Goal: Task Accomplishment & Management: Use online tool/utility

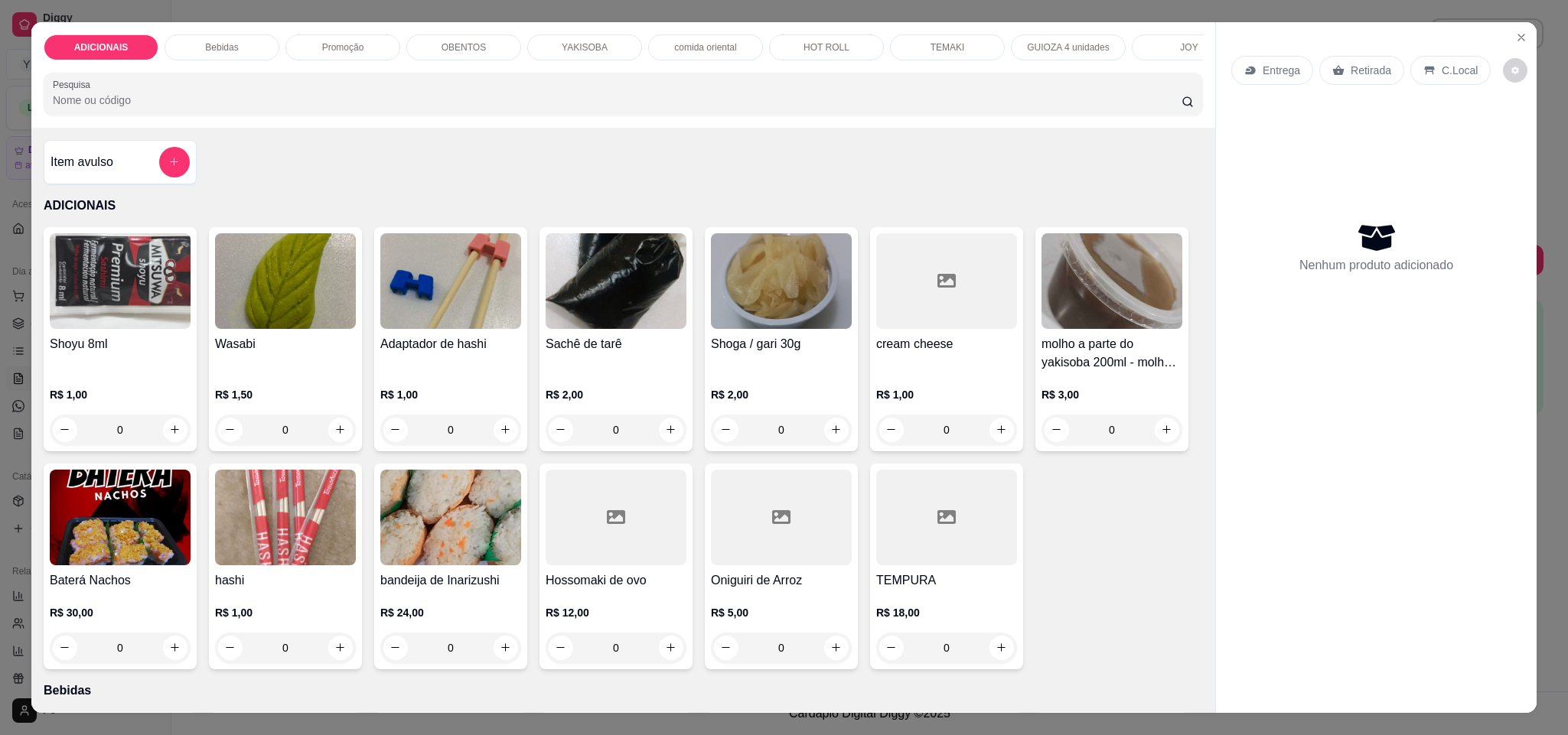
click at [561, 50] on p "YAKISOBA" at bounding box center [584, 47] width 46 height 12
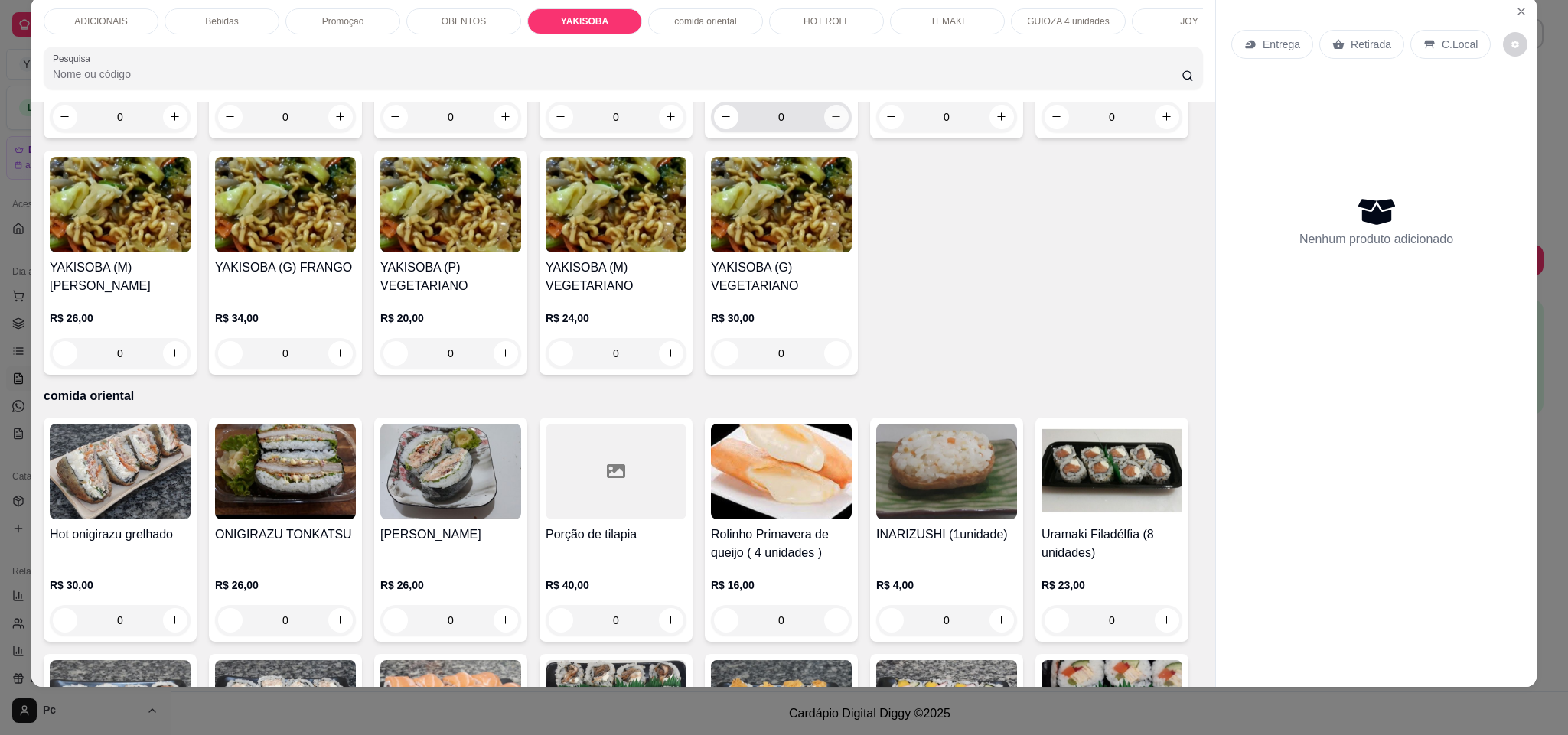
click at [824, 130] on button "increase-product-quantity" at bounding box center [836, 117] width 25 height 25
type input "1"
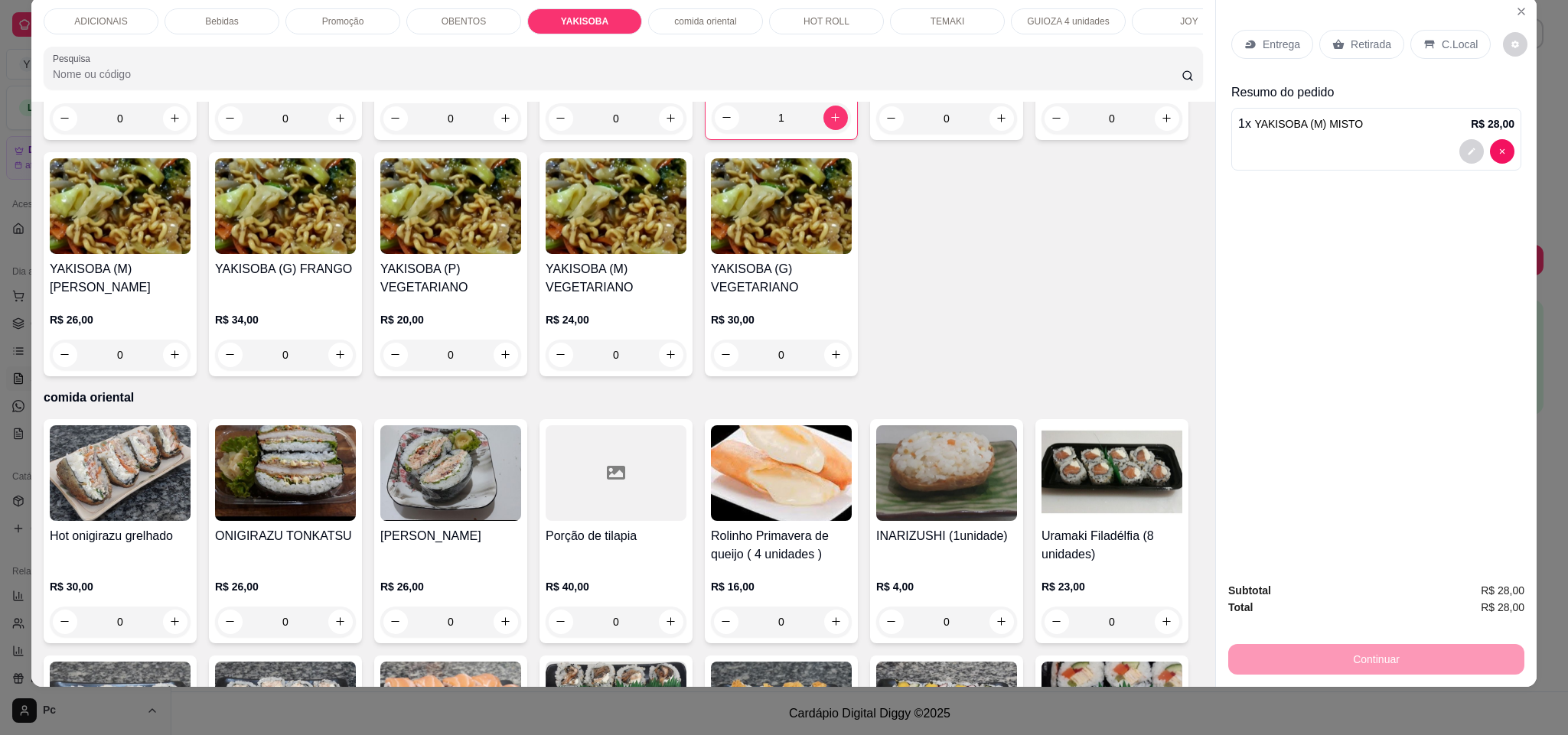
click at [1366, 30] on div "Retirada" at bounding box center [1362, 44] width 85 height 29
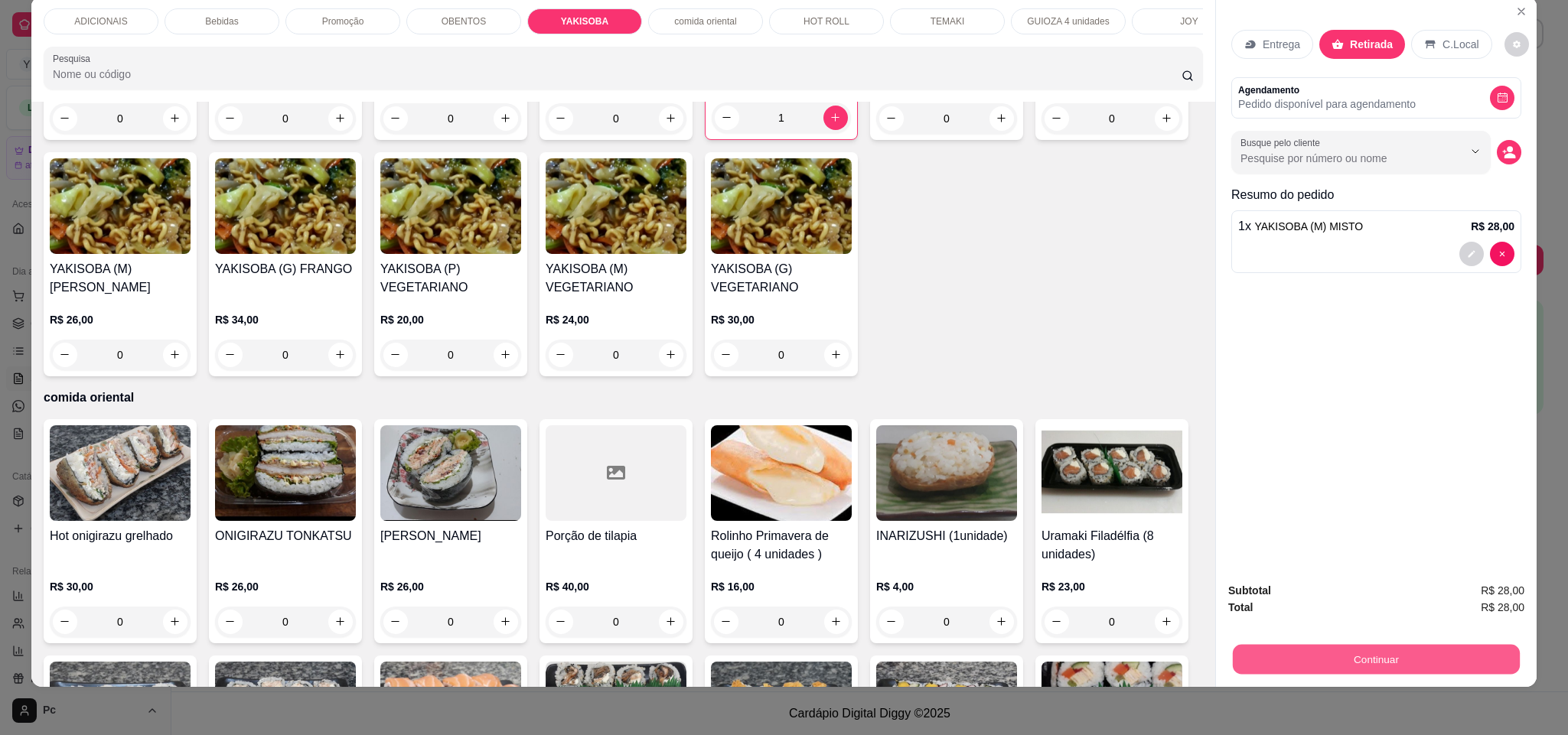
click at [1377, 650] on button "Continuar" at bounding box center [1376, 659] width 287 height 29
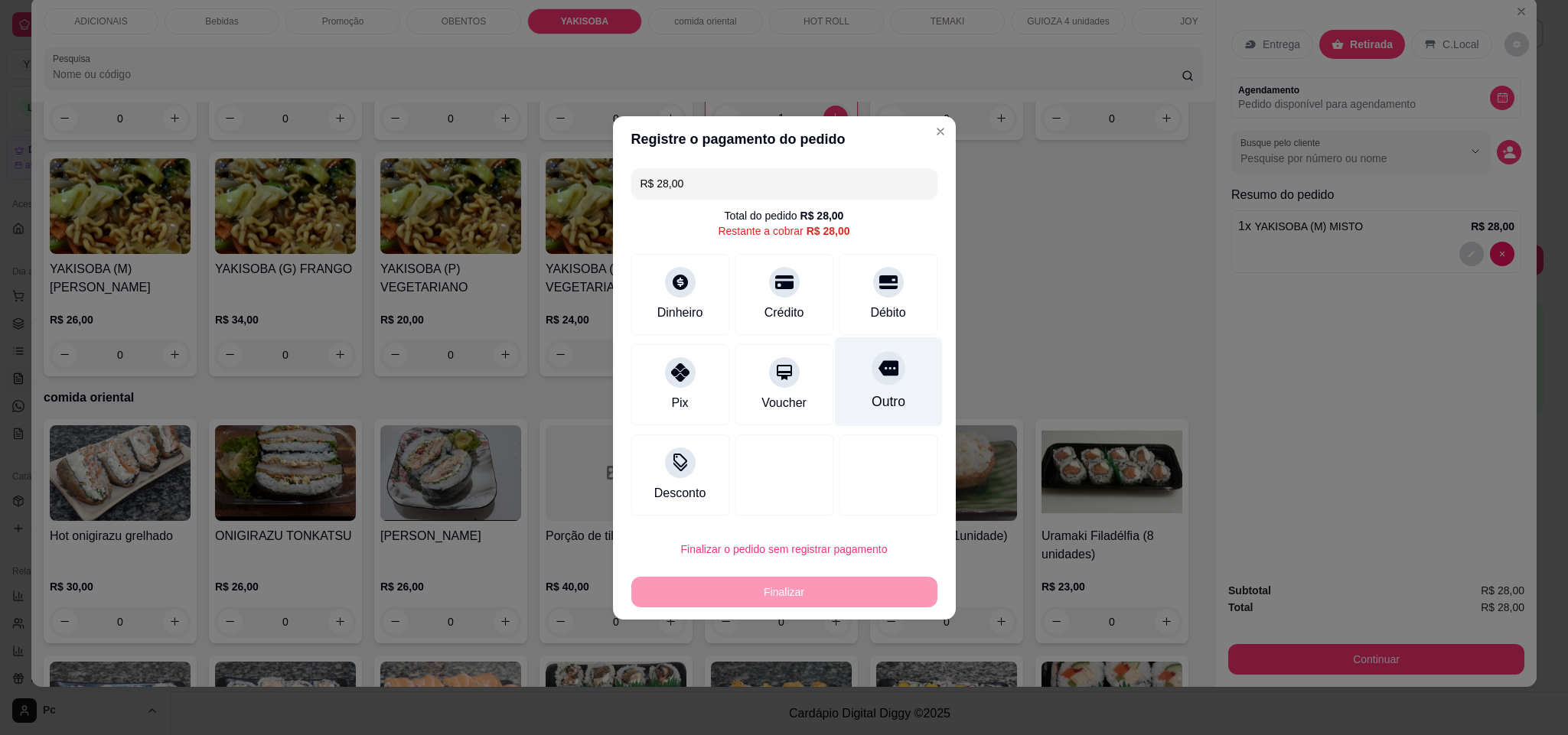
click at [894, 377] on div "Outro" at bounding box center [889, 381] width 108 height 89
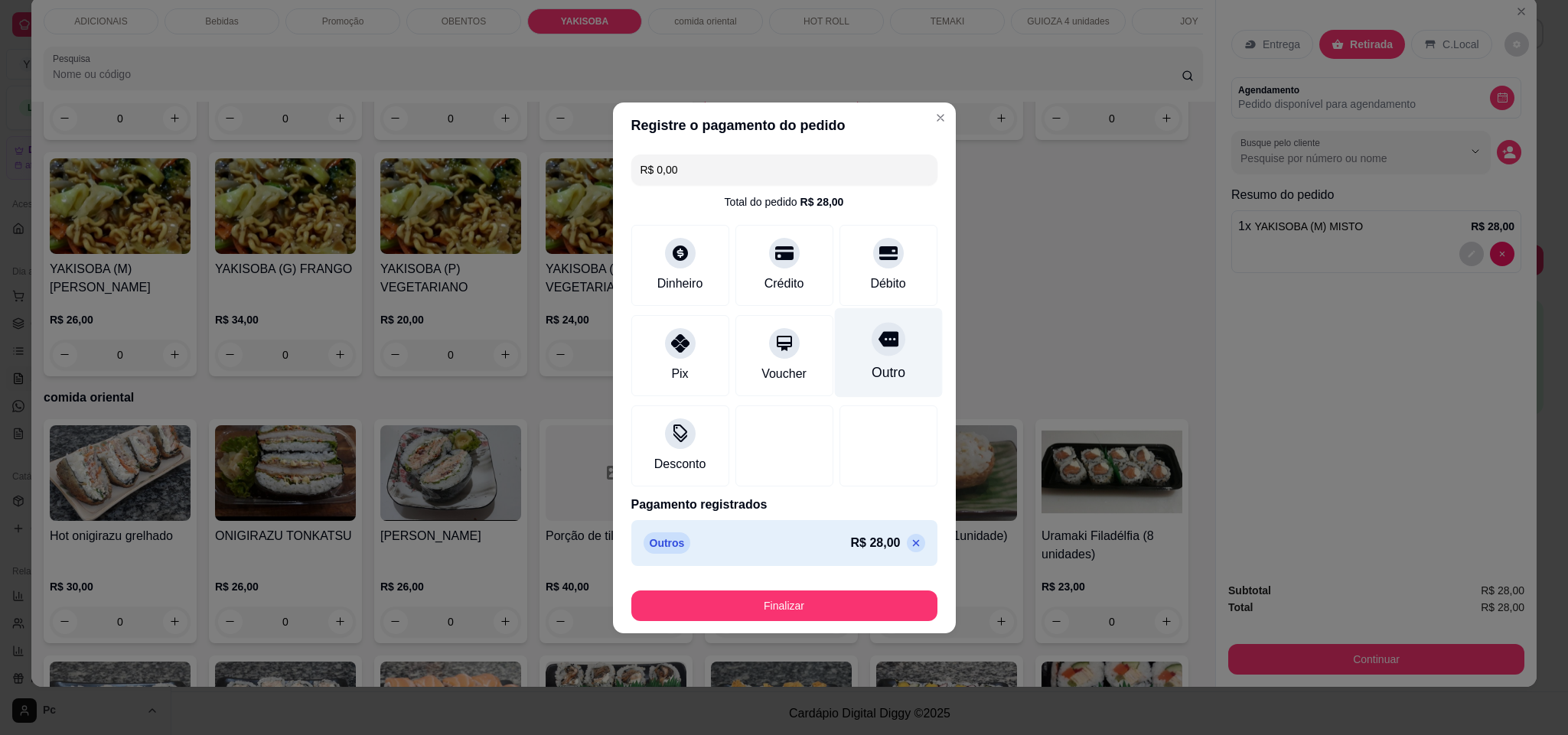
type input "R$ 0,00"
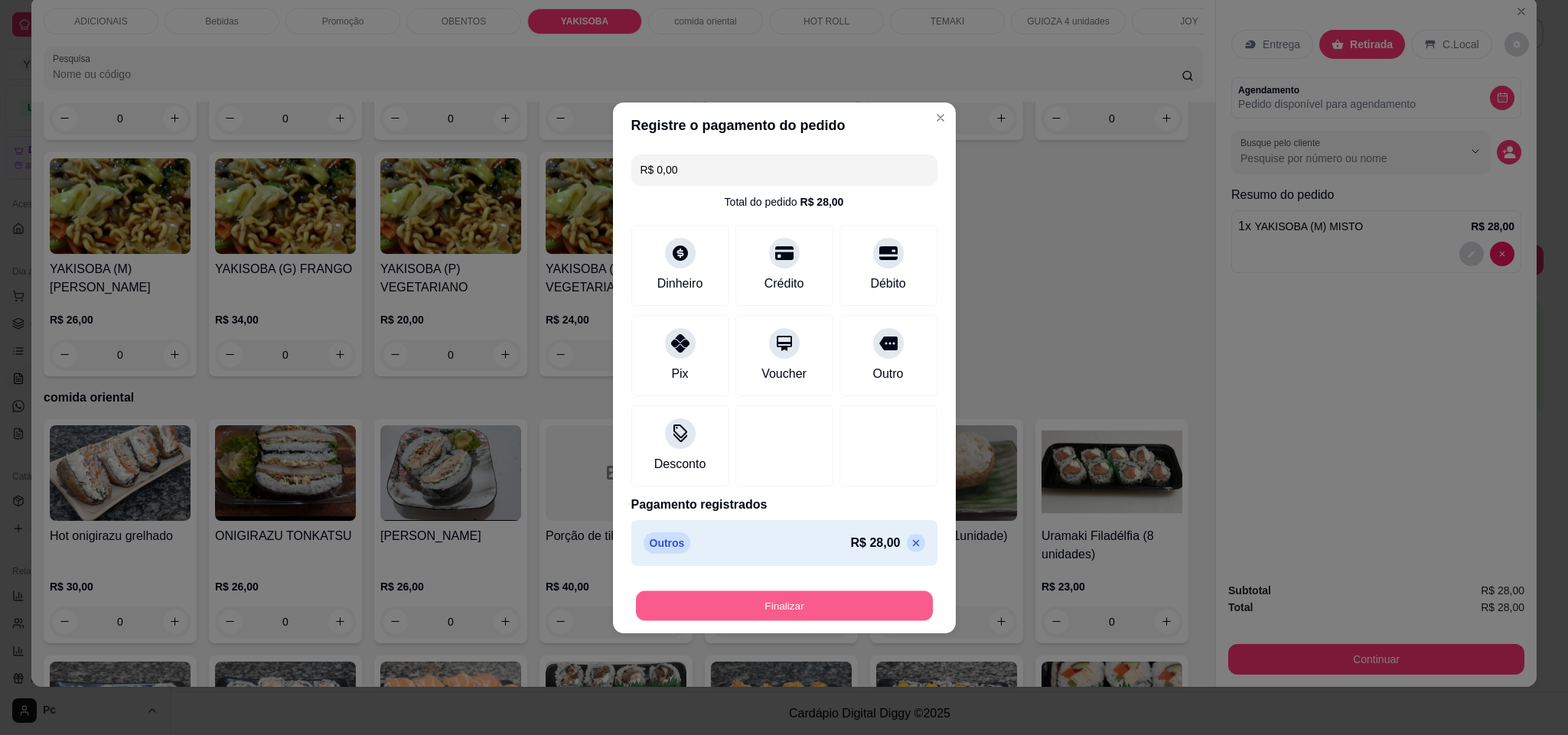
click at [783, 595] on button "Finalizar" at bounding box center [784, 605] width 297 height 29
type input "0"
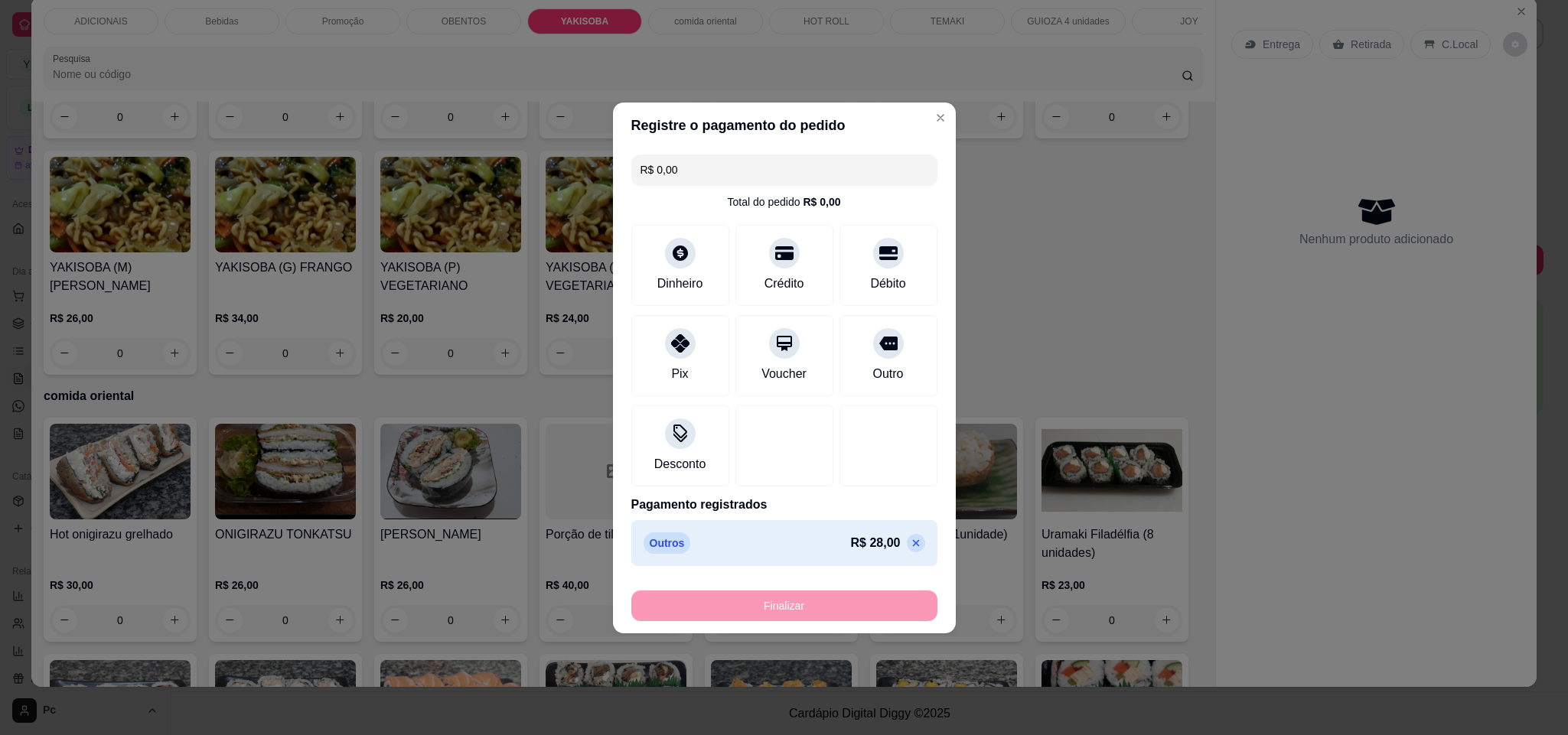
type input "-R$ 28,00"
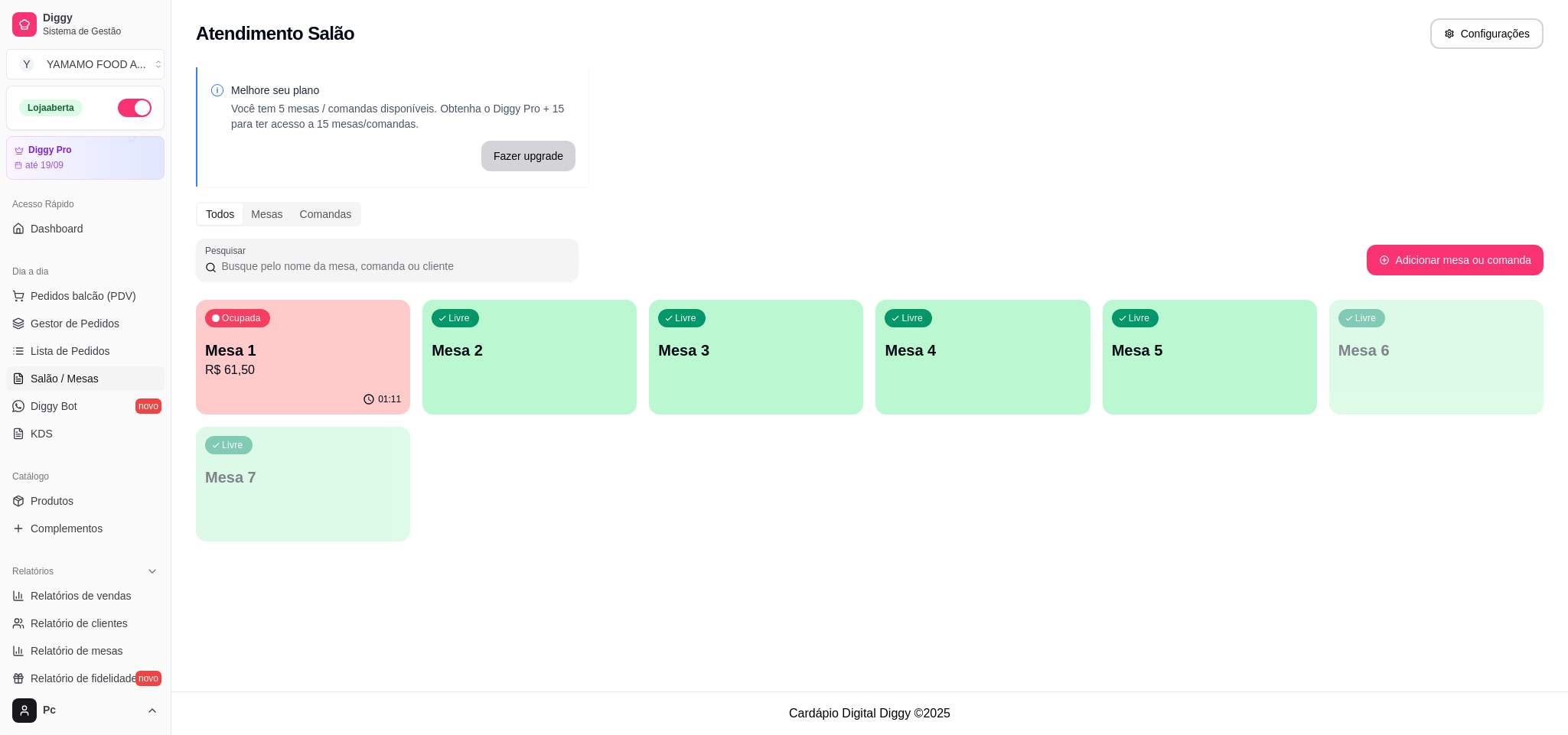
click at [337, 340] on p "Mesa 1" at bounding box center [303, 351] width 196 height 22
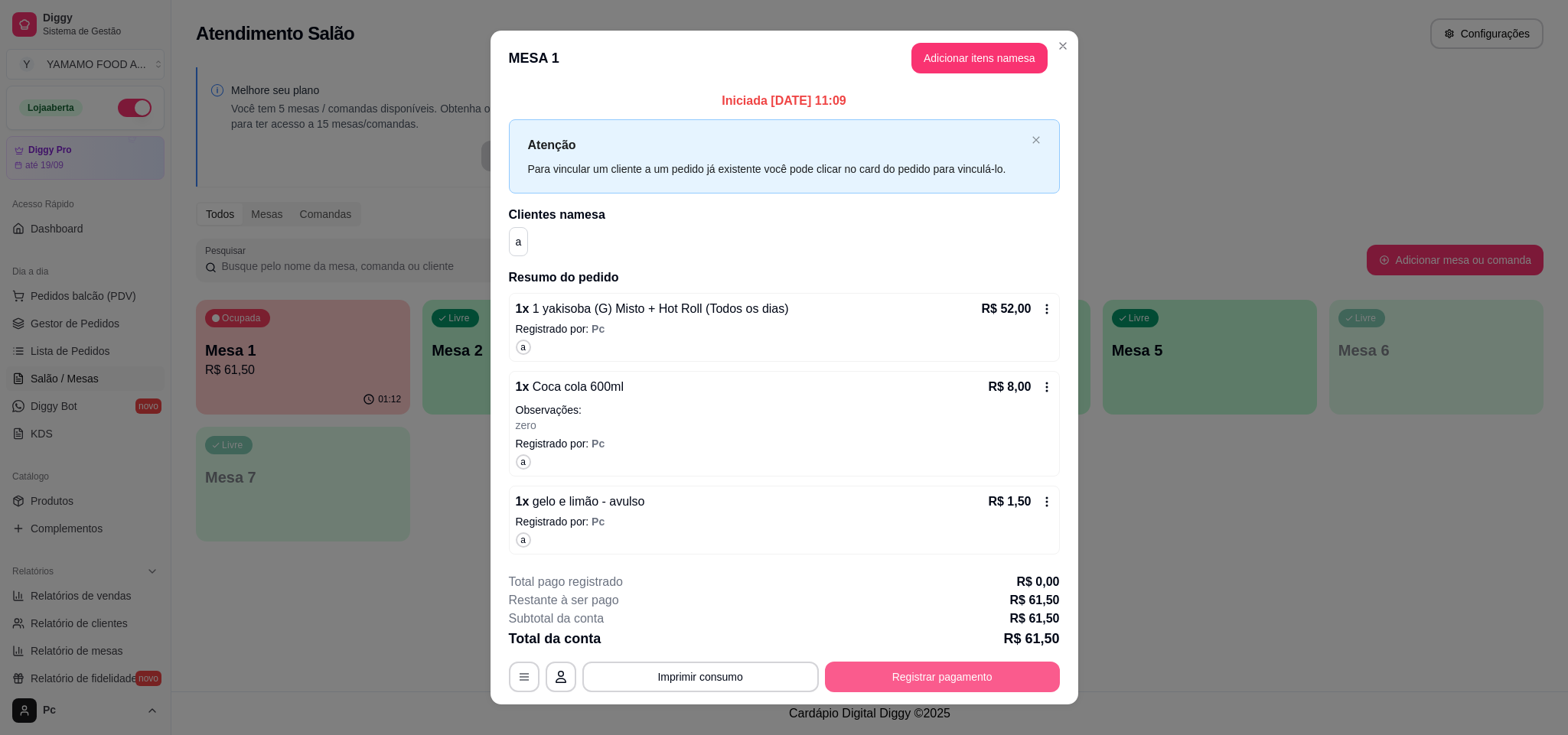
click at [960, 687] on button "Registrar pagamento" at bounding box center [942, 676] width 235 height 30
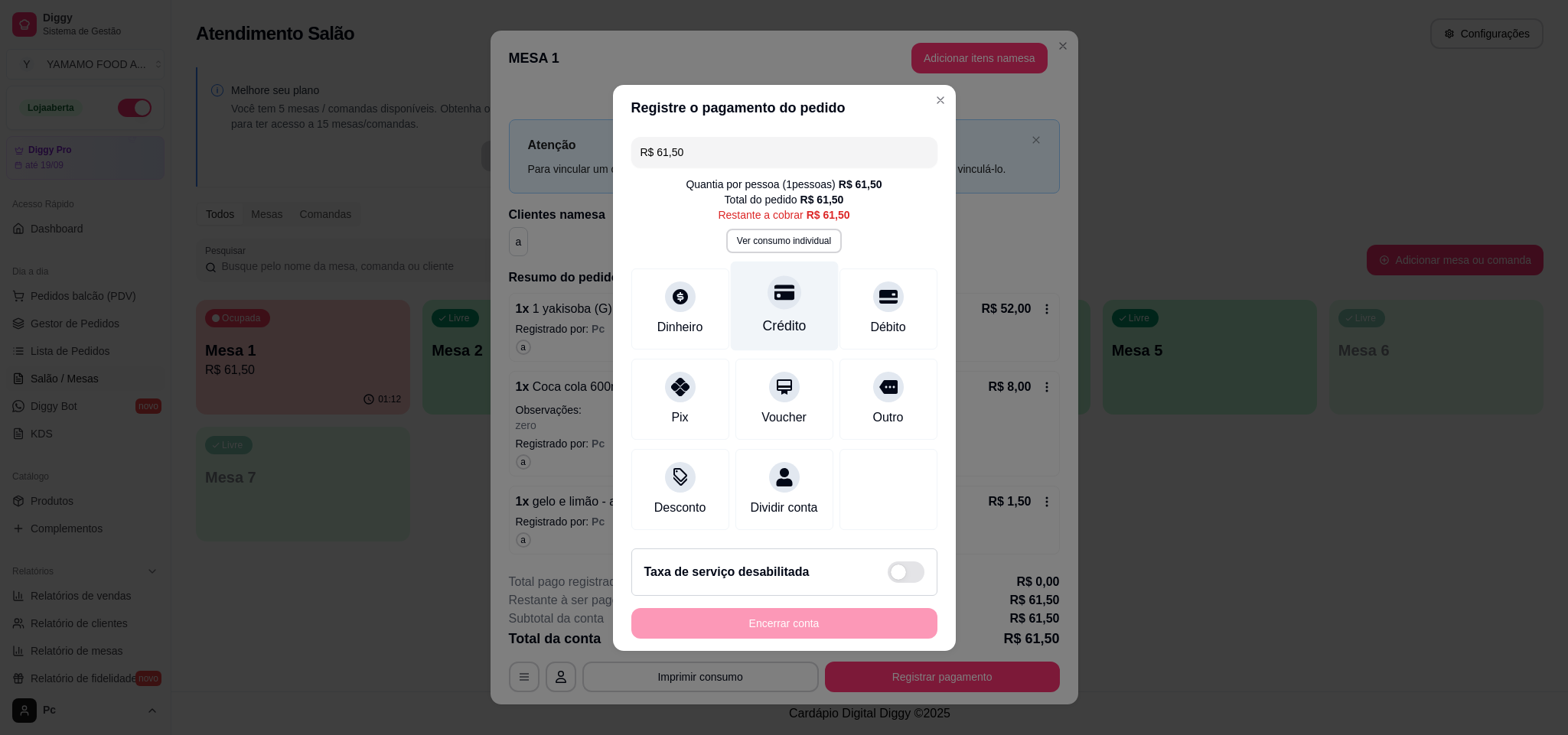
click at [780, 316] on div "Crédito" at bounding box center [784, 326] width 43 height 20
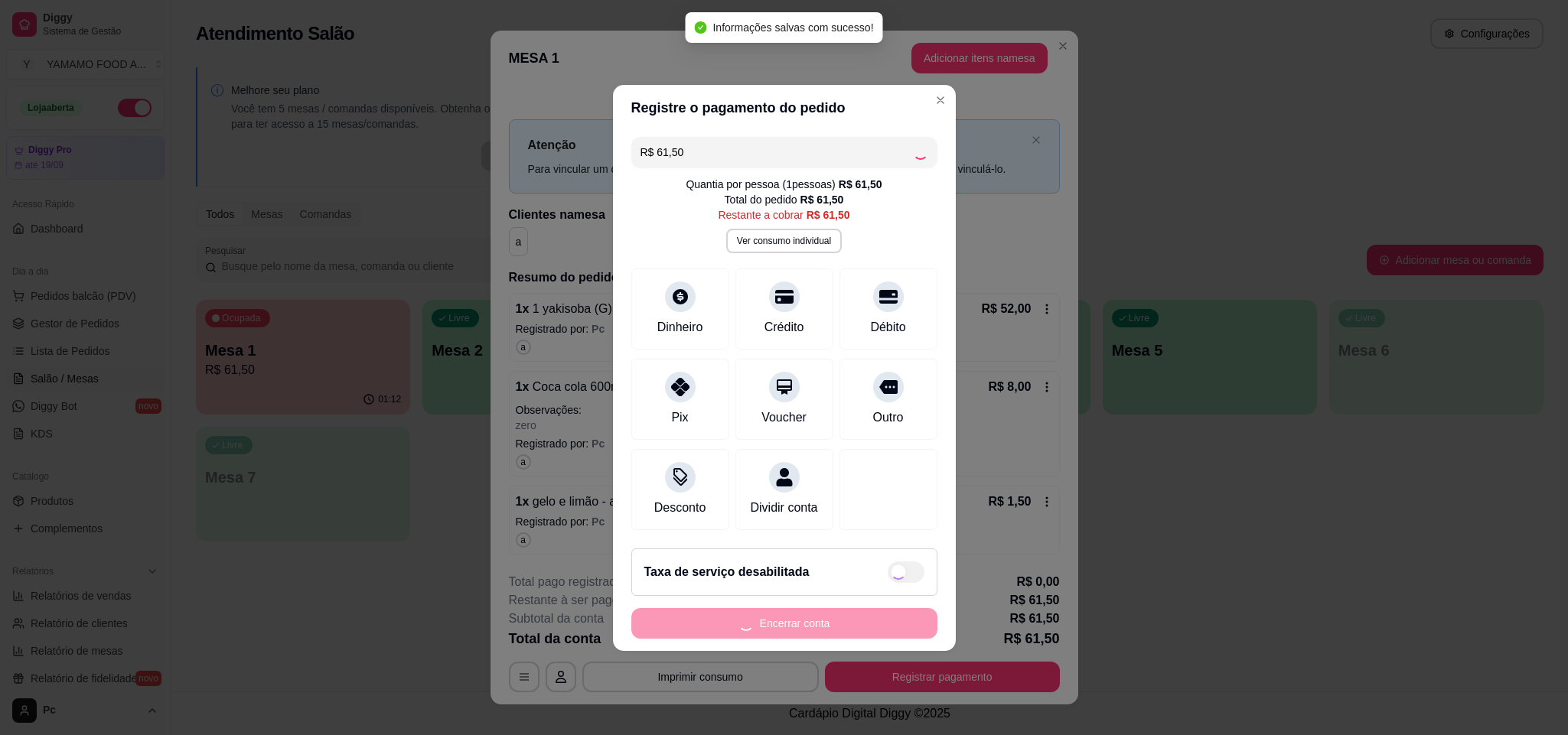
type input "R$ 0,00"
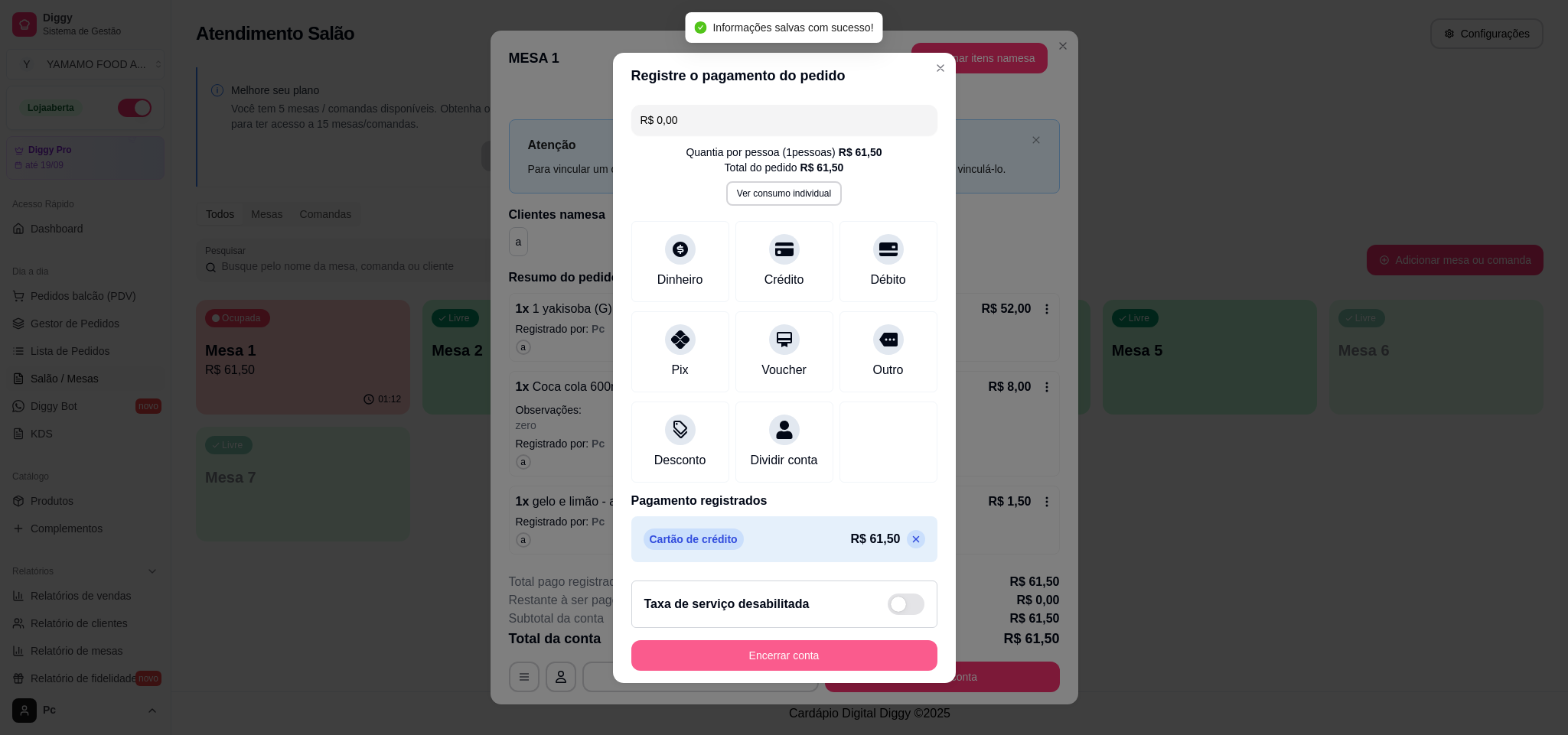
click at [818, 661] on button "Encerrar conta" at bounding box center [784, 655] width 306 height 30
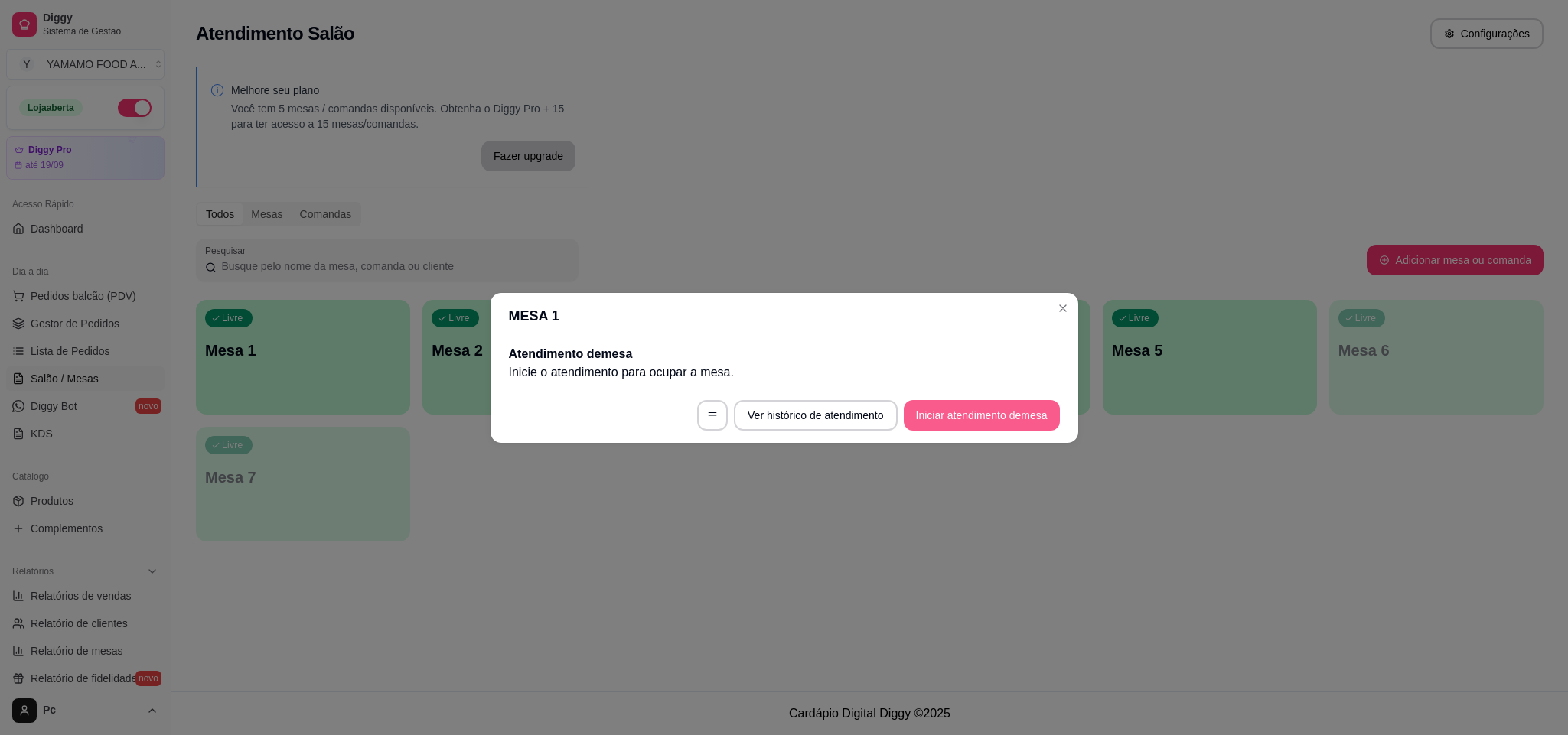
click at [1004, 424] on button "Iniciar atendimento de mesa" at bounding box center [981, 415] width 156 height 30
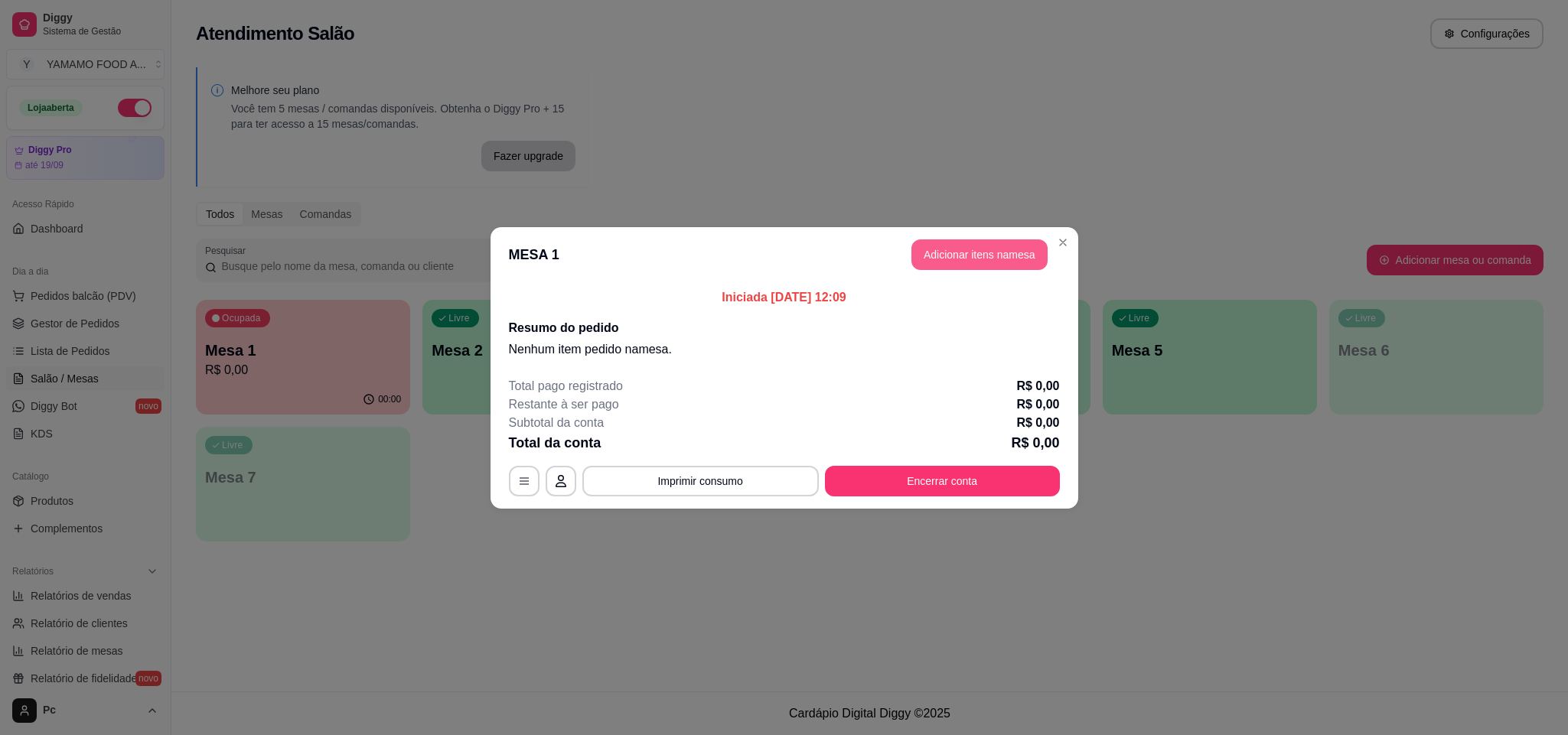
click at [949, 259] on button "Adicionar itens na mesa" at bounding box center [979, 254] width 137 height 30
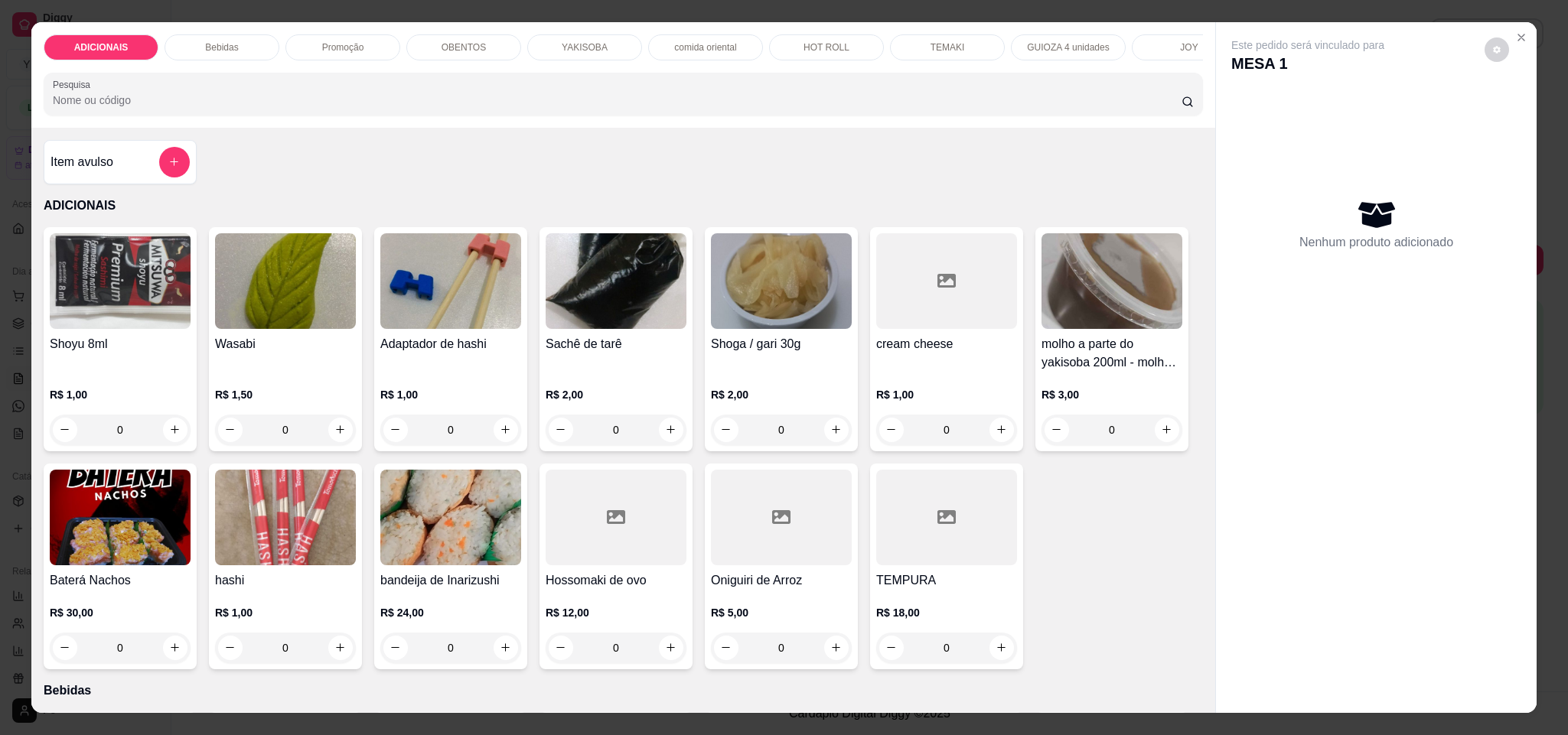
click at [308, 51] on div "Promoção" at bounding box center [342, 47] width 115 height 26
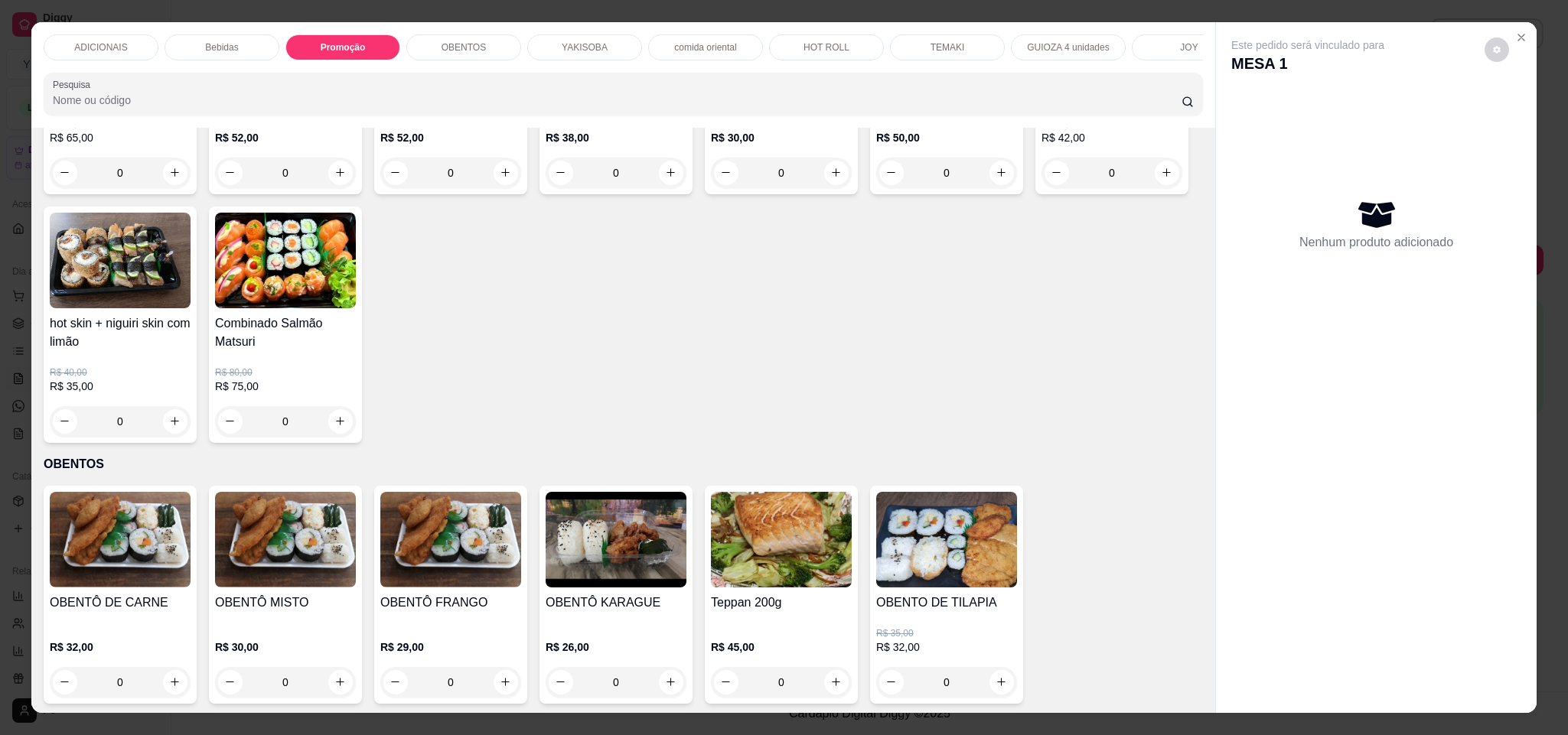
scroll to position [26, 0]
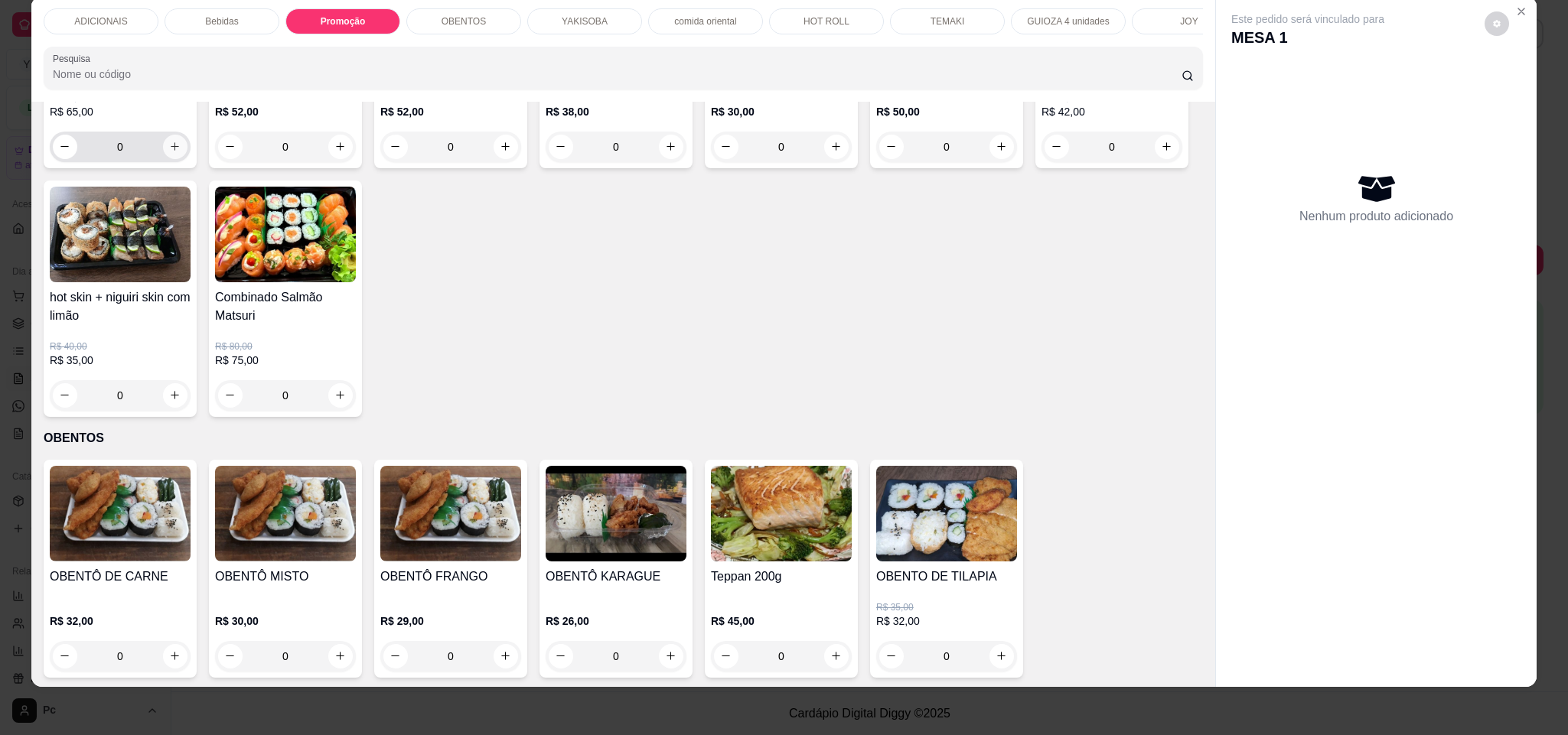
click at [169, 152] on icon "increase-product-quantity" at bounding box center [175, 146] width 12 height 12
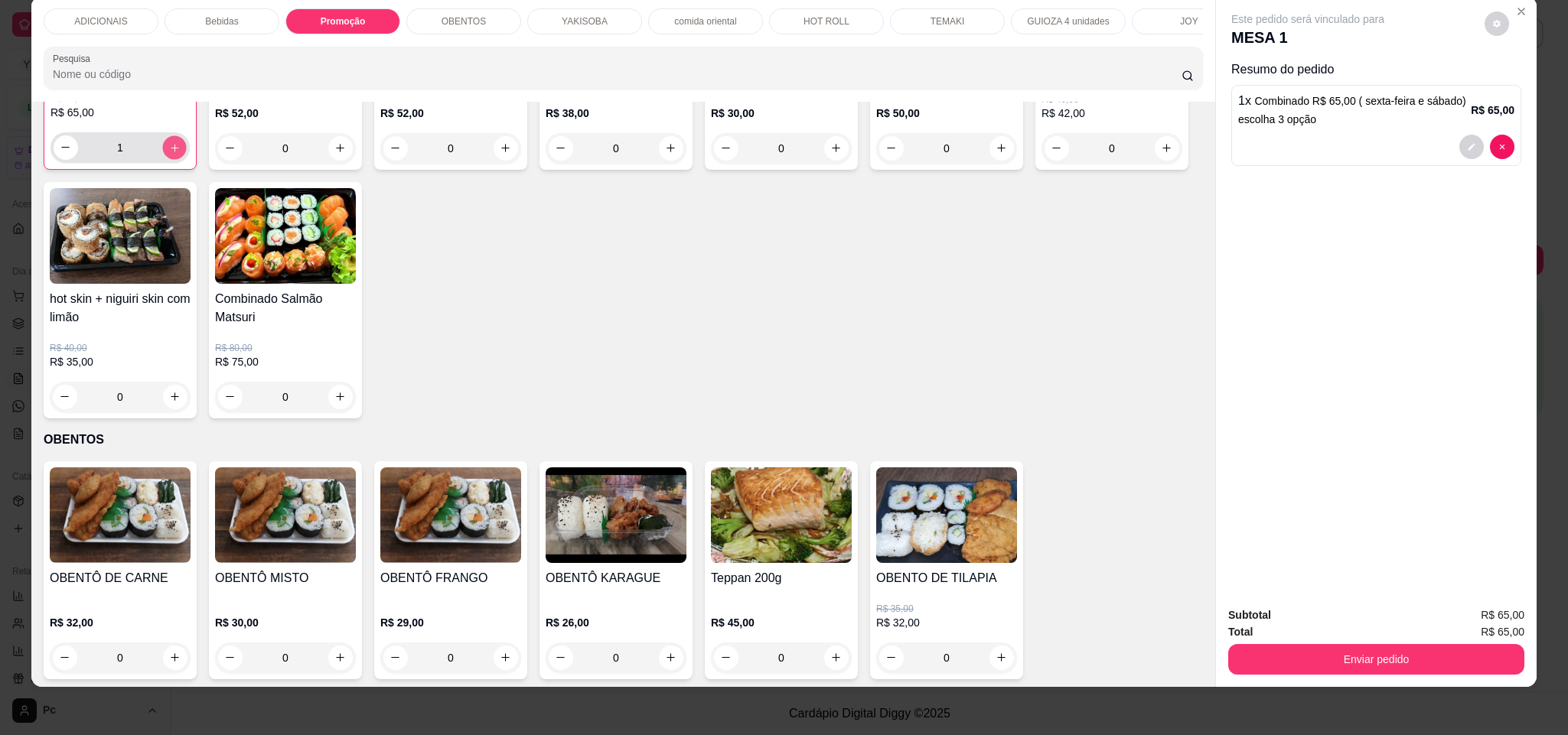
click at [169, 153] on icon "increase-product-quantity" at bounding box center [175, 148] width 12 height 12
click at [61, 153] on icon "decrease-product-quantity" at bounding box center [67, 148] width 12 height 12
type input "1"
click at [1467, 146] on icon "decrease-product-quantity" at bounding box center [1471, 146] width 9 height 9
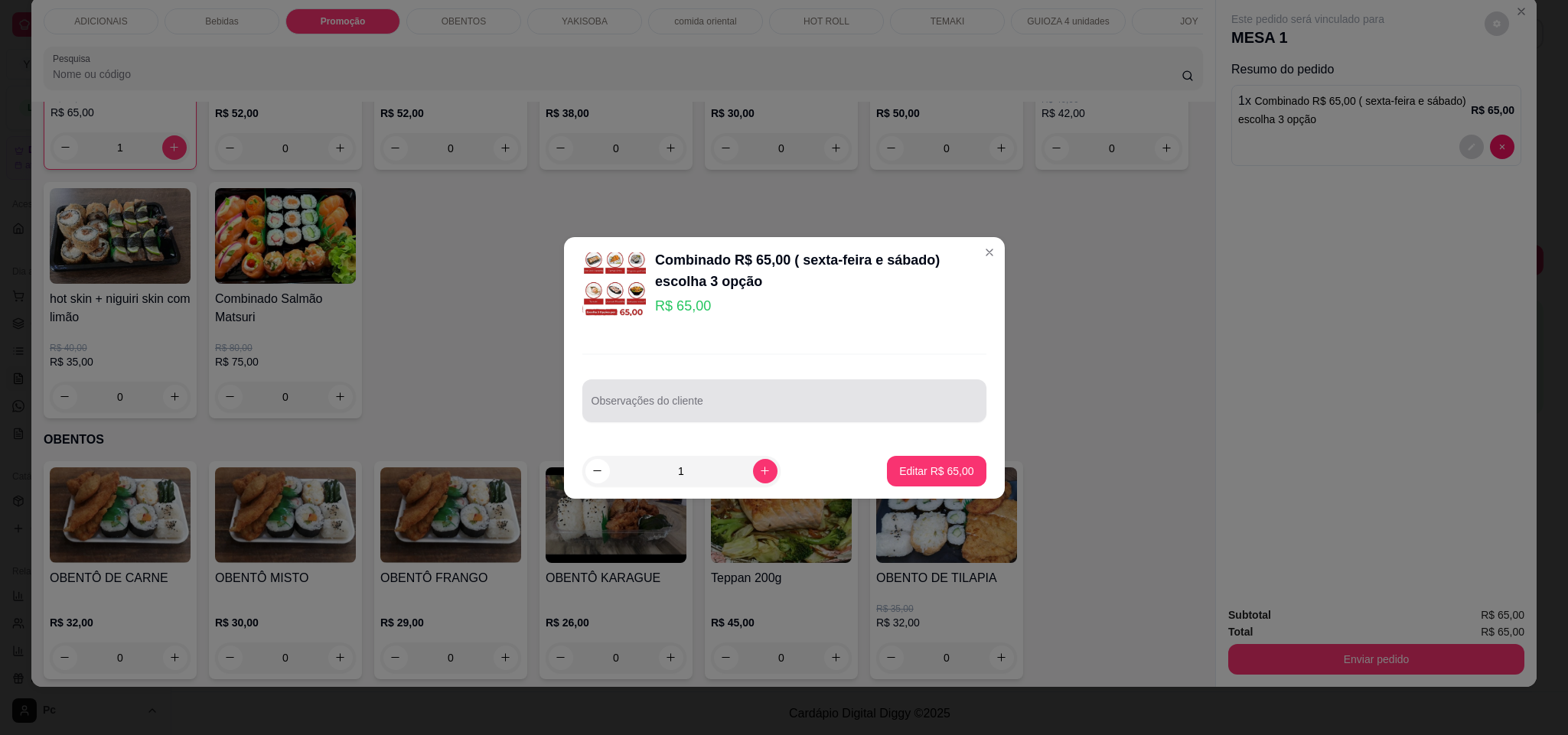
click at [643, 395] on div at bounding box center [784, 400] width 385 height 30
type input "HOTROLL - YAKISOBA - URAMAKI"
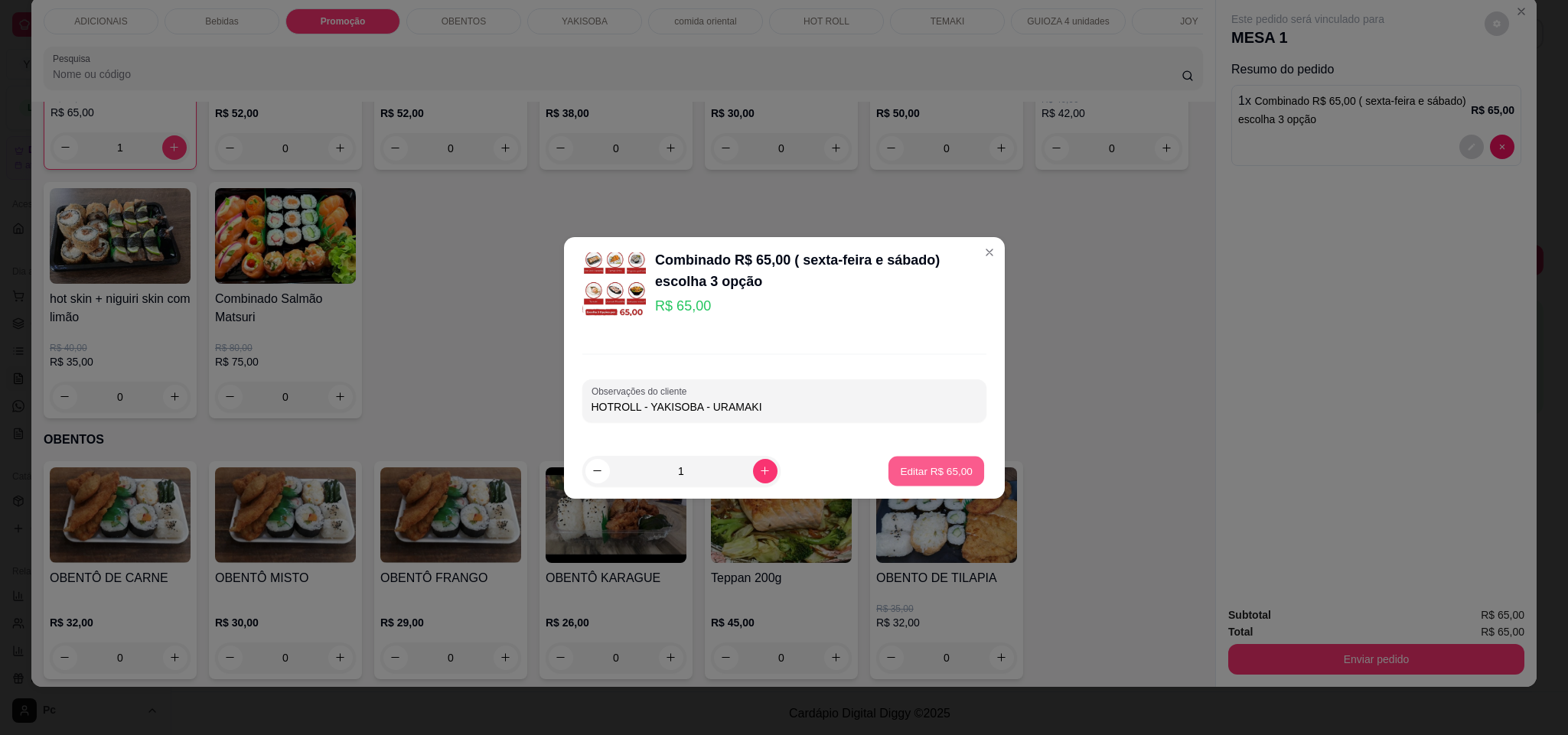
click at [939, 464] on p "Editar R$ 65,00" at bounding box center [936, 471] width 72 height 15
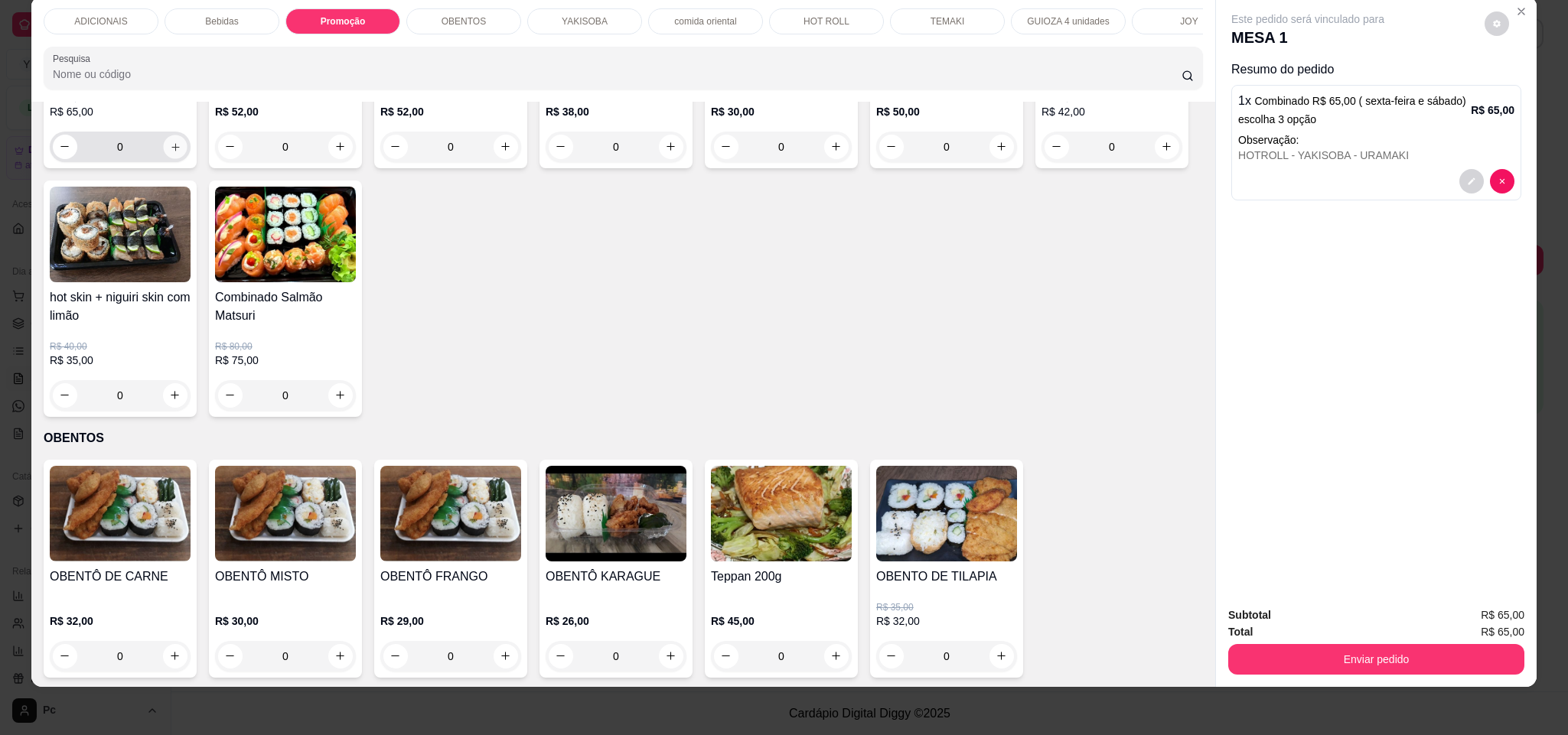
click at [170, 153] on icon "increase-product-quantity" at bounding box center [176, 147] width 12 height 12
type input "1"
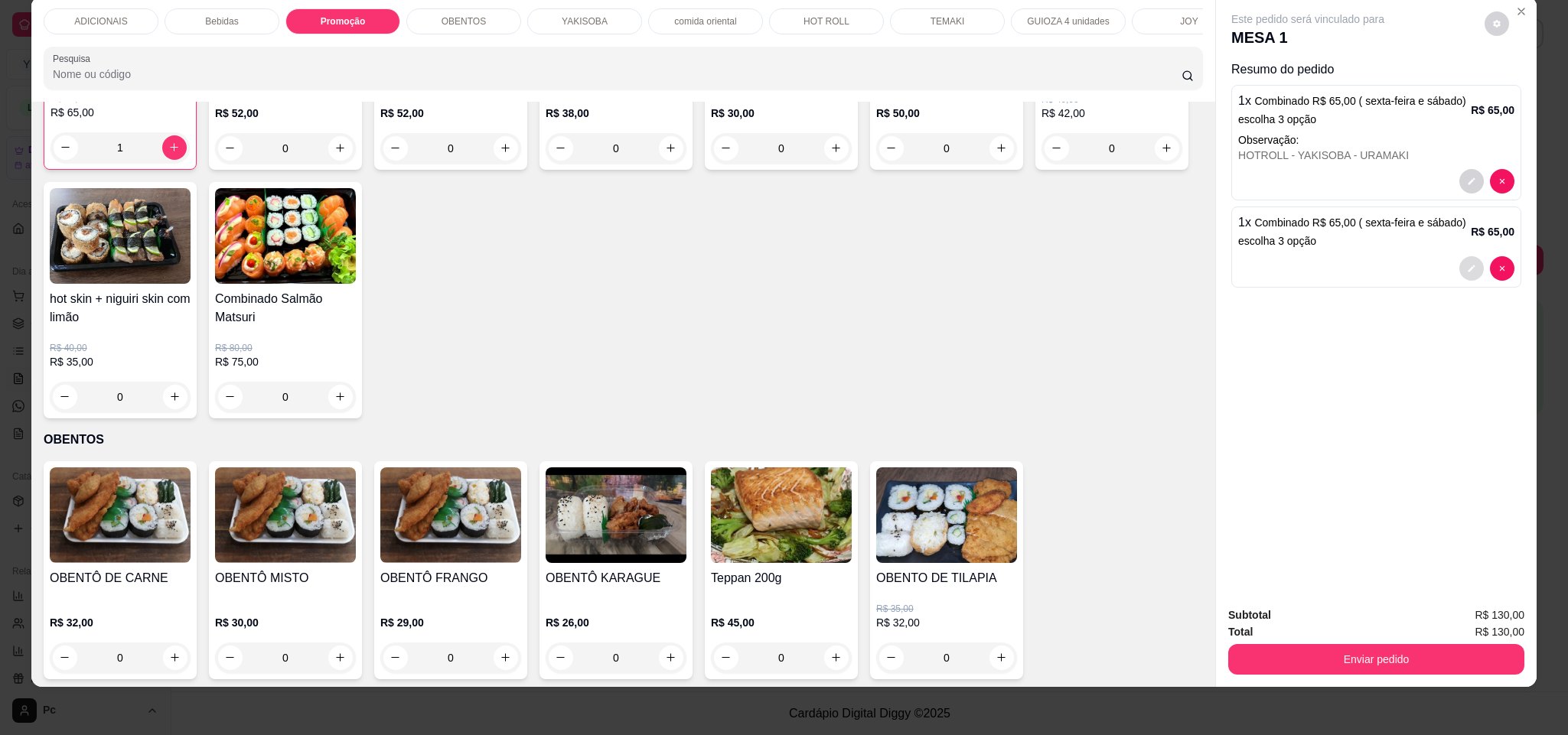
click at [1460, 267] on button "decrease-product-quantity" at bounding box center [1472, 268] width 25 height 25
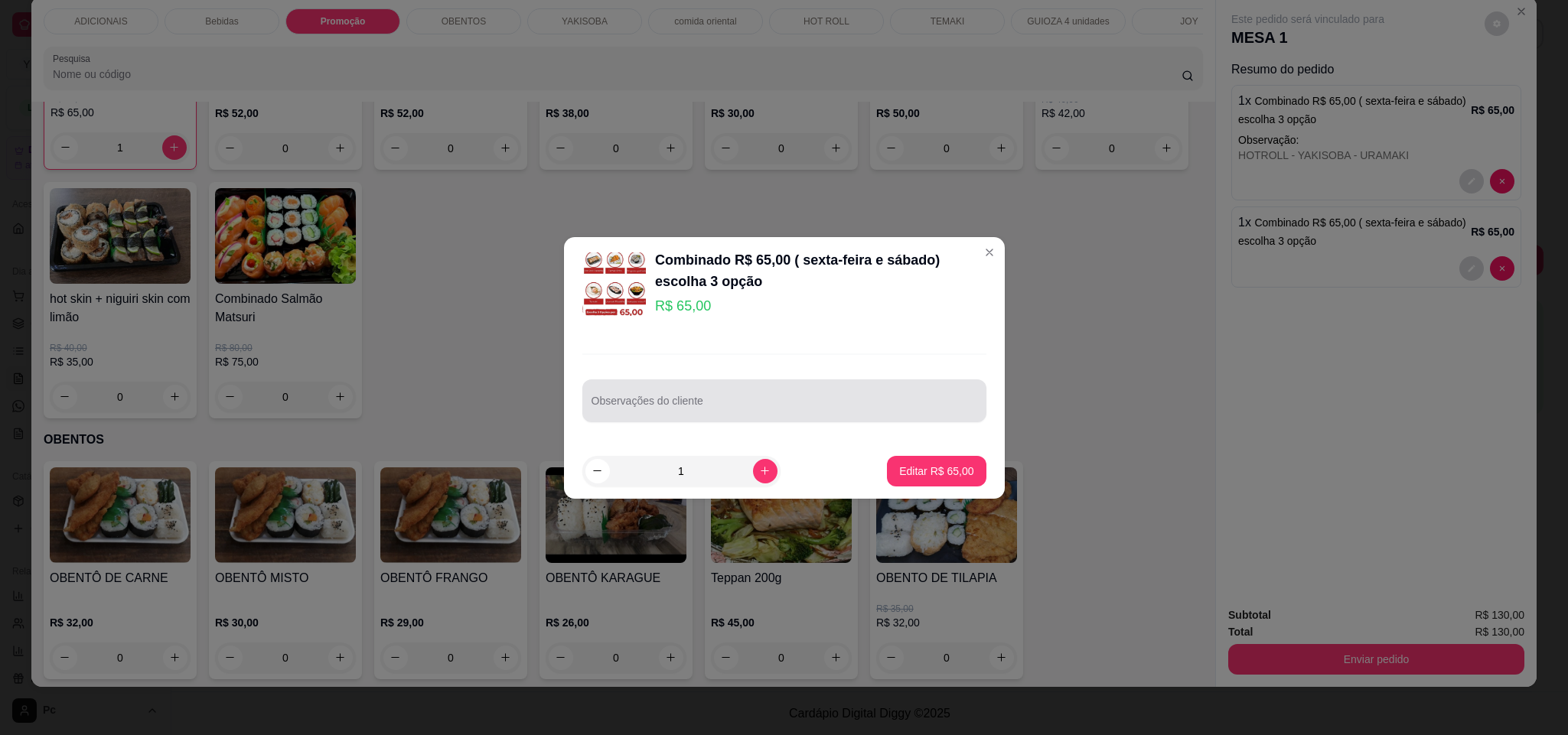
click at [634, 391] on div at bounding box center [784, 400] width 385 height 30
type input "HOTROLL- TEMAKI- YAKISOBA"
click at [903, 466] on p "Editar R$ 65,00" at bounding box center [937, 472] width 75 height 16
type input "0"
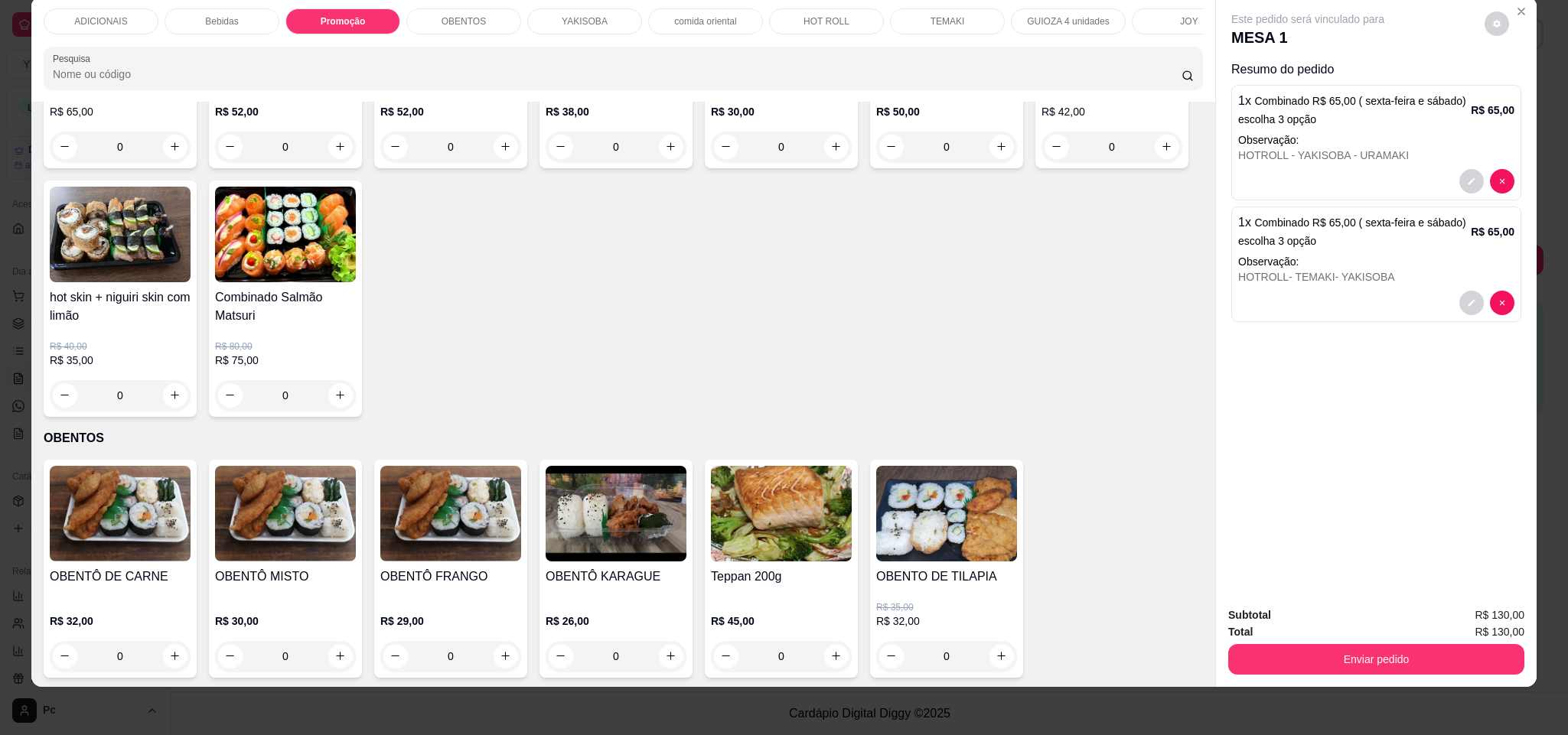
click at [448, 9] on div "OBENTOS" at bounding box center [463, 22] width 115 height 26
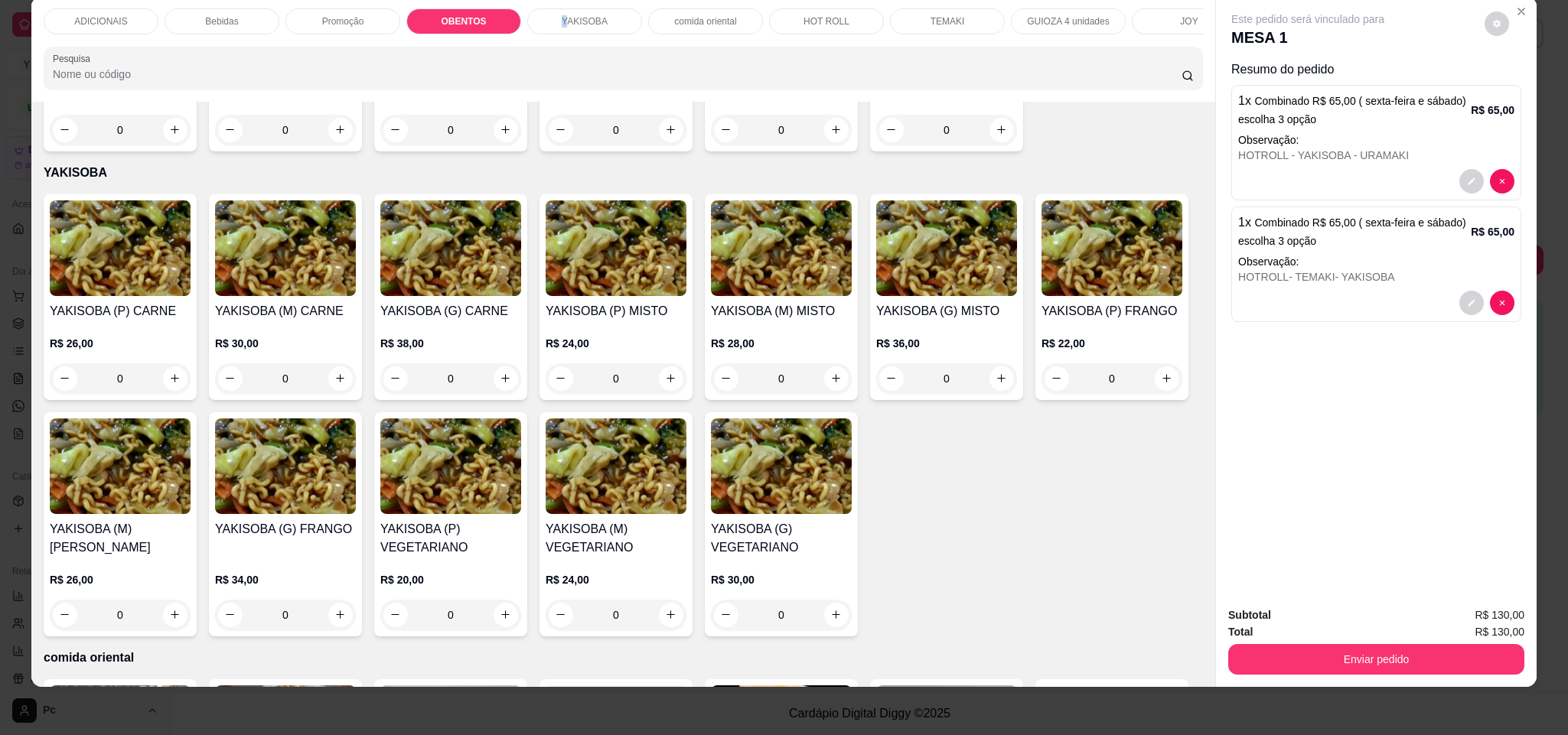
click at [558, 19] on div "ADICIONAIS Bebidas Promoção OBENTOS YAKISOBA comida oriental HOT ROLL TEMAKI GU…" at bounding box center [784, 368] width 1568 height 735
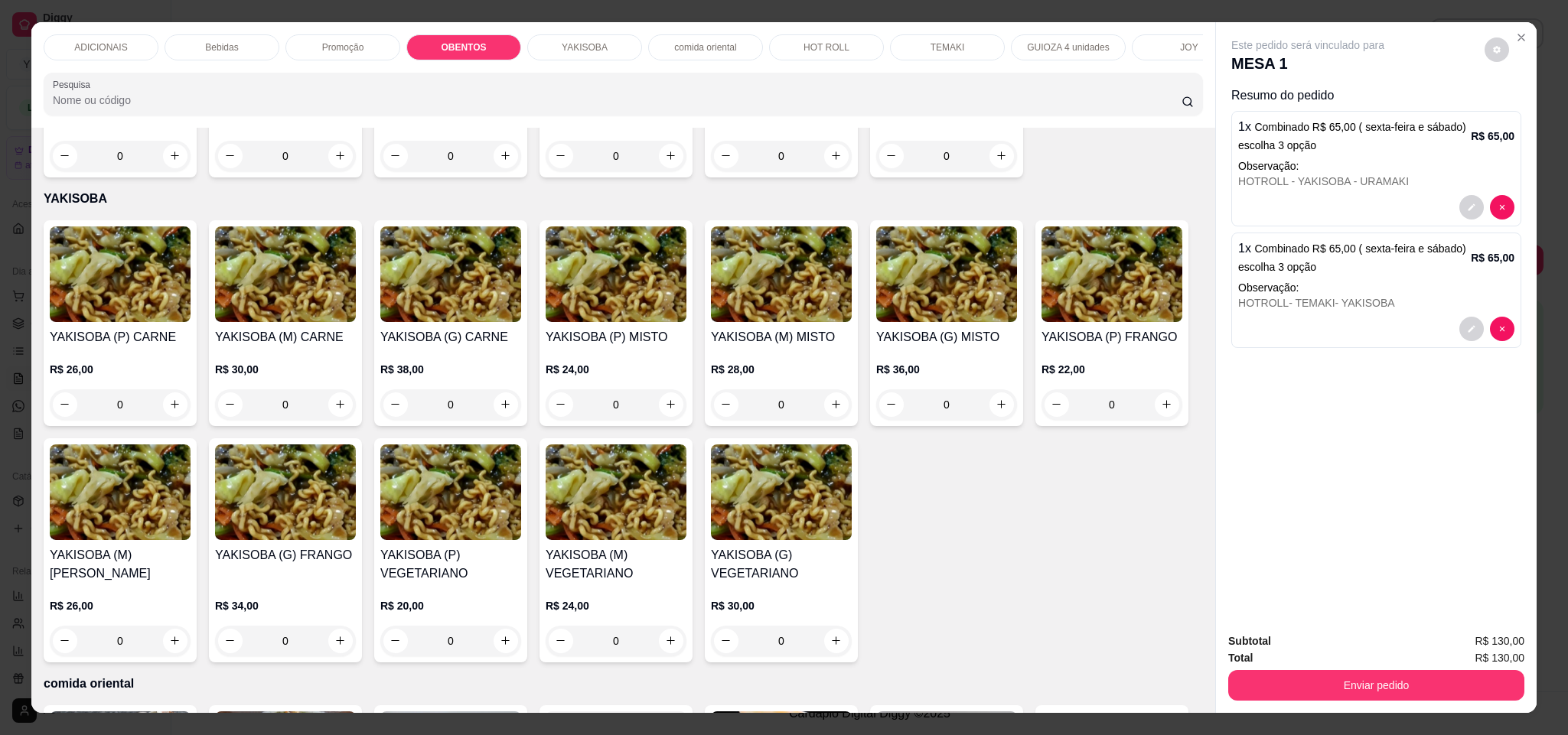
click at [572, 49] on p "YAKISOBA" at bounding box center [584, 47] width 46 height 12
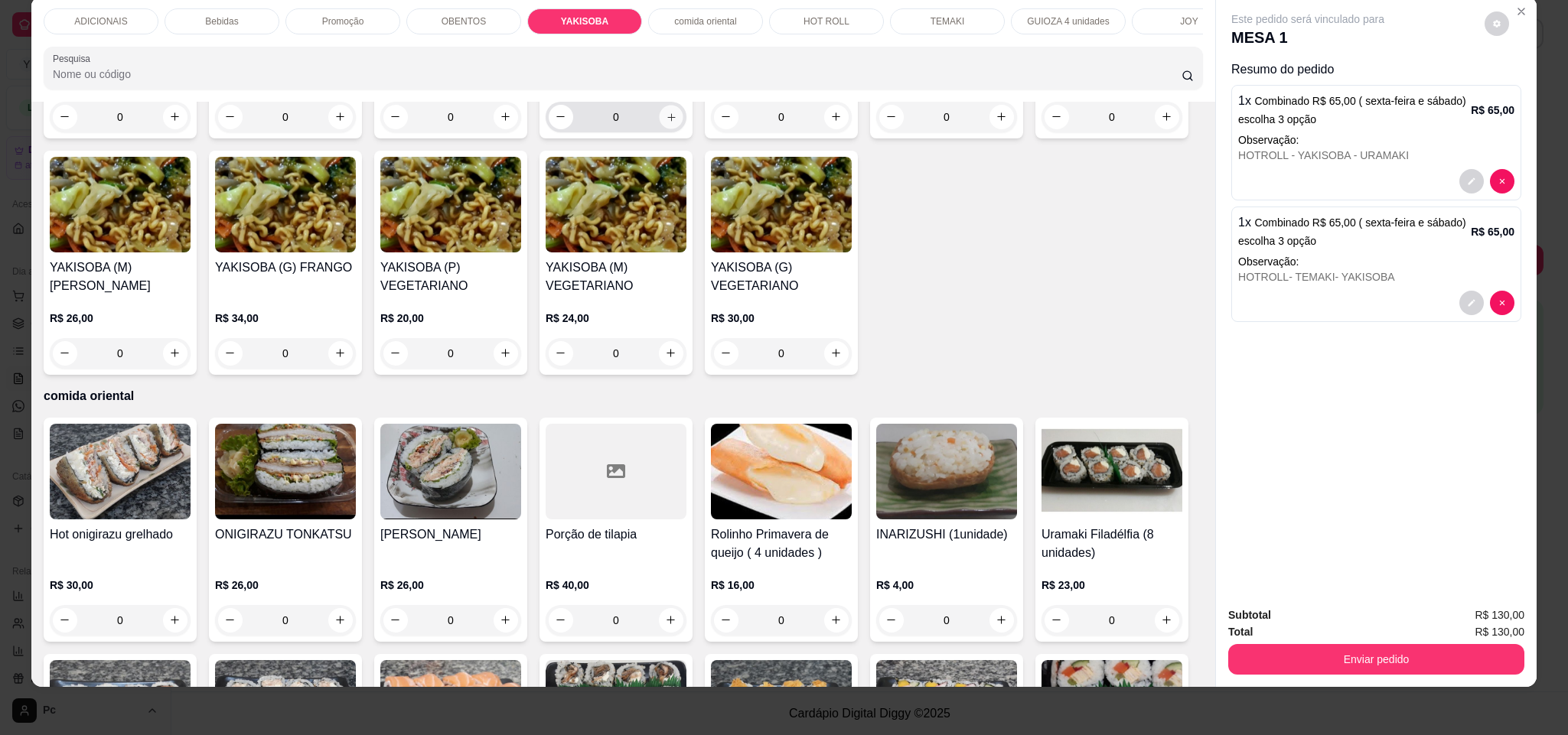
click at [666, 123] on icon "increase-product-quantity" at bounding box center [671, 118] width 12 height 12
type input "1"
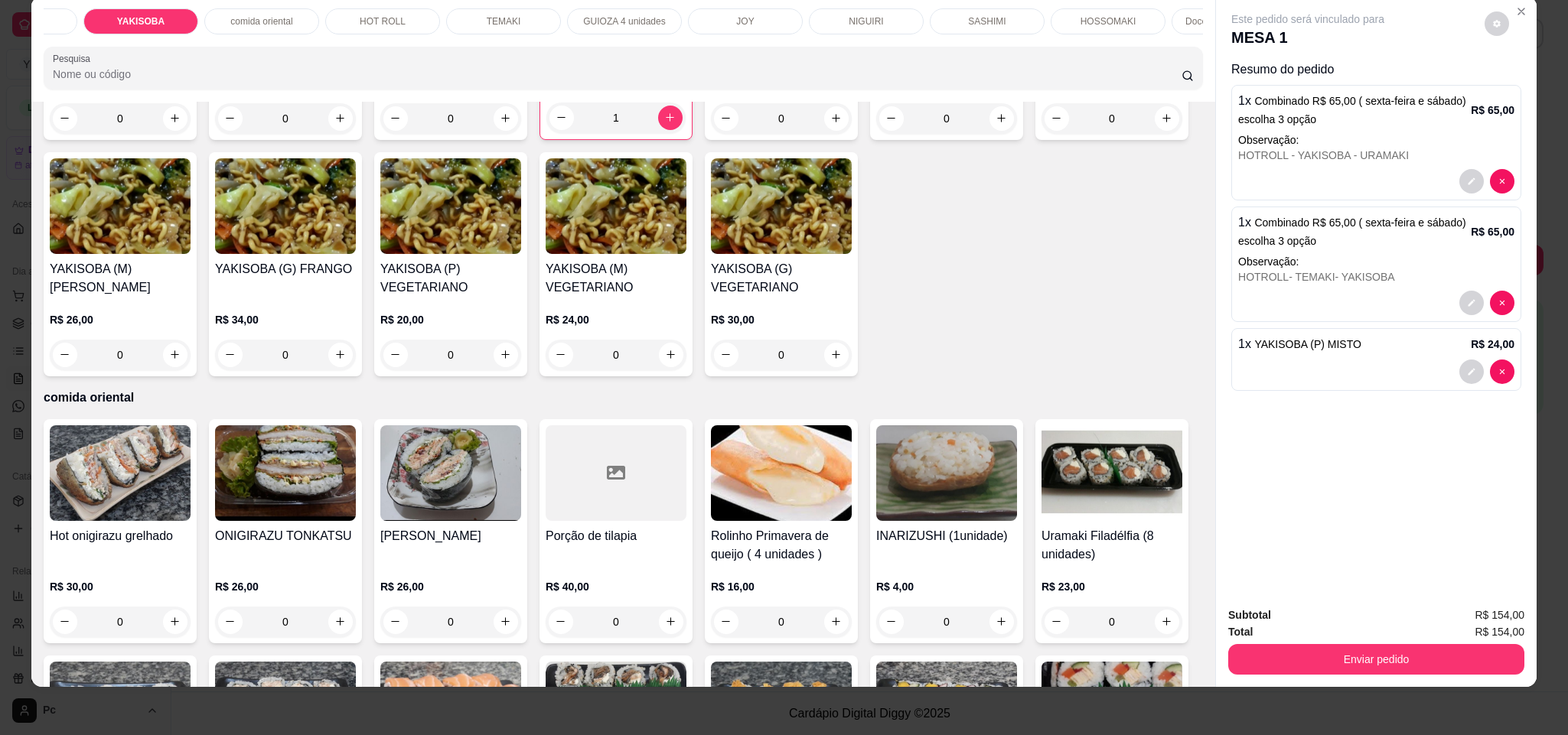
scroll to position [0, 464]
click at [751, 19] on div "JOY" at bounding box center [726, 22] width 115 height 26
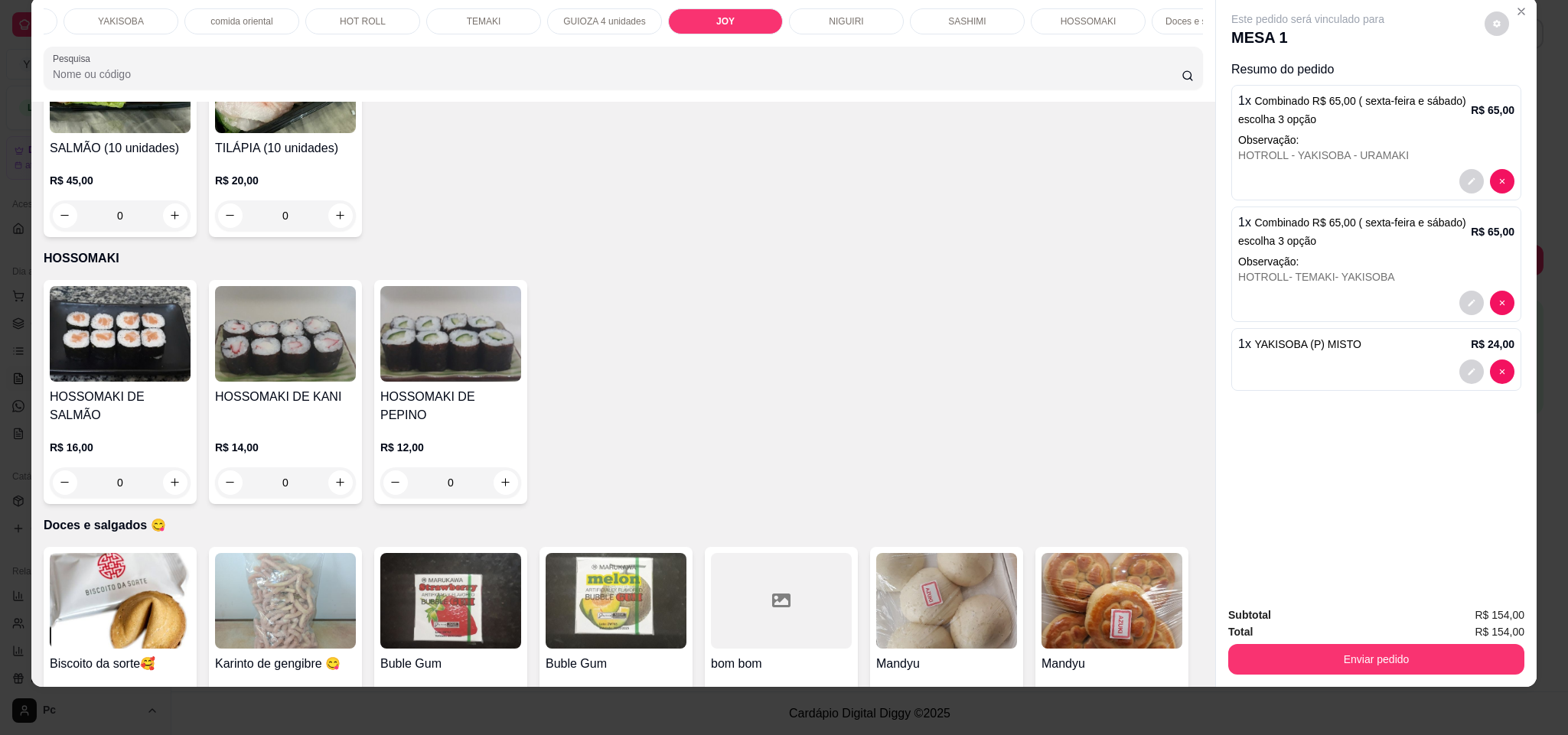
type input "2"
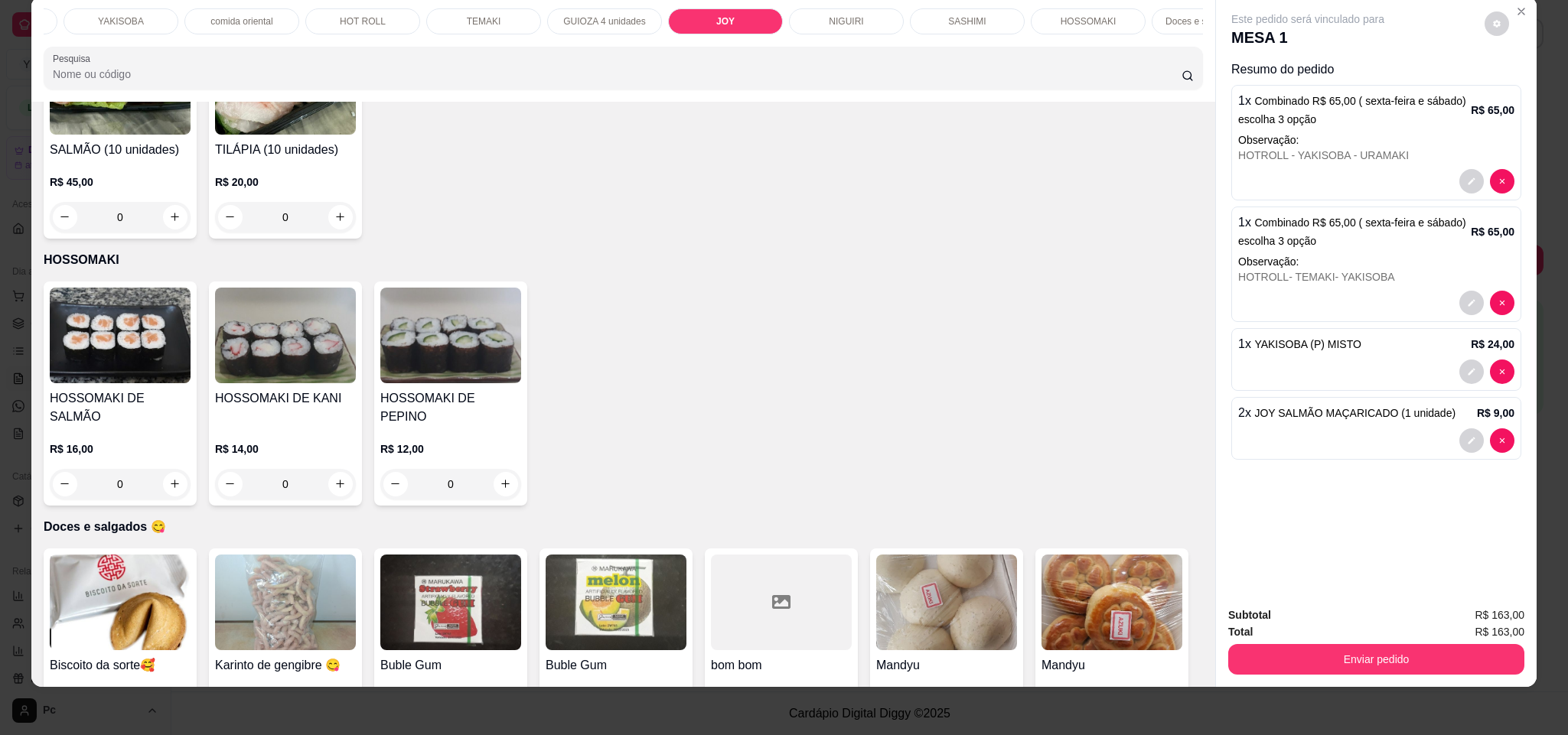
type input "2"
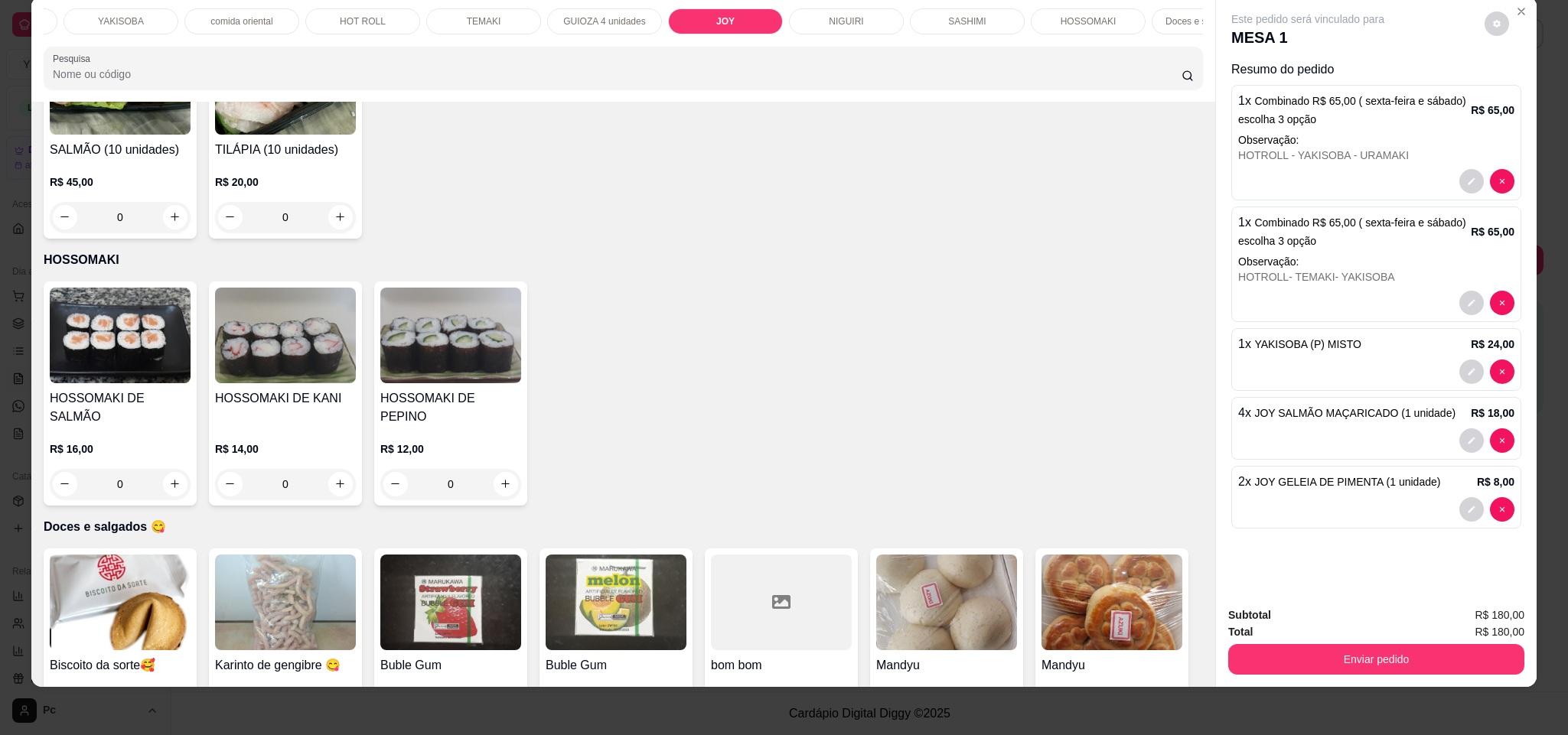
type input "8"
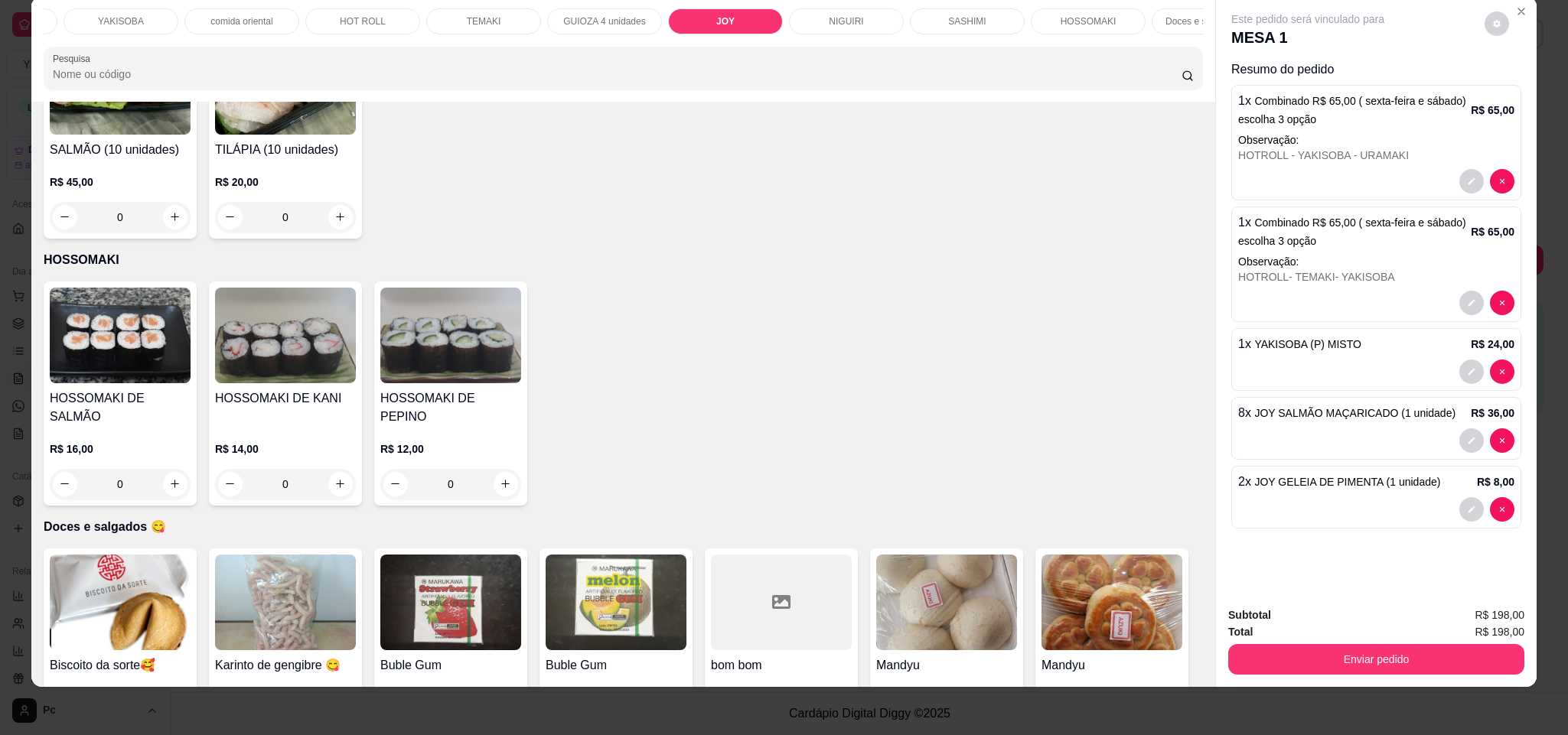
type input "4"
type input "1"
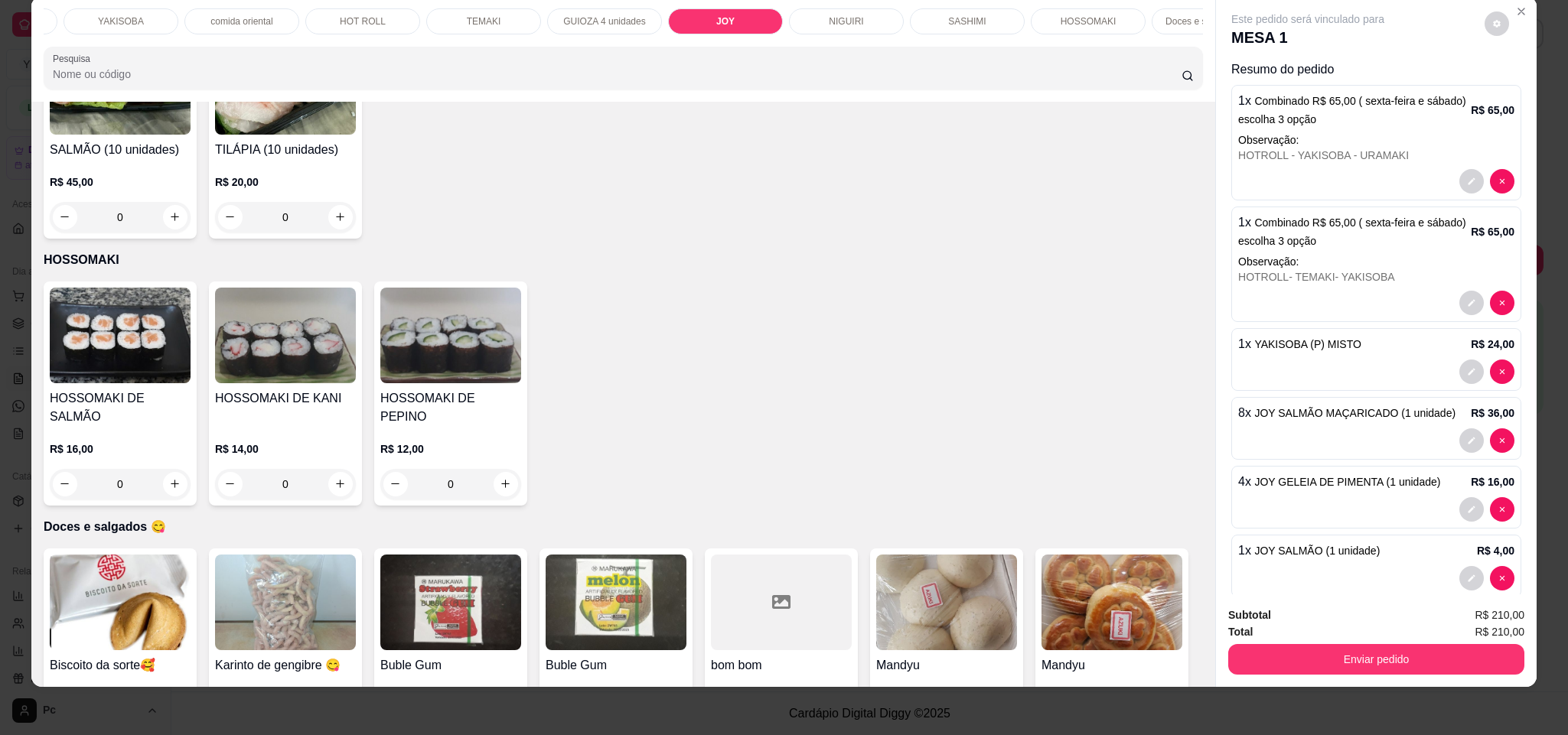
scroll to position [0, 0]
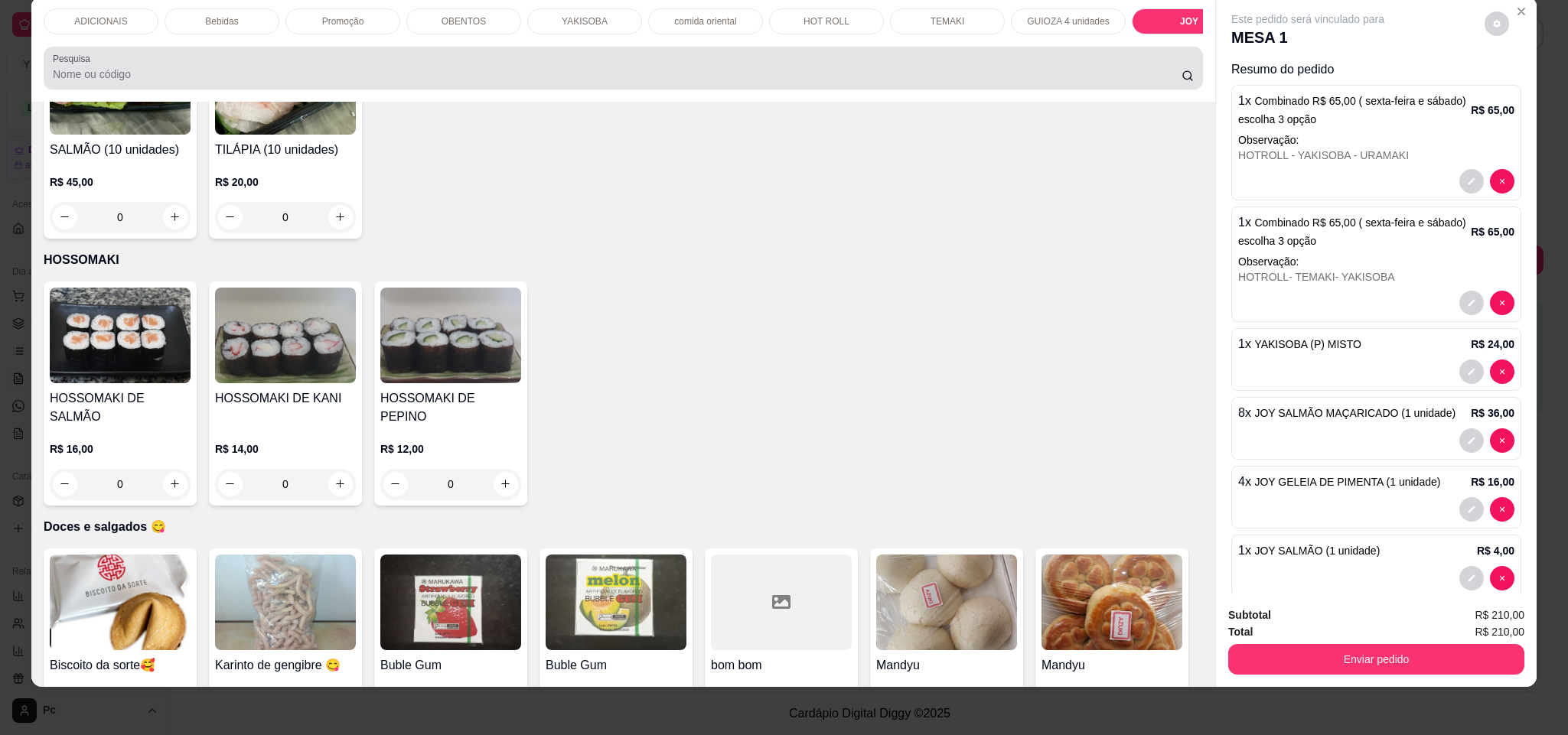
click at [460, 89] on div "Pesquisa" at bounding box center [622, 68] width 1159 height 43
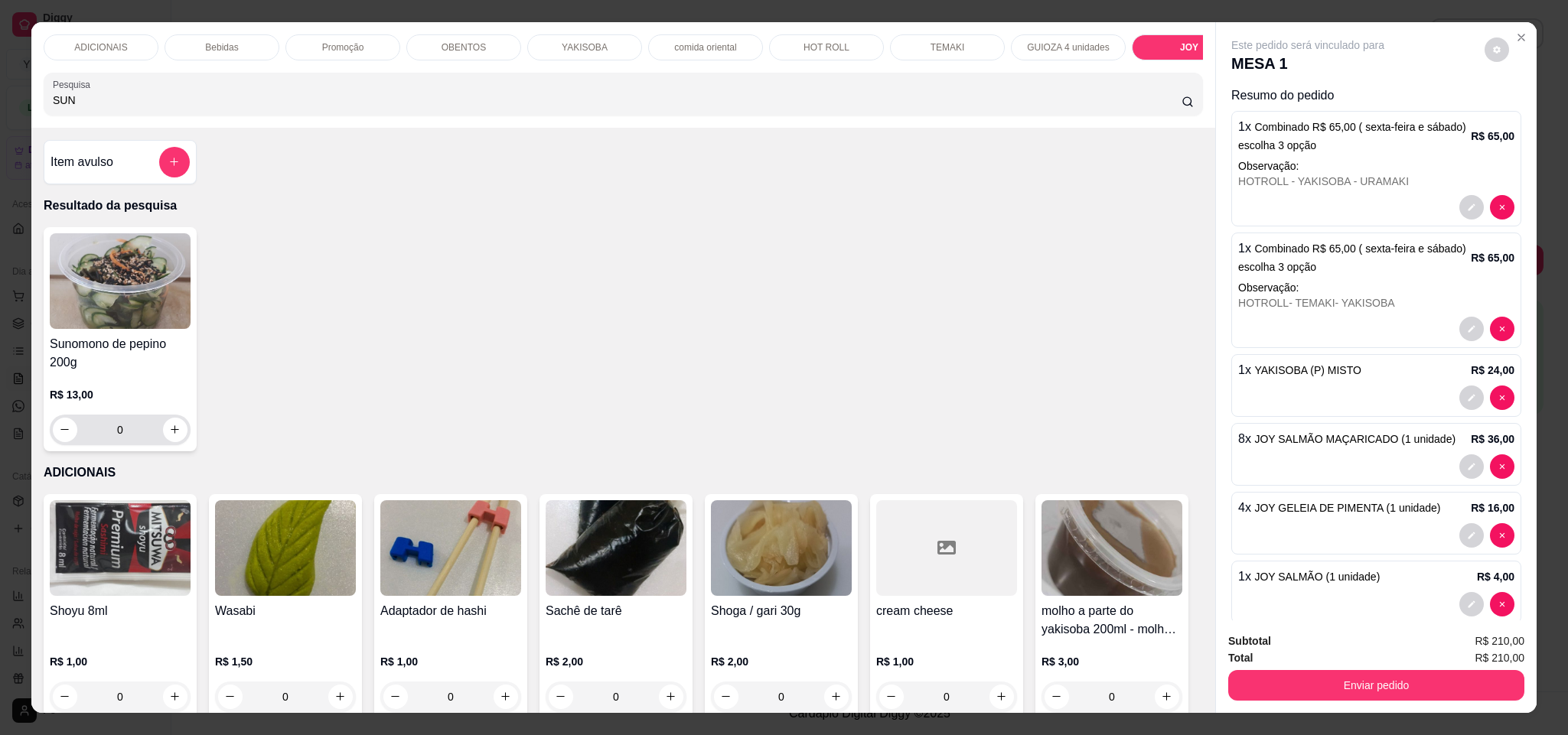
type input "SUN"
click at [170, 436] on button "increase-product-quantity" at bounding box center [175, 429] width 25 height 25
click at [170, 436] on div "0" at bounding box center [120, 429] width 135 height 30
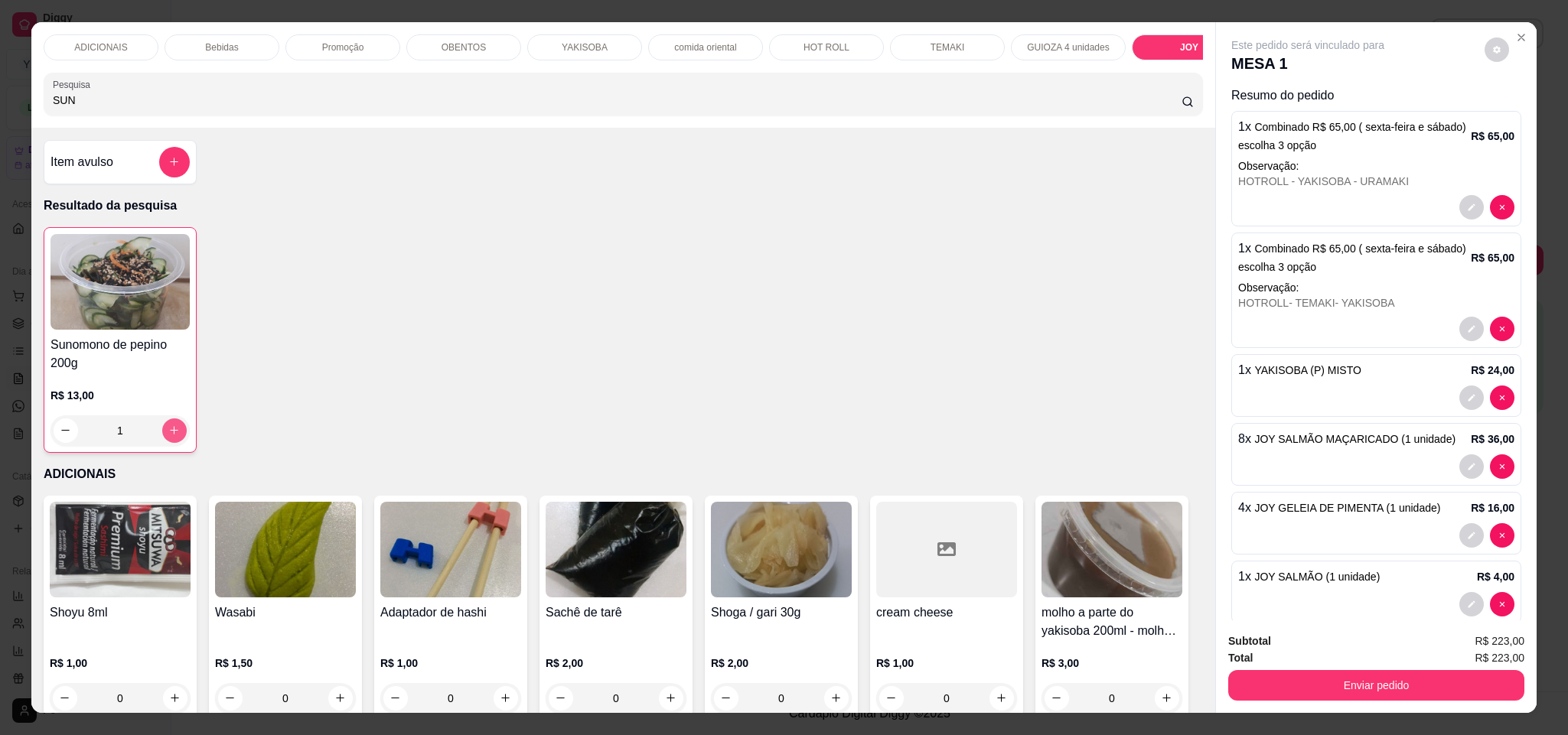
type input "1"
click at [168, 436] on icon "increase-product-quantity" at bounding box center [174, 430] width 12 height 12
type input "2"
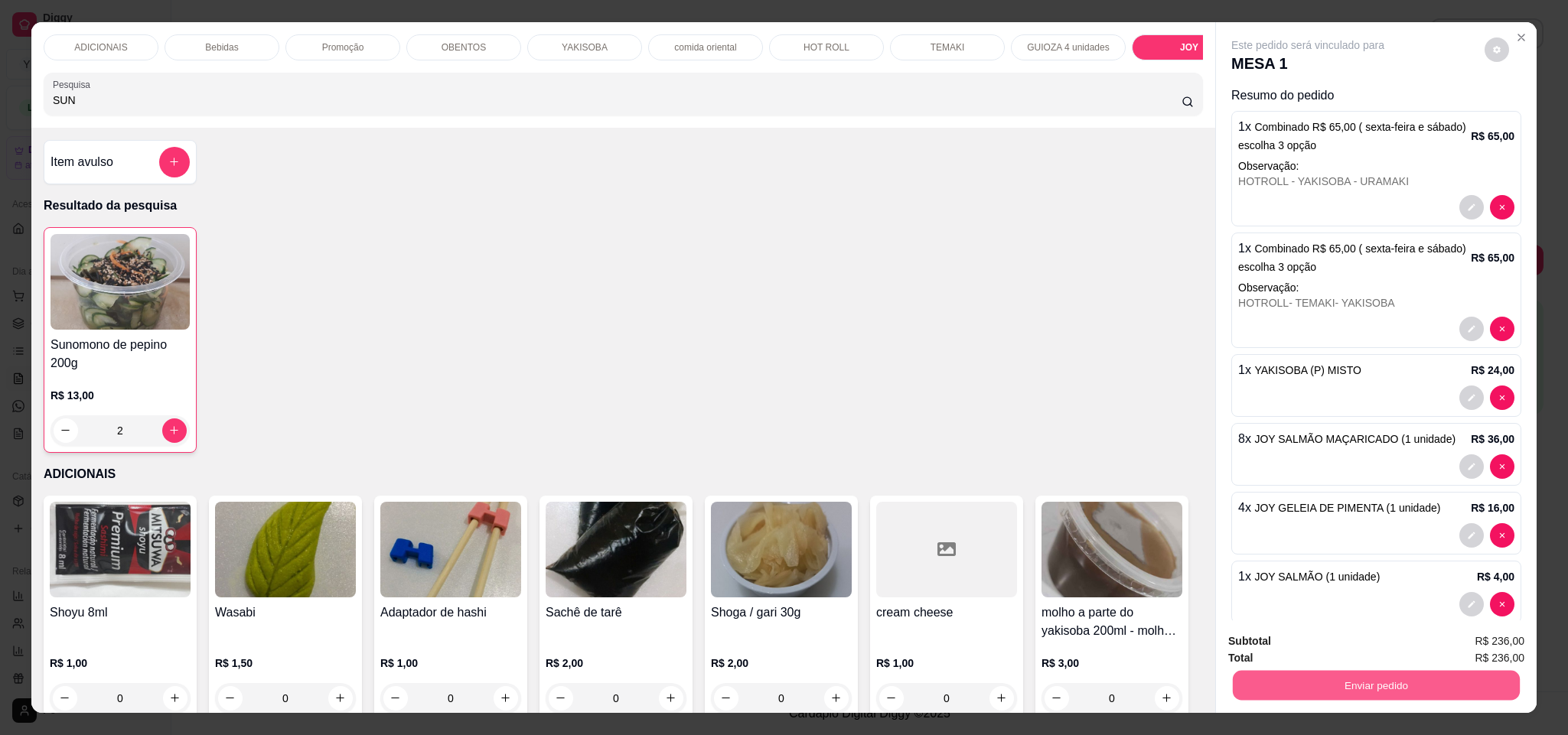
click at [1342, 687] on button "Enviar pedido" at bounding box center [1376, 686] width 287 height 29
click at [1432, 646] on button "Sim, quero registrar" at bounding box center [1468, 648] width 110 height 28
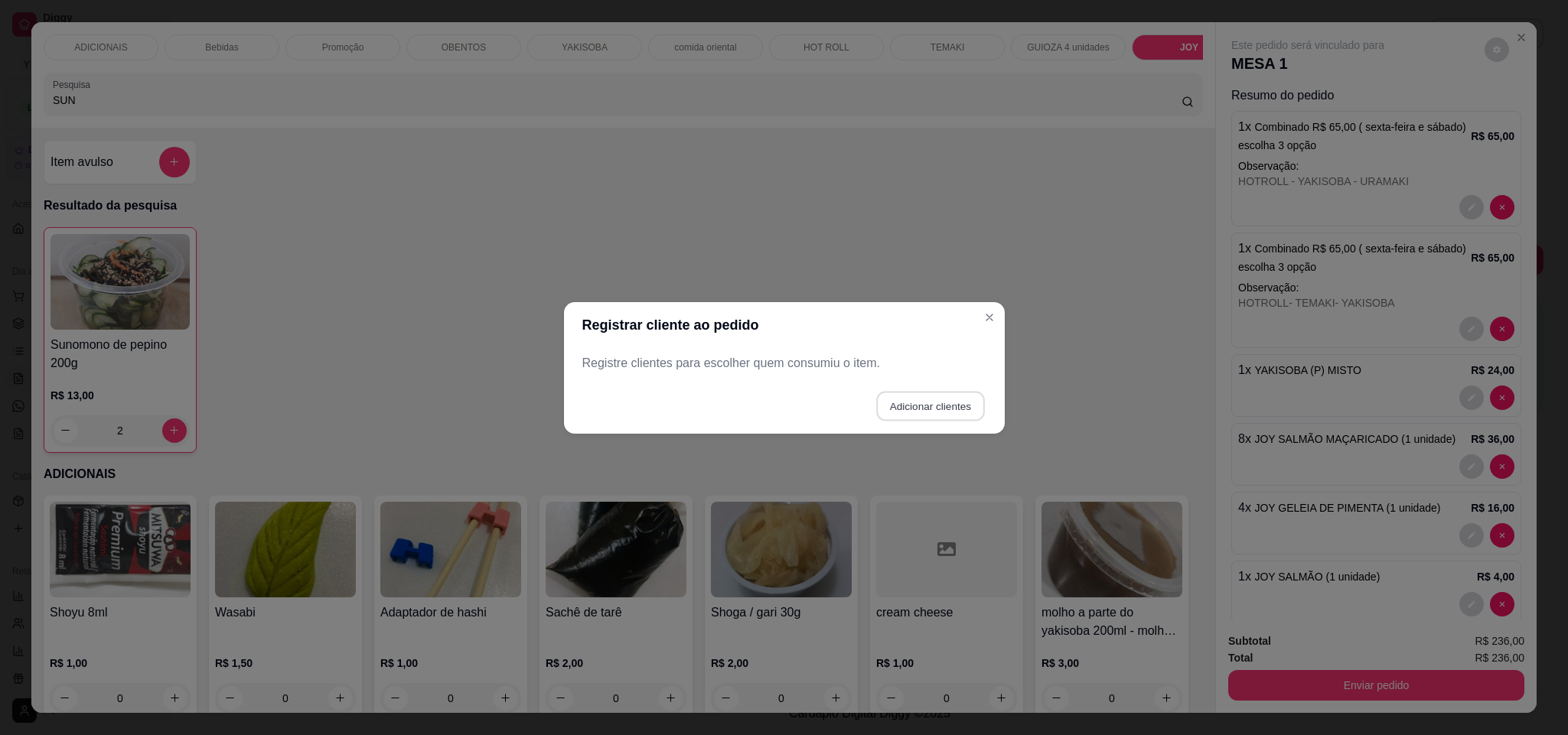
click at [899, 405] on button "Adicionar clientes" at bounding box center [930, 406] width 108 height 29
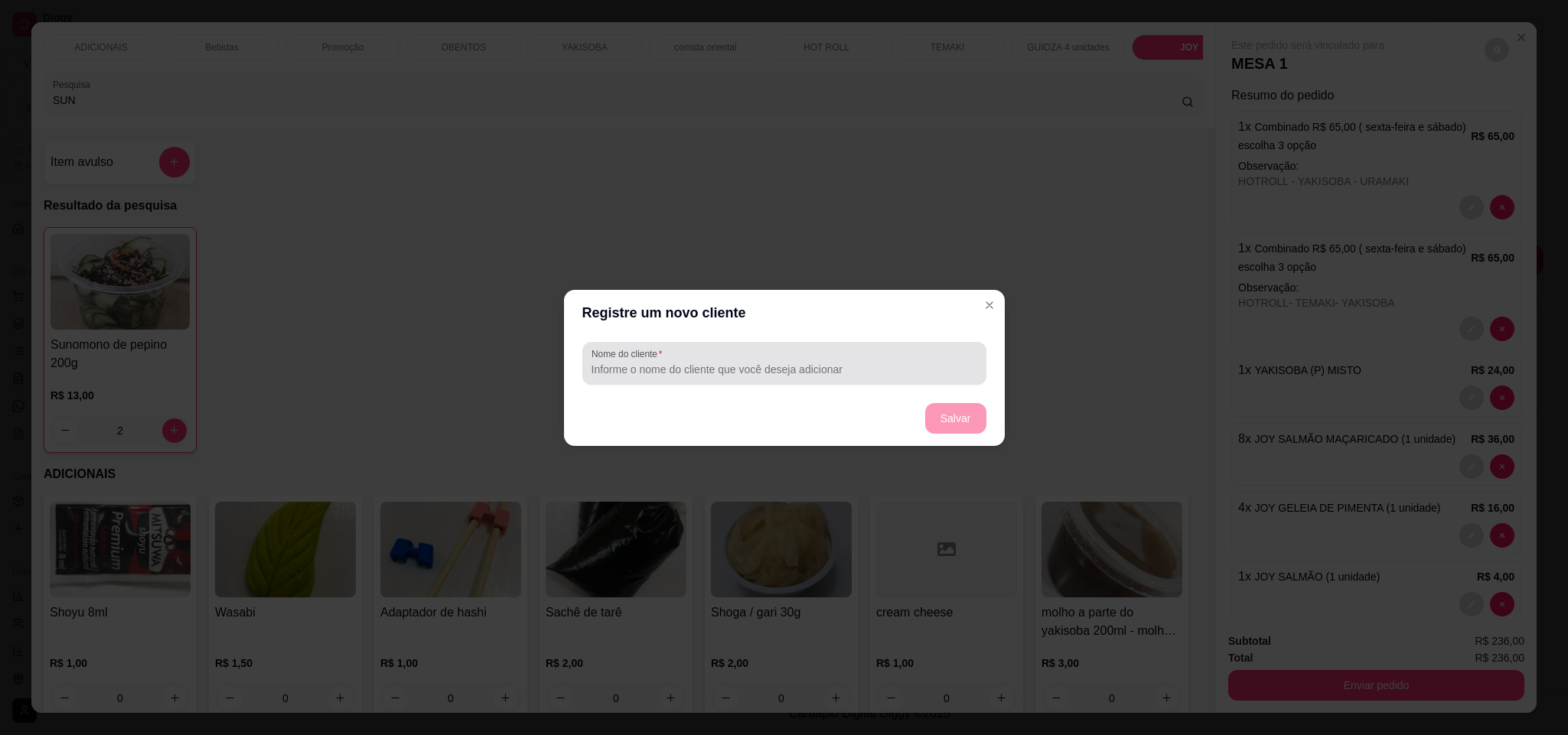
click at [746, 363] on input "Nome do cliente" at bounding box center [784, 369] width 385 height 16
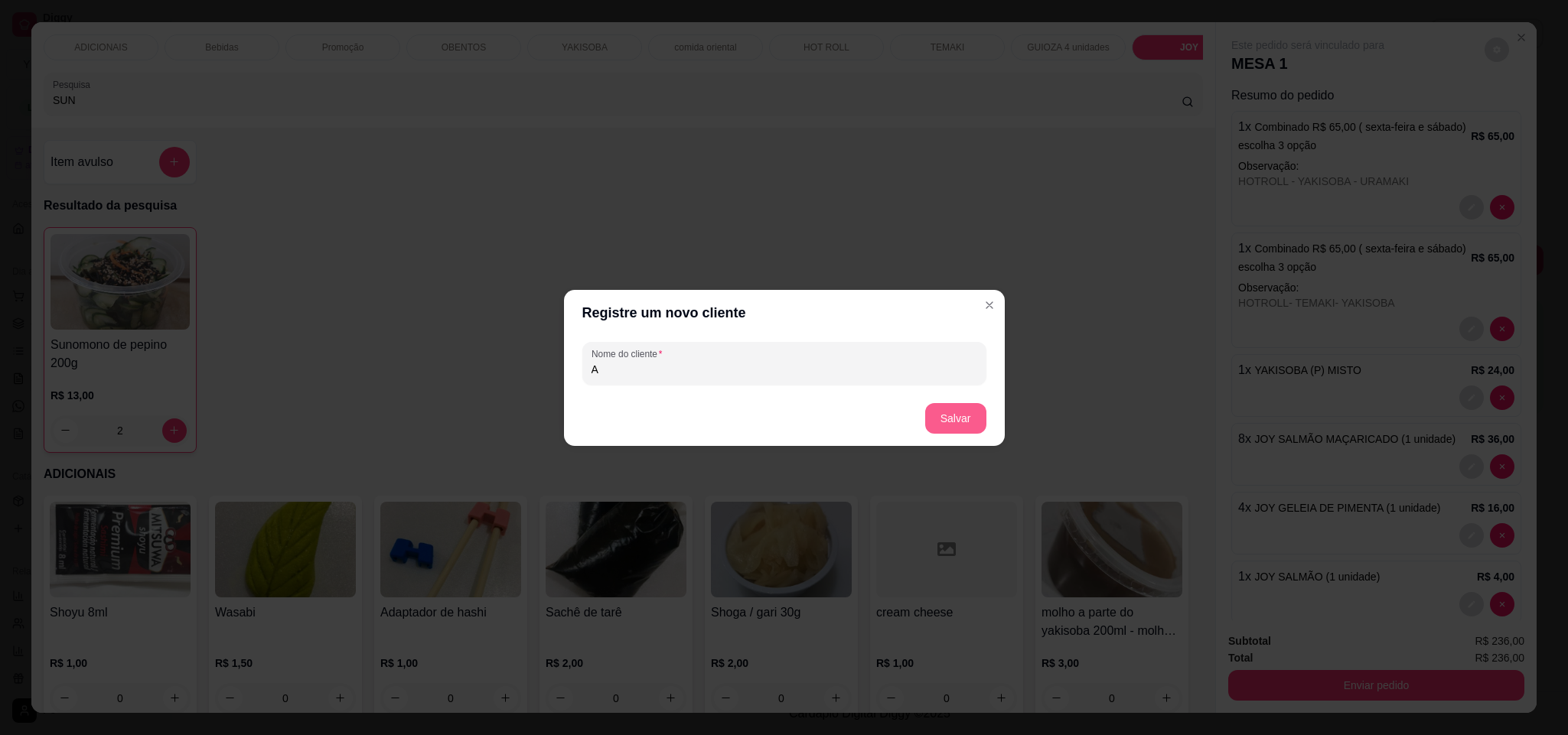
type input "A"
click at [924, 421] on footer "Salvar" at bounding box center [784, 419] width 440 height 55
click at [960, 420] on button "Salvar" at bounding box center [956, 418] width 60 height 29
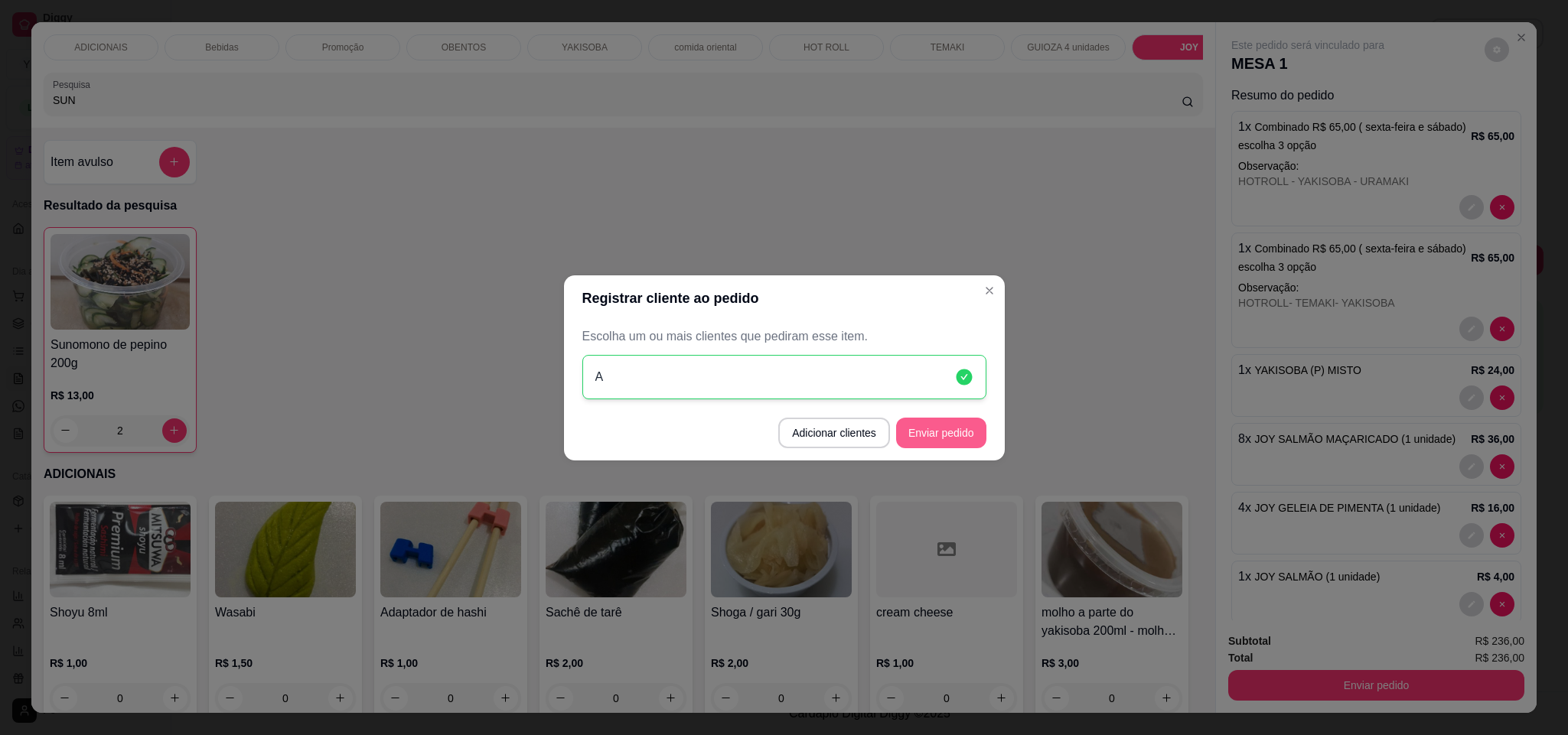
click at [972, 434] on button "Enviar pedido" at bounding box center [942, 432] width 90 height 30
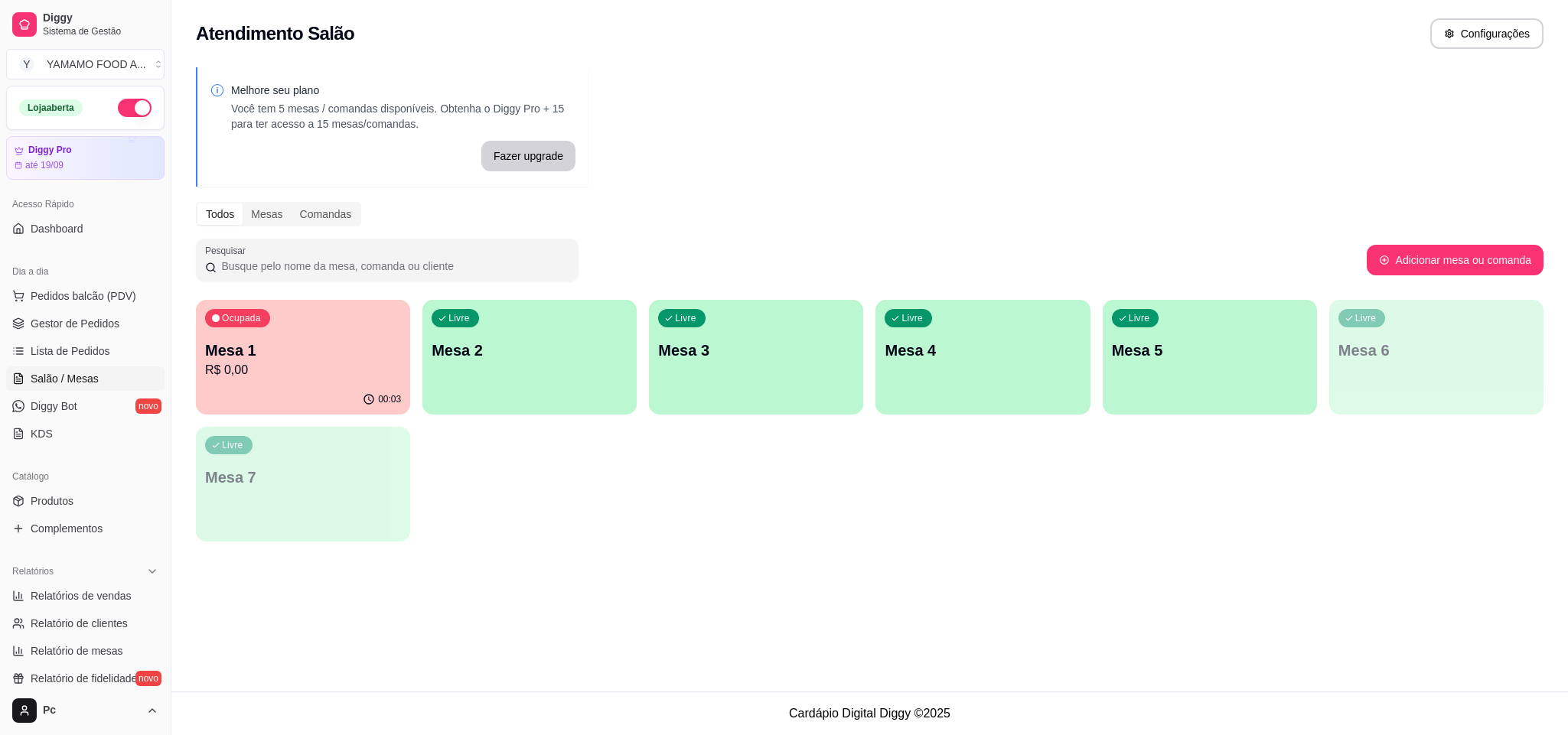
click at [294, 370] on p "R$ 0,00" at bounding box center [303, 369] width 196 height 19
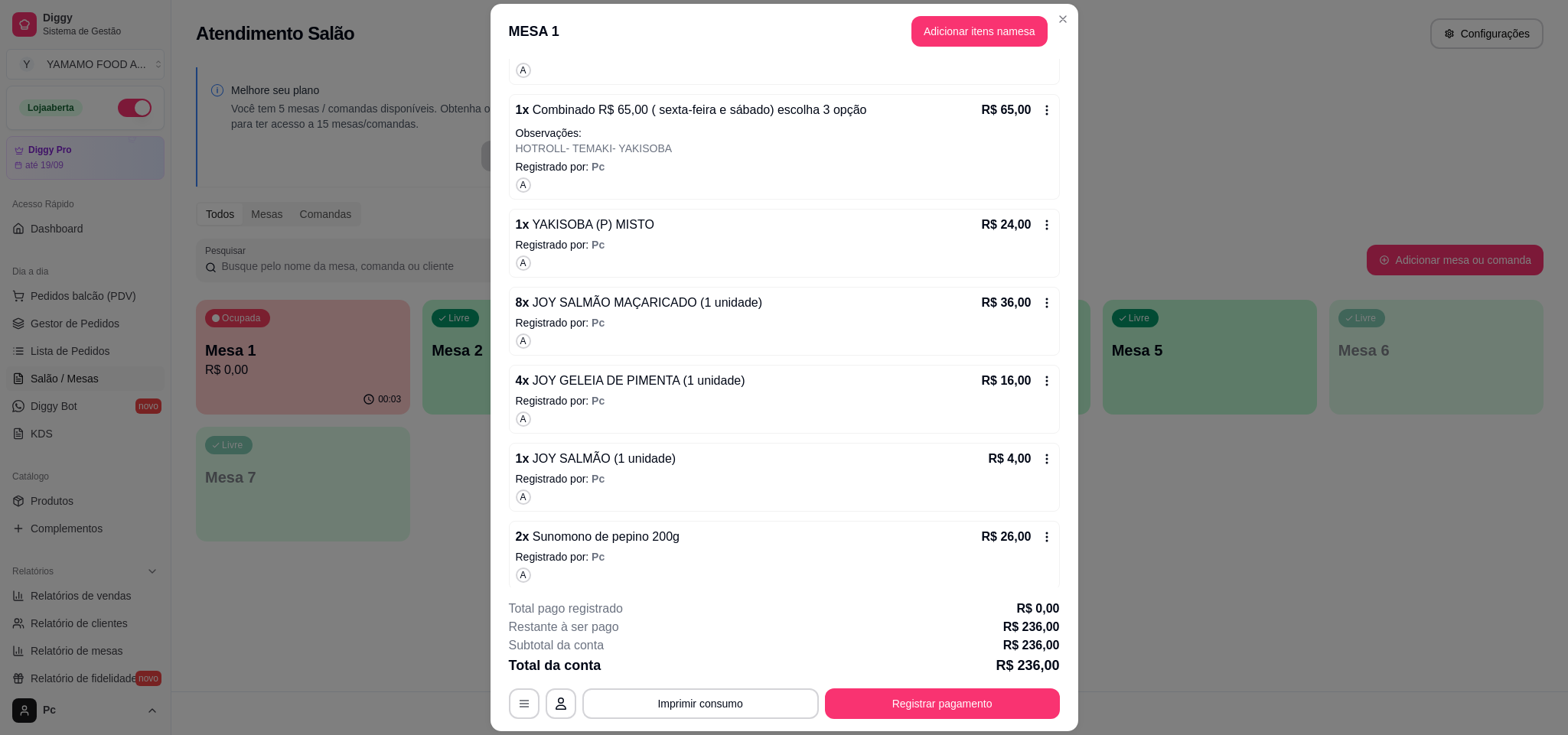
scroll to position [301, 0]
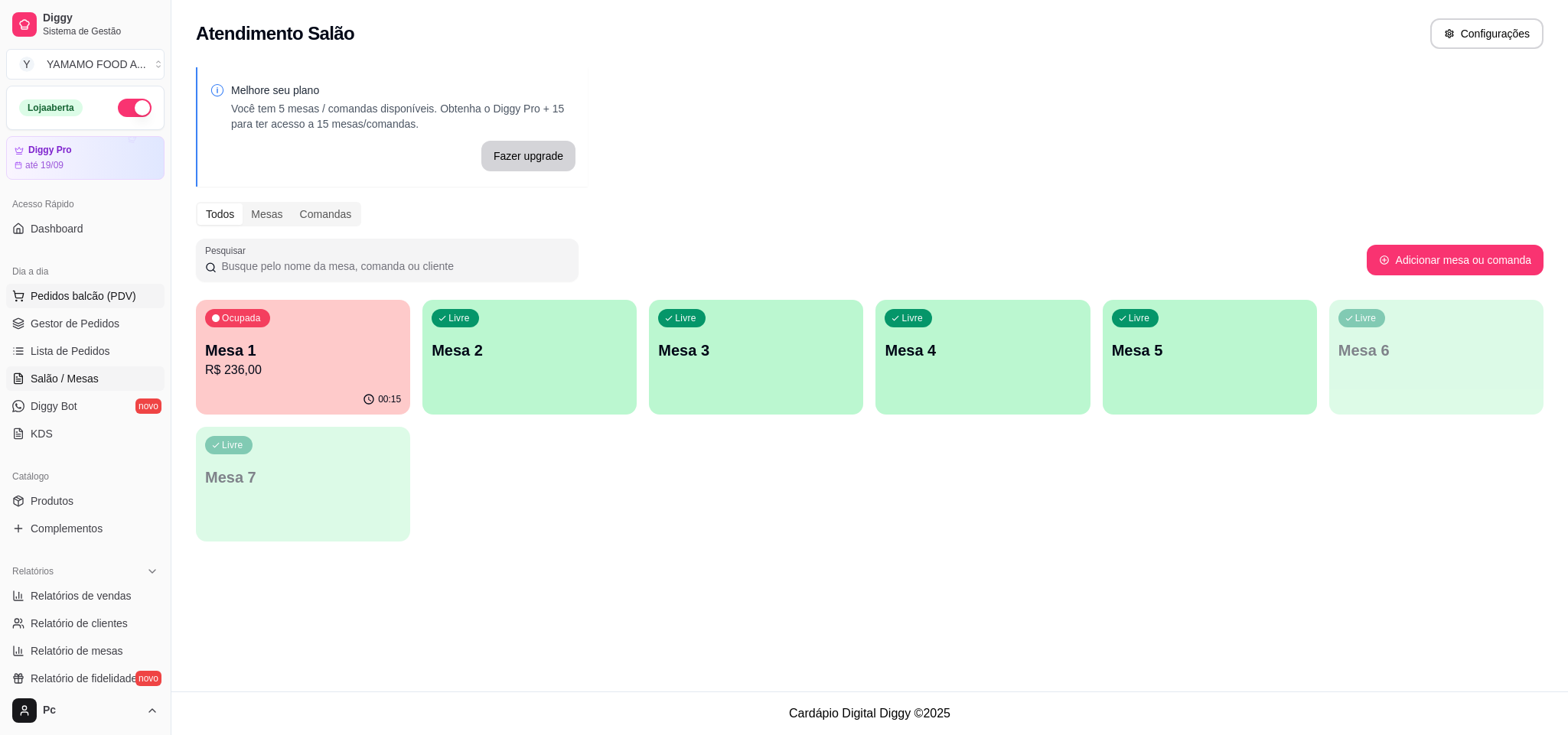
click at [105, 297] on span "Pedidos balcão (PDV)" at bounding box center [83, 296] width 105 height 16
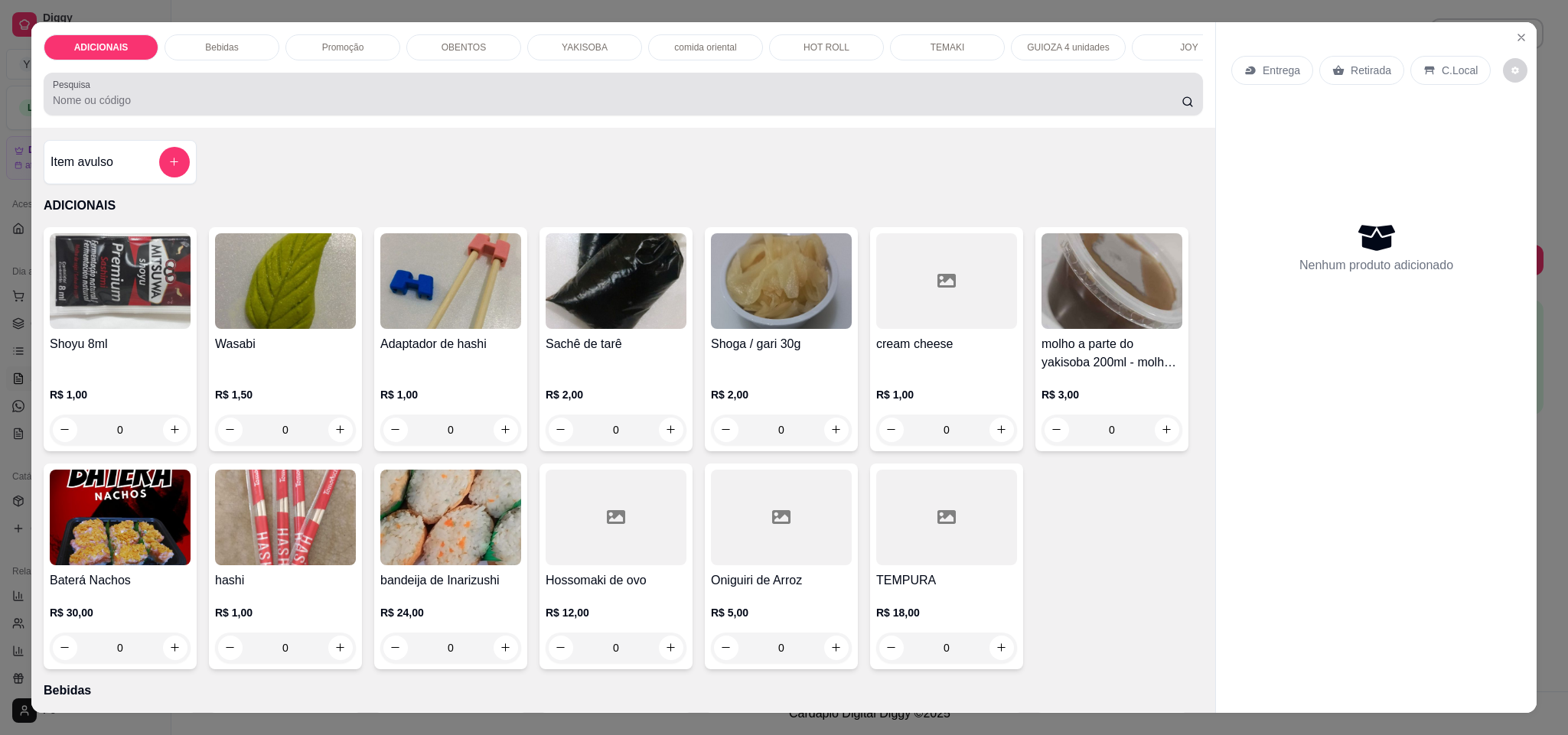
click at [318, 108] on input "Pesquisa" at bounding box center [617, 100] width 1129 height 16
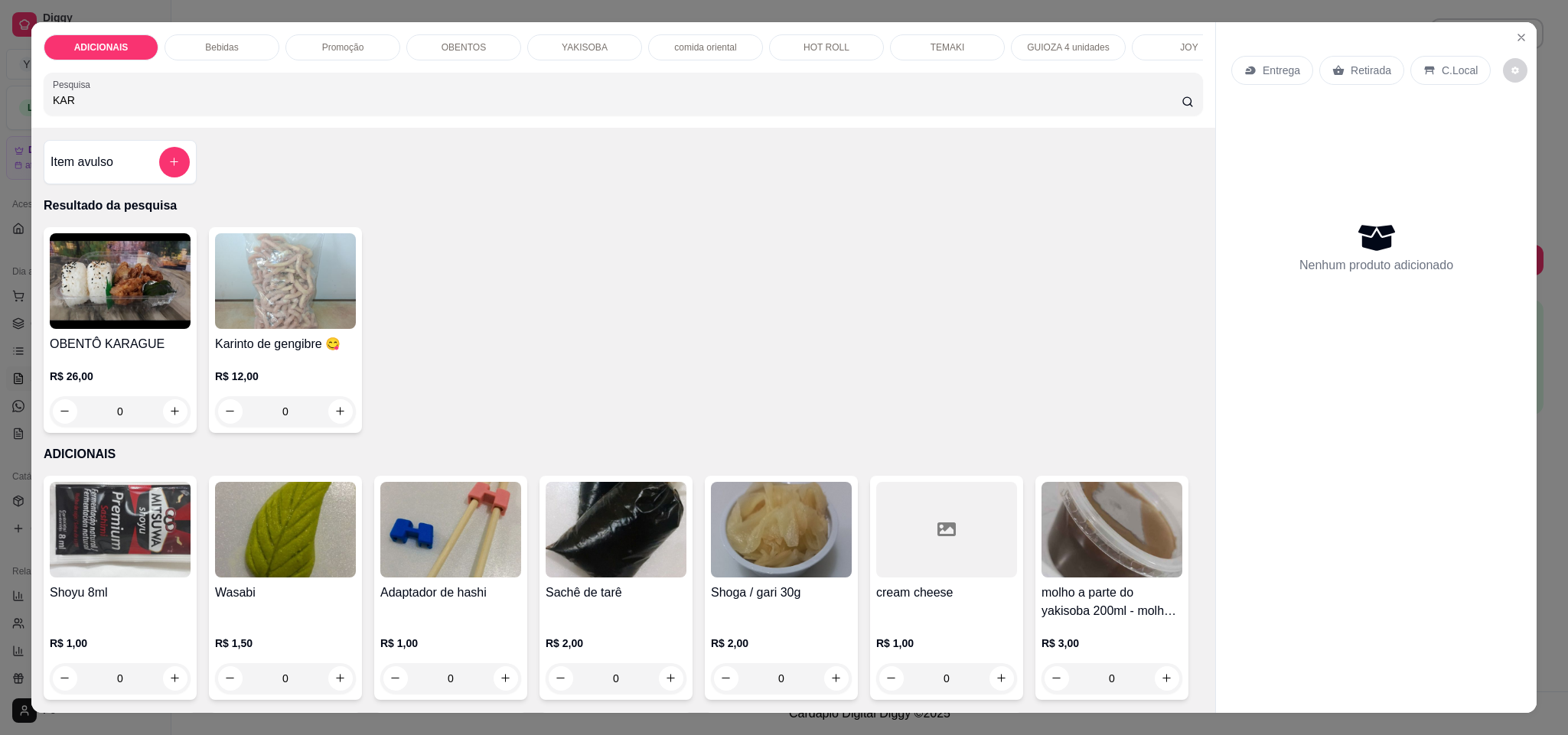
type input "KAR"
click at [1520, 35] on button "Close" at bounding box center [1521, 37] width 25 height 25
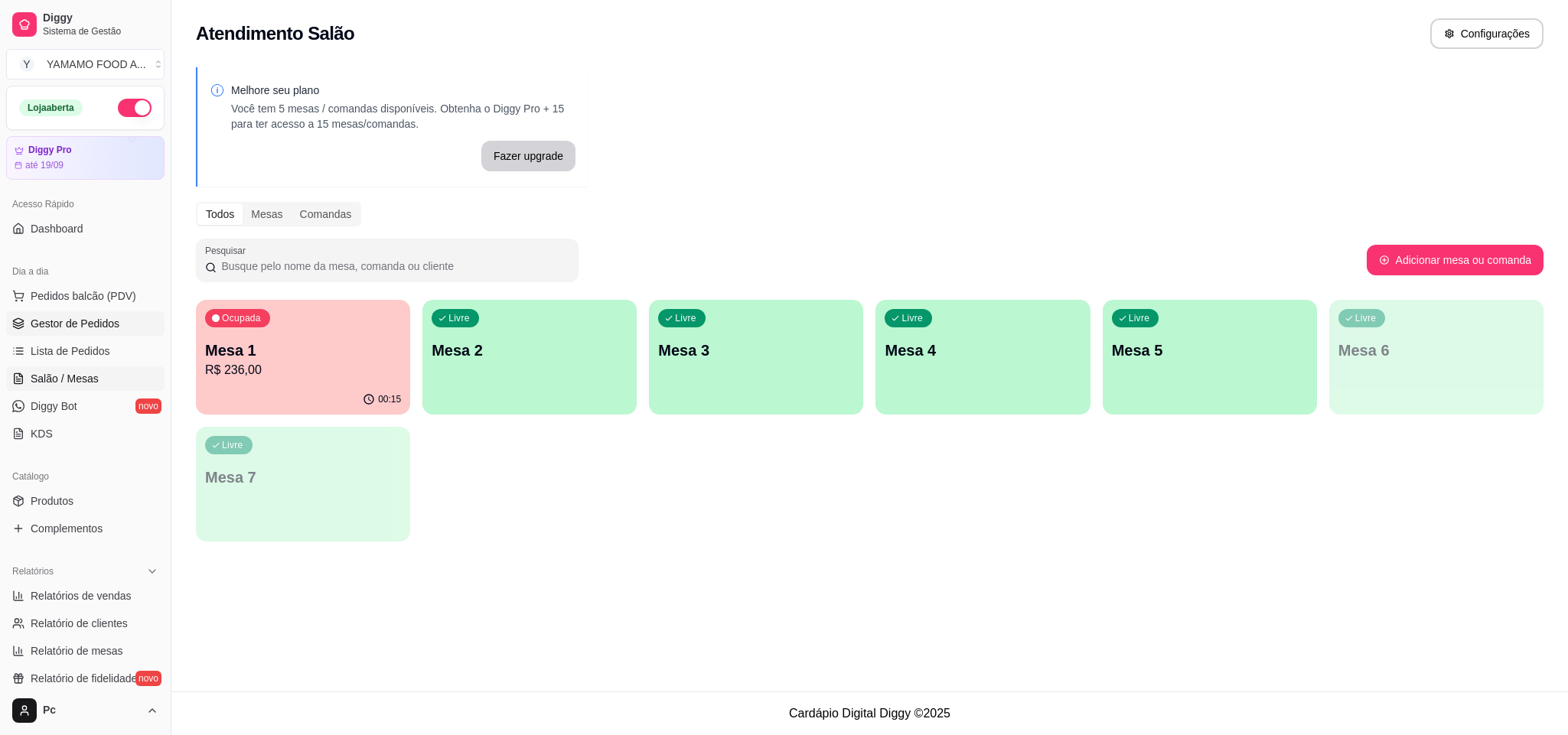
click at [37, 336] on link "Gestor de Pedidos" at bounding box center [85, 323] width 158 height 25
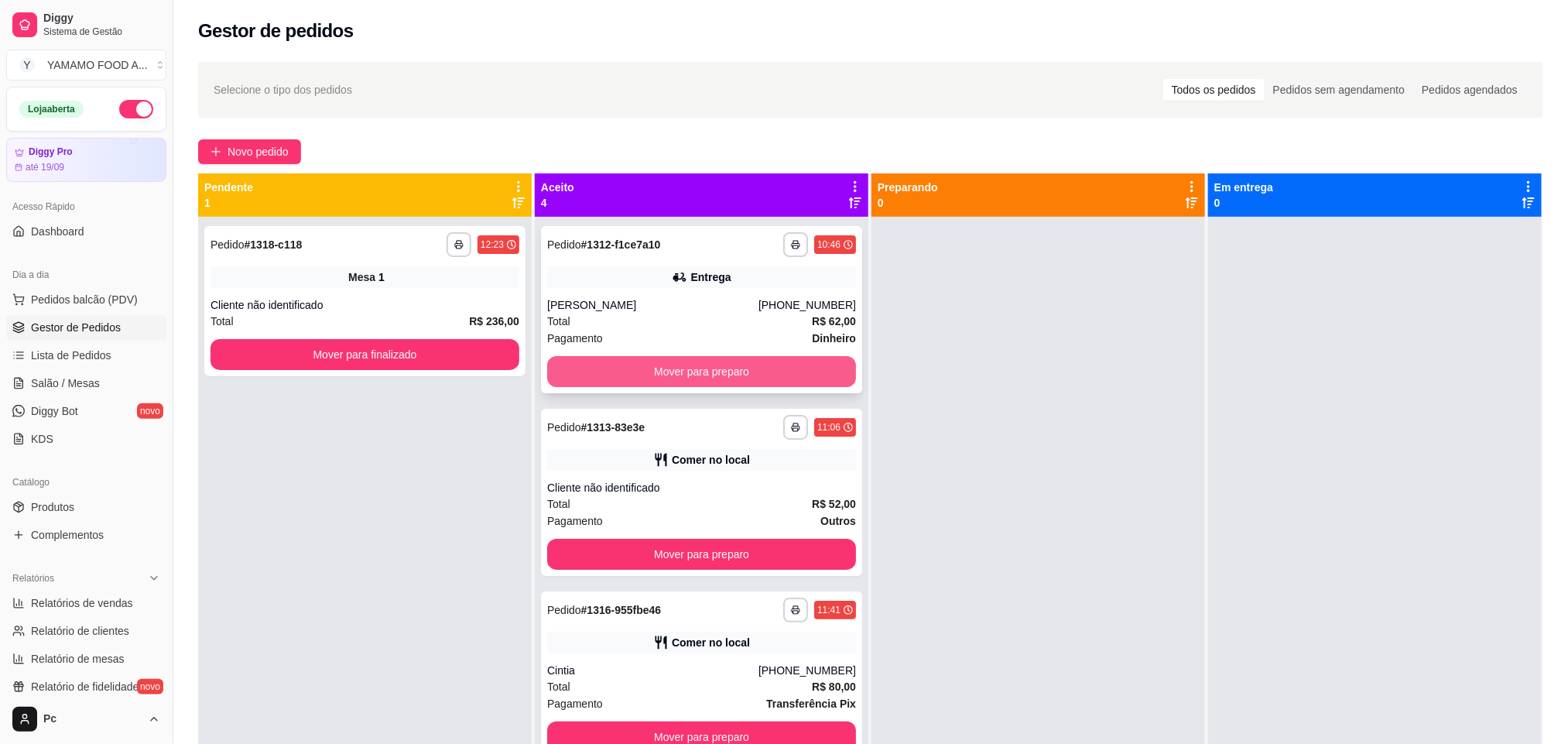
click at [655, 358] on button "Mover para preparo" at bounding box center [701, 371] width 309 height 31
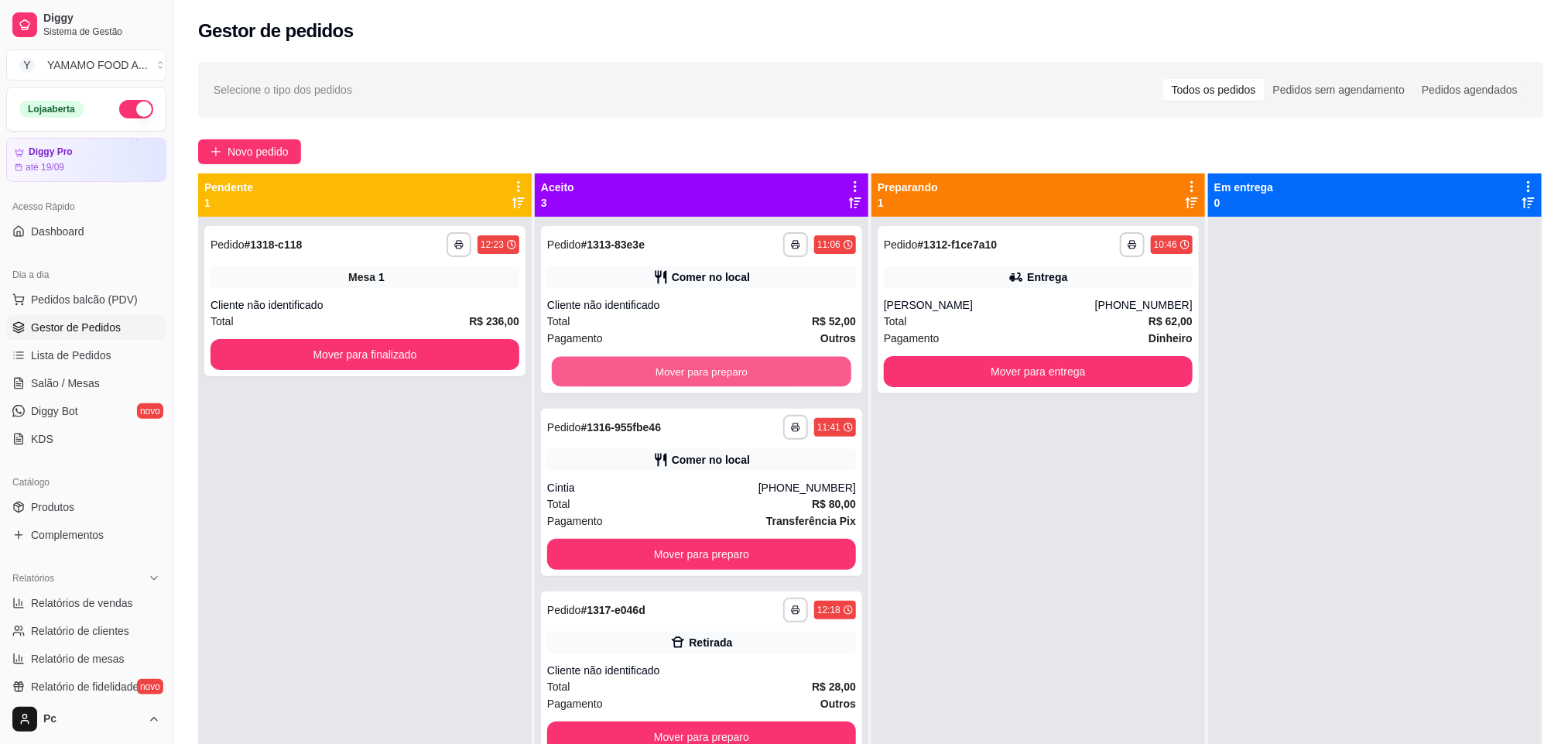
click at [655, 358] on button "Mover para preparo" at bounding box center [701, 372] width 299 height 30
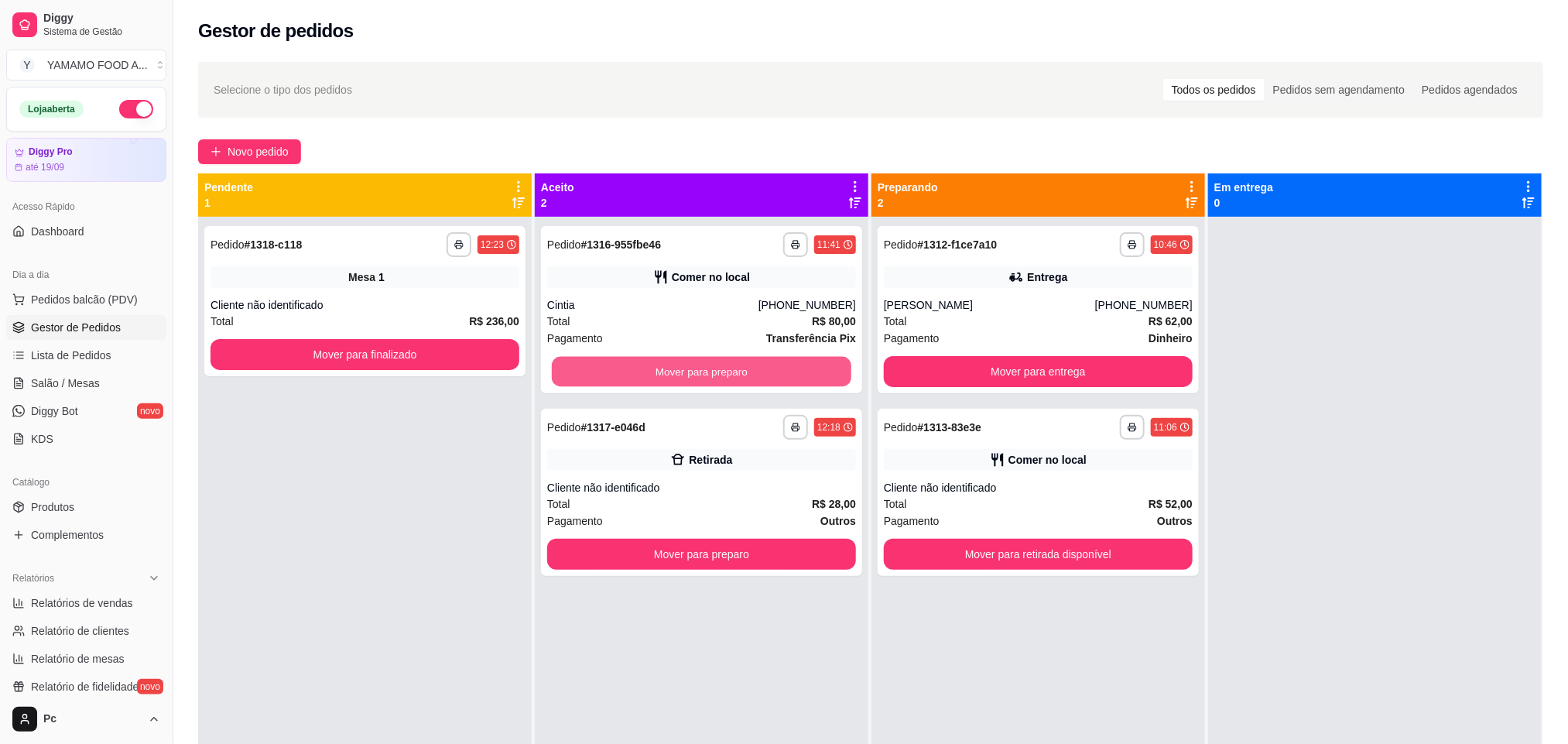
click at [658, 358] on button "Mover para preparo" at bounding box center [701, 372] width 299 height 30
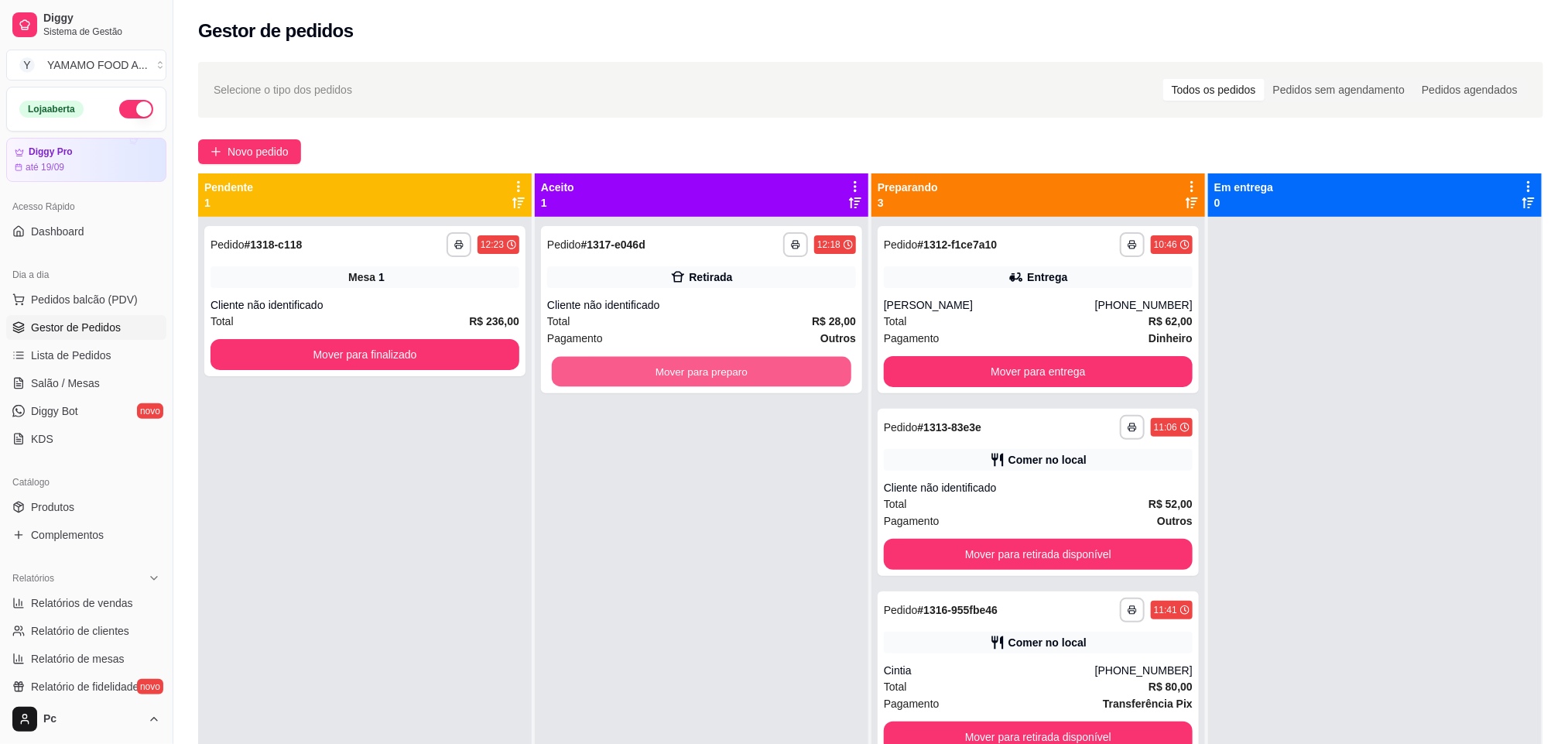
click at [658, 358] on button "Mover para preparo" at bounding box center [701, 372] width 299 height 30
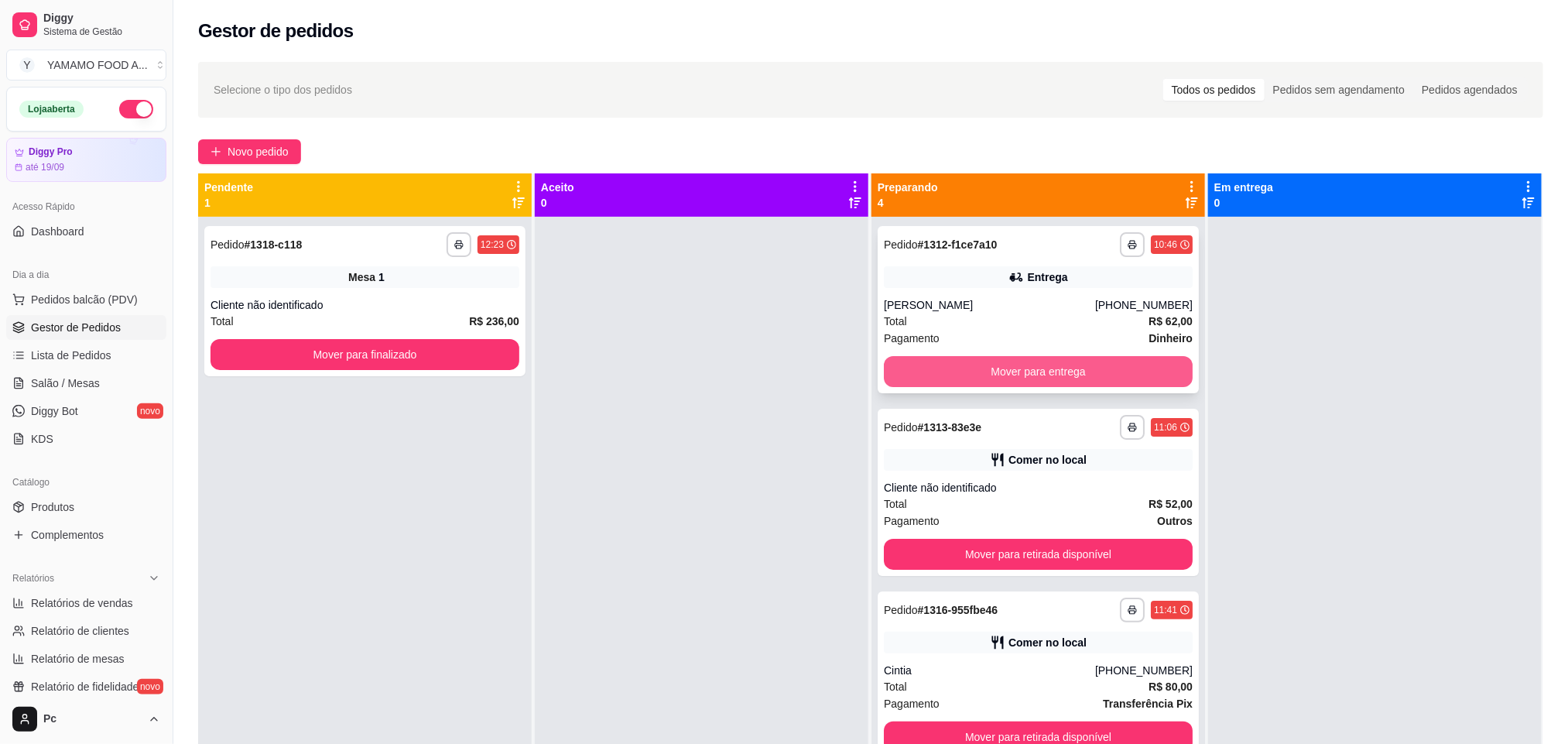
click at [953, 362] on button "Mover para entrega" at bounding box center [1038, 371] width 309 height 31
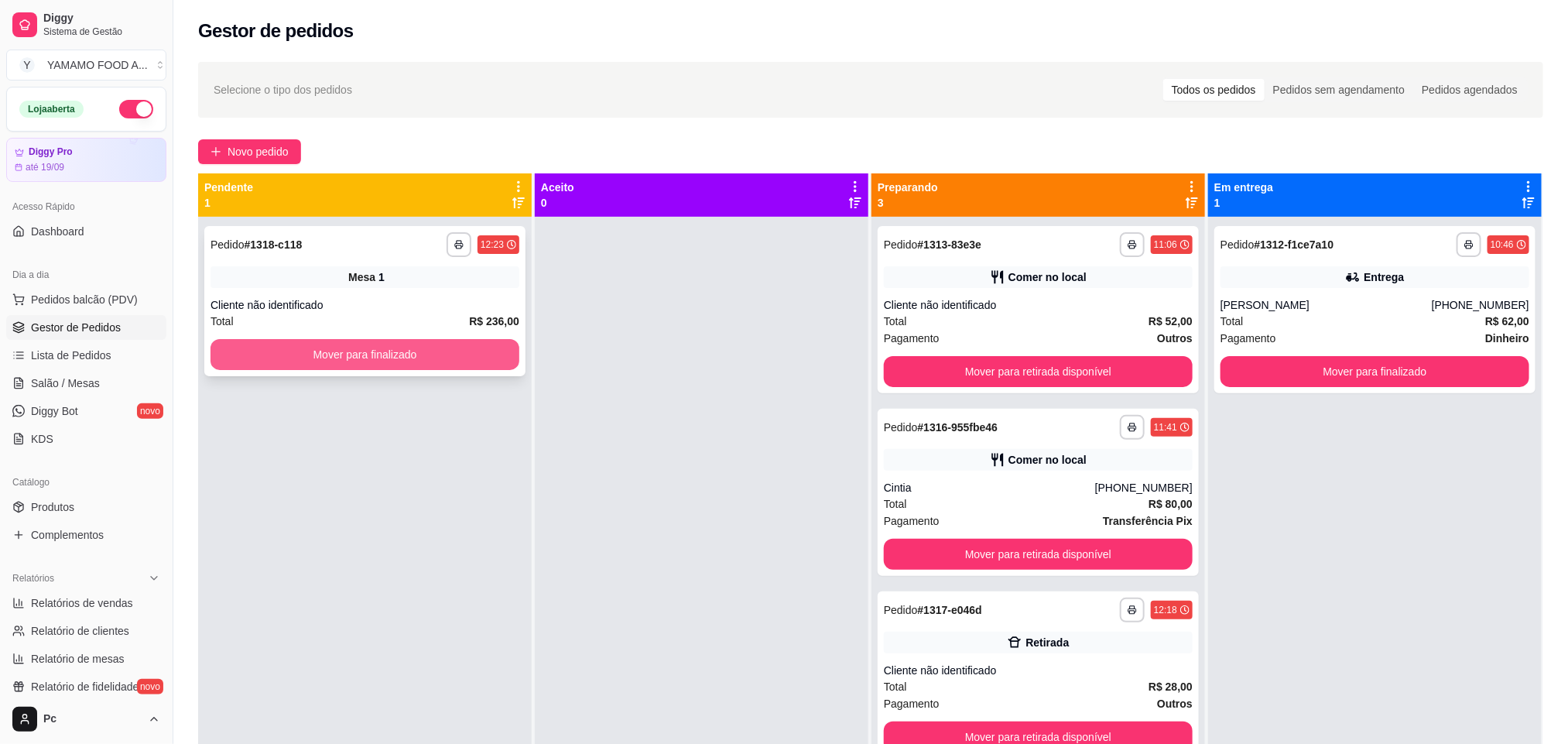
click at [430, 354] on button "Mover para finalizado" at bounding box center [365, 354] width 309 height 31
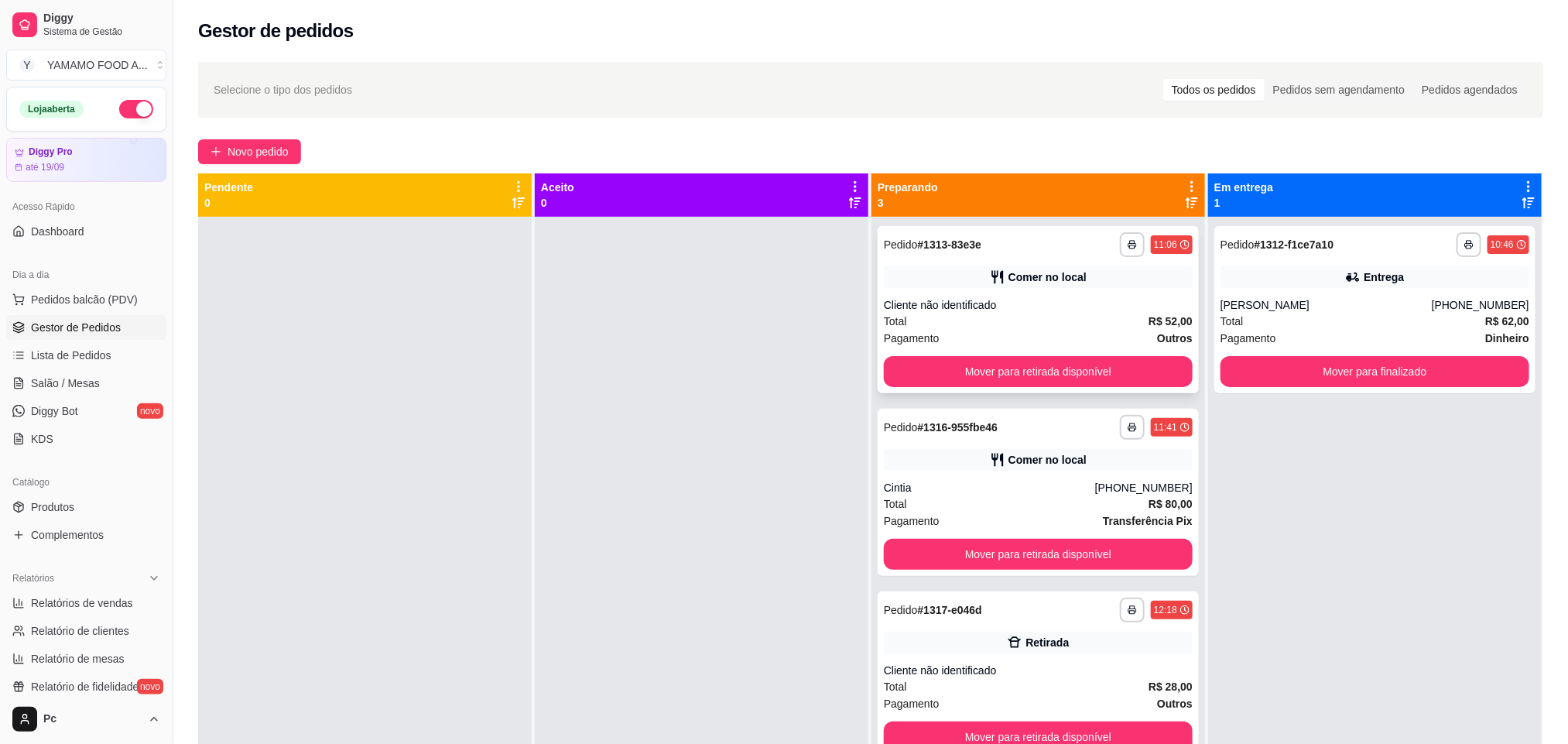
click at [984, 297] on div "Cliente não identificado" at bounding box center [1038, 305] width 309 height 16
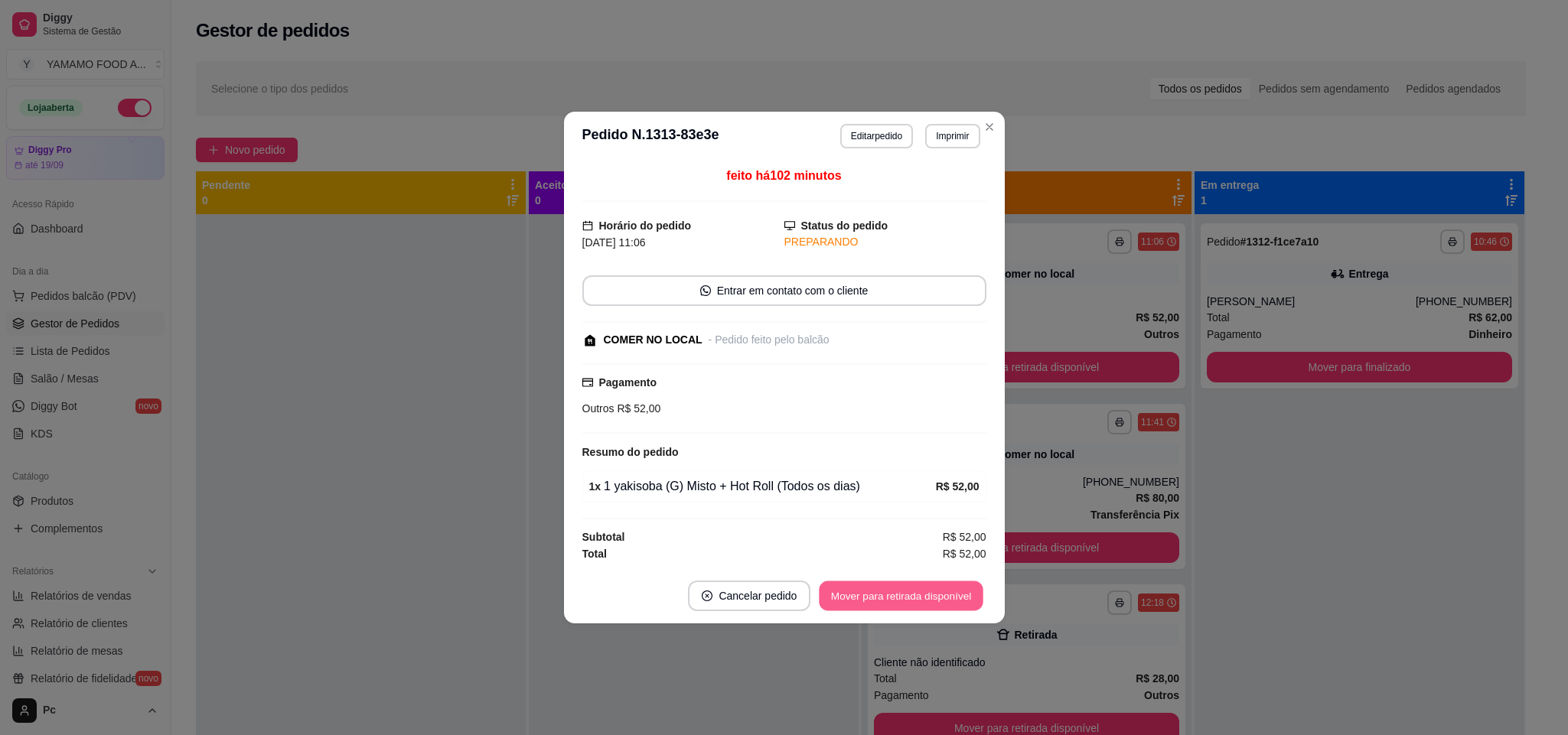
click at [875, 604] on button "Mover para retirada disponível" at bounding box center [901, 596] width 164 height 29
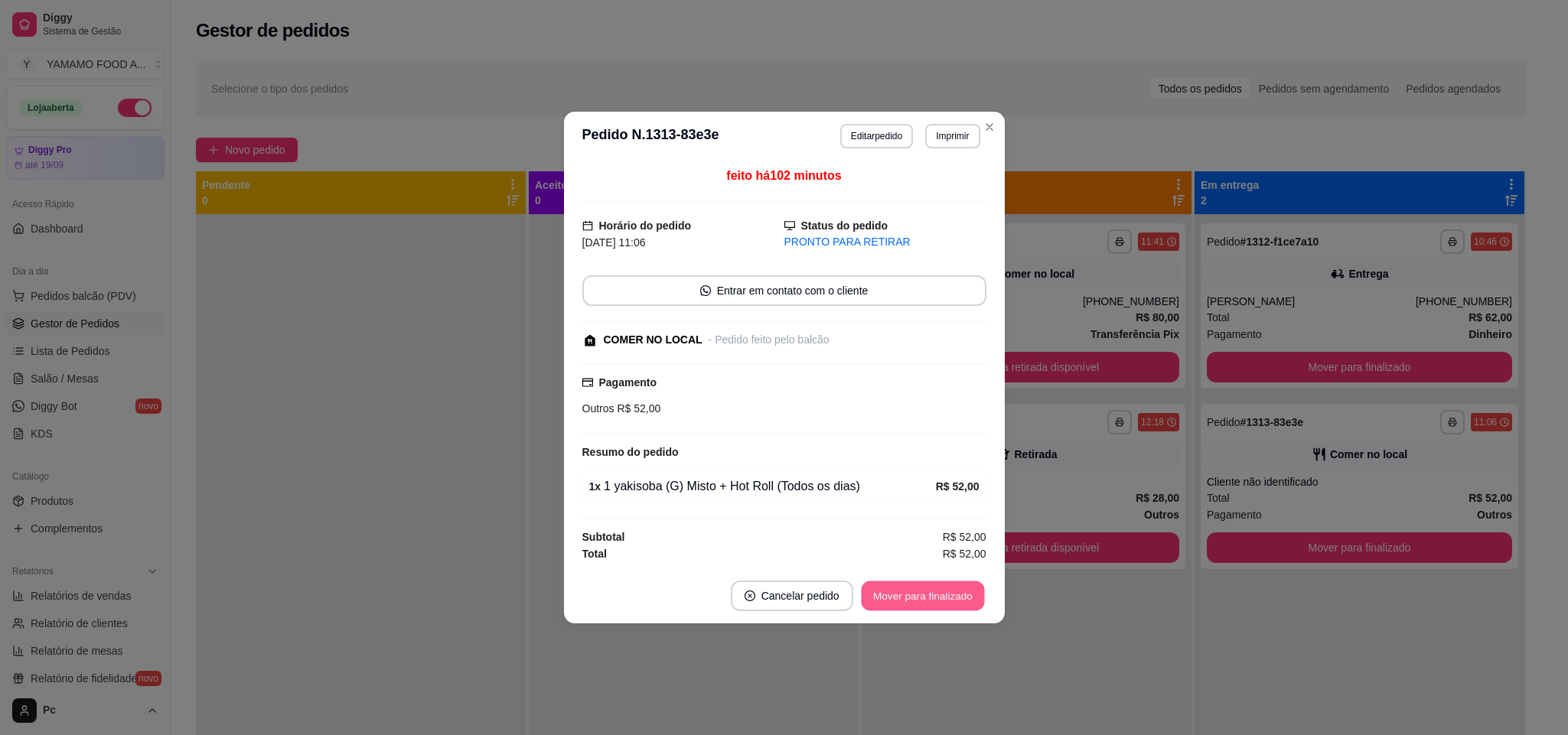
click at [875, 604] on button "Mover para finalizado" at bounding box center [922, 596] width 123 height 29
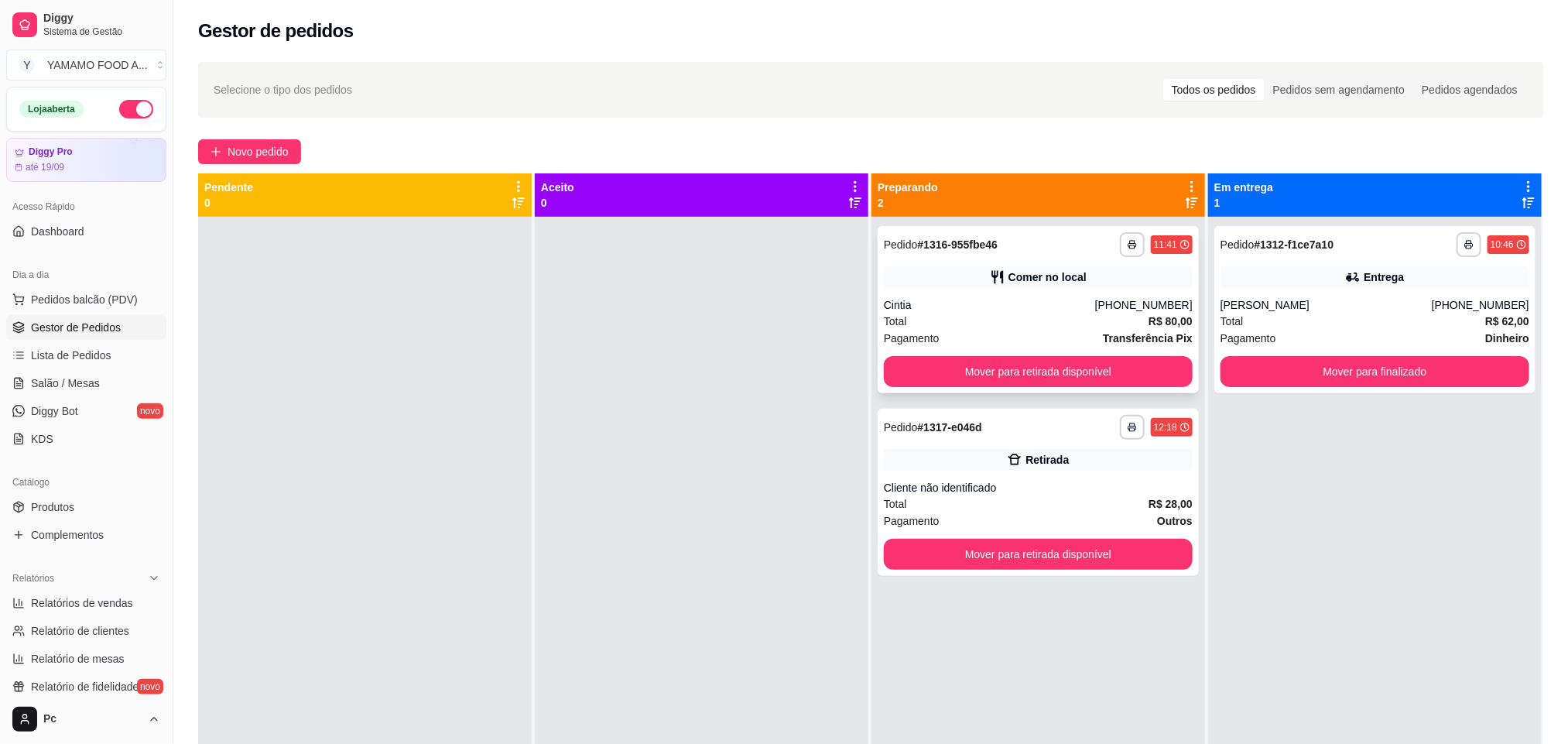
click at [941, 281] on div "Comer no local" at bounding box center [1038, 278] width 309 height 22
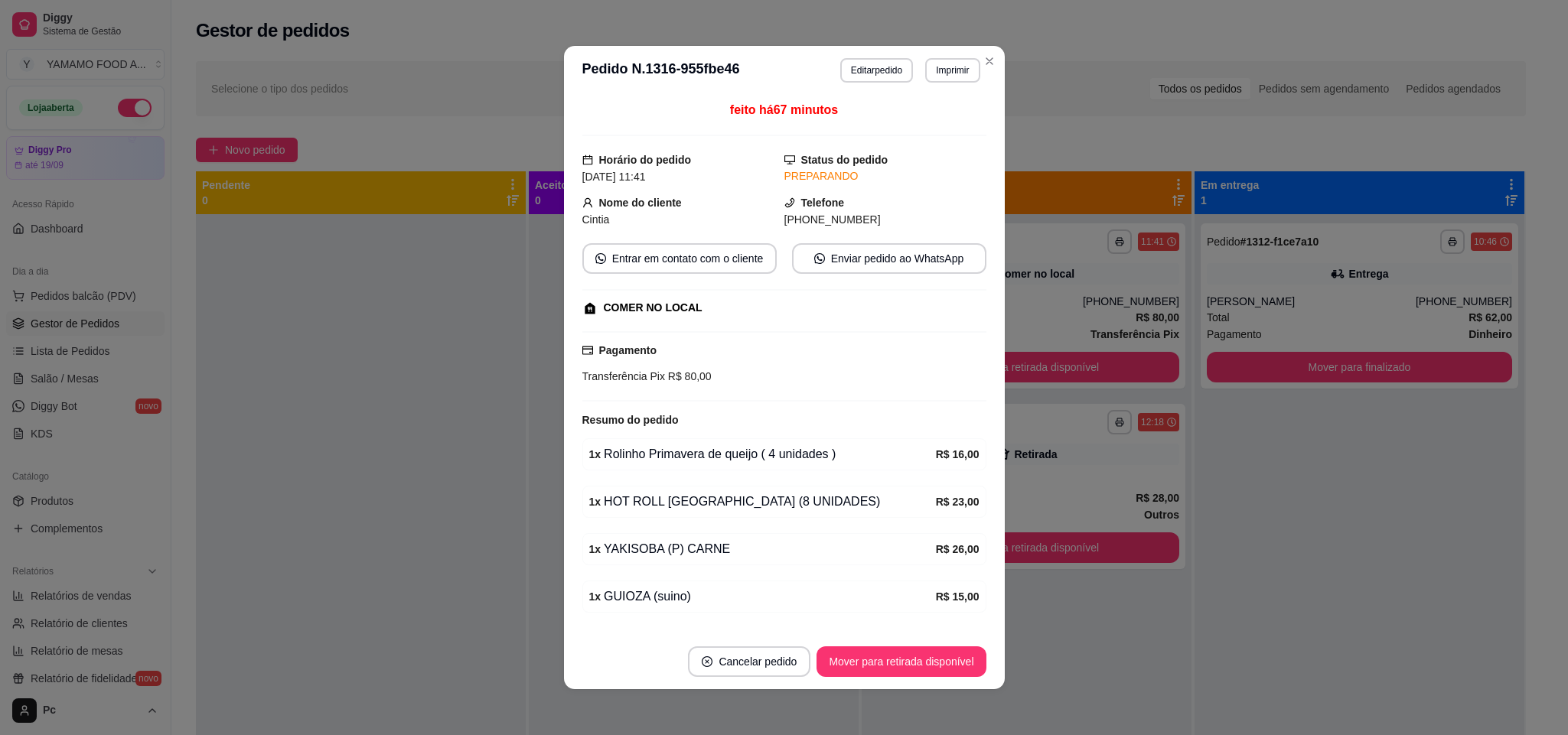
scroll to position [53, 0]
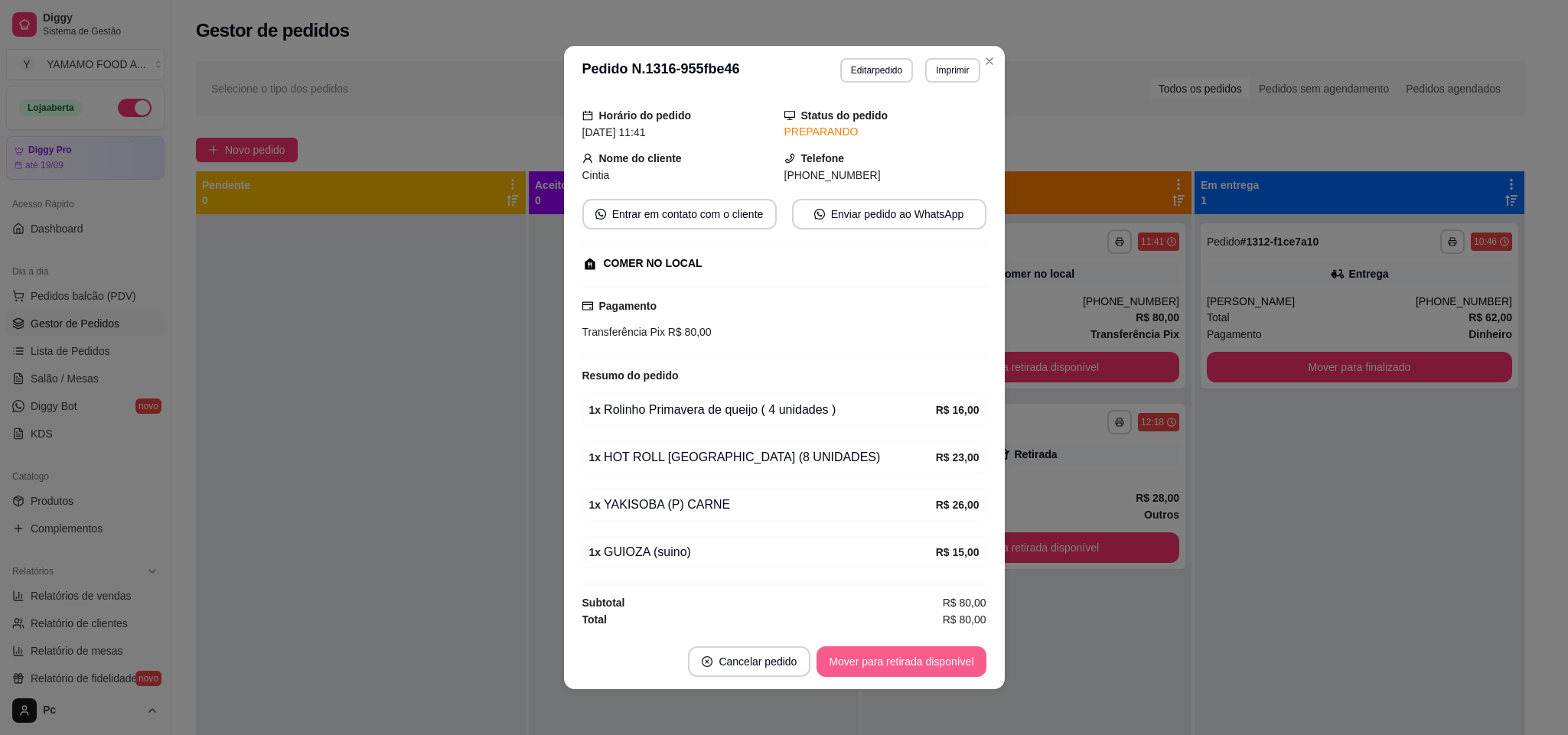
click at [910, 673] on button "Mover para retirada disponível" at bounding box center [901, 661] width 169 height 30
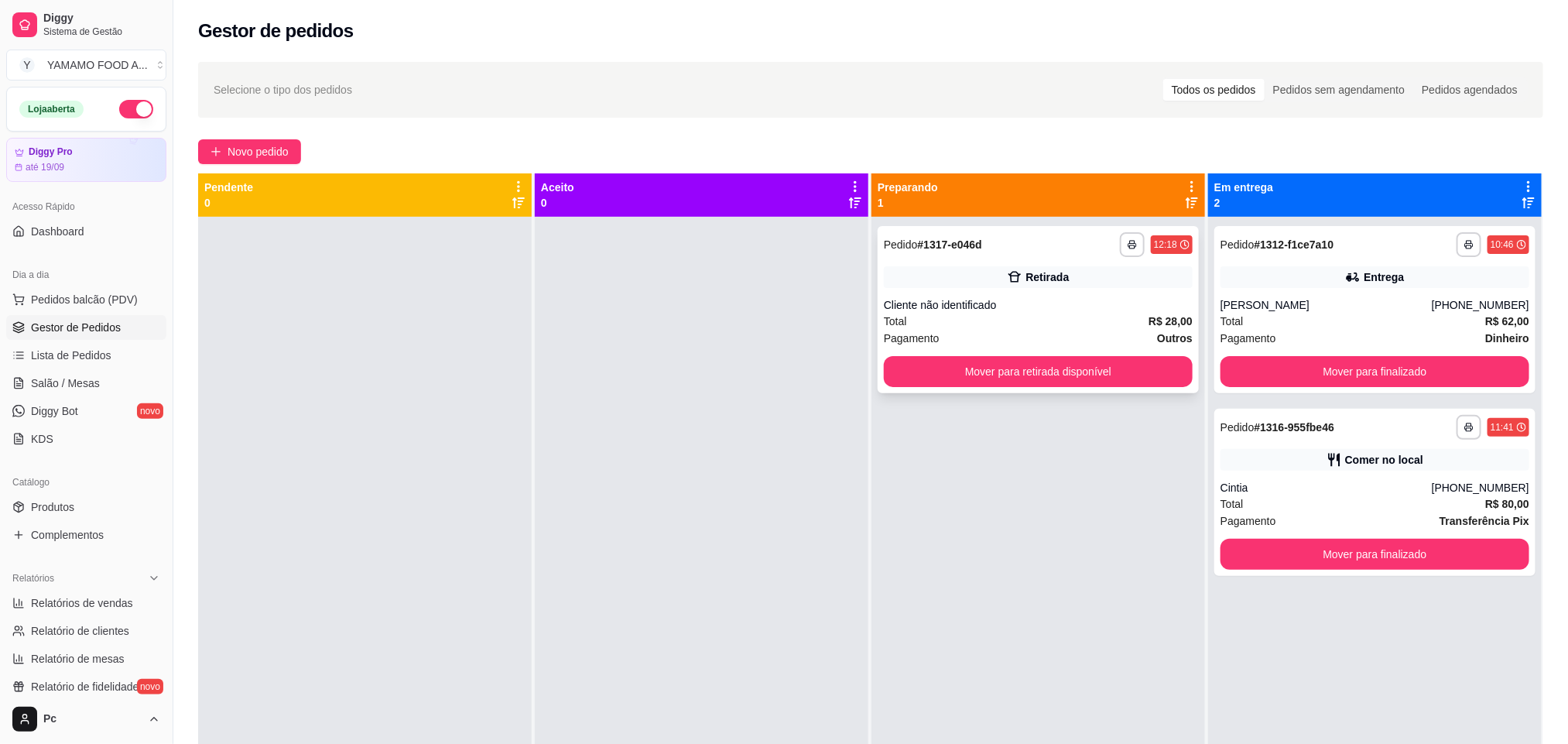
click at [953, 323] on div "Total R$ 28,00" at bounding box center [1038, 321] width 309 height 17
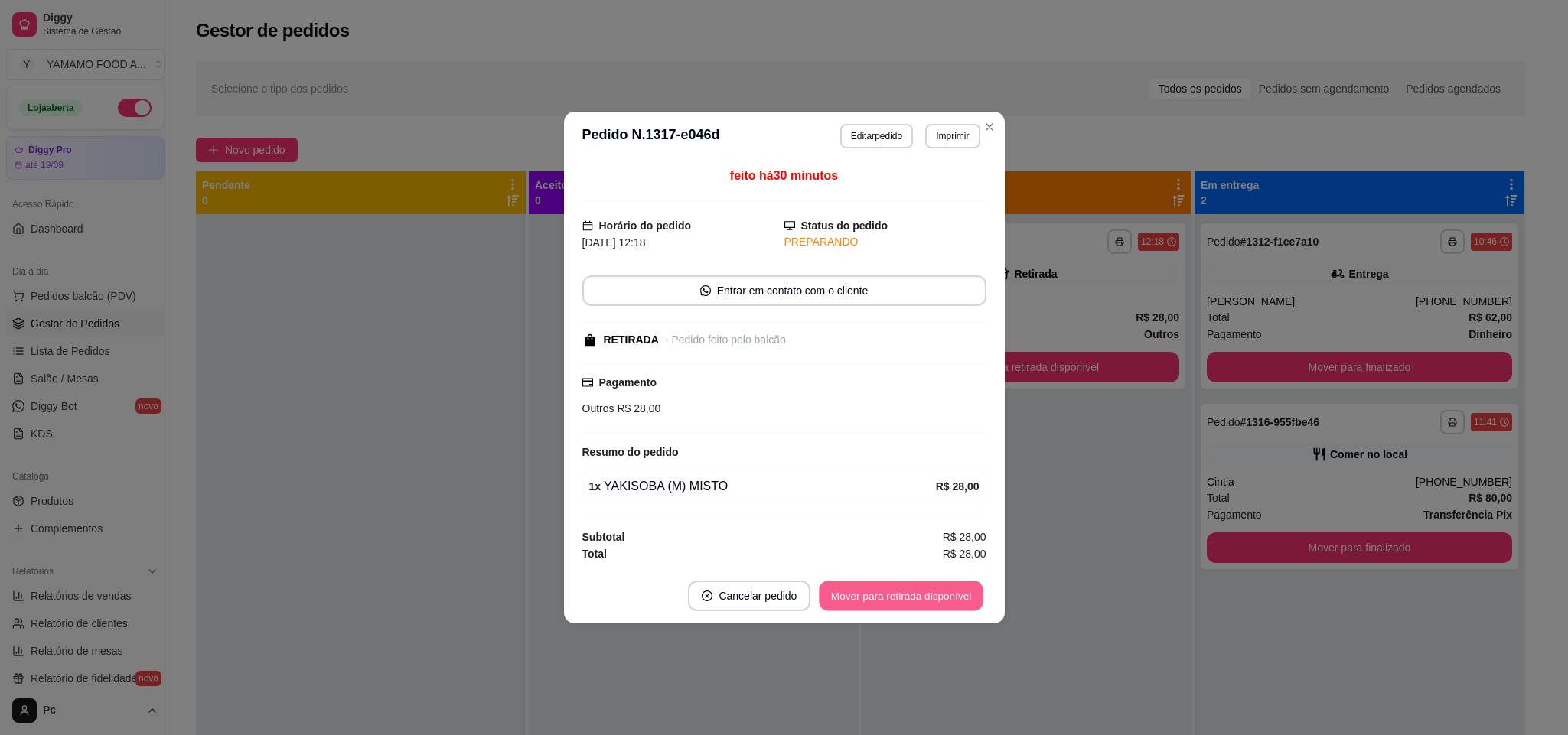
click at [882, 602] on button "Mover para retirada disponível" at bounding box center [901, 596] width 164 height 29
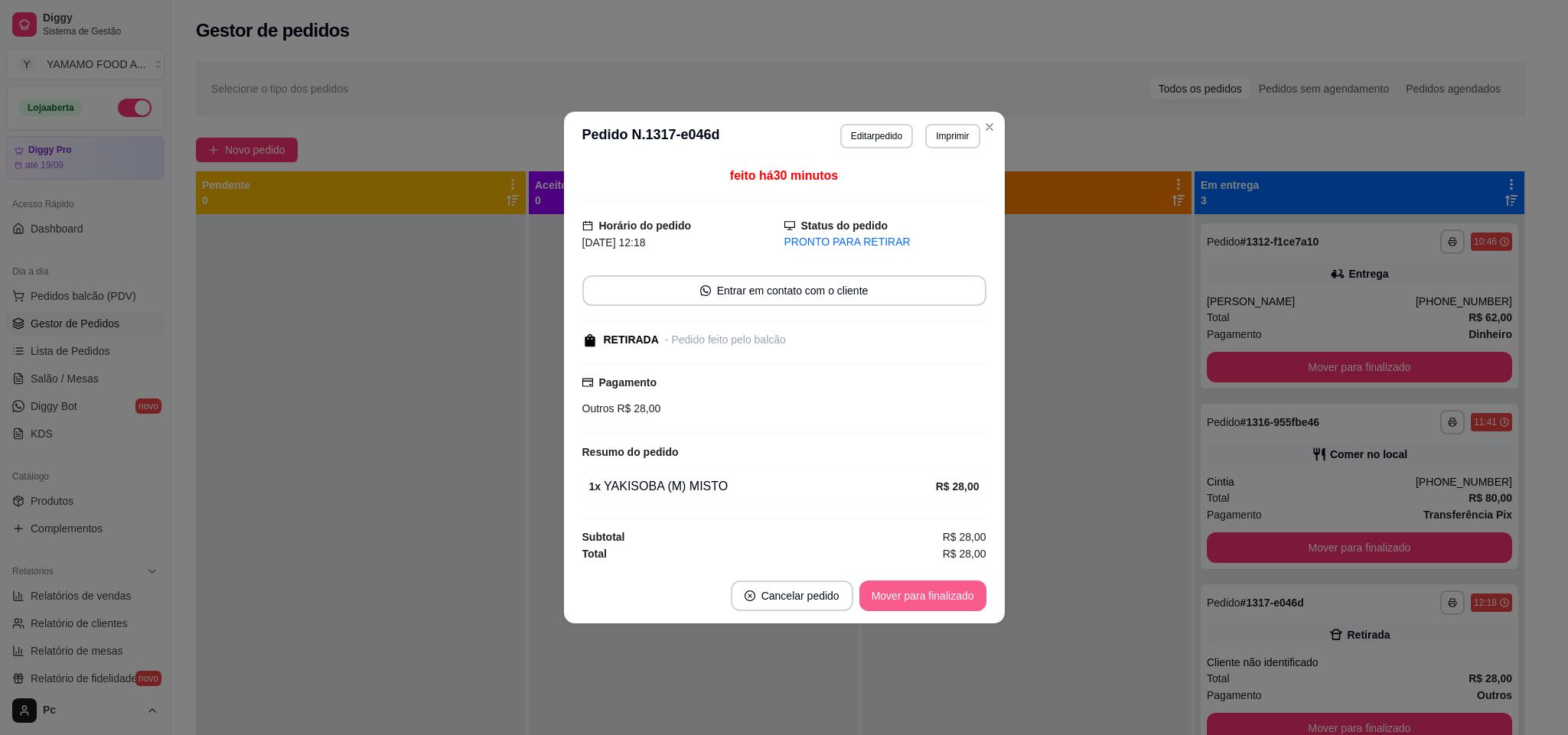
click at [882, 602] on button "Mover para finalizado" at bounding box center [922, 595] width 127 height 30
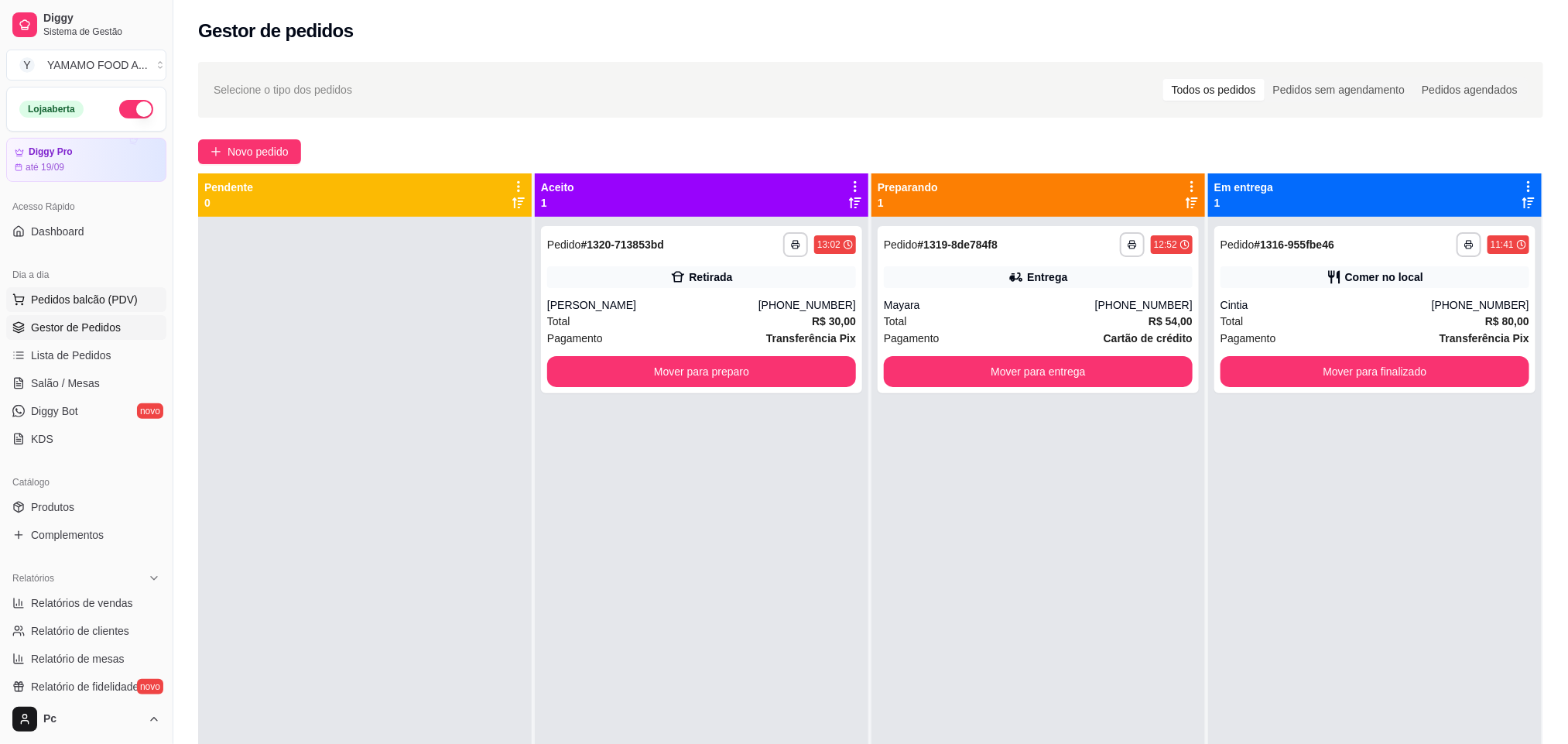
click at [118, 295] on span "Pedidos balcão (PDV)" at bounding box center [84, 299] width 106 height 16
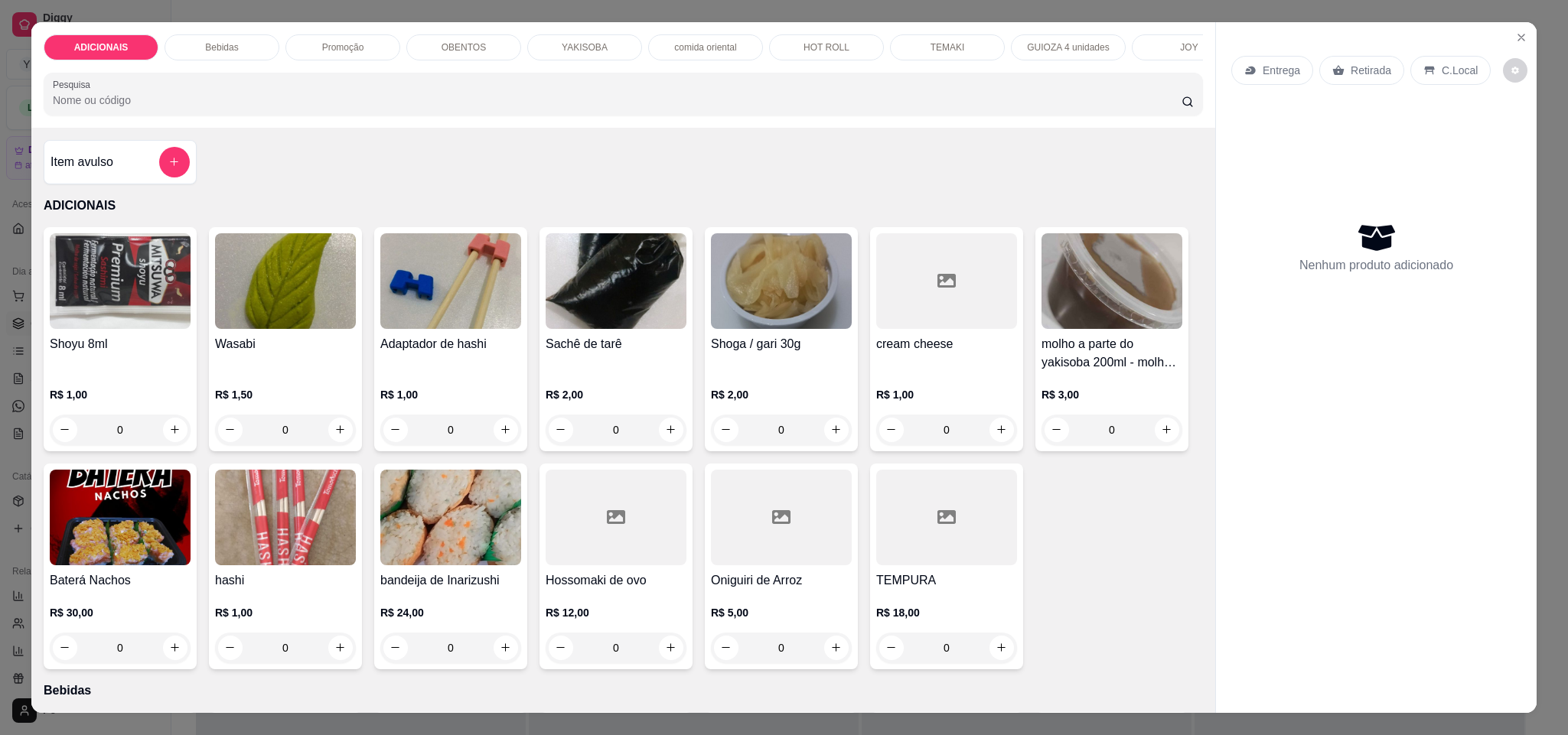
click at [596, 36] on div "YAKISOBA" at bounding box center [584, 47] width 115 height 26
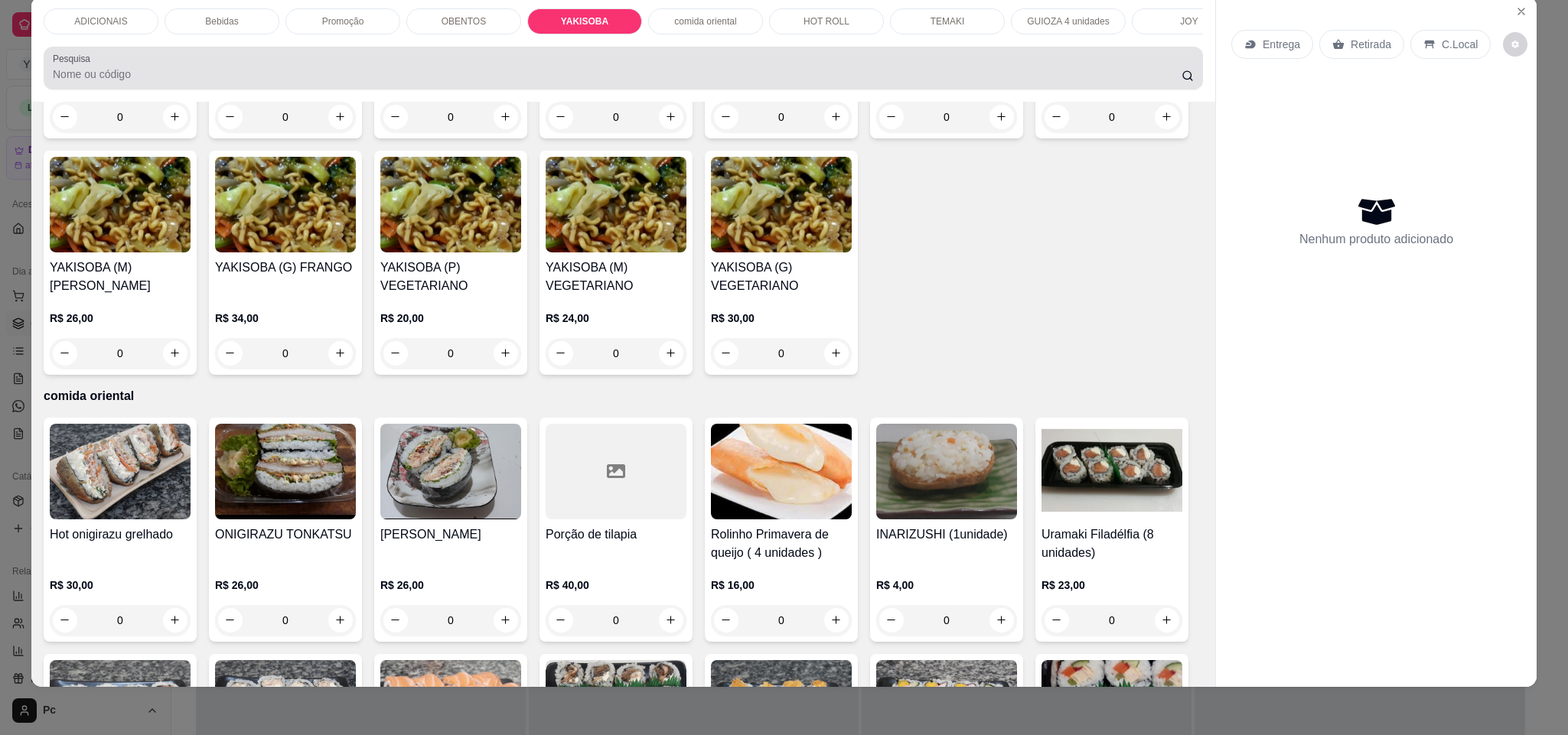
click at [130, 82] on input "Pesquisa" at bounding box center [617, 75] width 1129 height 16
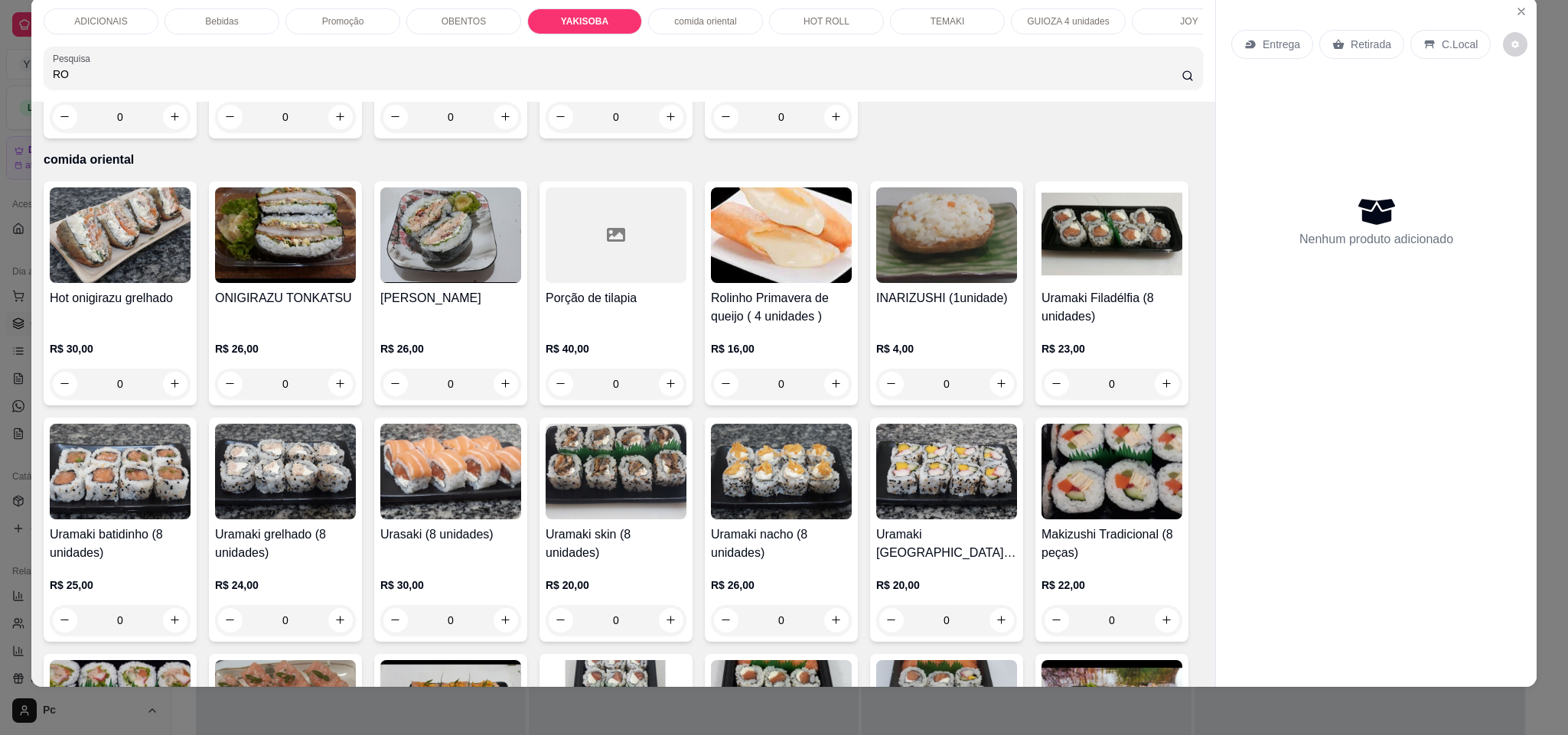
type input "R"
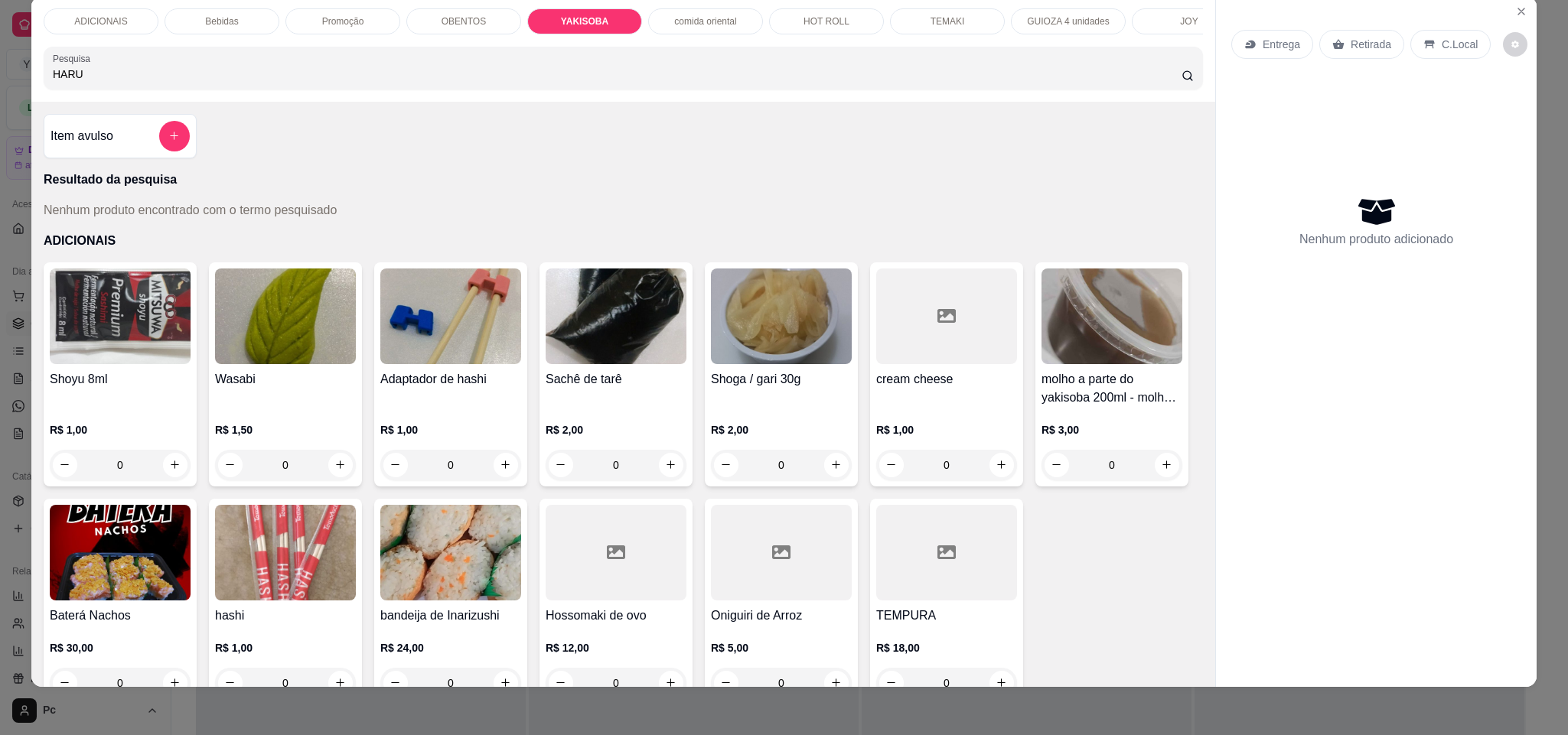
scroll to position [0, 0]
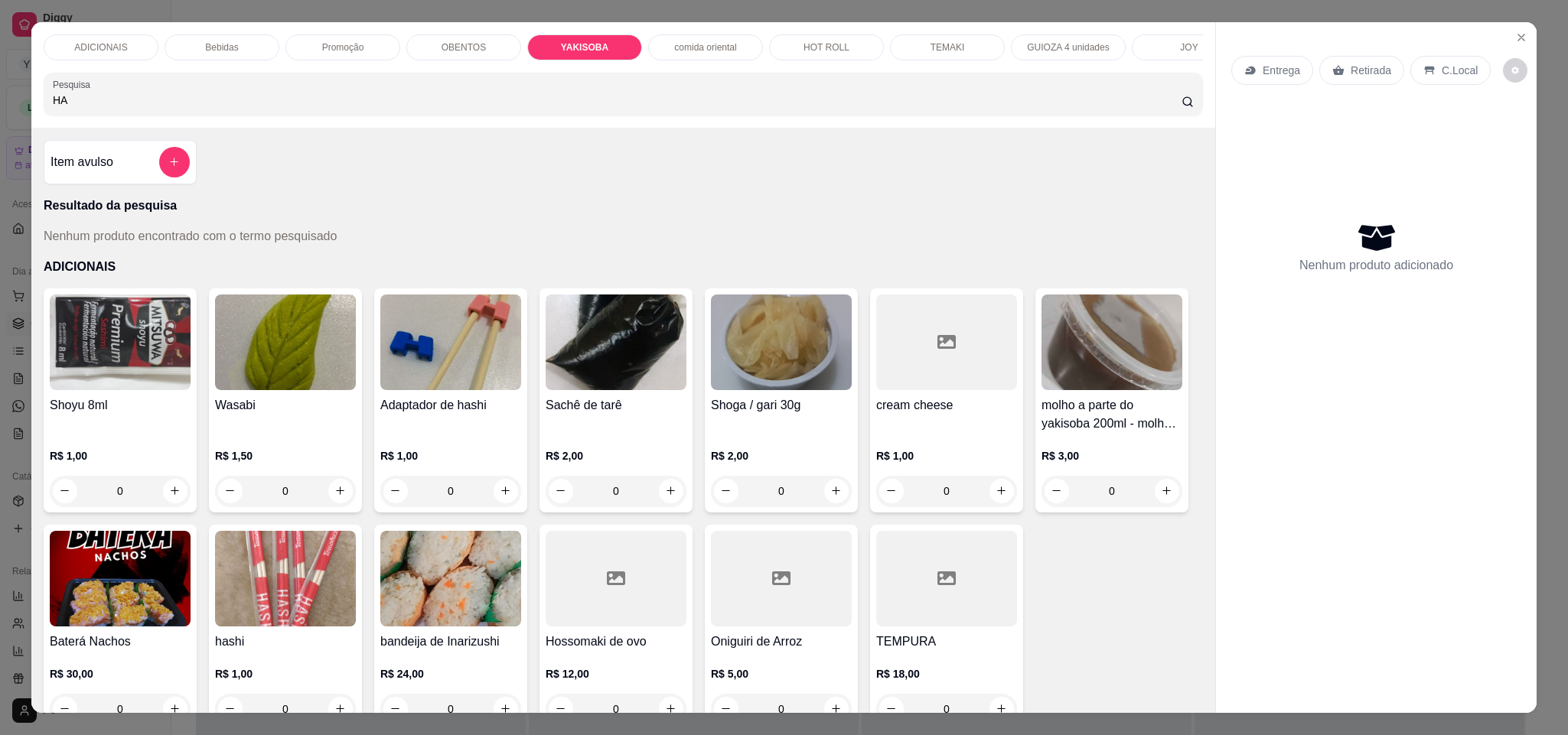
type input "H"
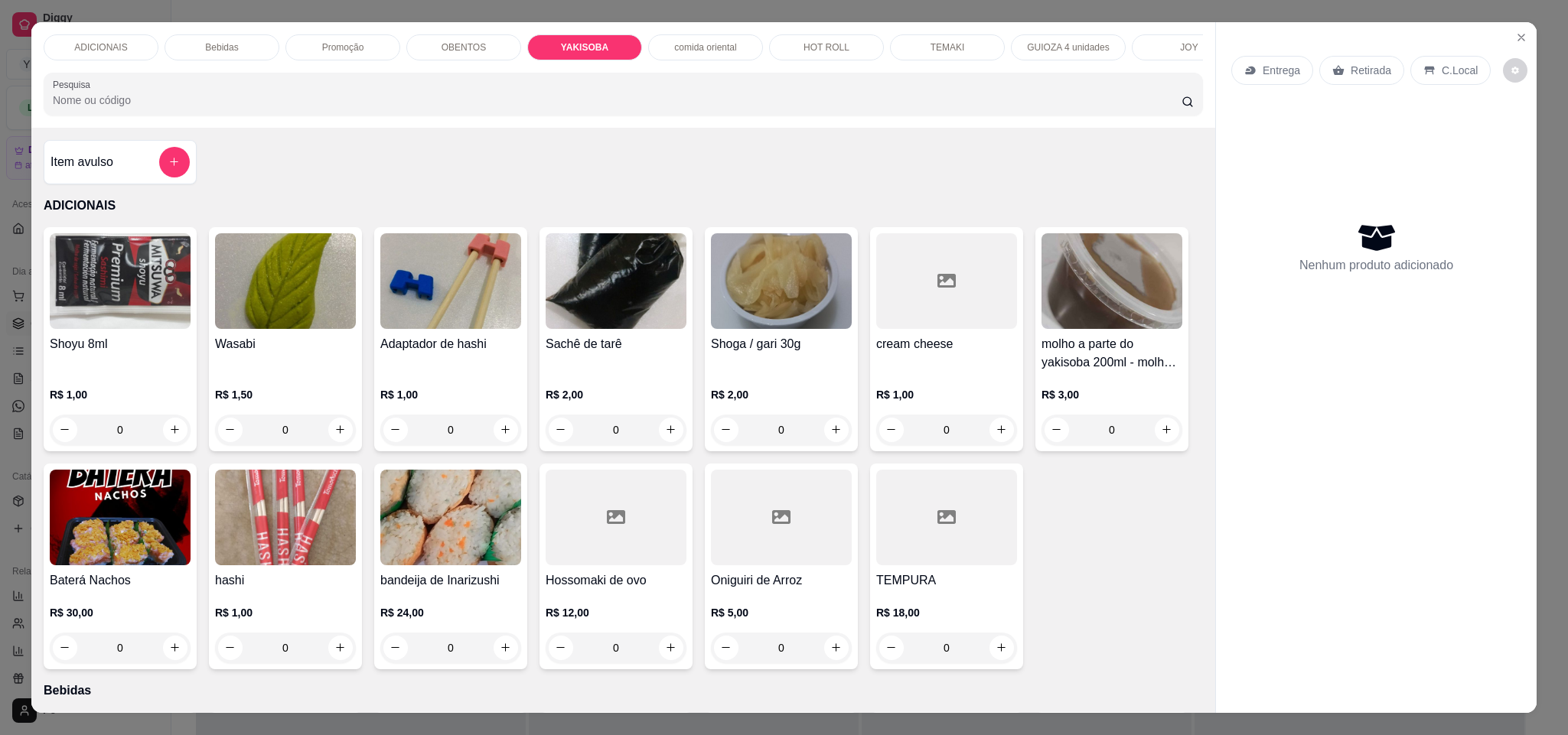
drag, startPoint x: 141, startPoint y: 83, endPoint x: 156, endPoint y: 77, distance: 16.2
click at [149, 81] on div "ADICIONAIS Bebidas Promoção OBENTOS YAKISOBA comida oriental HOT ROLL TEMAKI GU…" at bounding box center [623, 75] width 1184 height 105
click at [558, 39] on div "GUIOZA 4 unidades" at bounding box center [615, 47] width 115 height 26
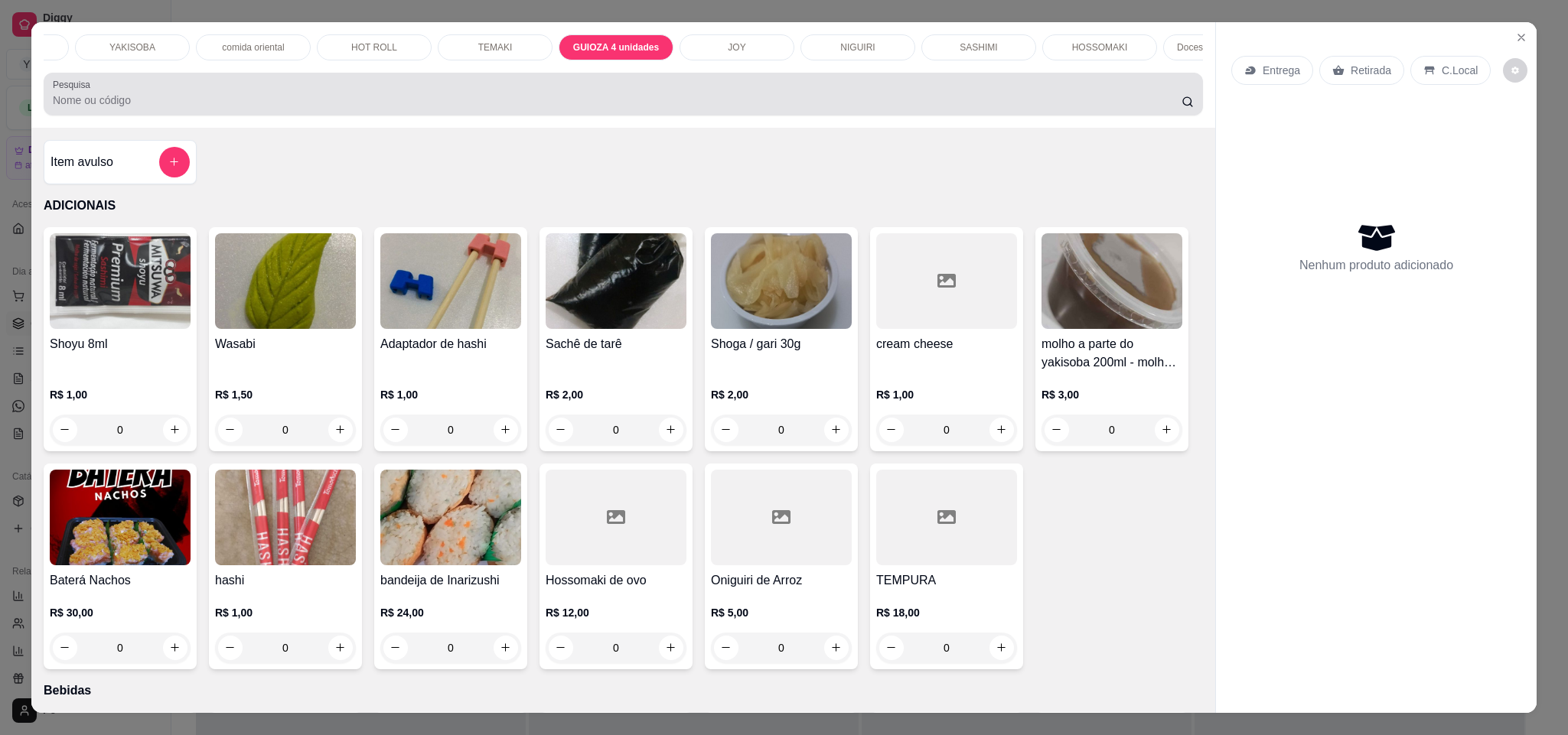
scroll to position [26, 0]
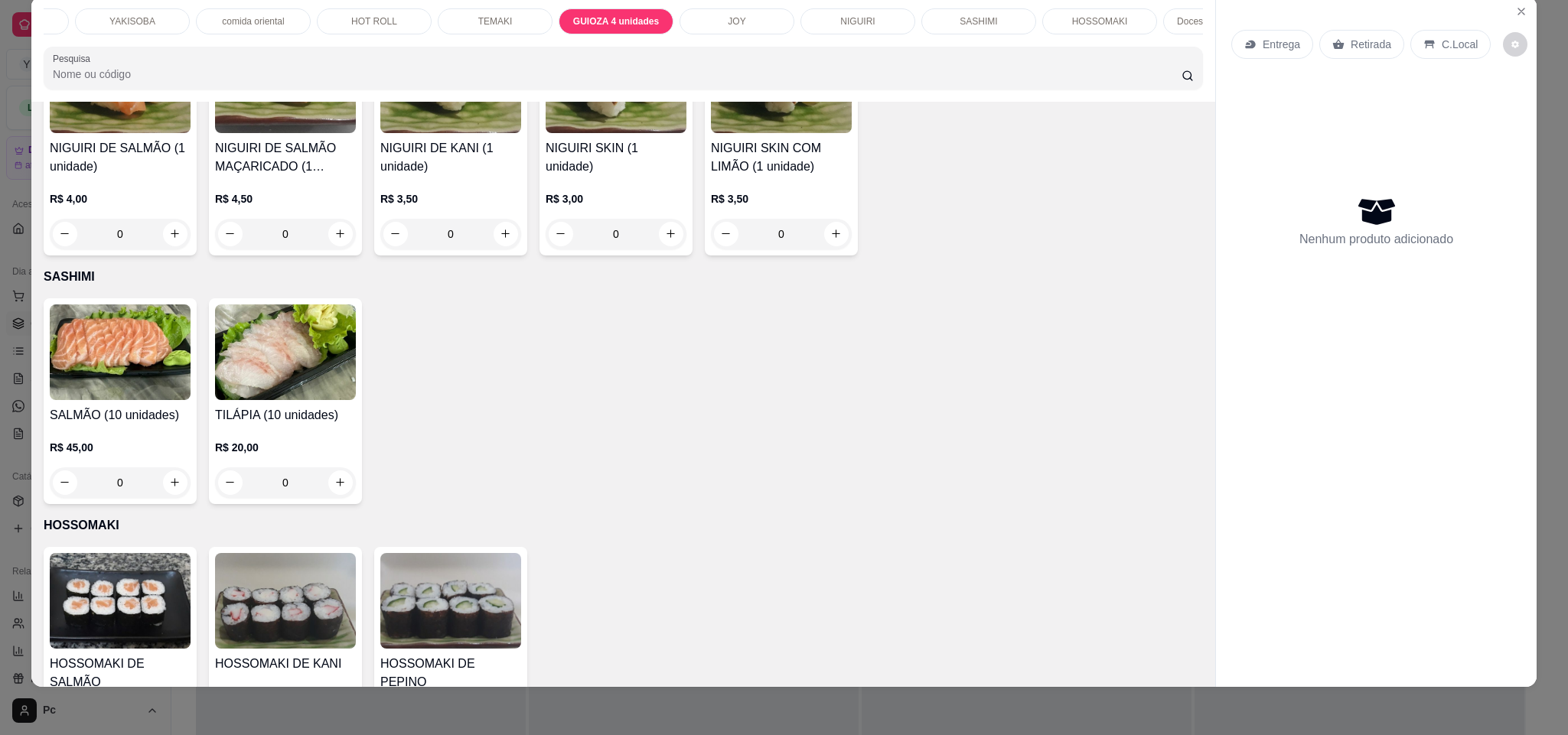
type input "1"
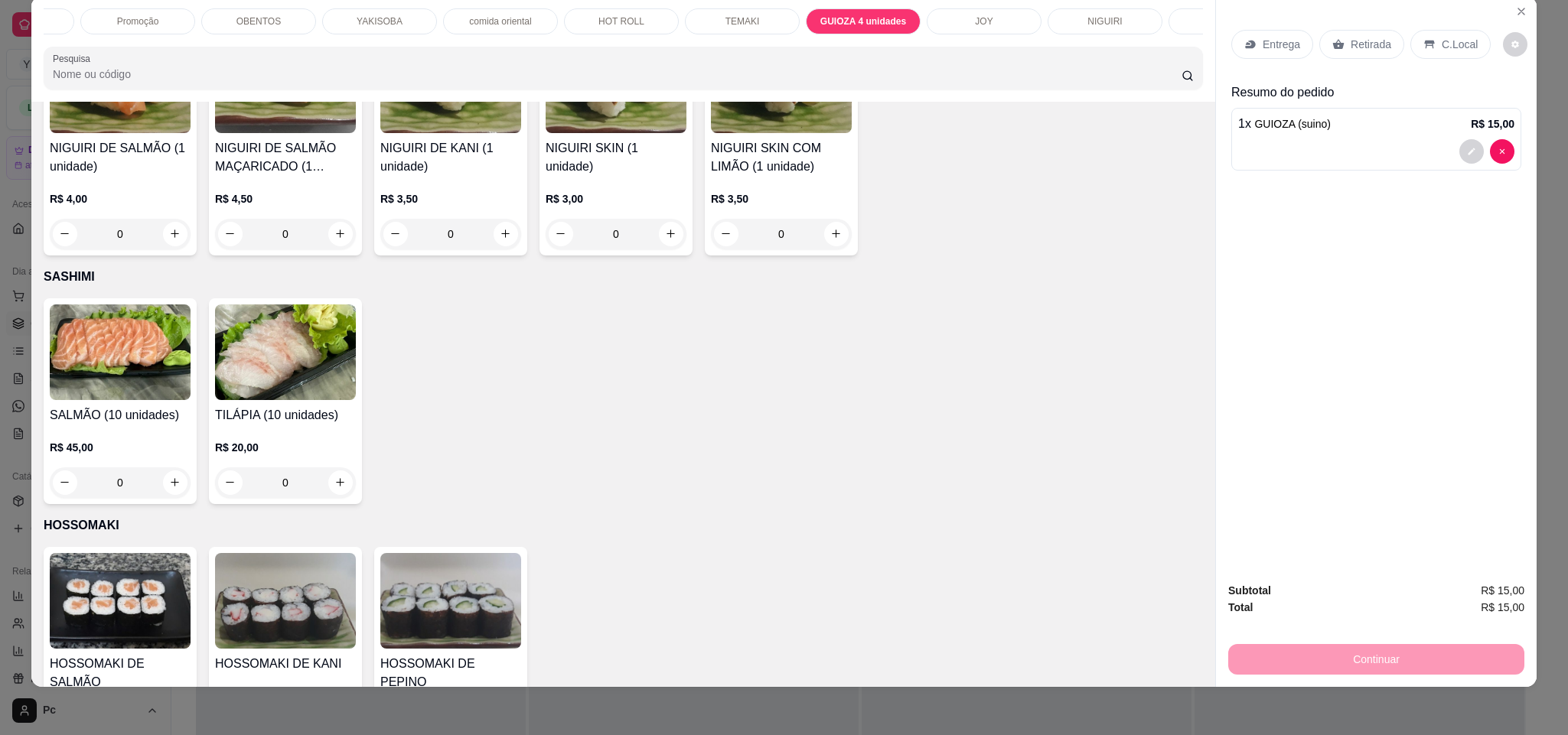
scroll to position [0, 192]
click at [388, 28] on div "YAKISOBA" at bounding box center [393, 22] width 115 height 26
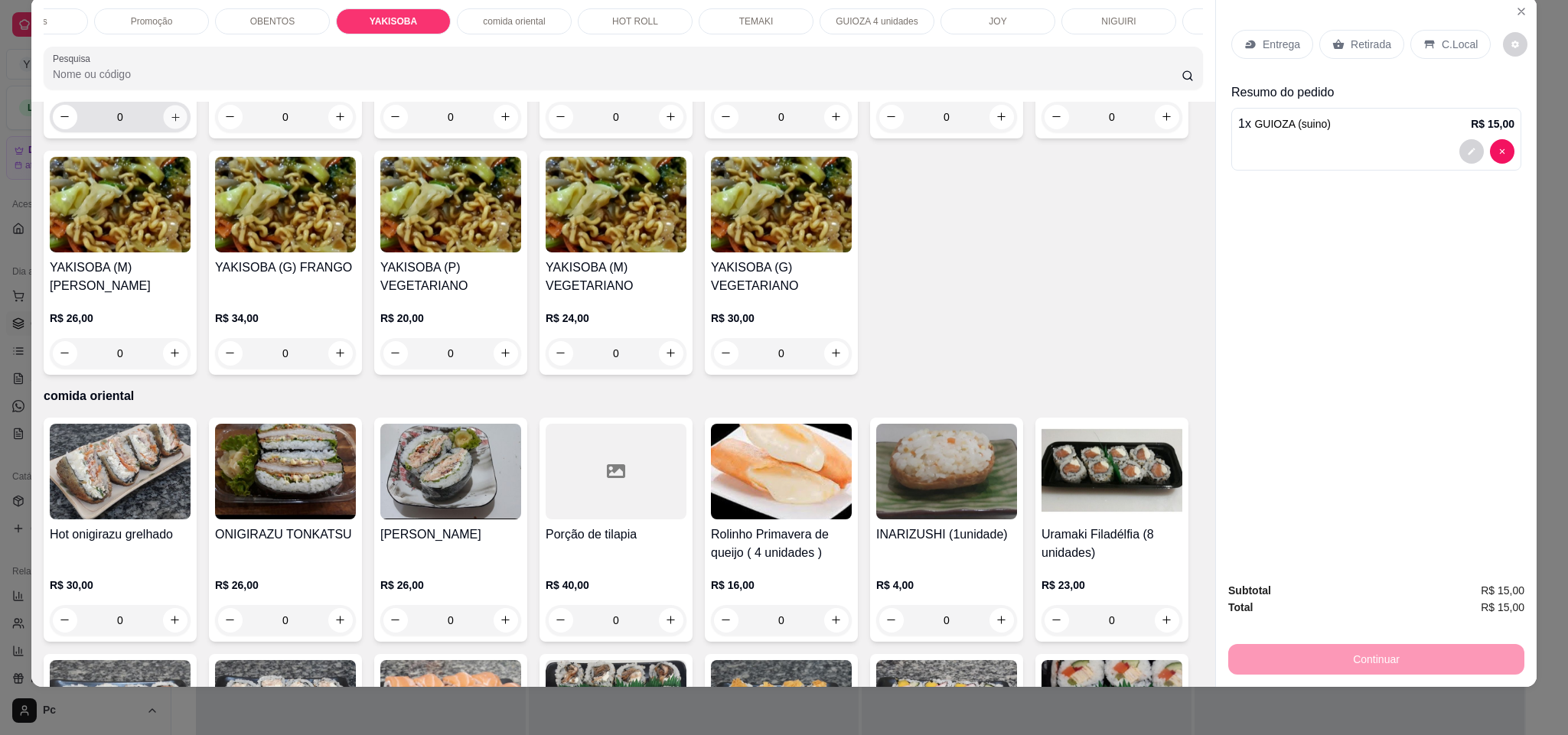
click at [163, 129] on button "increase-product-quantity" at bounding box center [175, 117] width 24 height 24
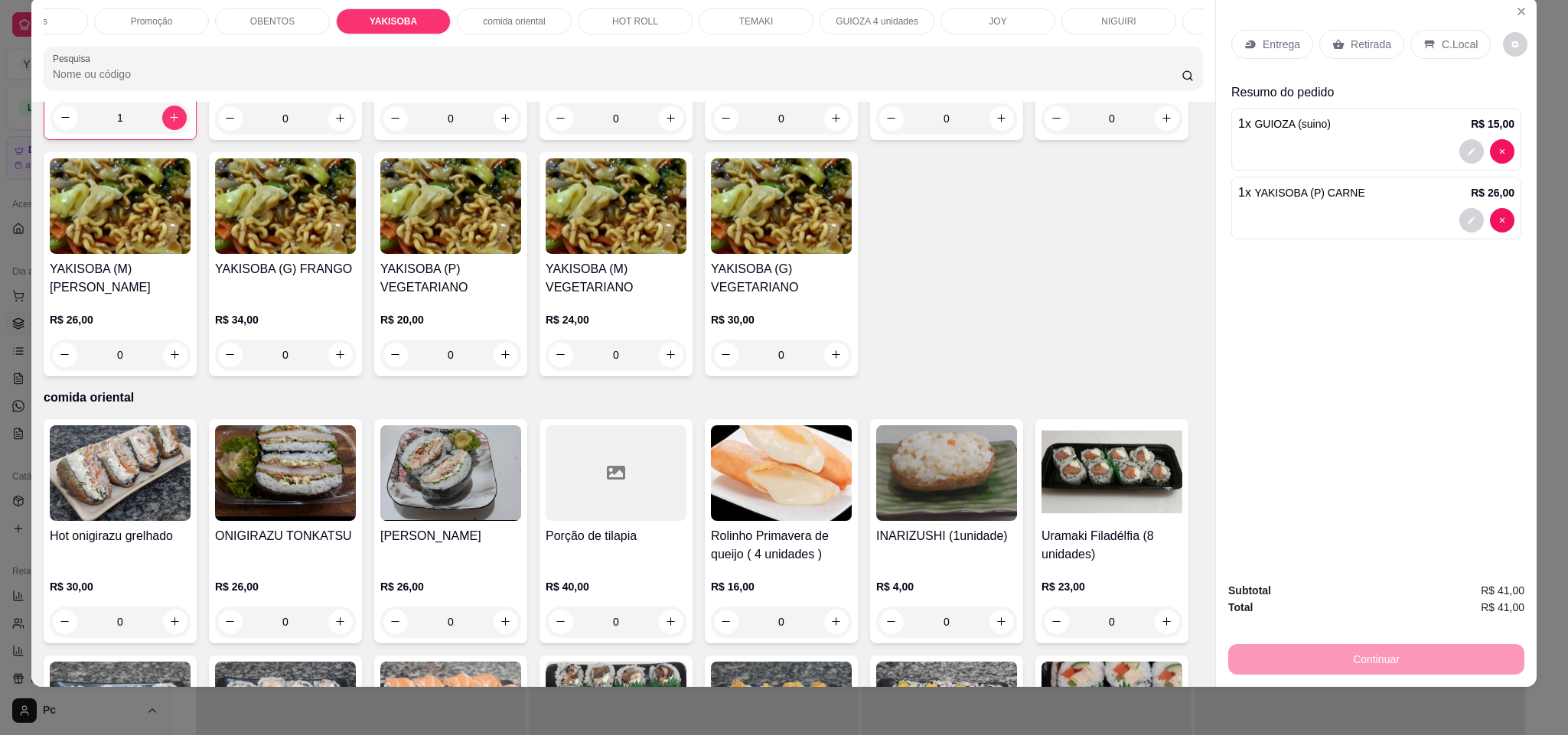
click at [287, 10] on div "OBENTOS" at bounding box center [272, 22] width 115 height 26
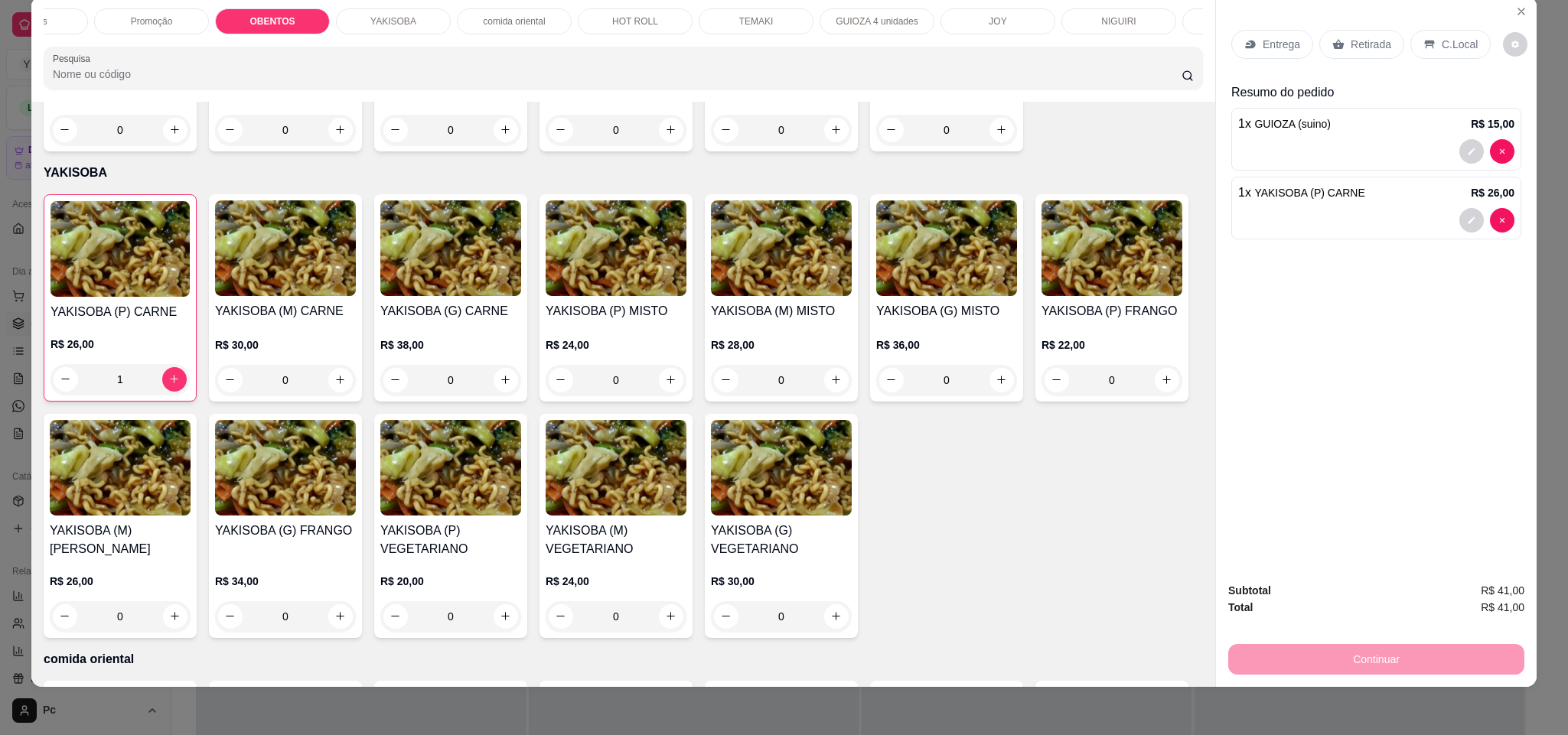
click at [350, 2] on div "ADICIONAIS Bebidas Promoção OBENTOS YAKISOBA comida oriental HOT ROLL TEMAKI GU…" at bounding box center [623, 48] width 1184 height 105
click at [371, 16] on p "YAKISOBA" at bounding box center [393, 22] width 46 height 12
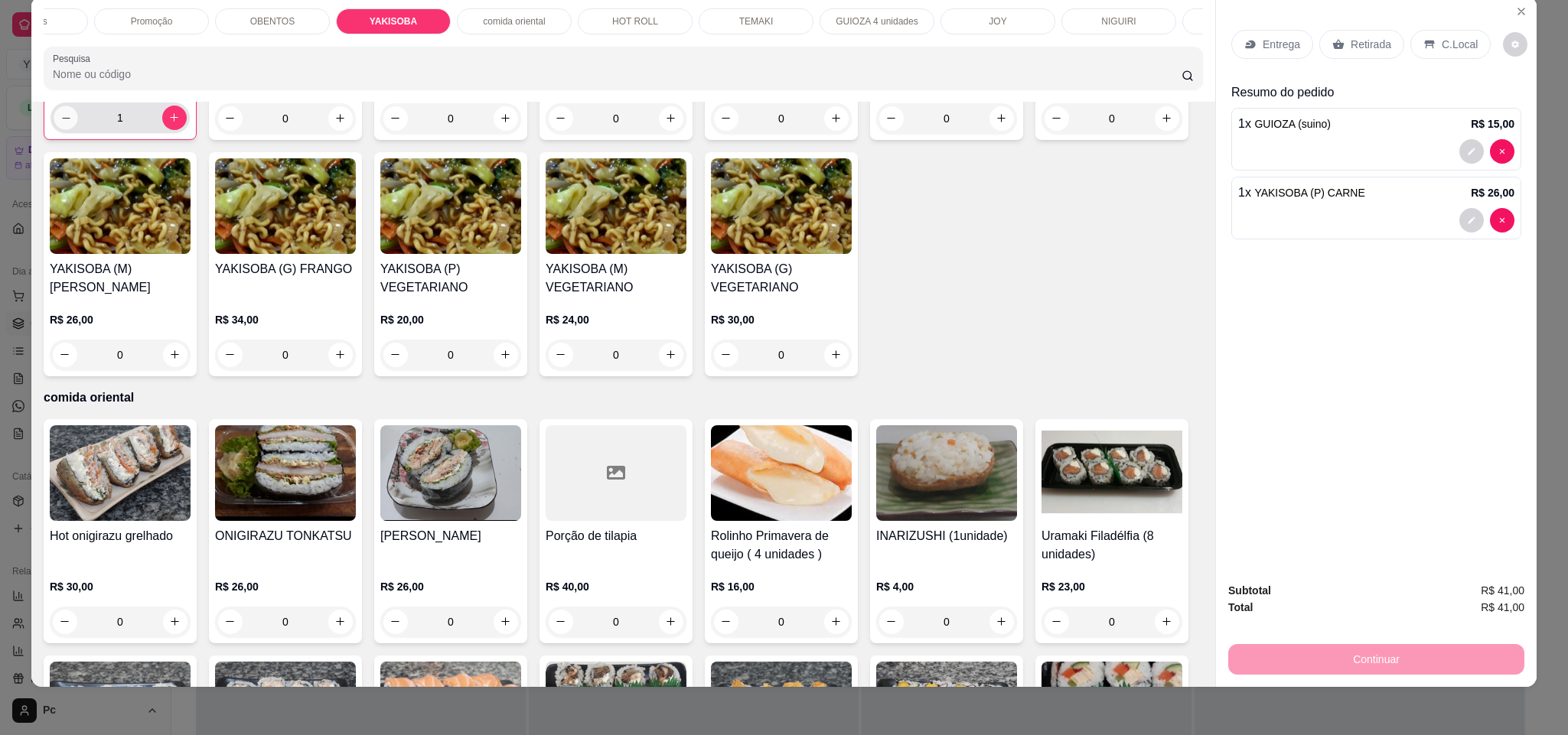
click at [61, 124] on icon "decrease-product-quantity" at bounding box center [67, 118] width 12 height 12
type input "0"
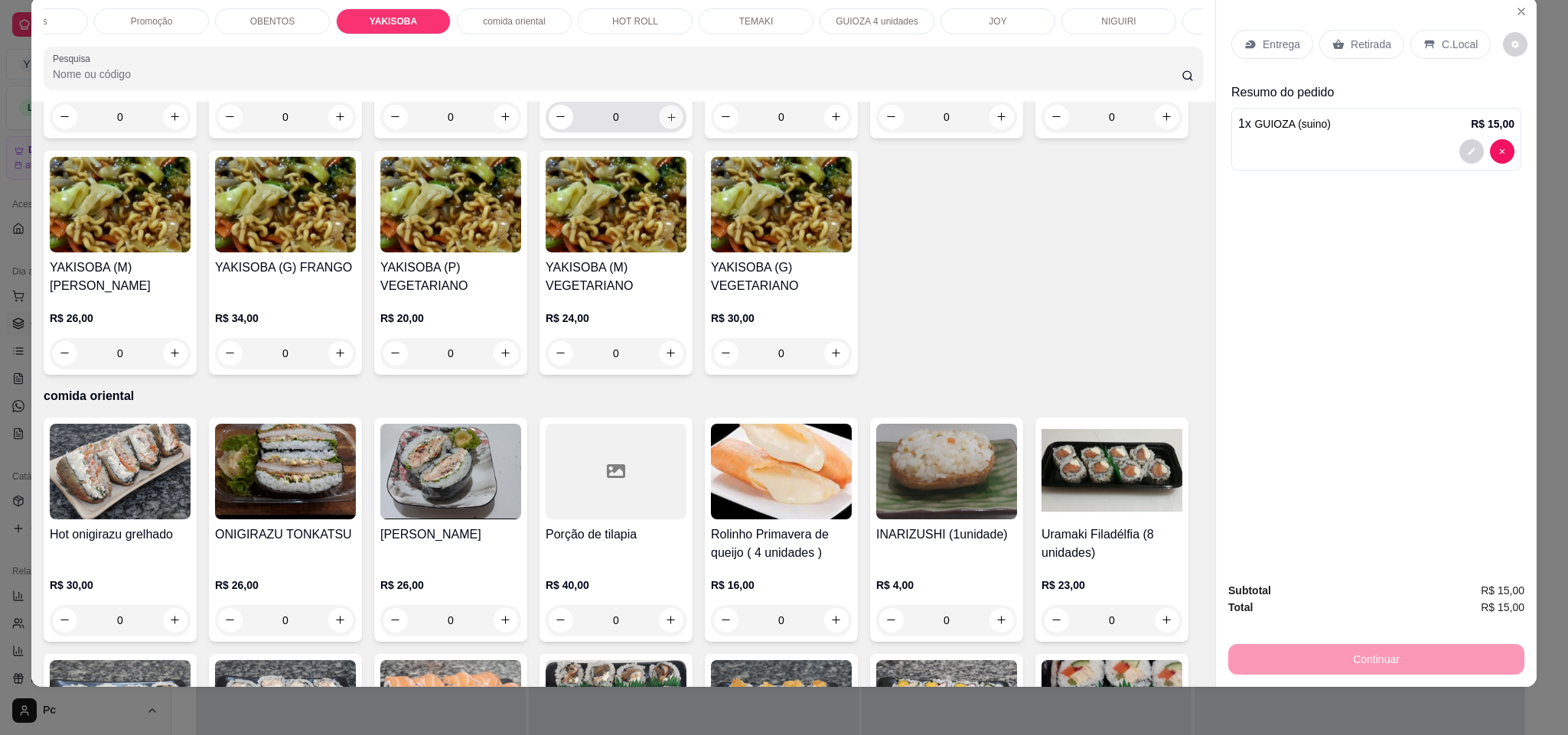
click at [659, 129] on button "increase-product-quantity" at bounding box center [670, 117] width 24 height 24
type input "1"
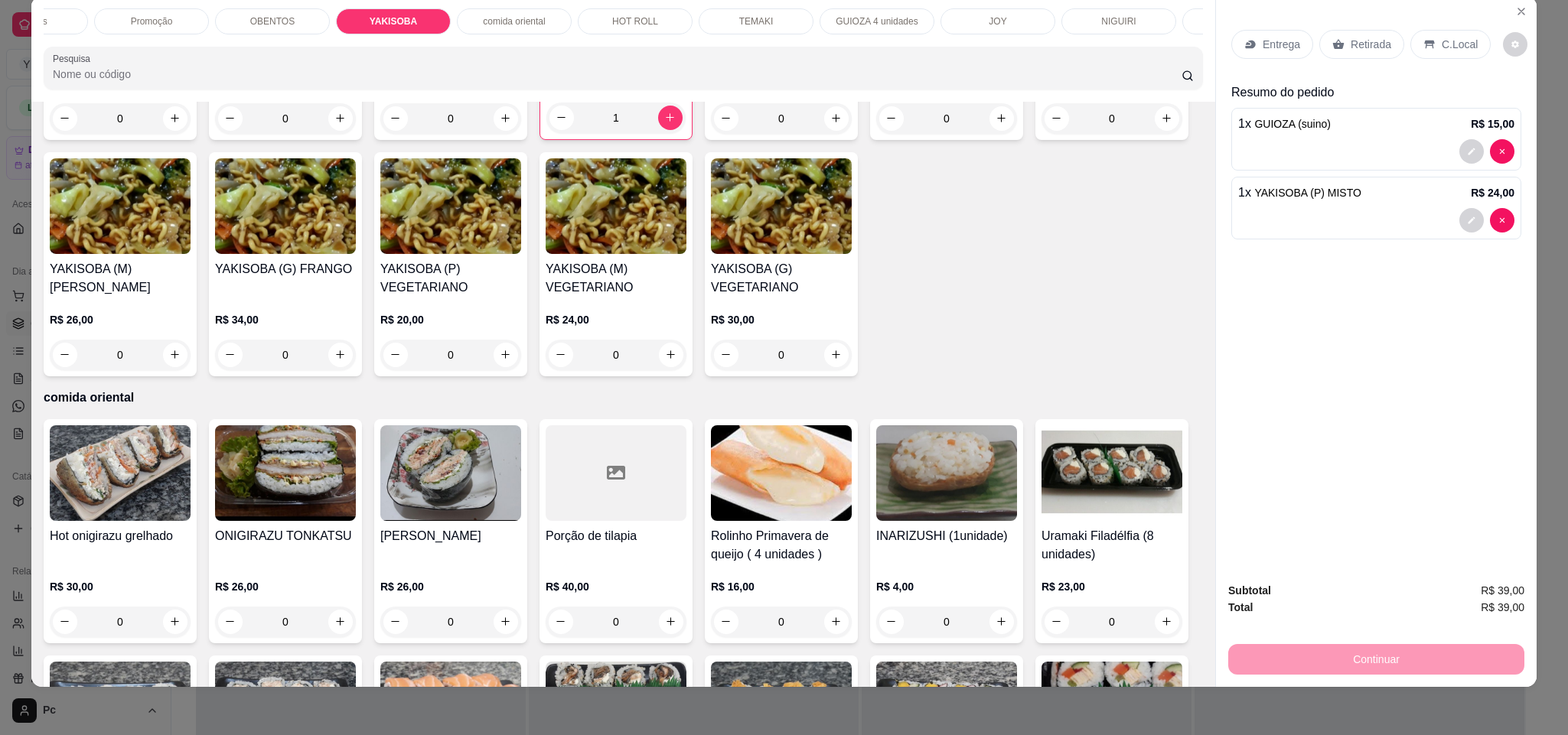
scroll to position [0, 0]
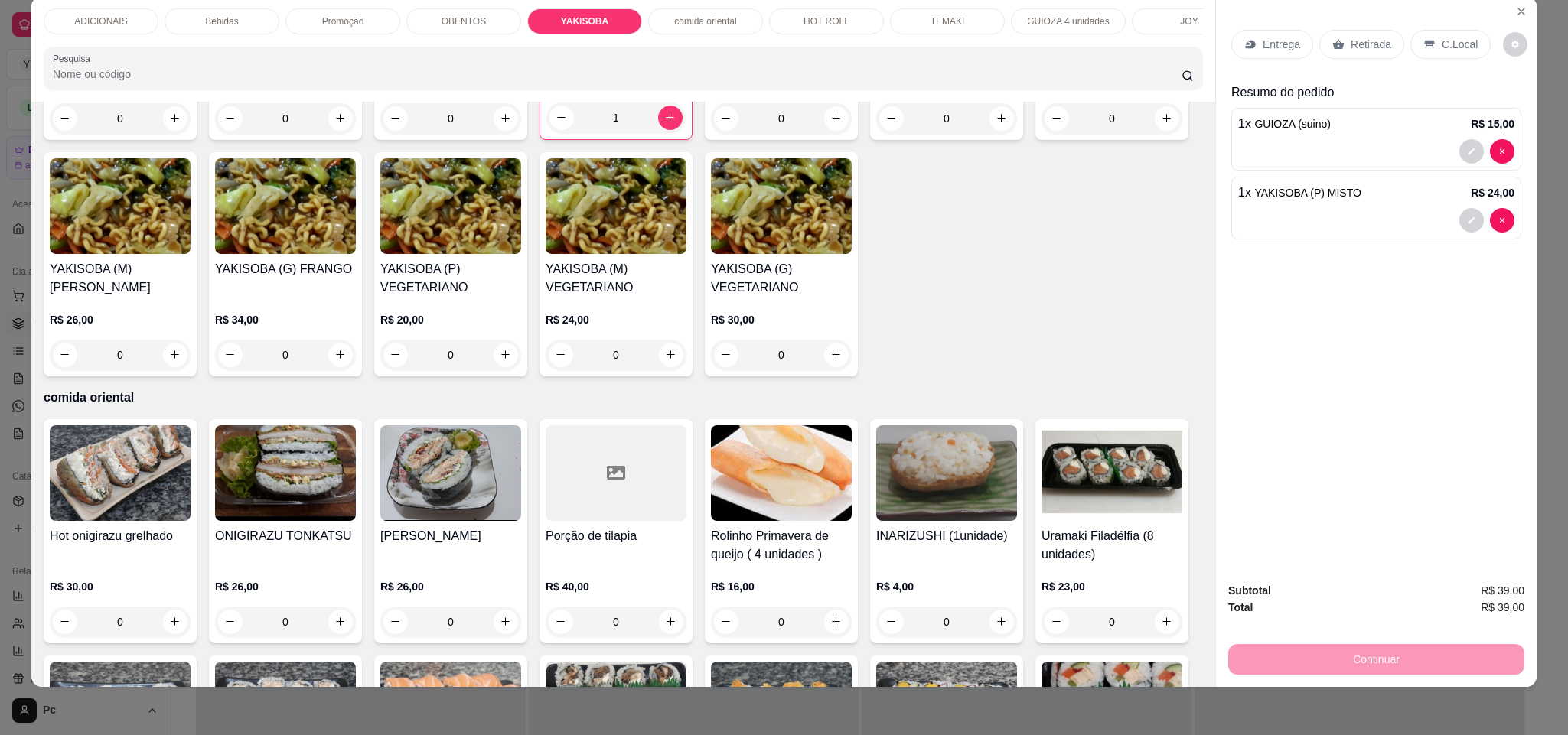
click at [1027, 16] on p "GUIOZA 4 unidades" at bounding box center [1068, 22] width 82 height 12
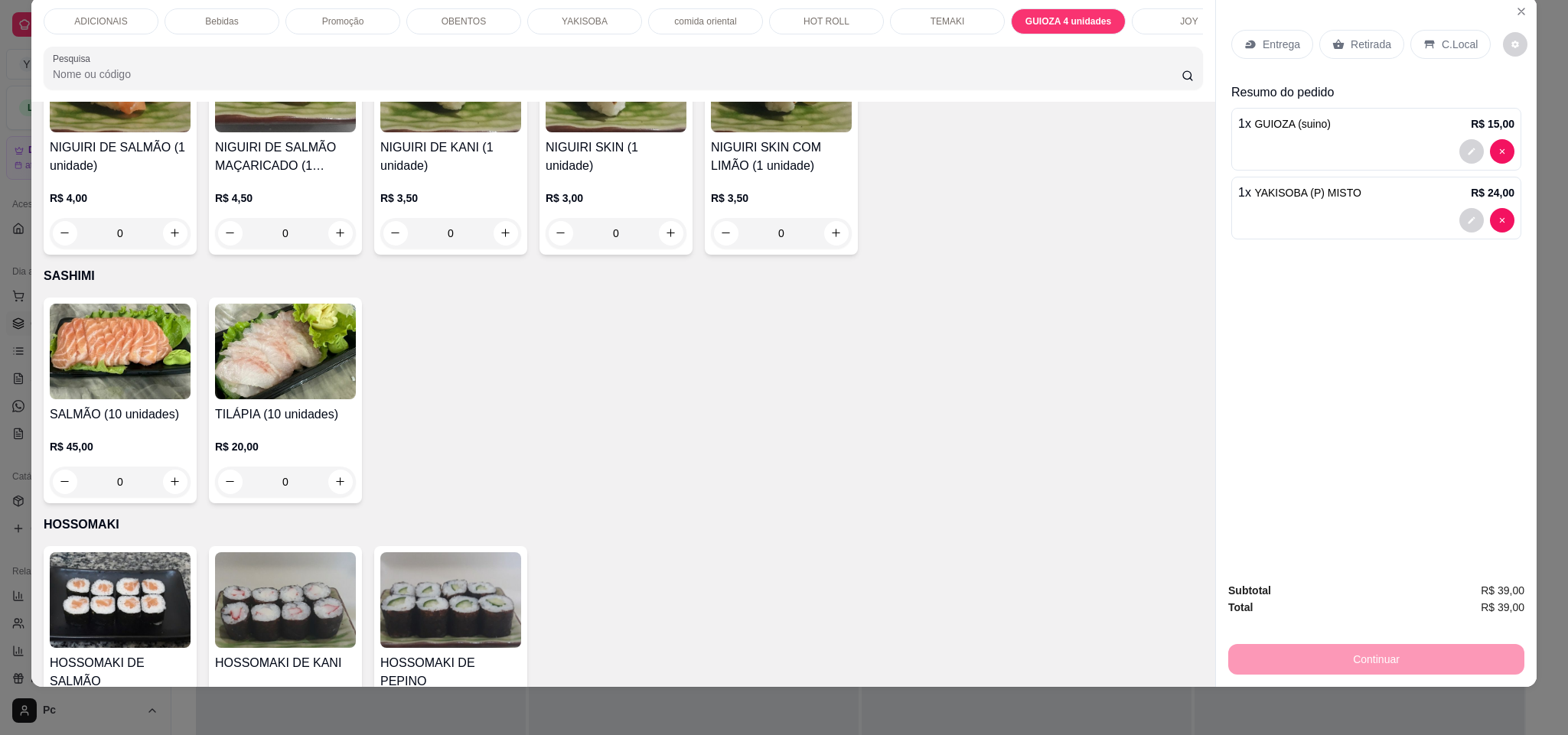
click at [576, 16] on p "YAKISOBA" at bounding box center [584, 22] width 46 height 12
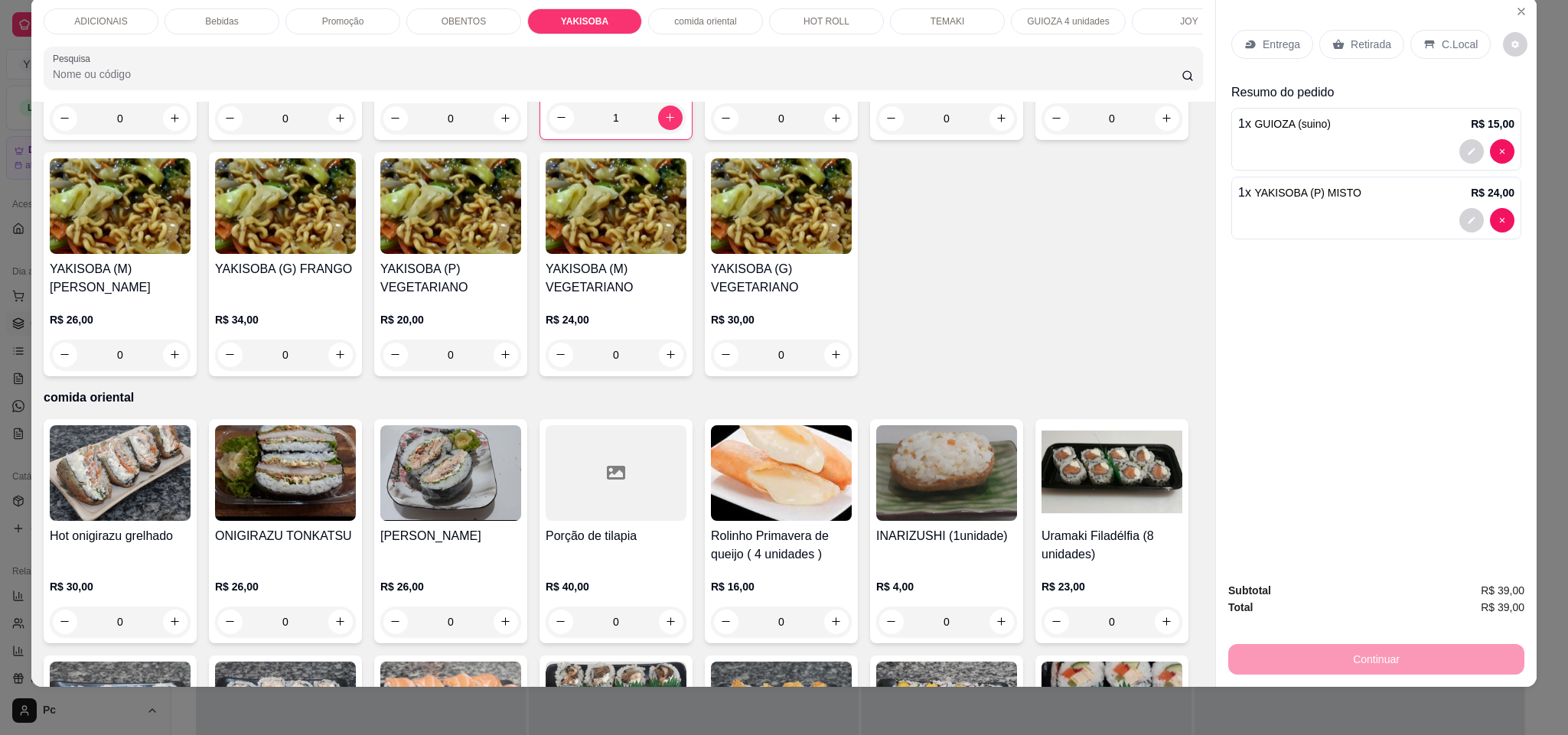
drag, startPoint x: 126, startPoint y: 516, endPoint x: 630, endPoint y: 88, distance: 661.2
click at [630, 82] on input "Pesquisa" at bounding box center [617, 75] width 1129 height 16
click at [427, 82] on input "Pesquisa" at bounding box center [617, 75] width 1129 height 16
click at [0, 303] on div "ADICIONAIS Bebidas Promoção OBENTOS YAKISOBA comida oriental HOT ROLL TEMAKI GU…" at bounding box center [784, 368] width 1568 height 735
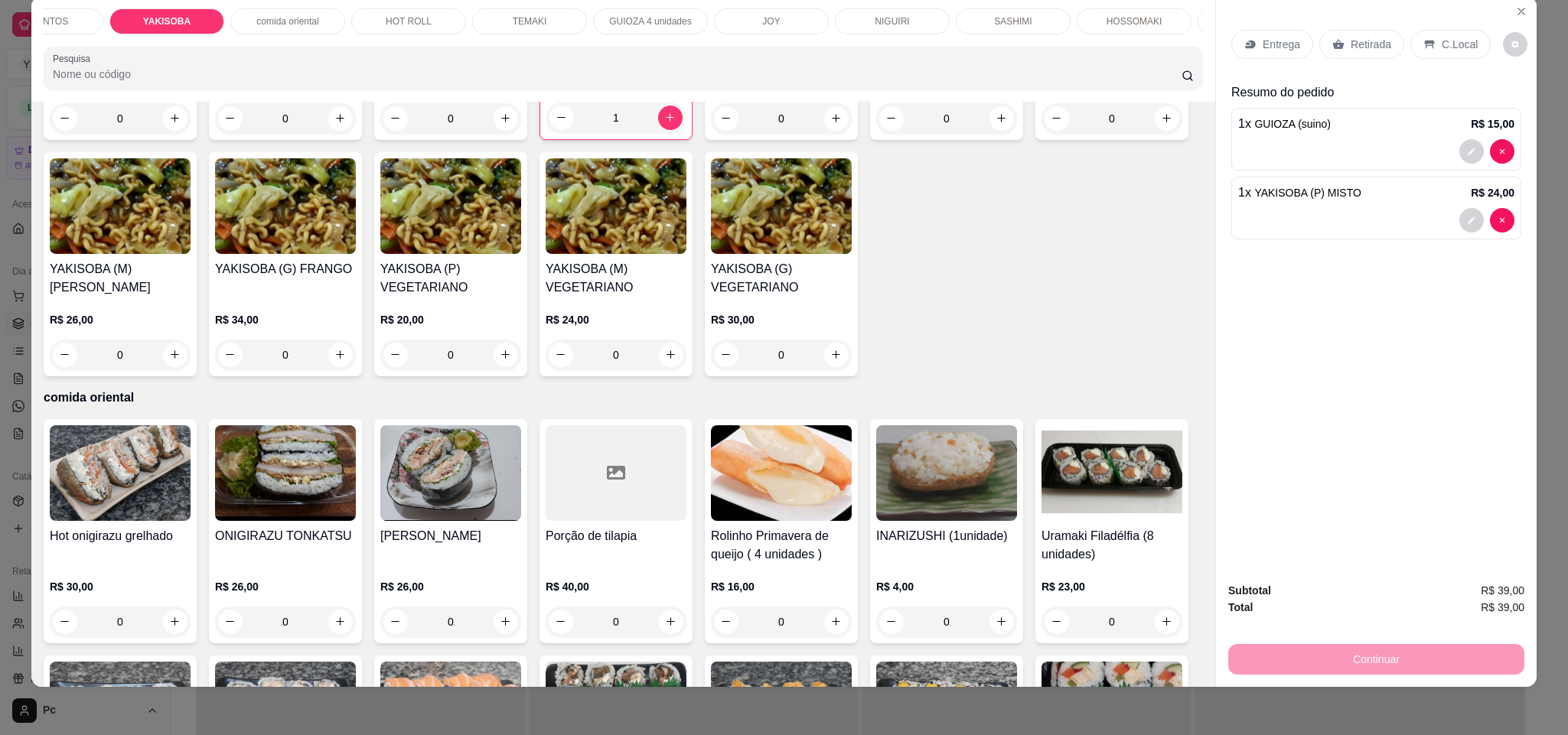
scroll to position [0, 439]
click at [708, 14] on div "JOY" at bounding box center [750, 22] width 115 height 26
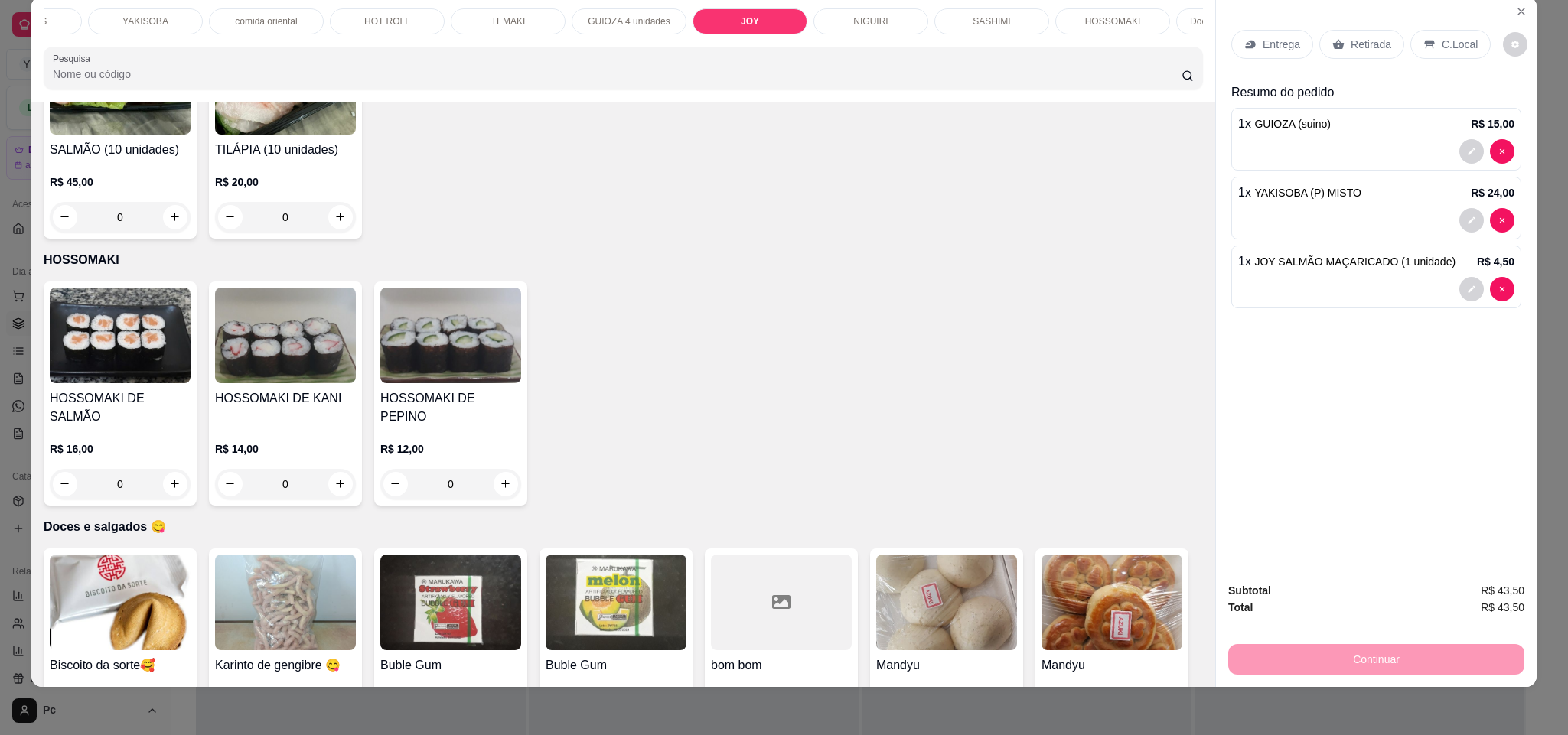
type input "4"
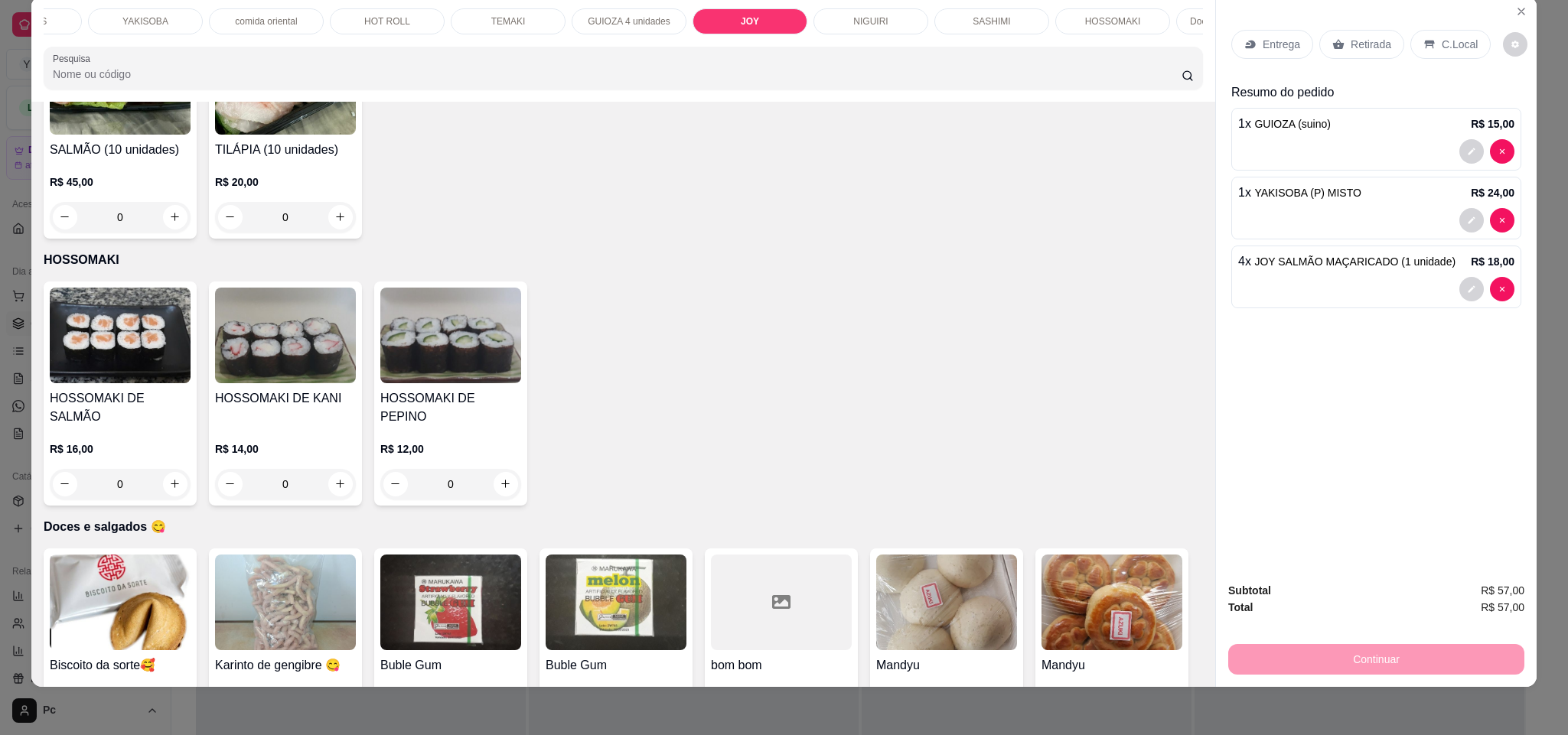
type input "2"
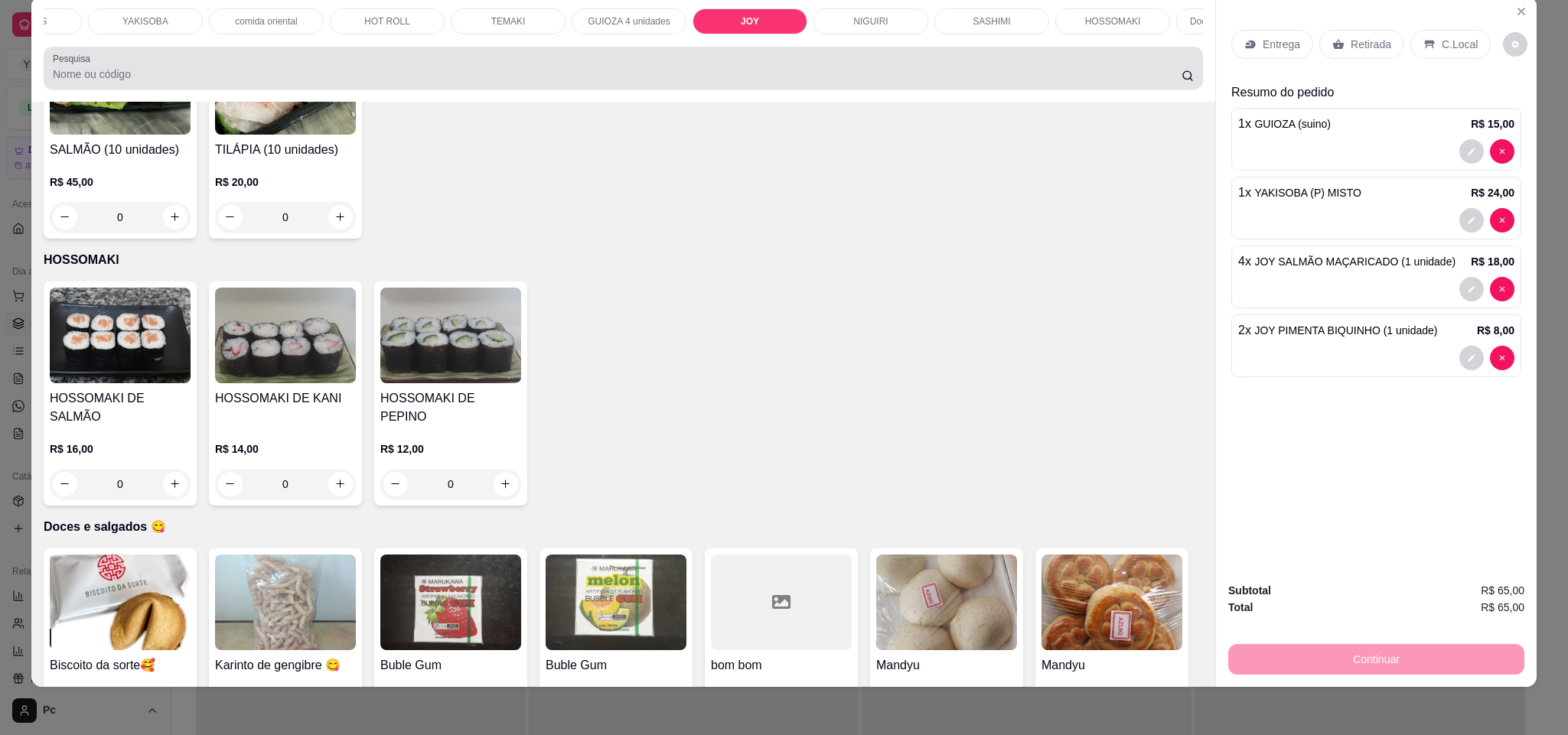
click at [180, 77] on div at bounding box center [623, 68] width 1141 height 30
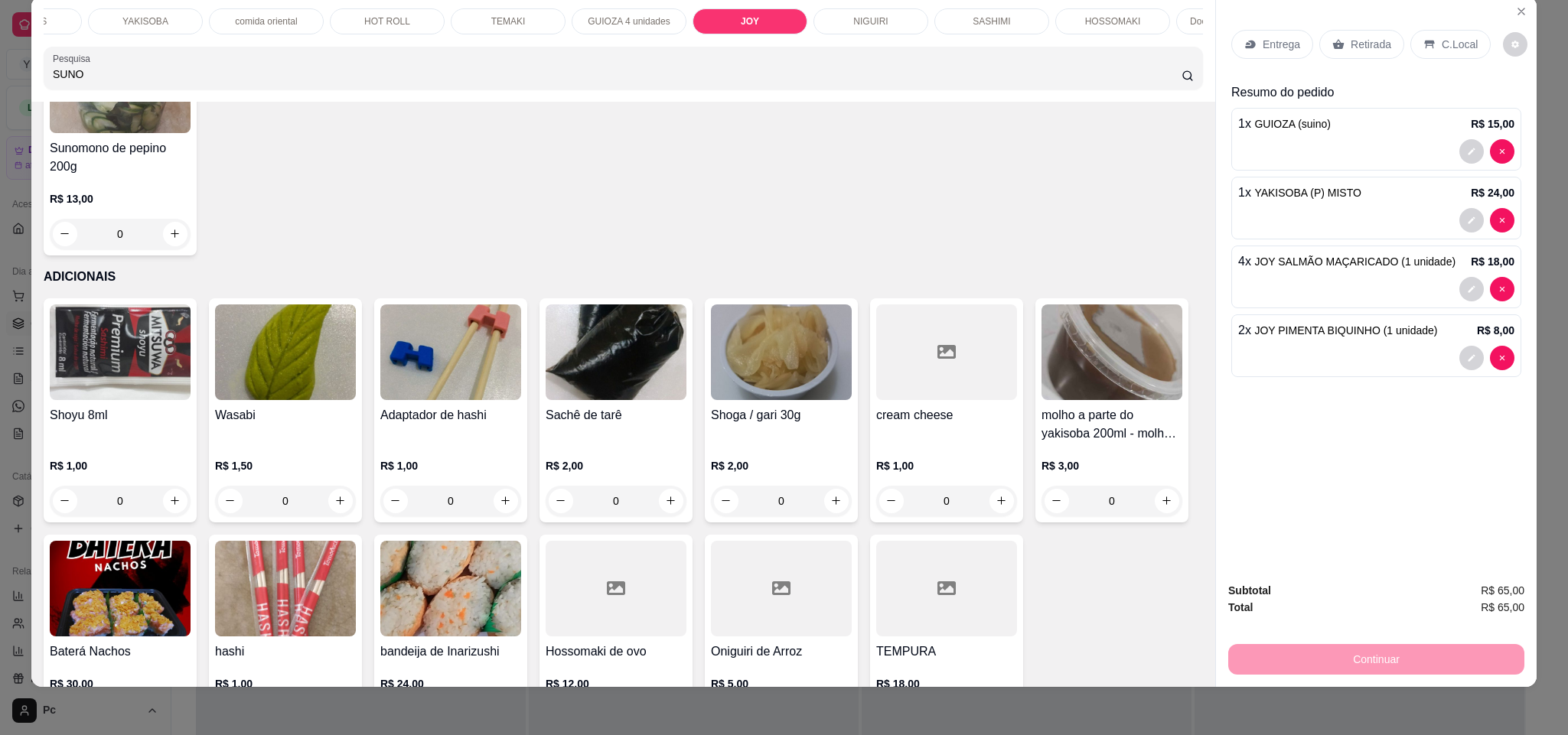
scroll to position [0, 0]
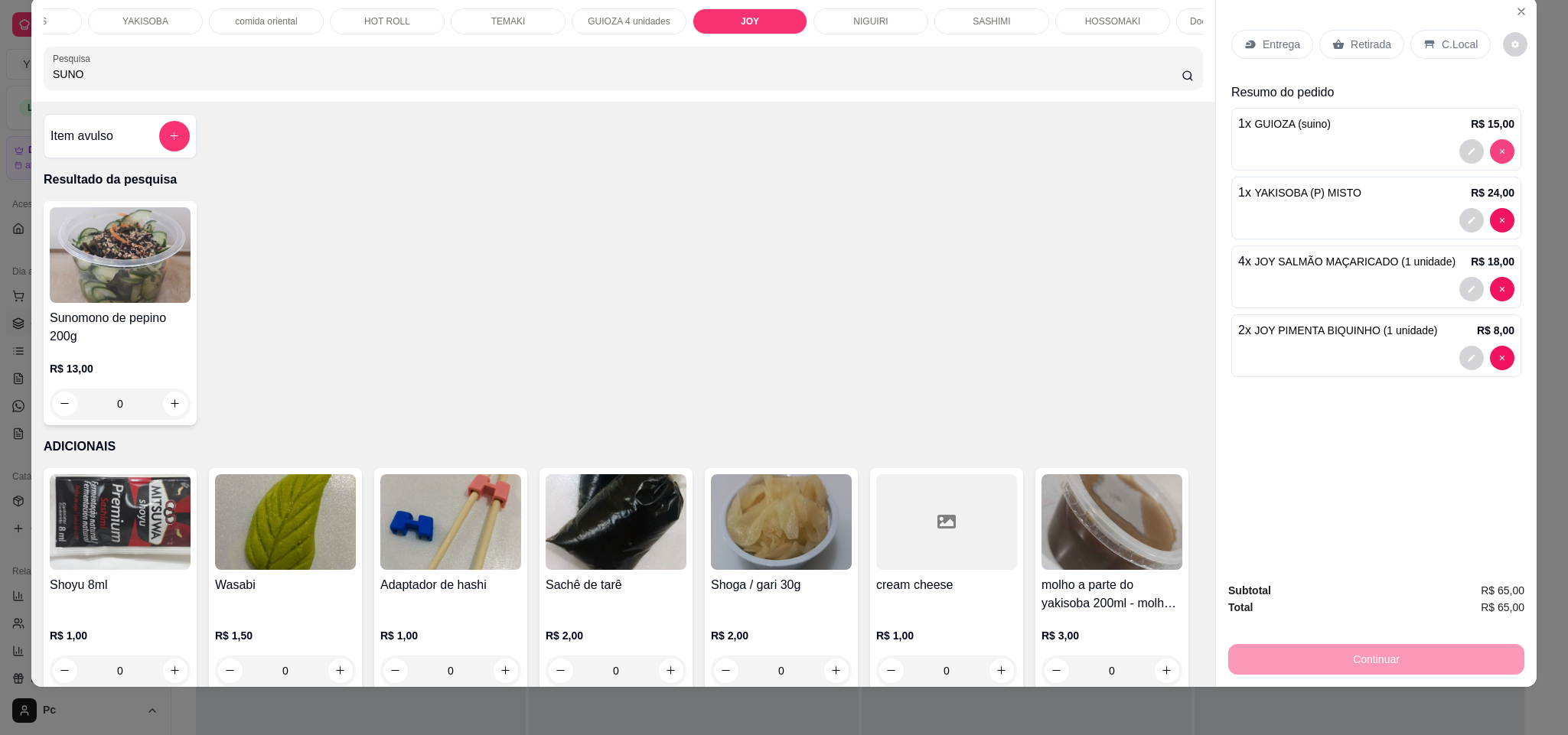
type input "SUNO"
type input "0"
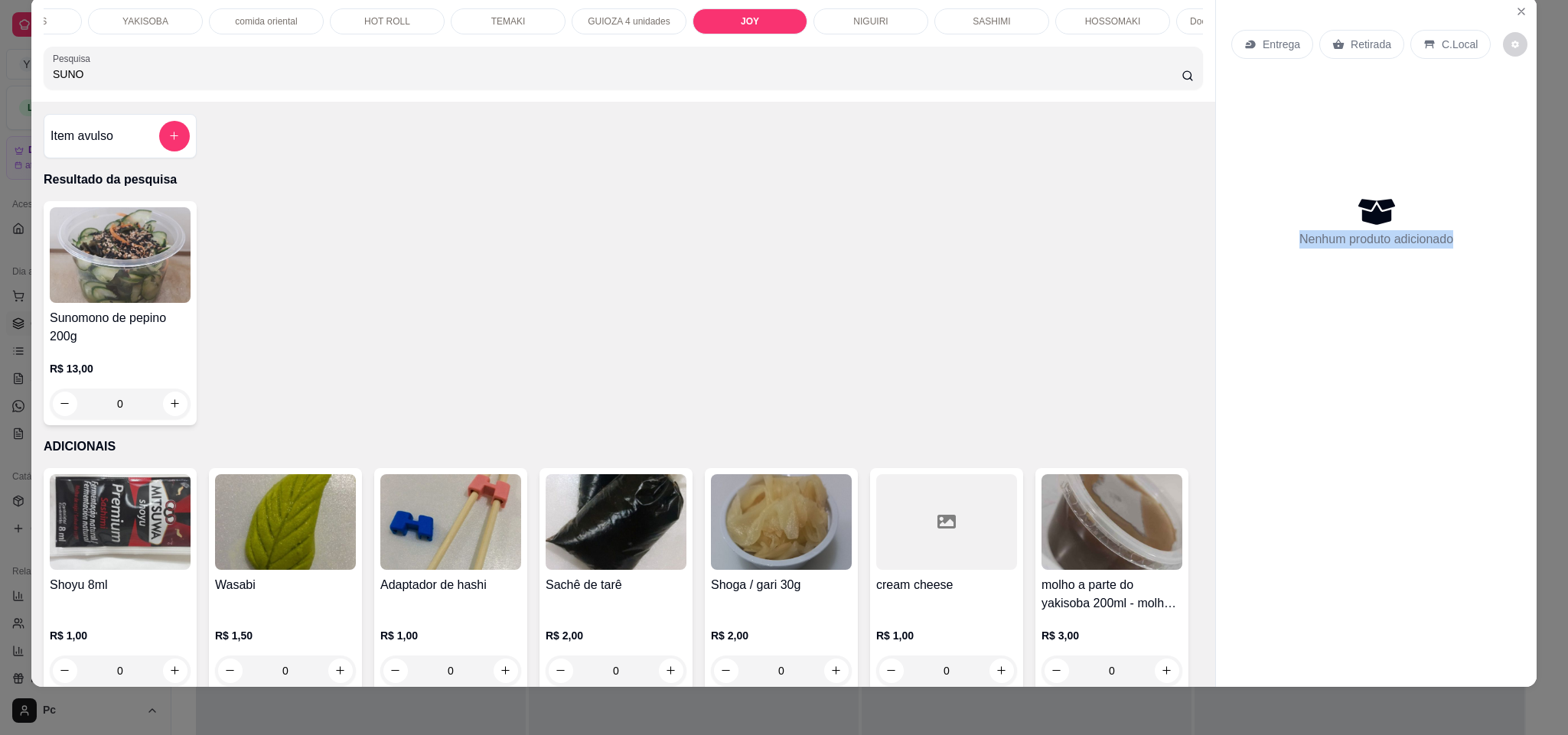
click at [1495, 153] on div "Nenhum produto adicionado" at bounding box center [1376, 220] width 290 height 300
click at [126, 24] on p "YAKISOBA" at bounding box center [145, 22] width 46 height 12
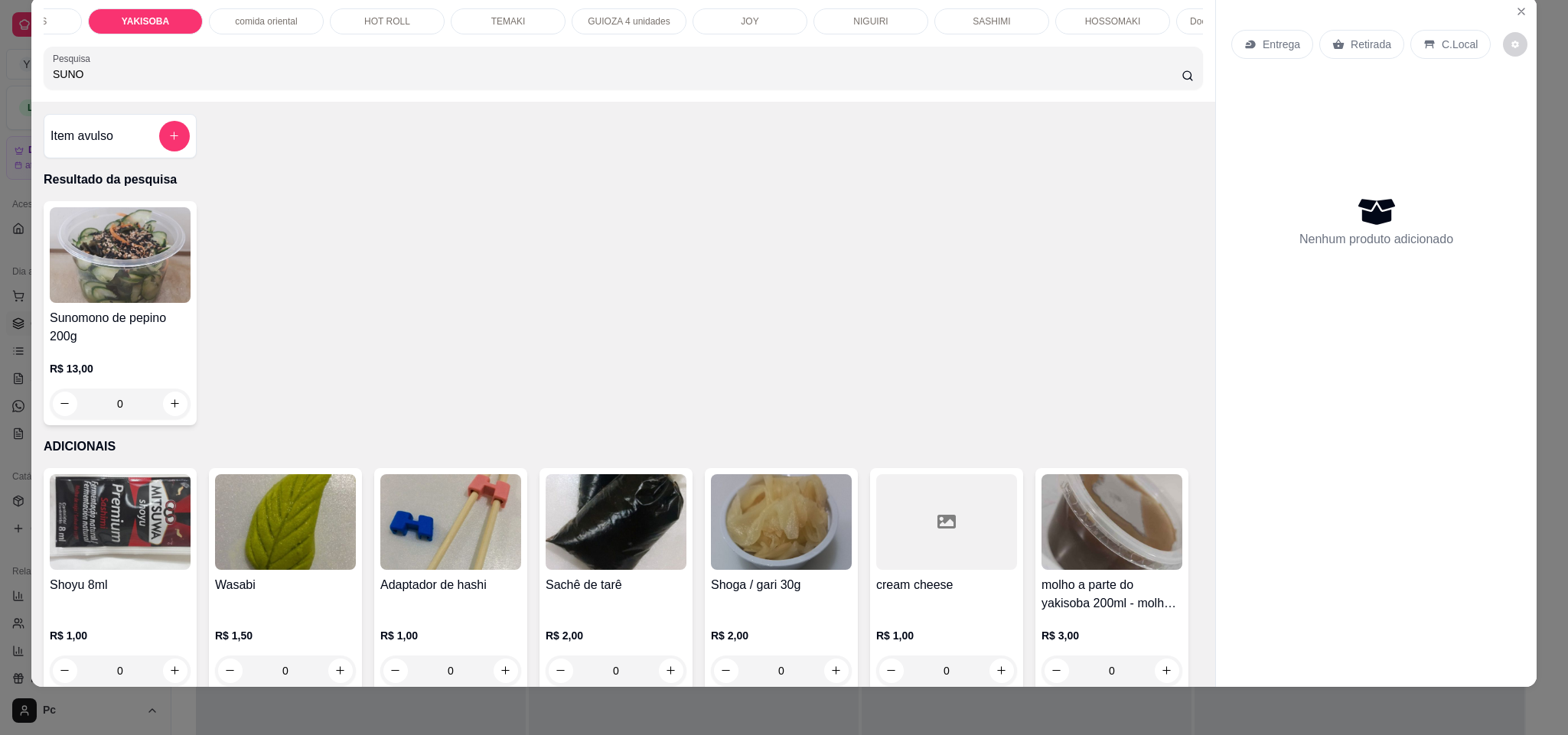
scroll to position [2747, 0]
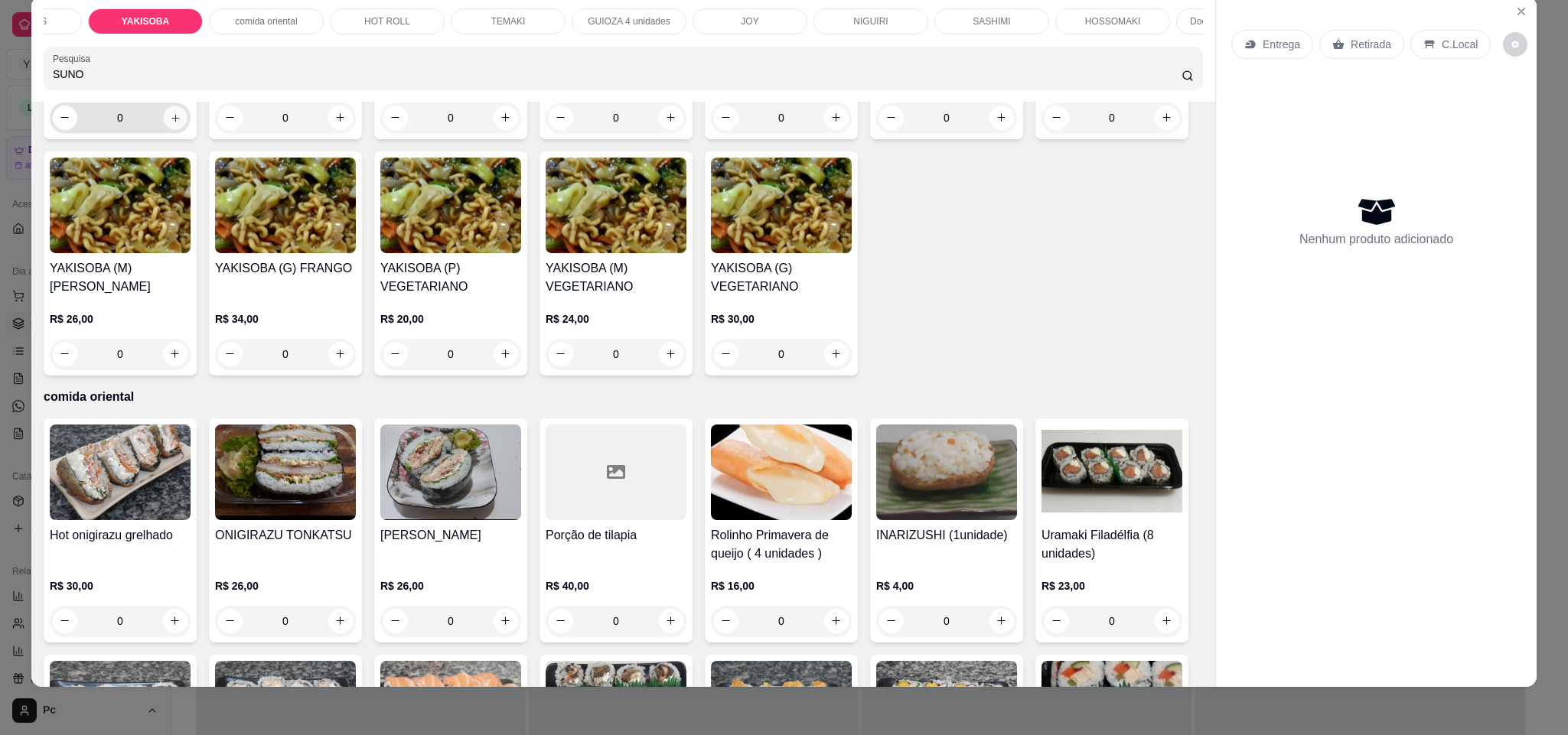
click at [163, 130] on button "increase-product-quantity" at bounding box center [175, 117] width 24 height 24
type input "1"
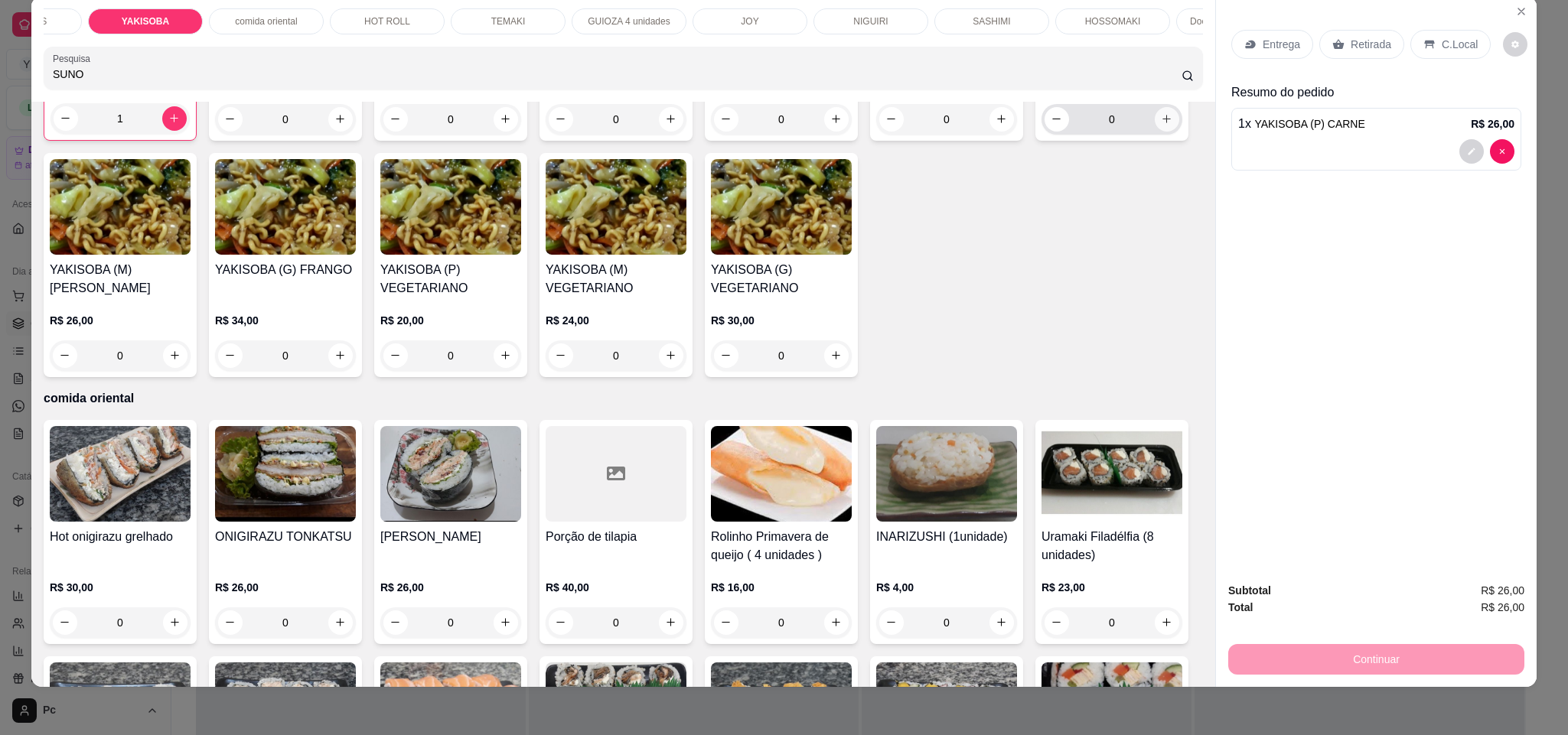
click at [1161, 125] on icon "increase-product-quantity" at bounding box center [1167, 119] width 12 height 12
type input "1"
click at [666, 126] on icon "increase-product-quantity" at bounding box center [671, 120] width 12 height 12
type input "1"
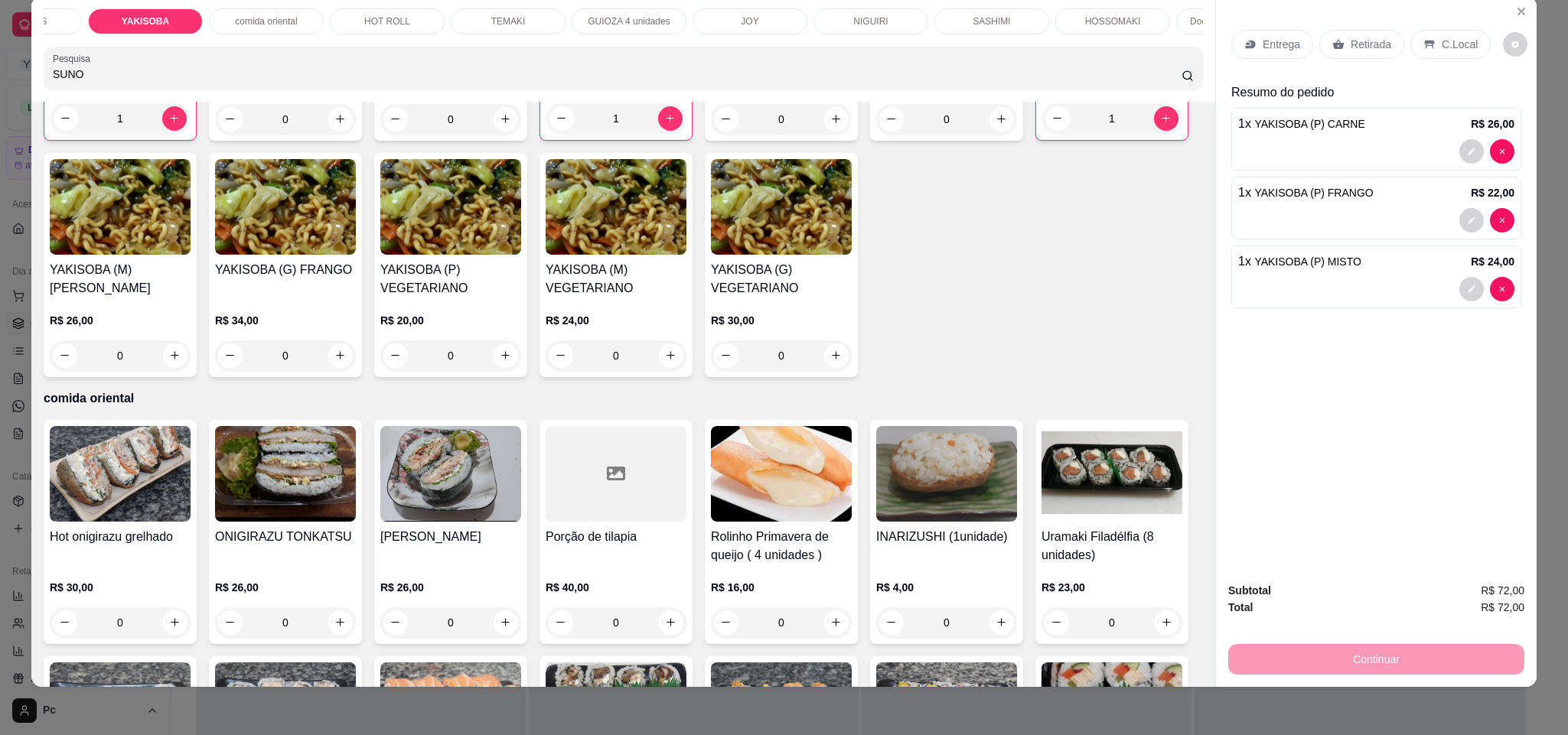
scroll to position [0, 0]
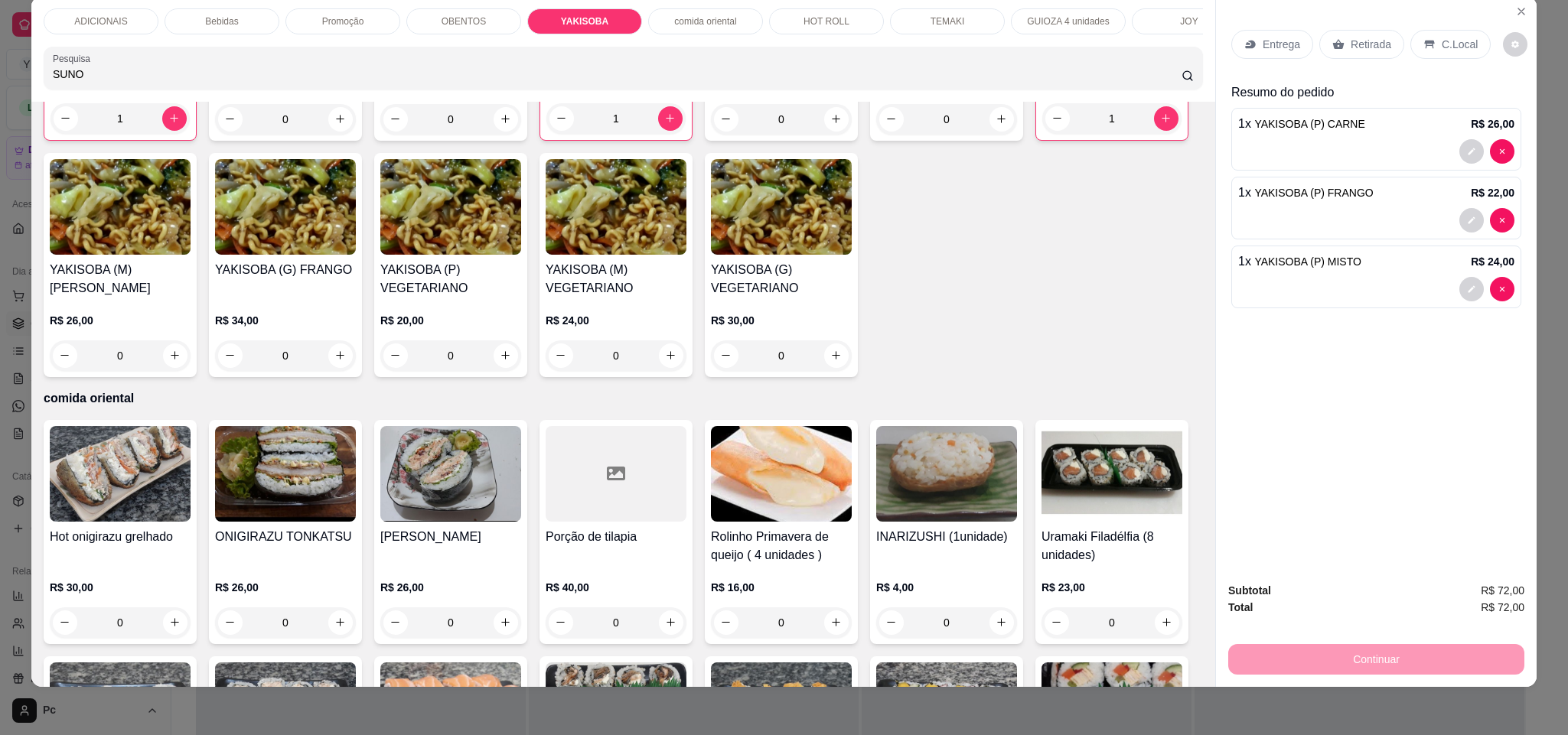
click at [299, 26] on div "Promoção" at bounding box center [342, 22] width 115 height 26
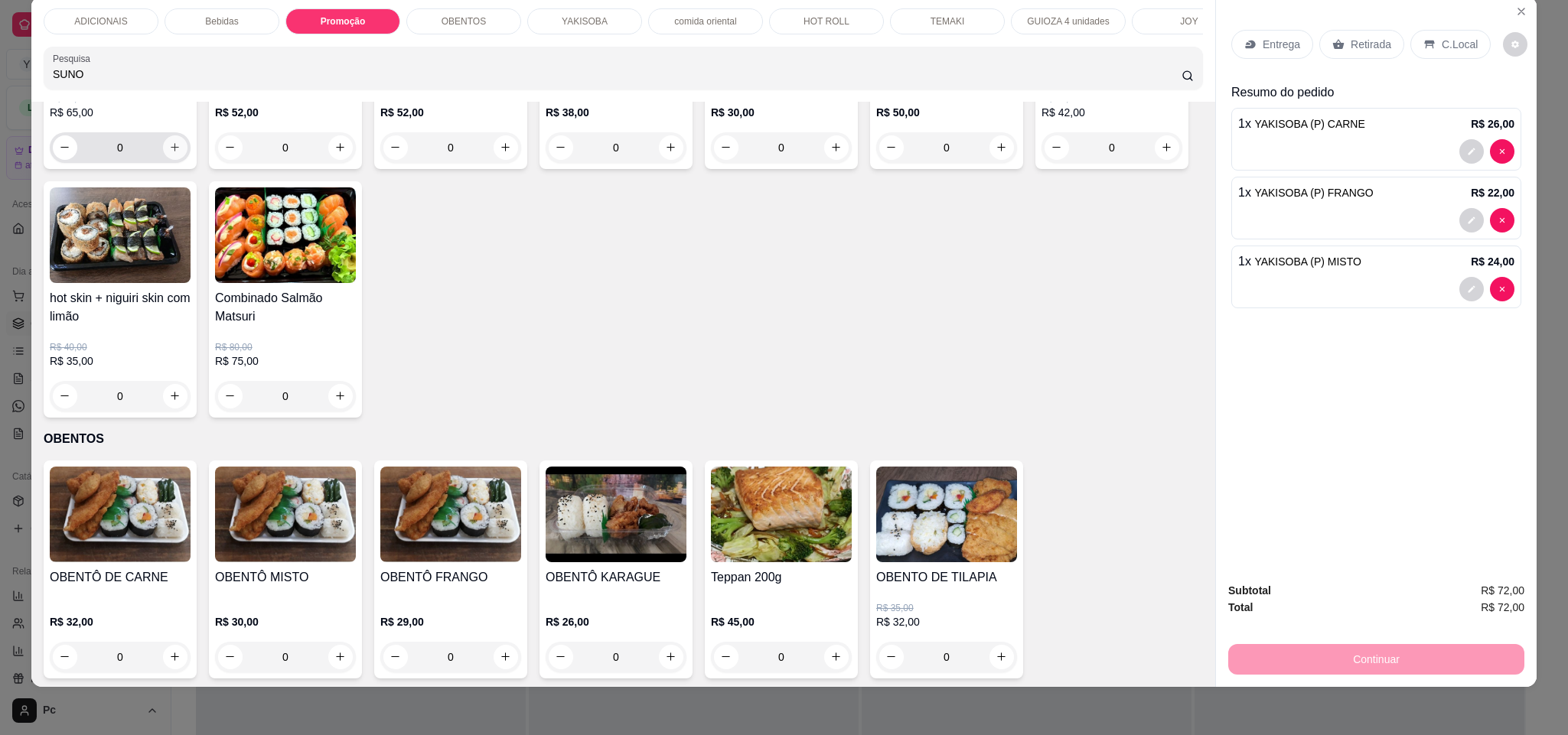
click at [169, 153] on icon "increase-product-quantity" at bounding box center [175, 147] width 12 height 12
type input "2"
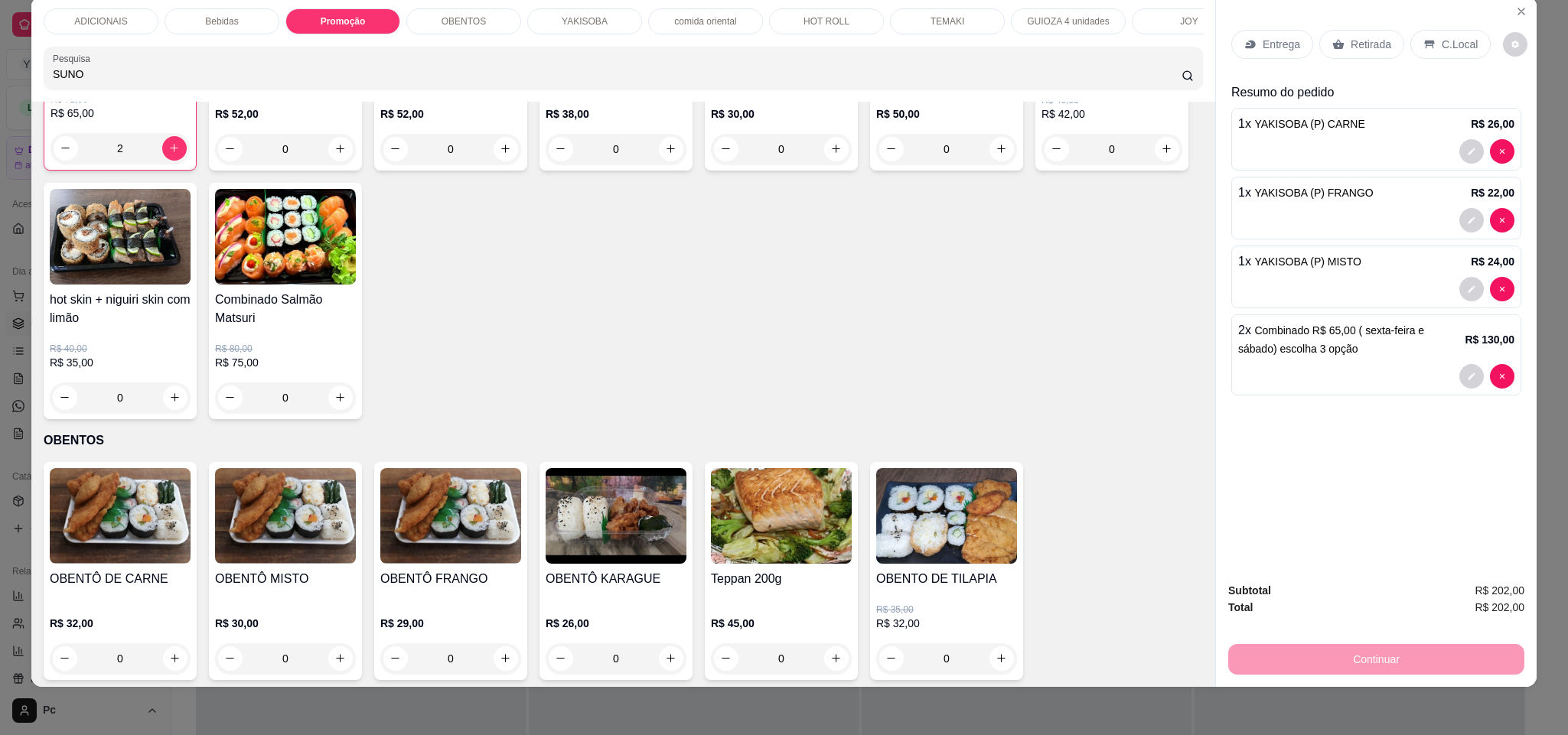
click at [552, 9] on div "YAKISOBA" at bounding box center [584, 22] width 115 height 26
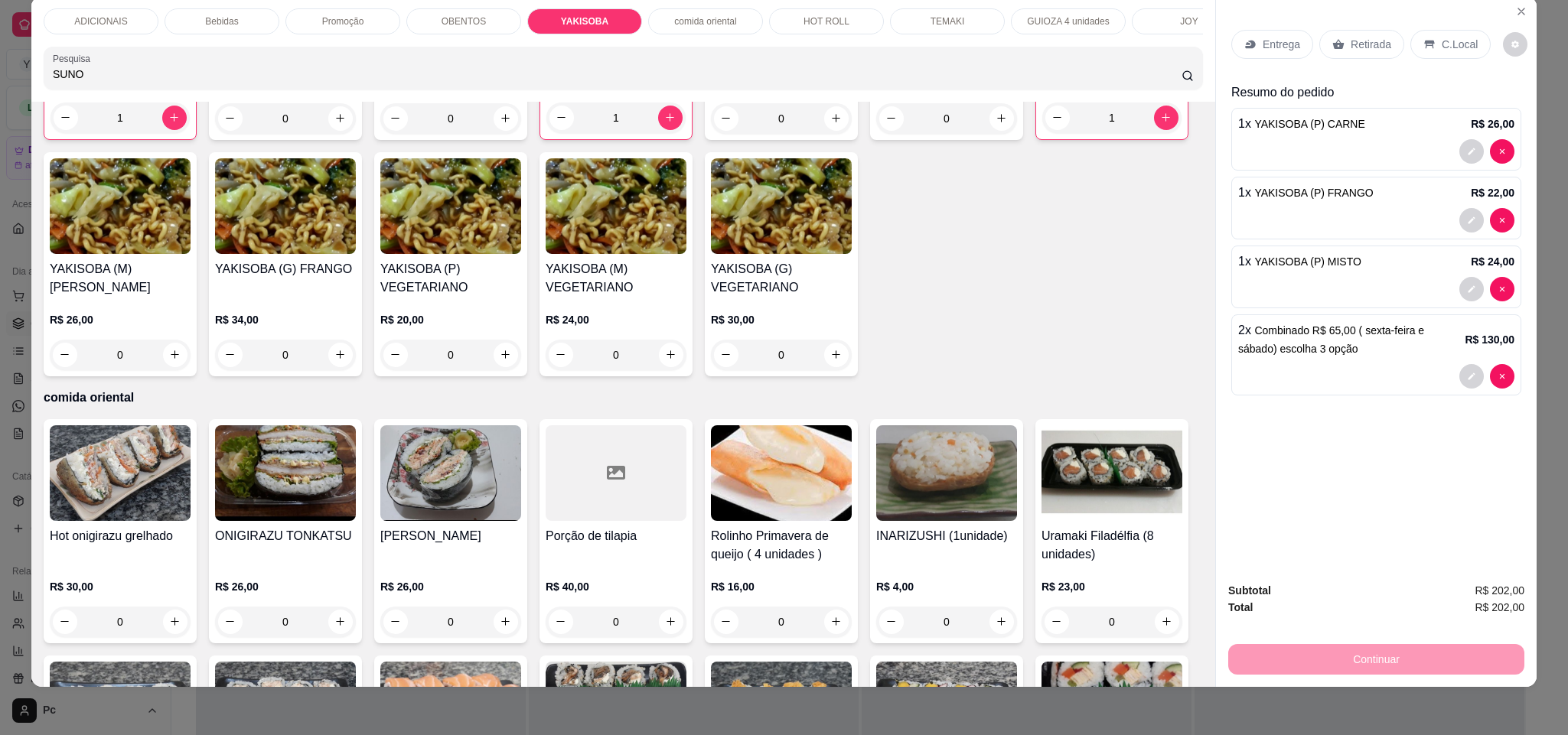
click at [804, 17] on p "HOT ROLL" at bounding box center [826, 22] width 46 height 12
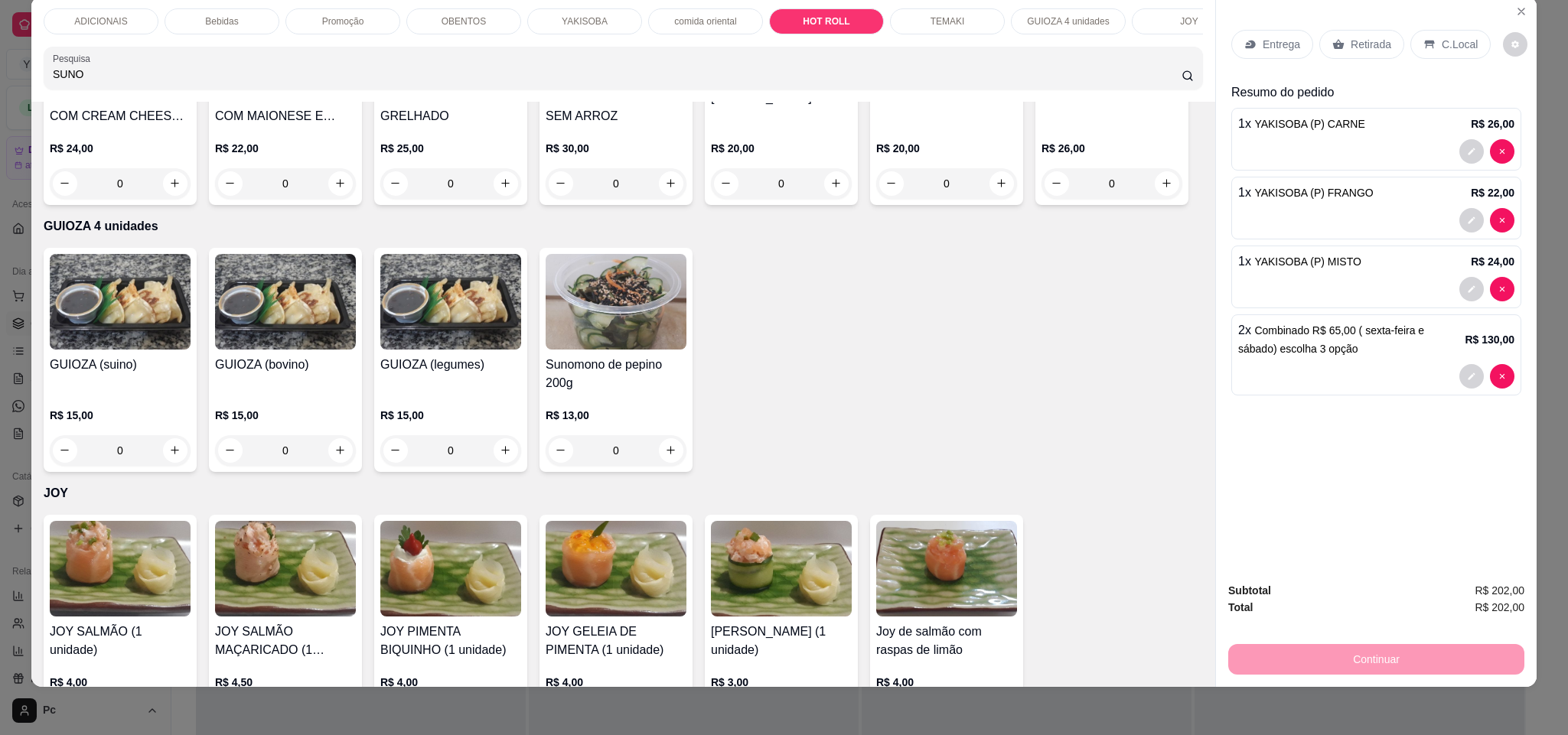
click at [556, 9] on div "YAKISOBA" at bounding box center [584, 22] width 115 height 26
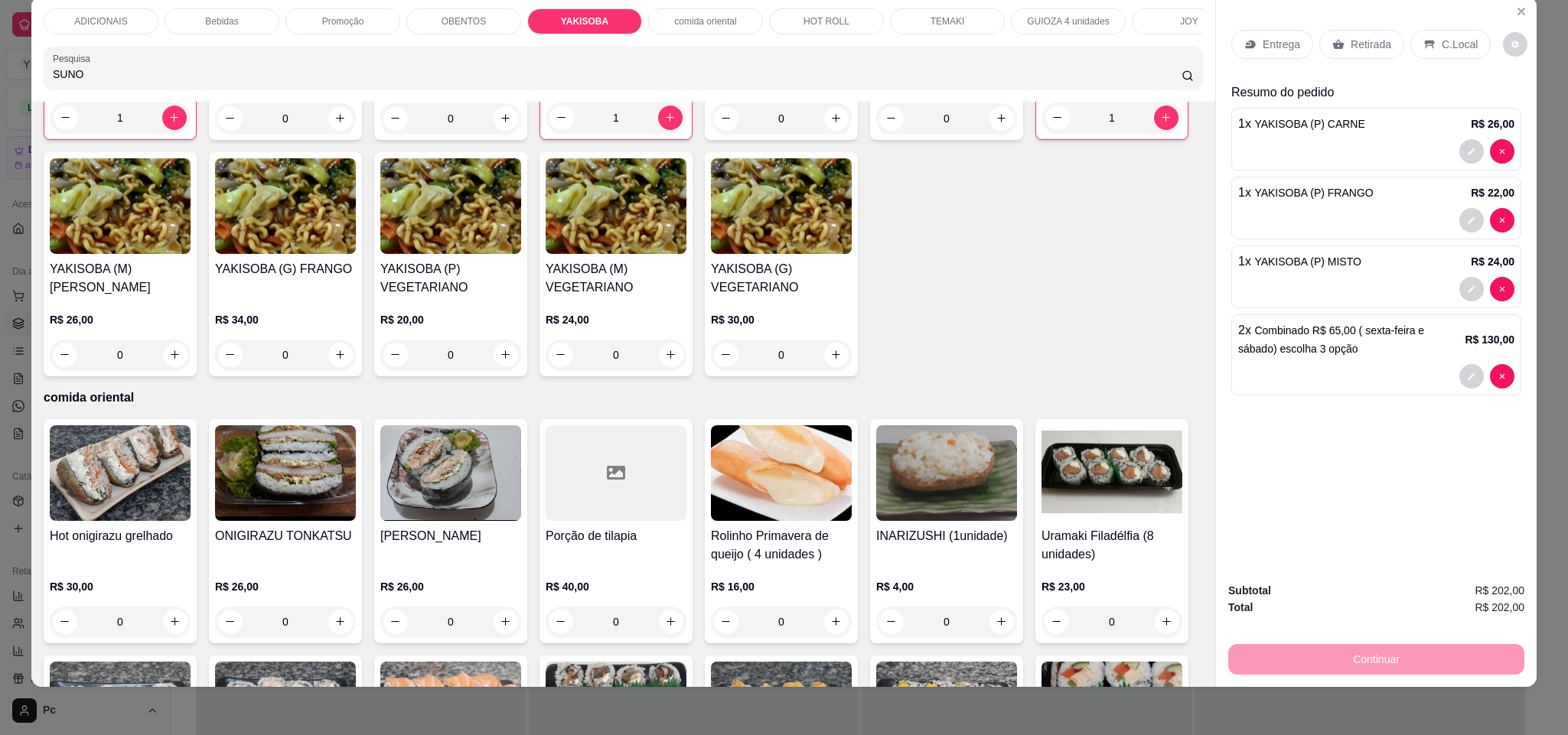
click at [682, 9] on div "comida oriental" at bounding box center [705, 22] width 115 height 26
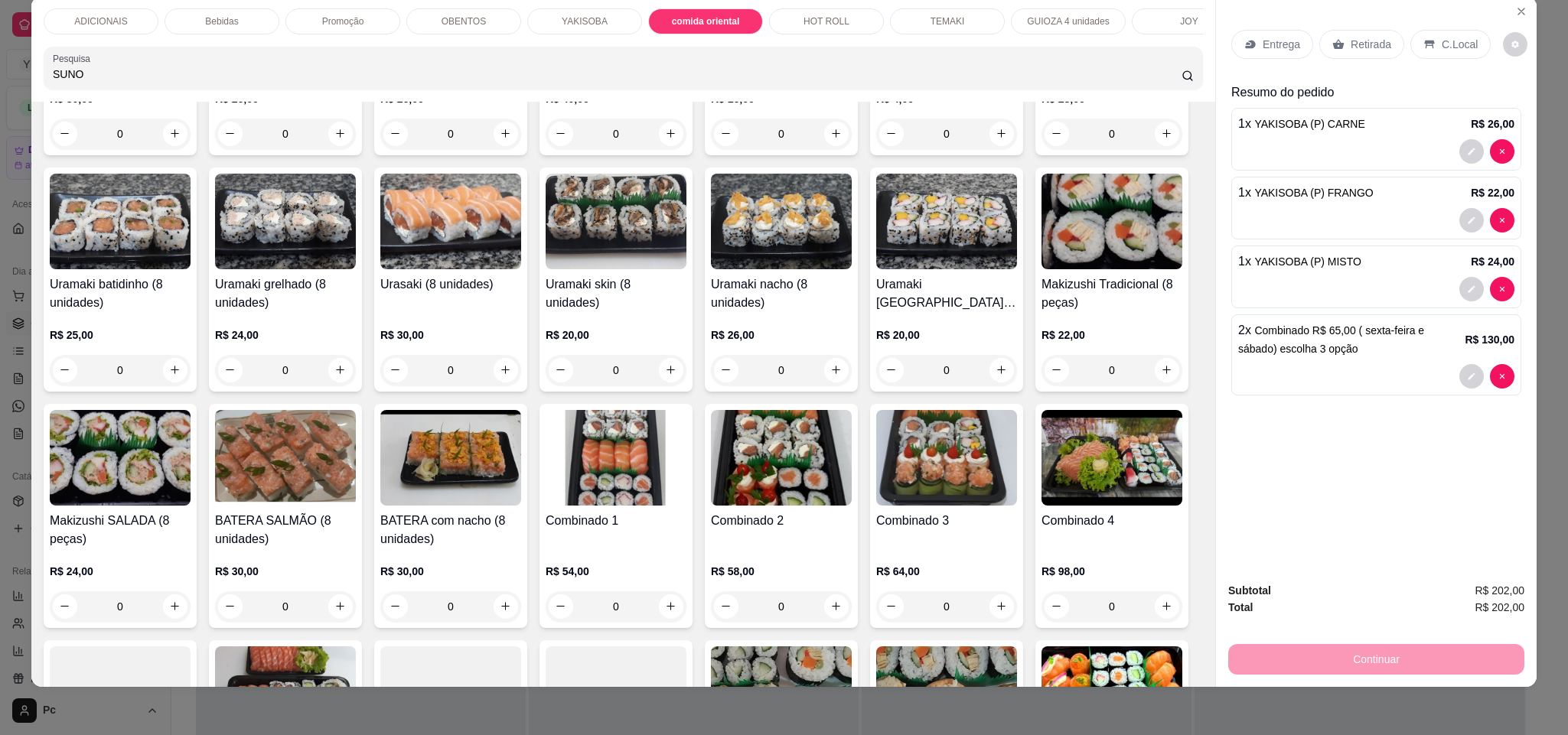
click at [377, 19] on div "Promoção" at bounding box center [342, 22] width 115 height 26
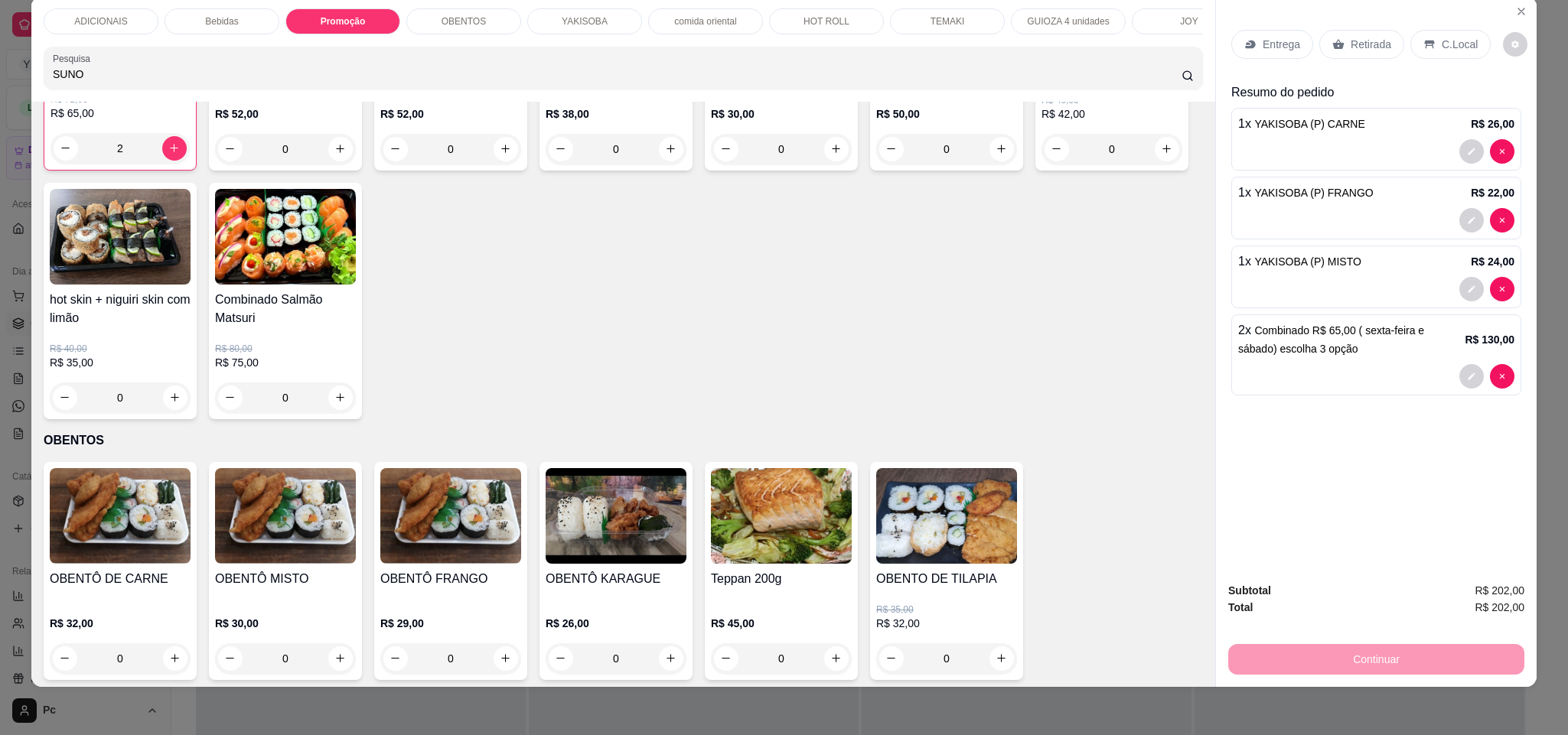
click at [230, 9] on div "Bebidas" at bounding box center [221, 22] width 115 height 26
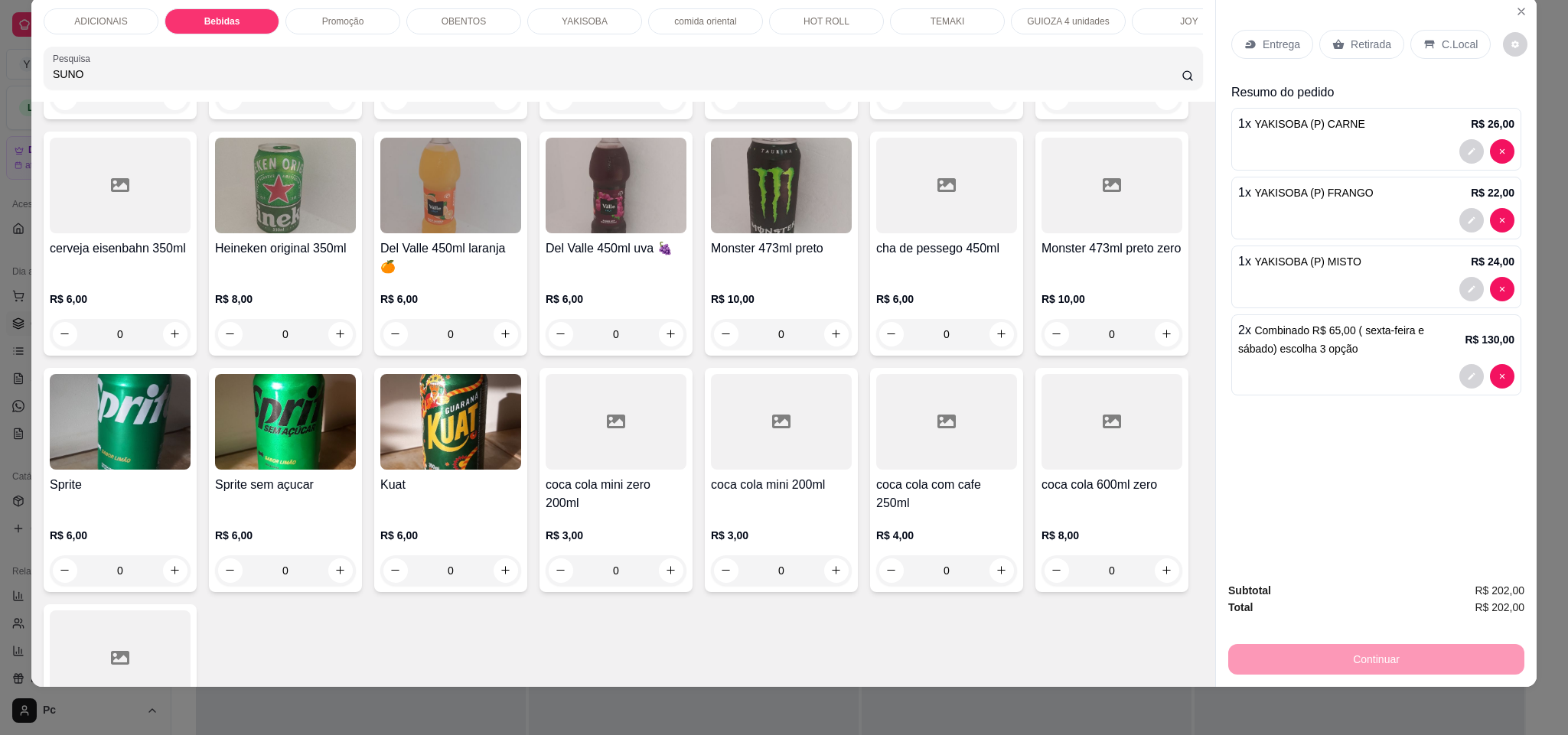
scroll to position [0, 331]
click at [280, 19] on div "YAKISOBA" at bounding box center [253, 22] width 115 height 26
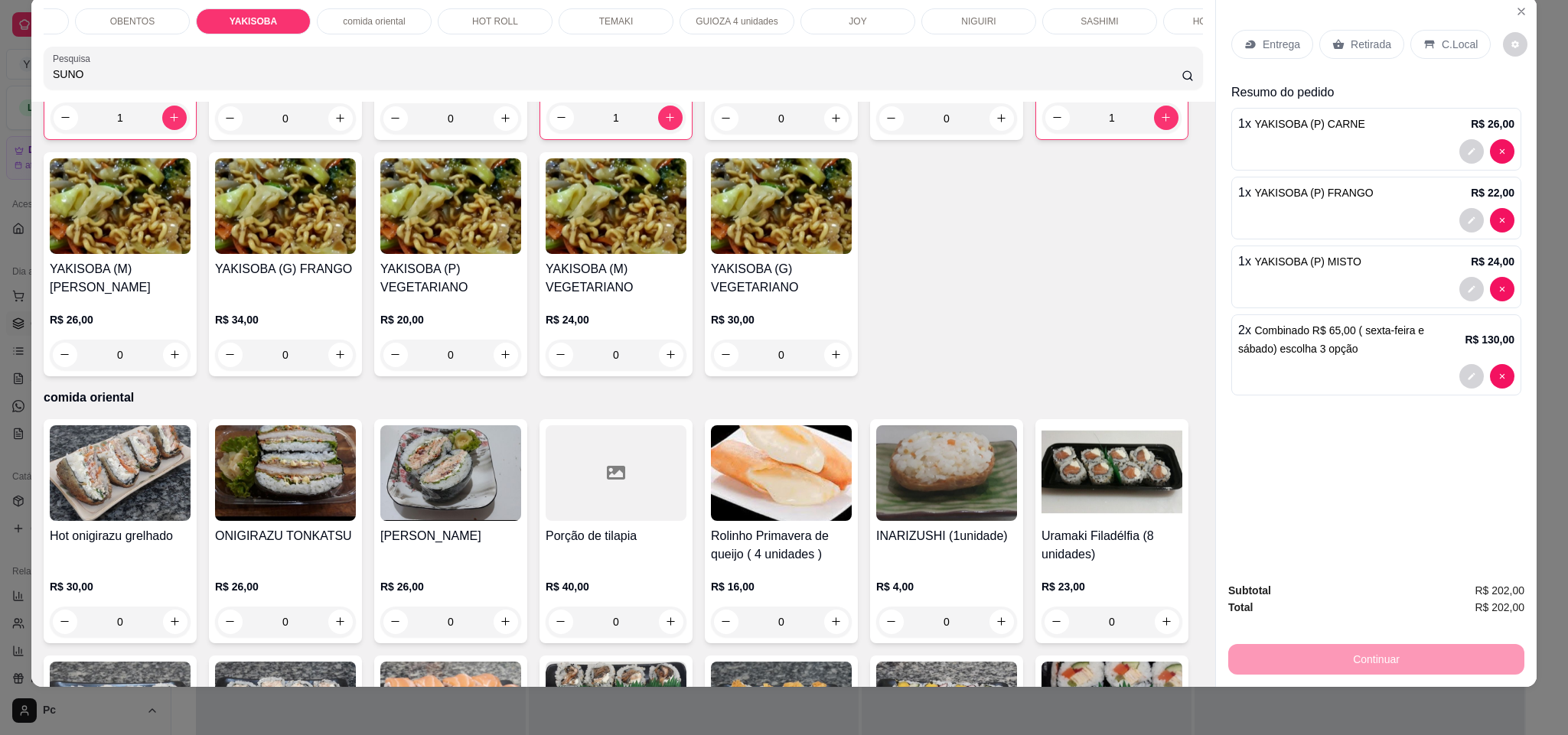
click at [371, 17] on p "comida oriental" at bounding box center [374, 22] width 62 height 12
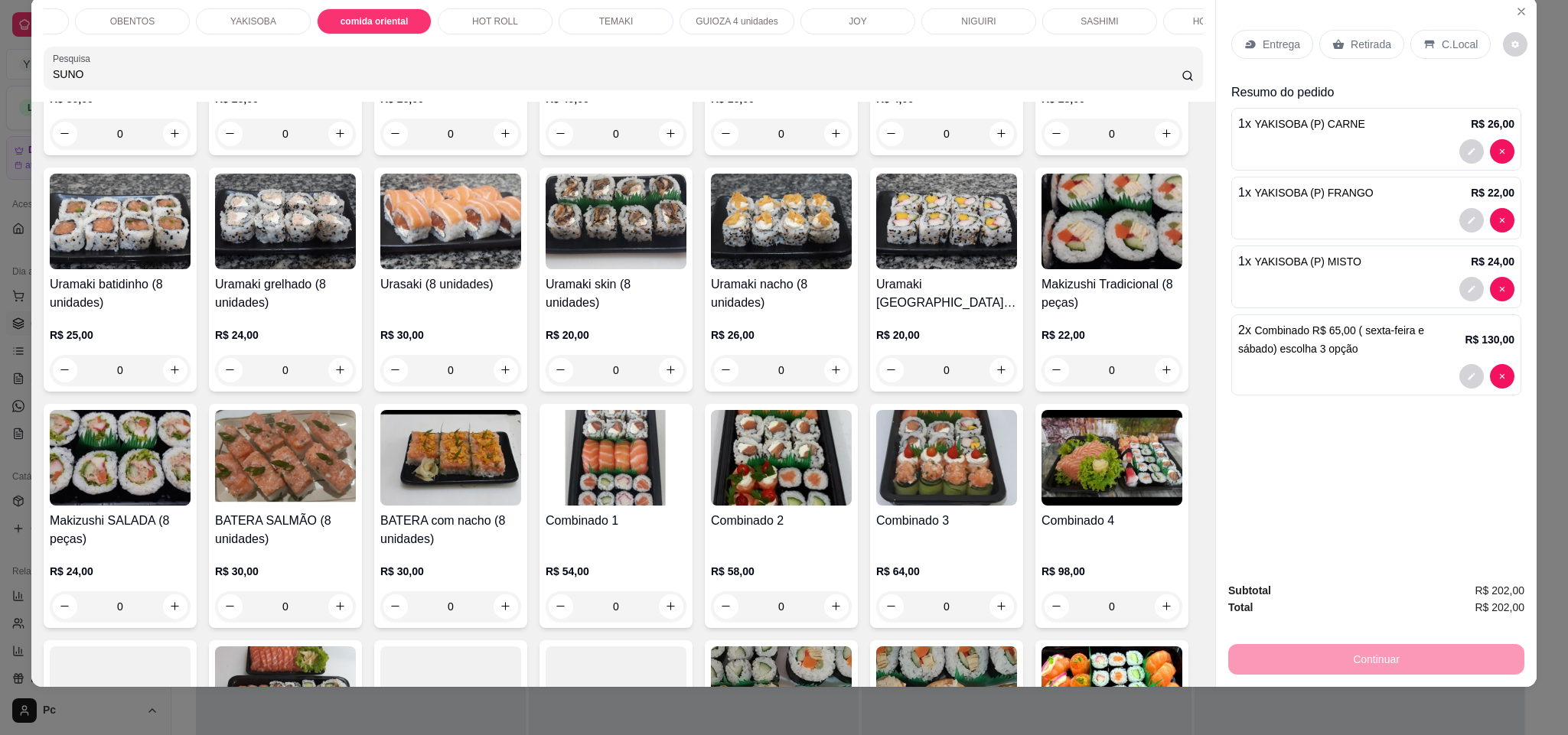
click at [474, 16] on p "HOT ROLL" at bounding box center [494, 22] width 46 height 12
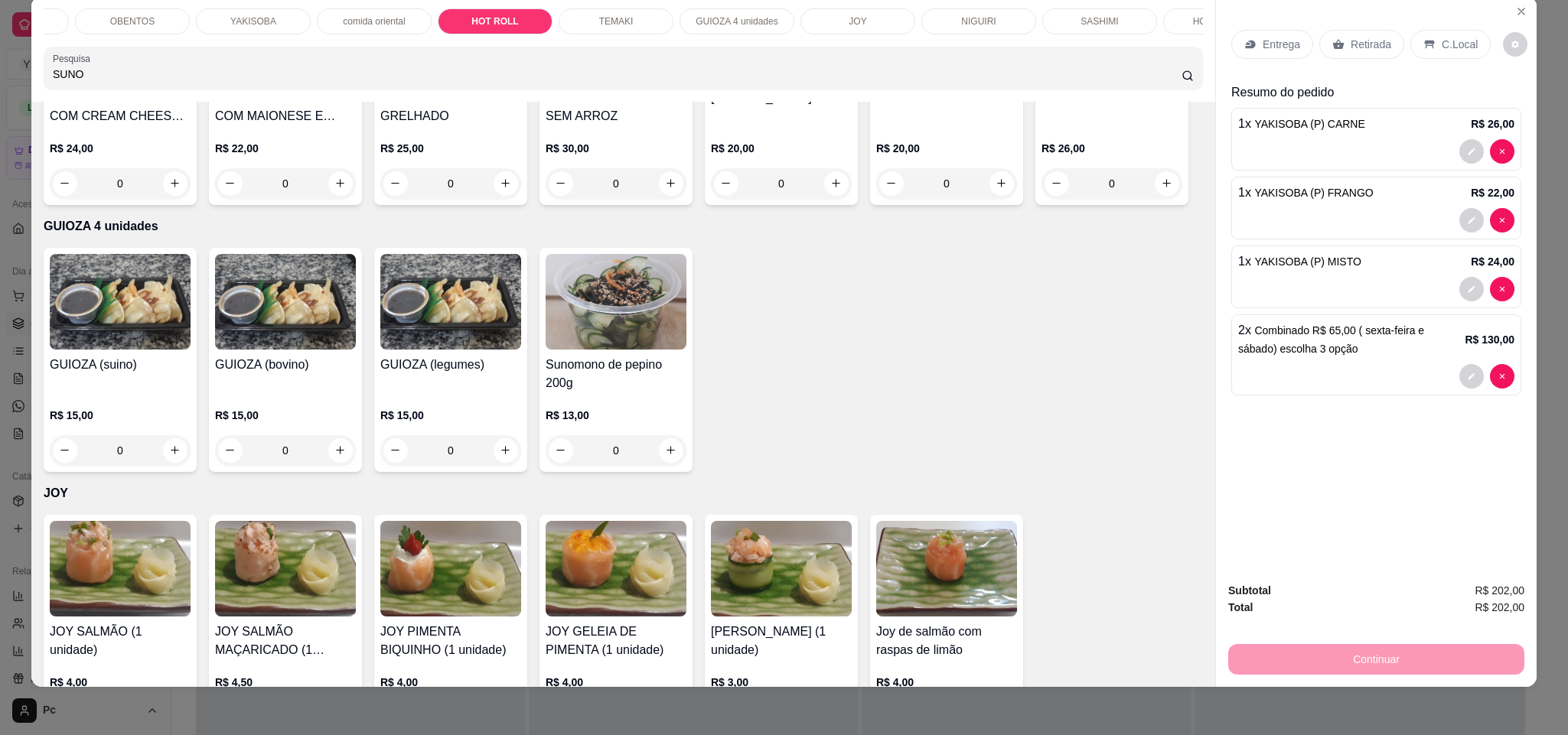
click at [600, 19] on p "TEMAKI" at bounding box center [616, 22] width 34 height 12
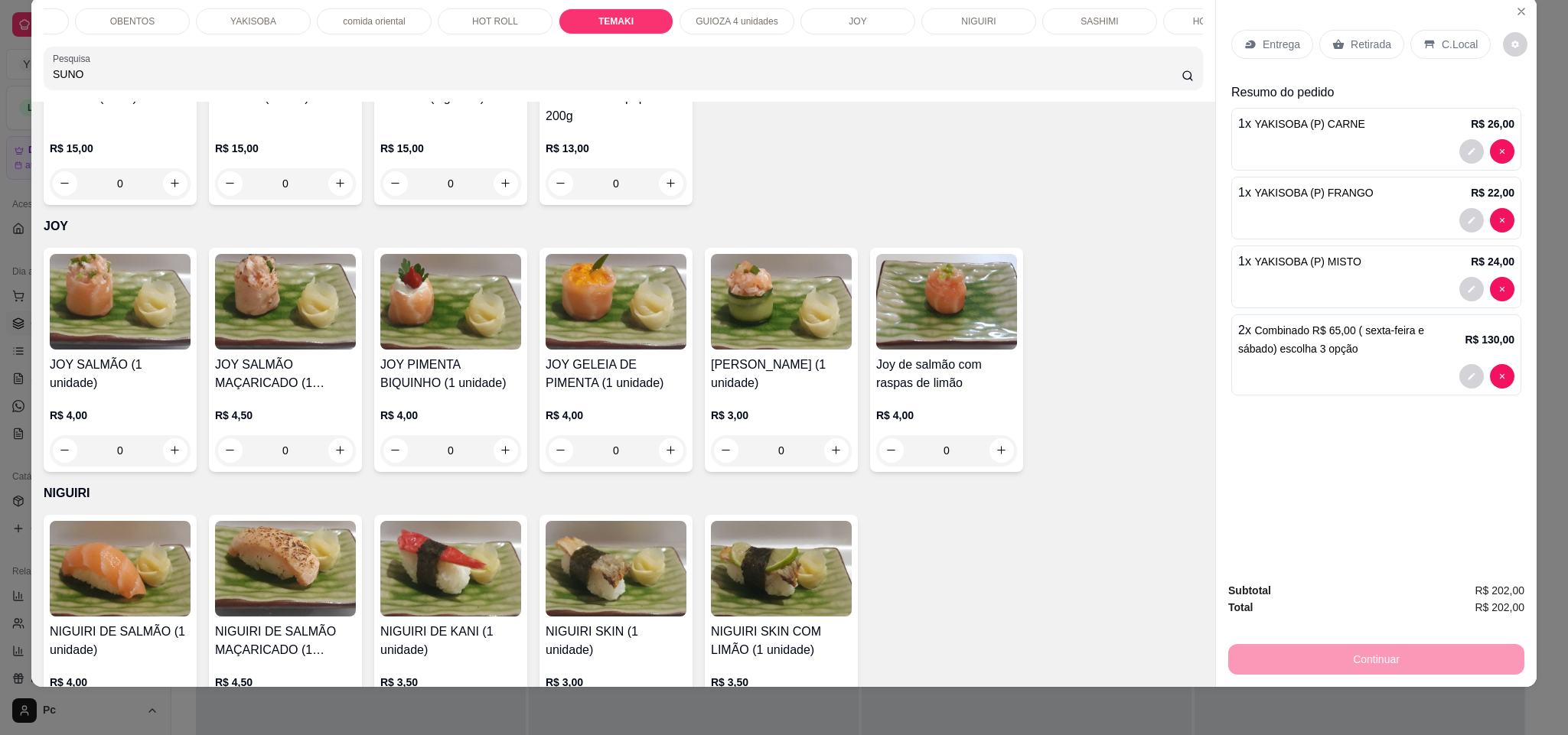
click at [869, 14] on div "JOY" at bounding box center [857, 22] width 115 height 26
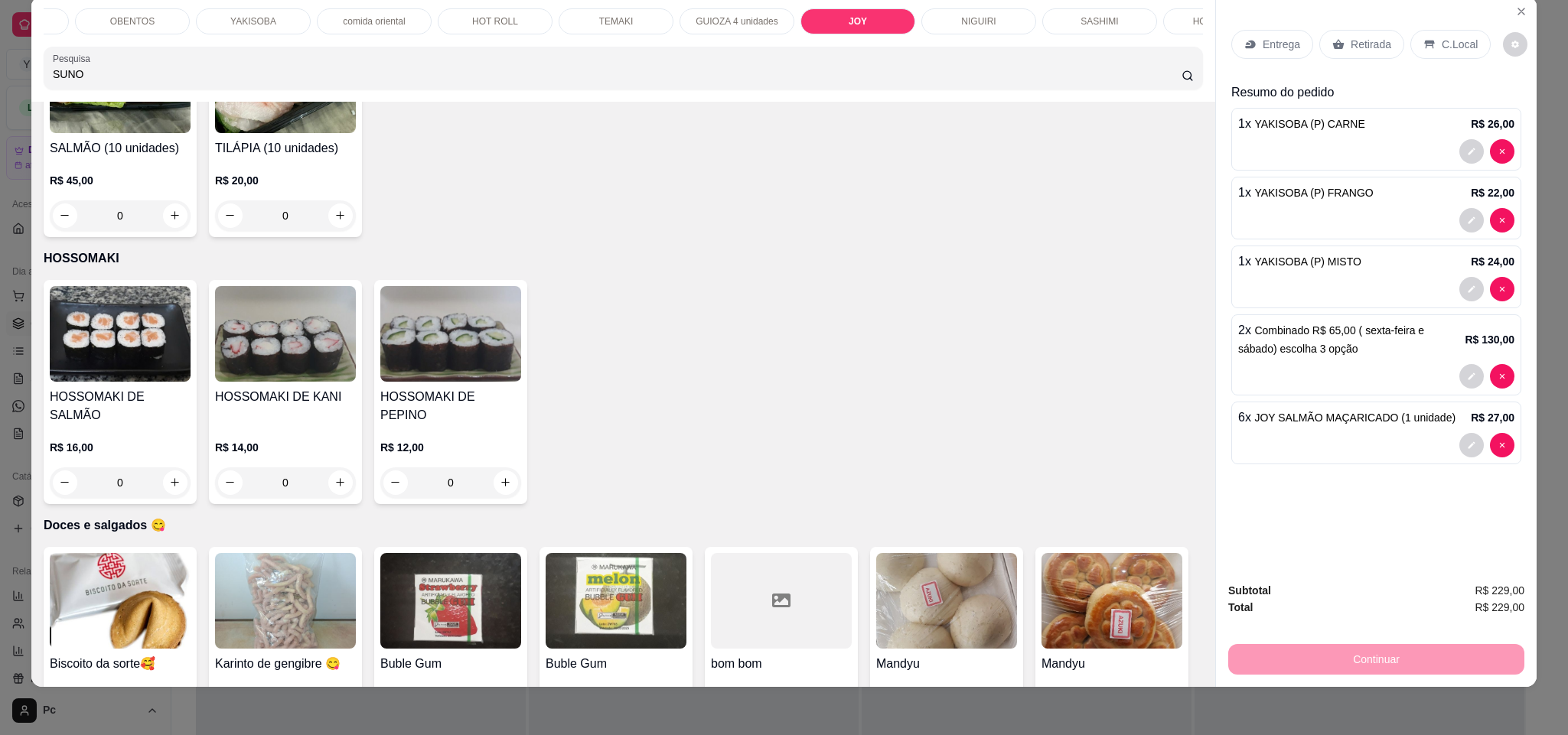
type input "6"
click at [433, 385] on div "Item avulso Resultado da pesquisa Sunomono de pepino 200g R$ 13,00 0 ADICIONAIS…" at bounding box center [623, 395] width 1184 height 586
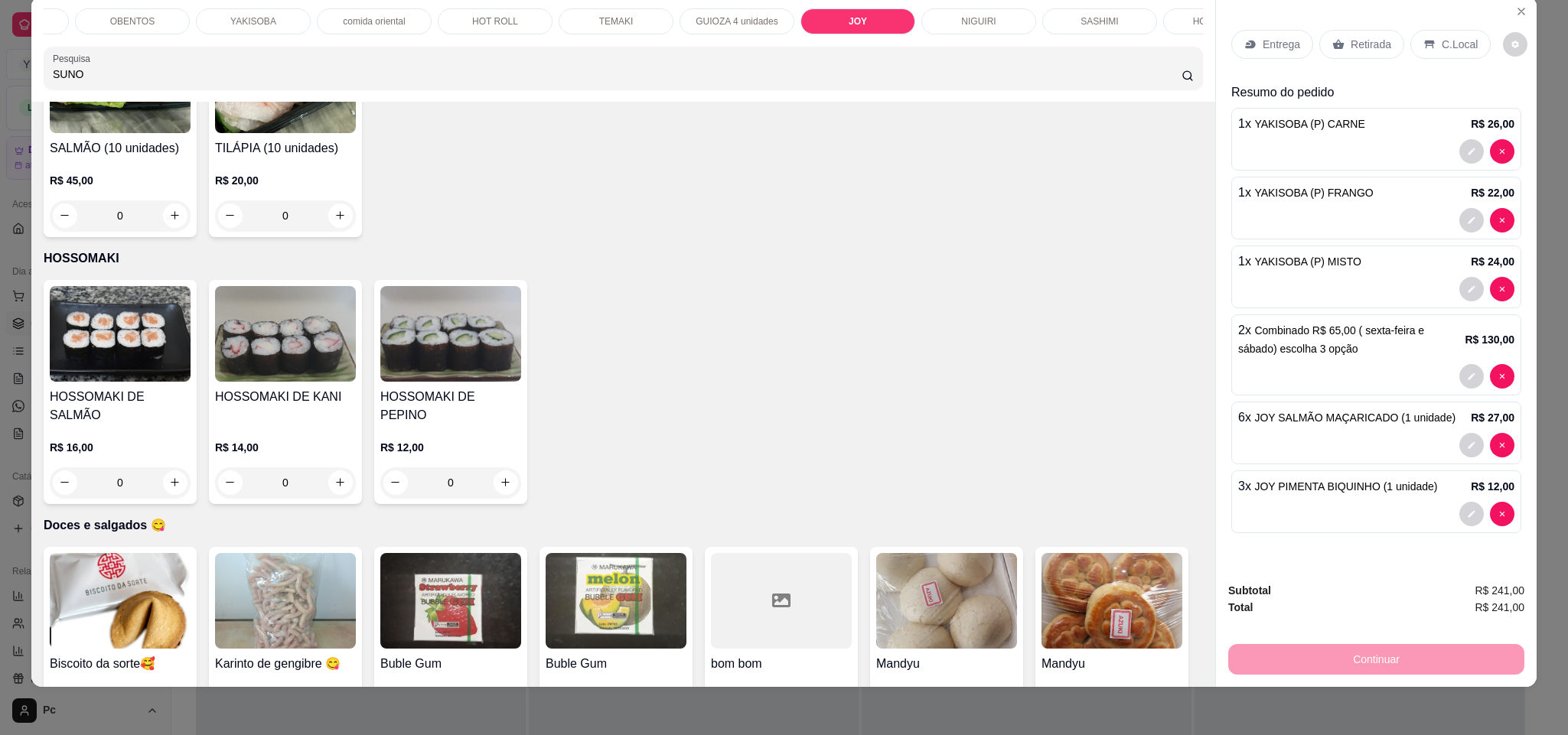
type input "4"
type input "1"
click at [275, 82] on input "SUNO" at bounding box center [617, 75] width 1129 height 16
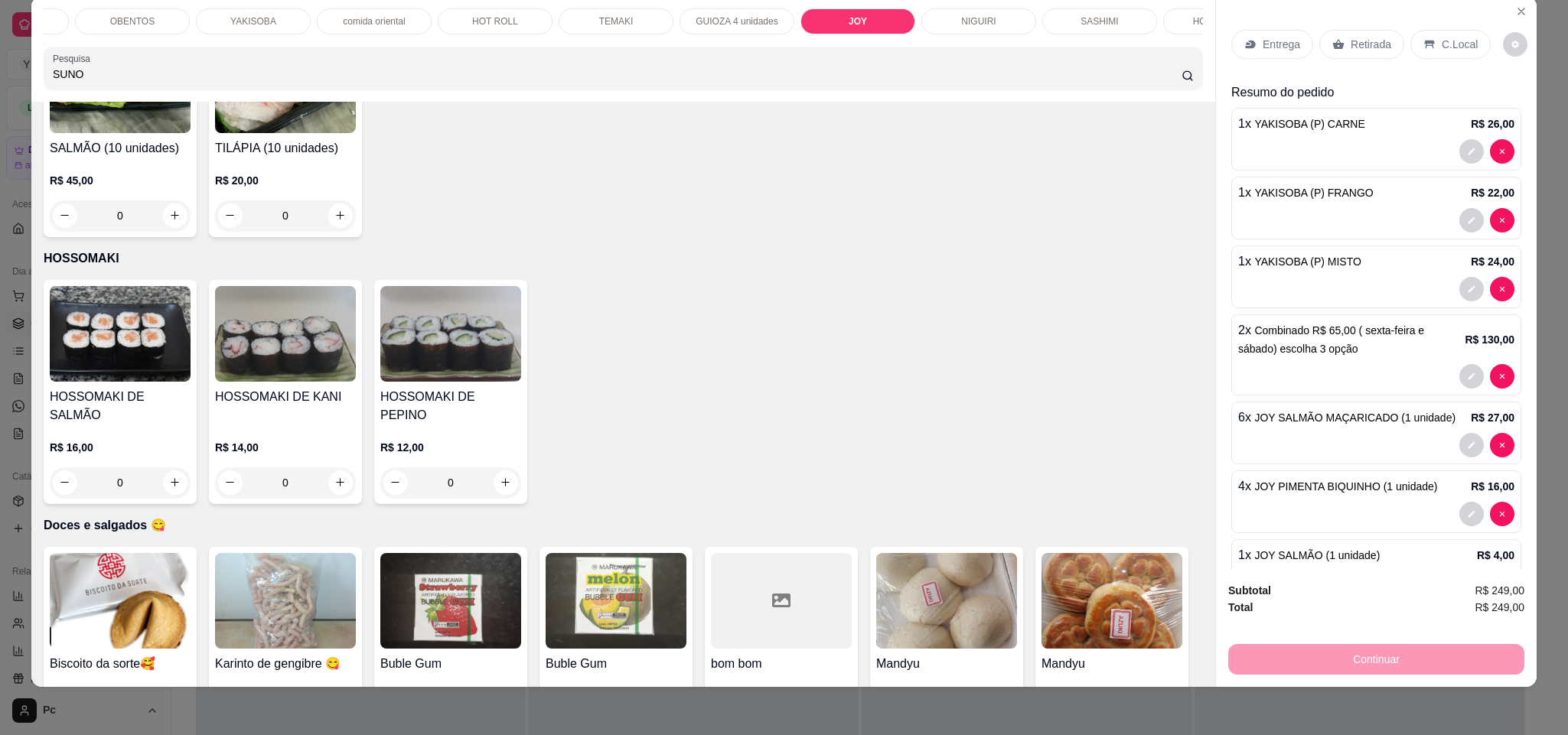
click at [275, 82] on input "SUNO" at bounding box center [617, 75] width 1129 height 16
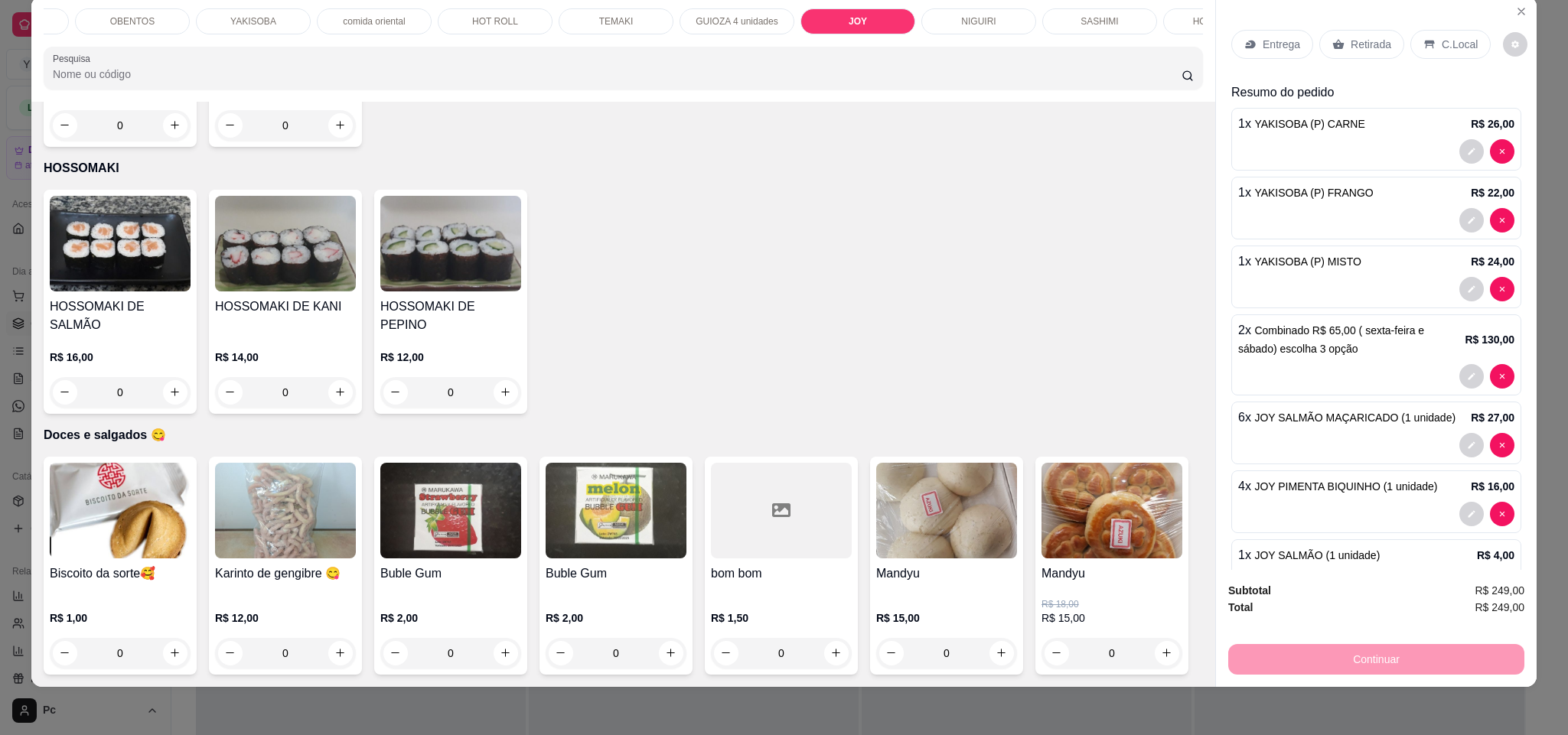
scroll to position [5182, 0]
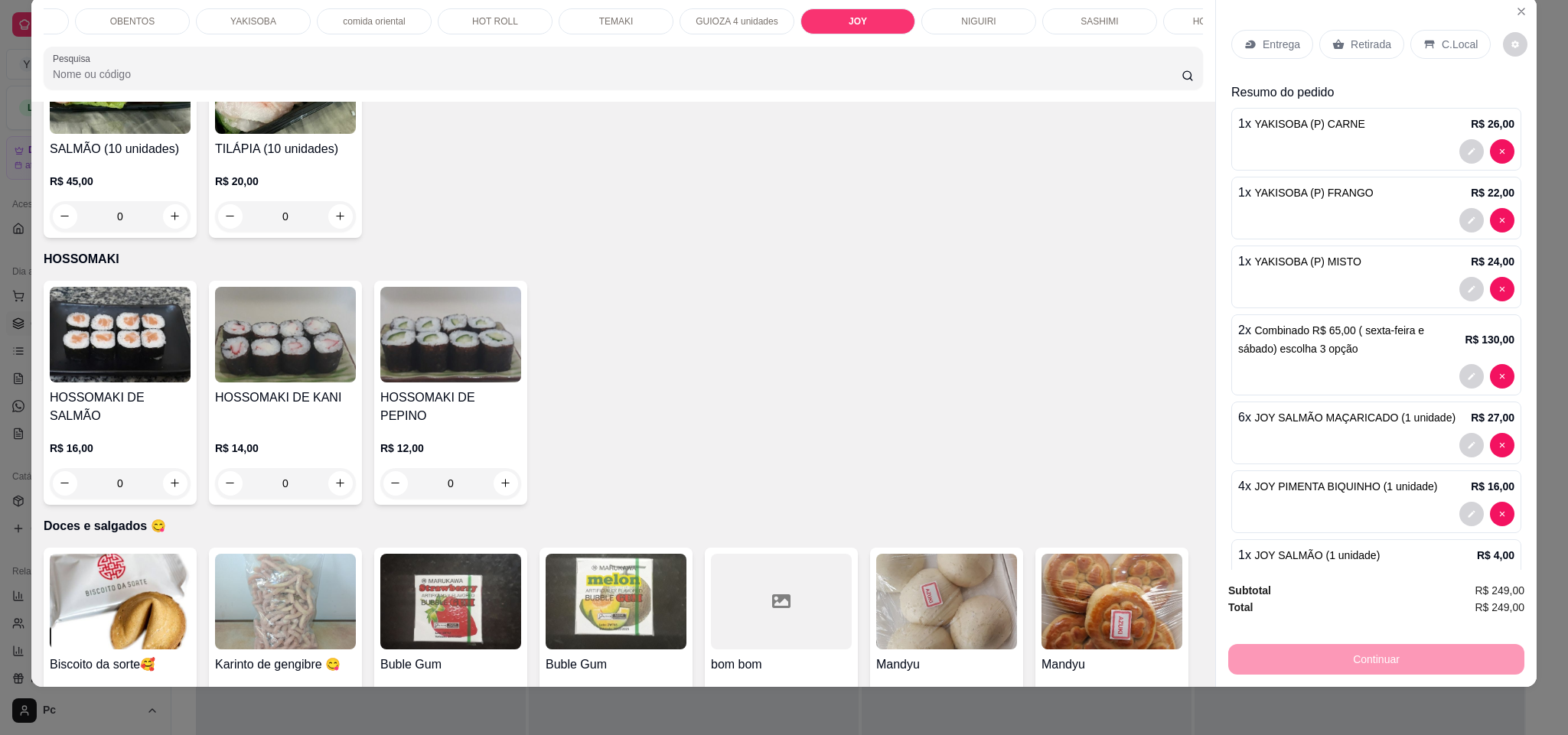
type input "R"
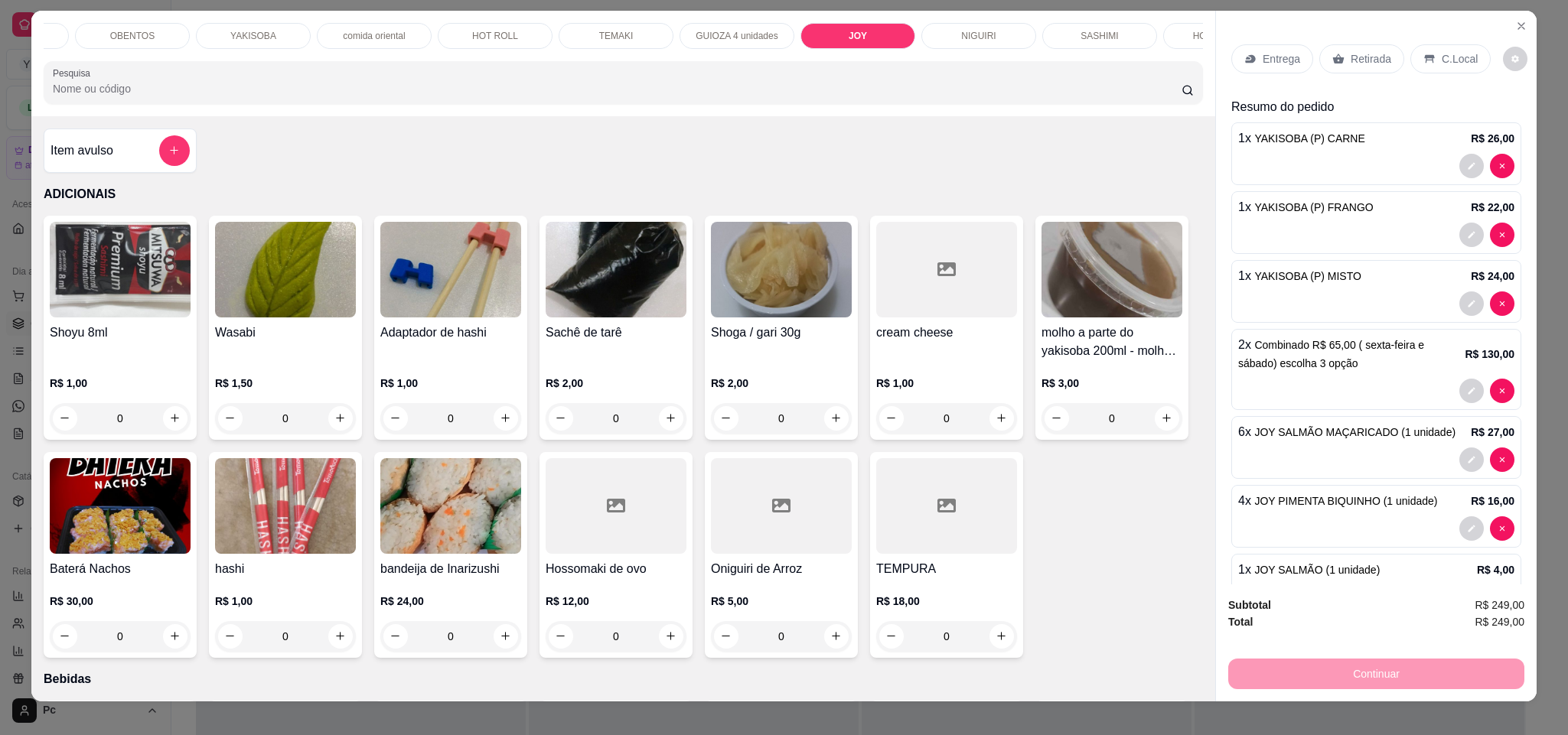
scroll to position [26, 0]
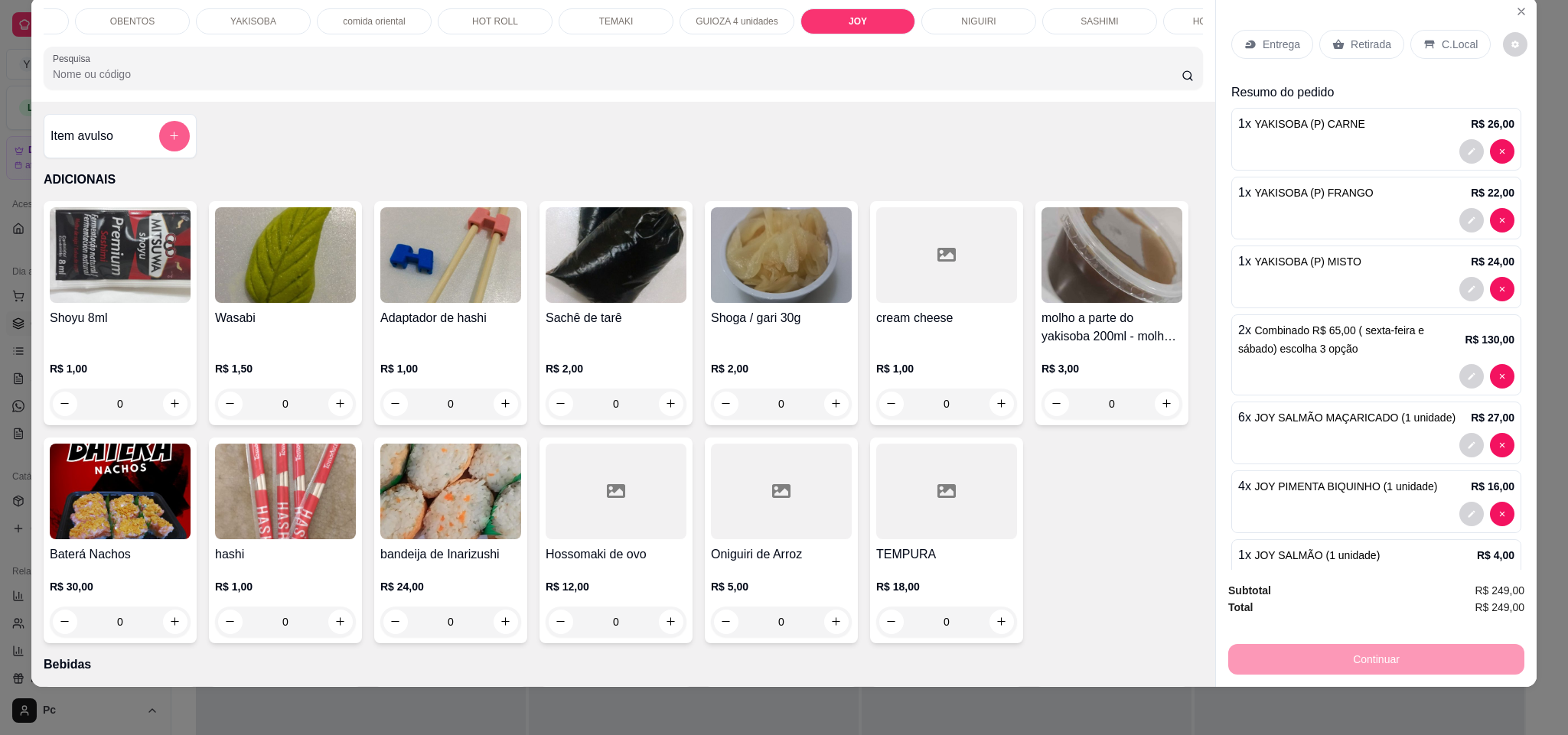
click at [168, 141] on icon "add-separate-item" at bounding box center [174, 136] width 12 height 12
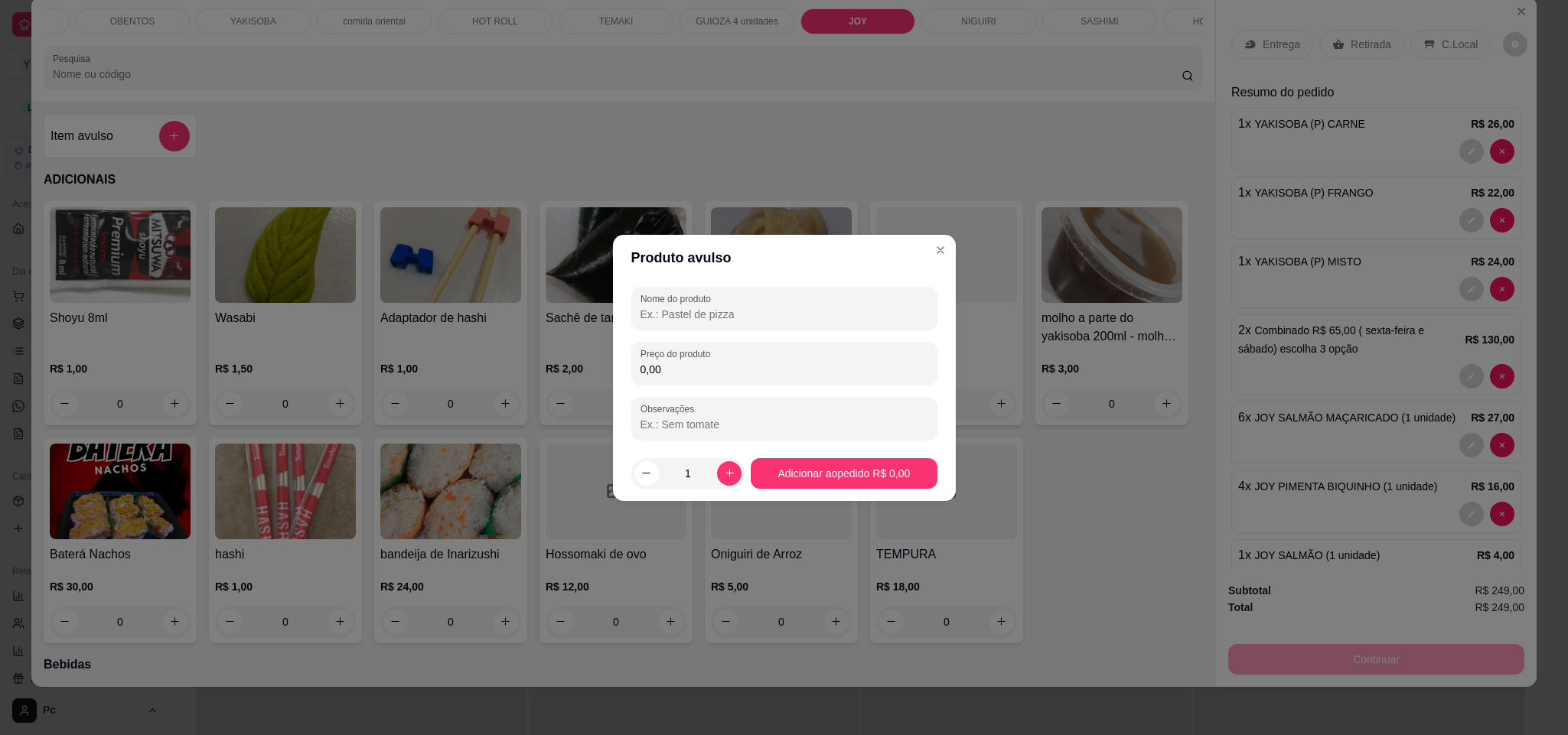
click at [712, 309] on input "Nome do produto" at bounding box center [784, 314] width 288 height 16
type input "HARUMAKI"
click at [747, 377] on div "0,00" at bounding box center [784, 363] width 288 height 30
type input "16,00"
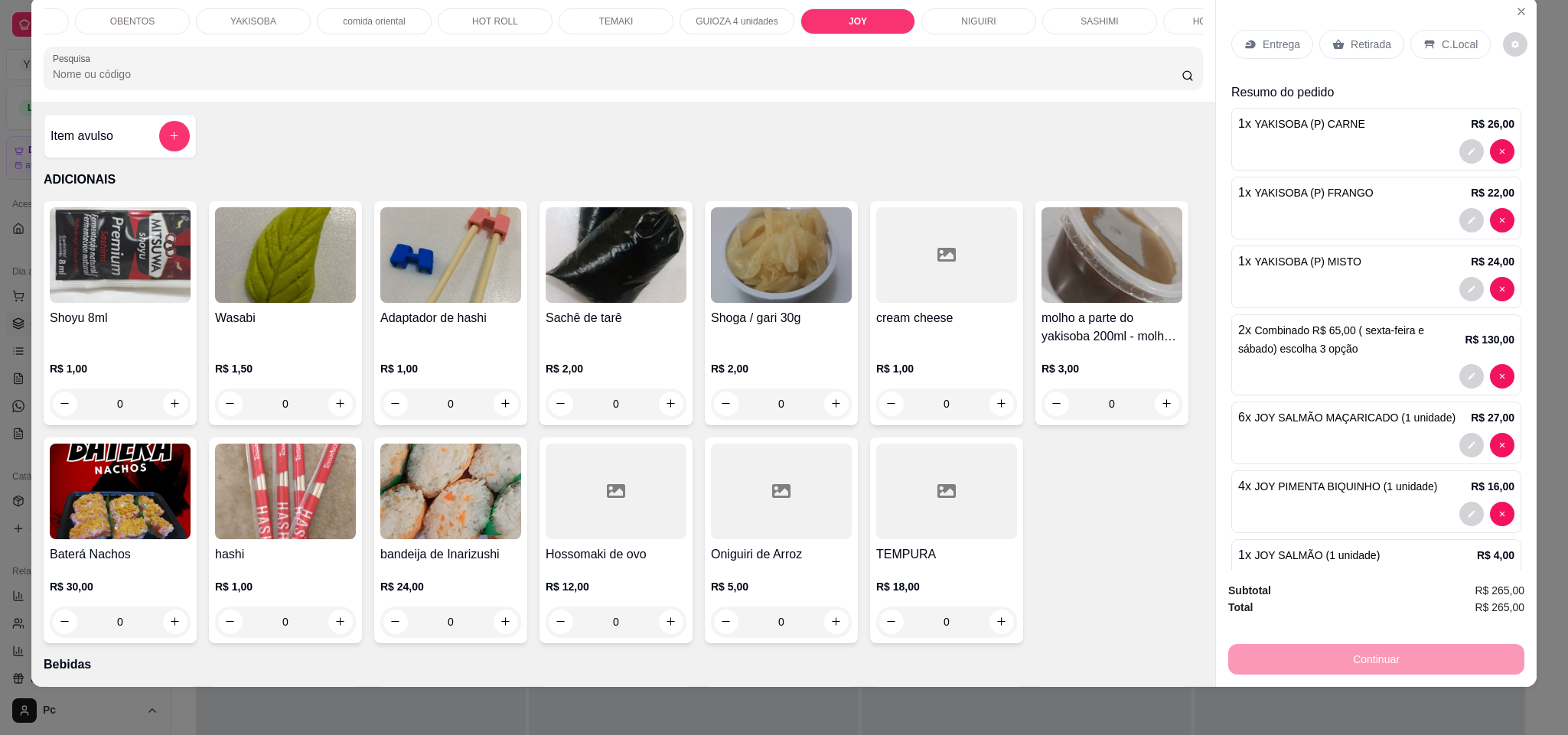
scroll to position [0, 0]
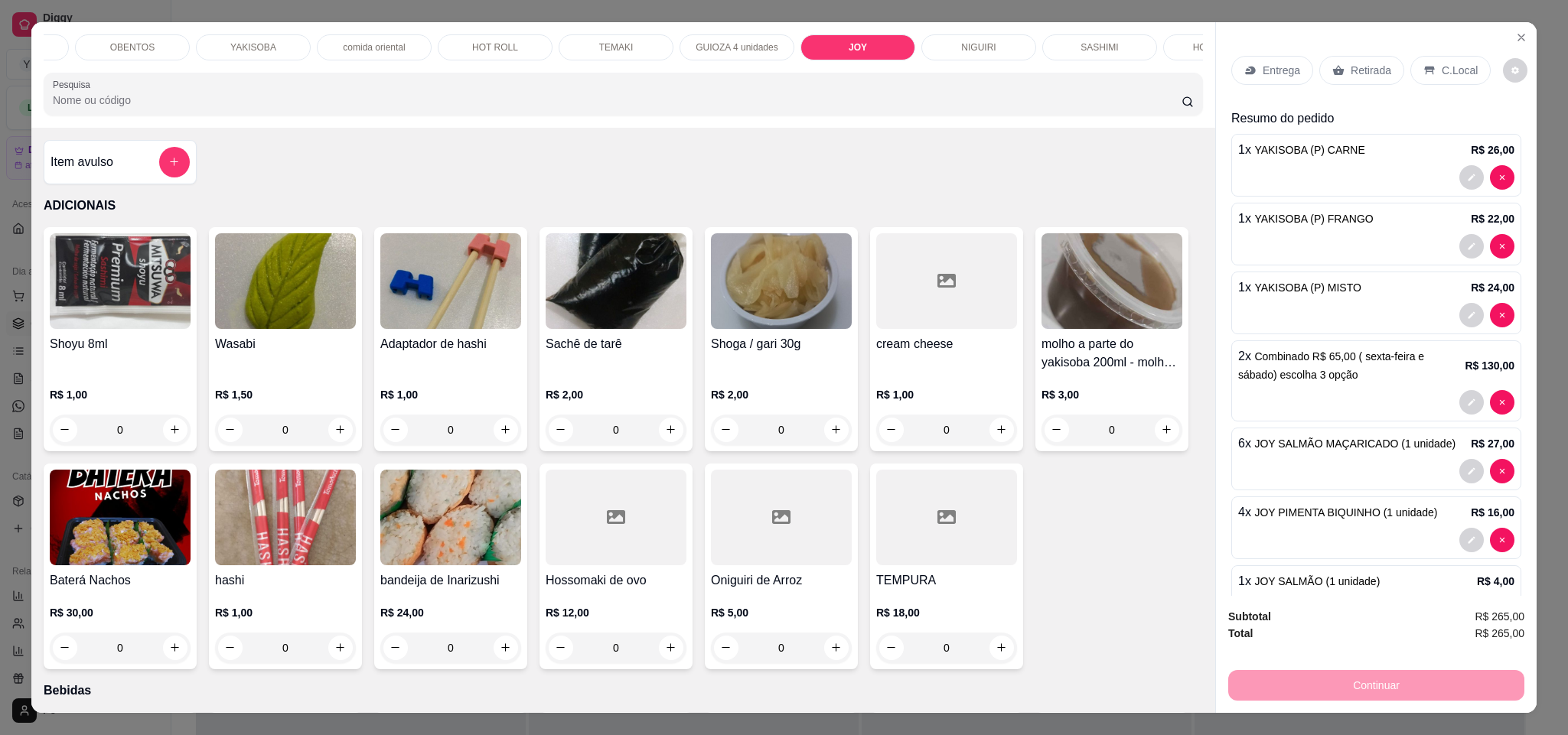
click at [235, 42] on p "YAKISOBA" at bounding box center [253, 47] width 46 height 12
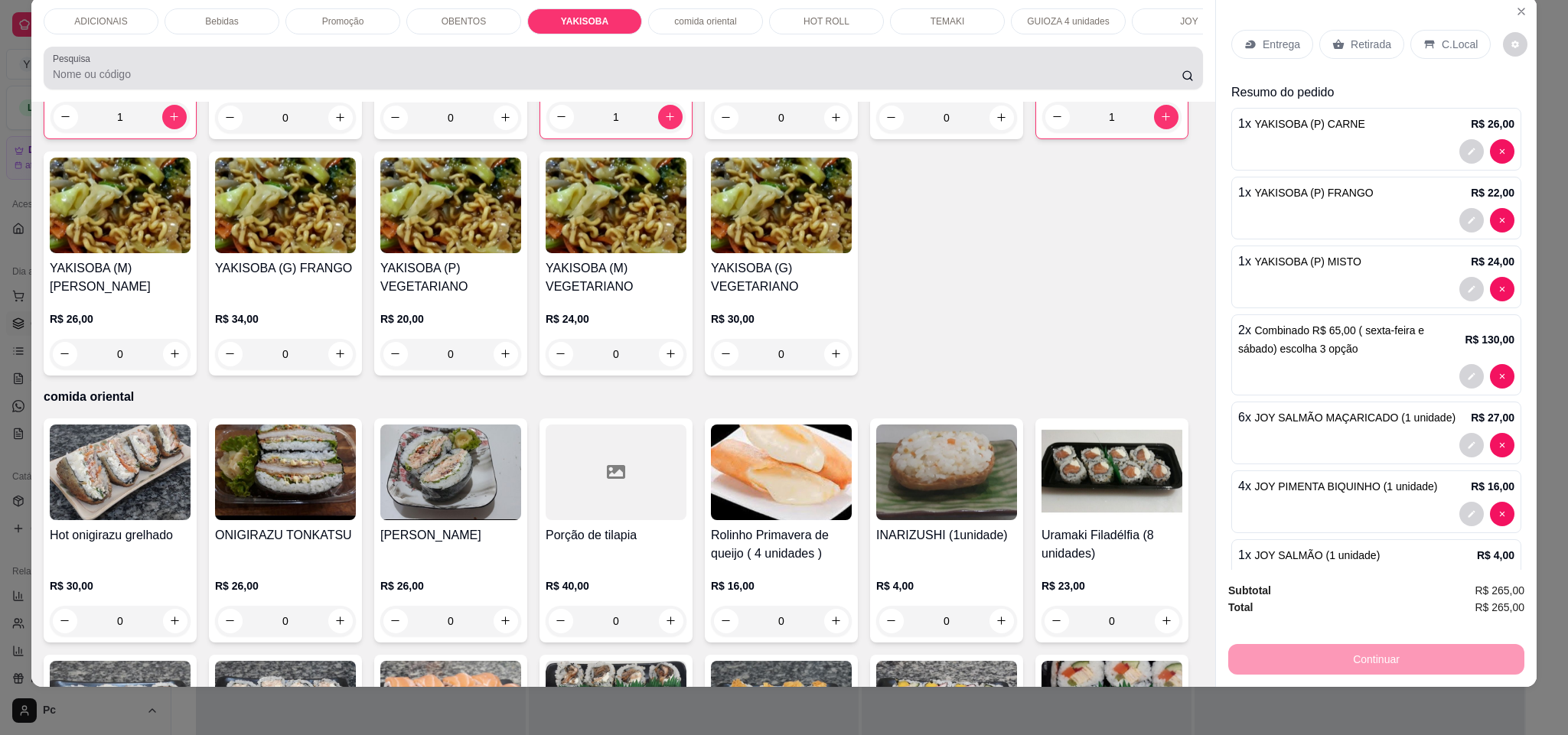
click at [306, 82] on div at bounding box center [623, 68] width 1141 height 30
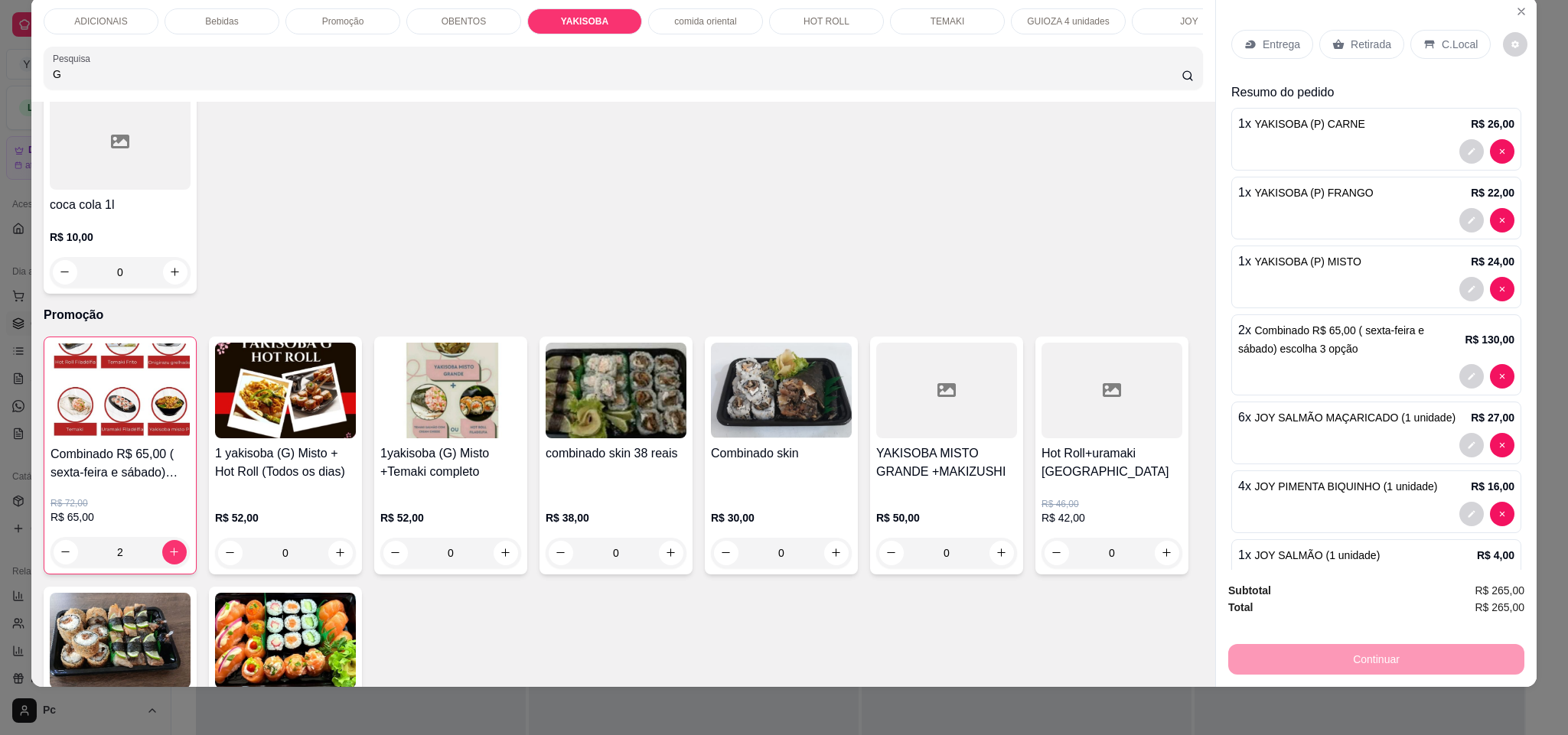
scroll to position [4129, 0]
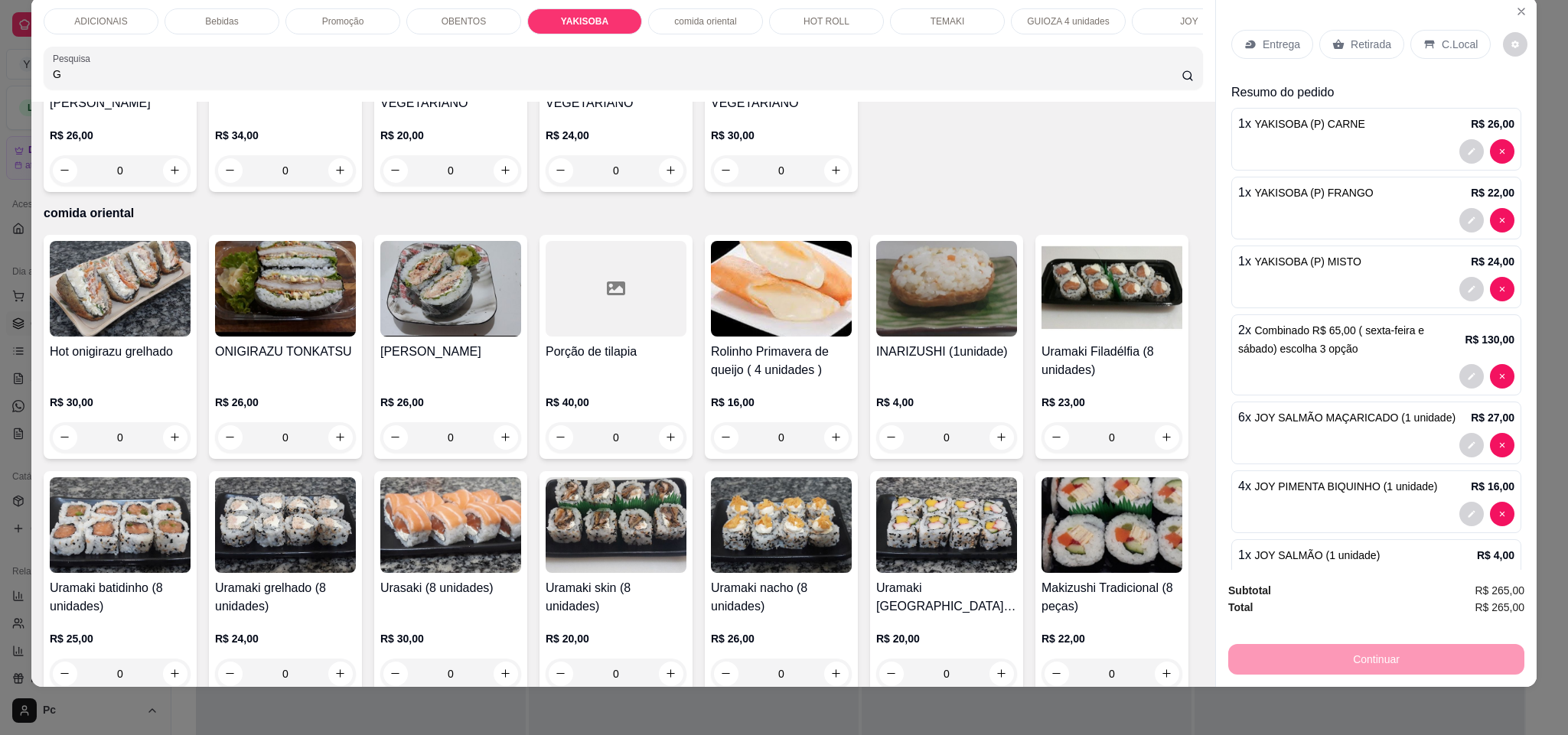
type input "G"
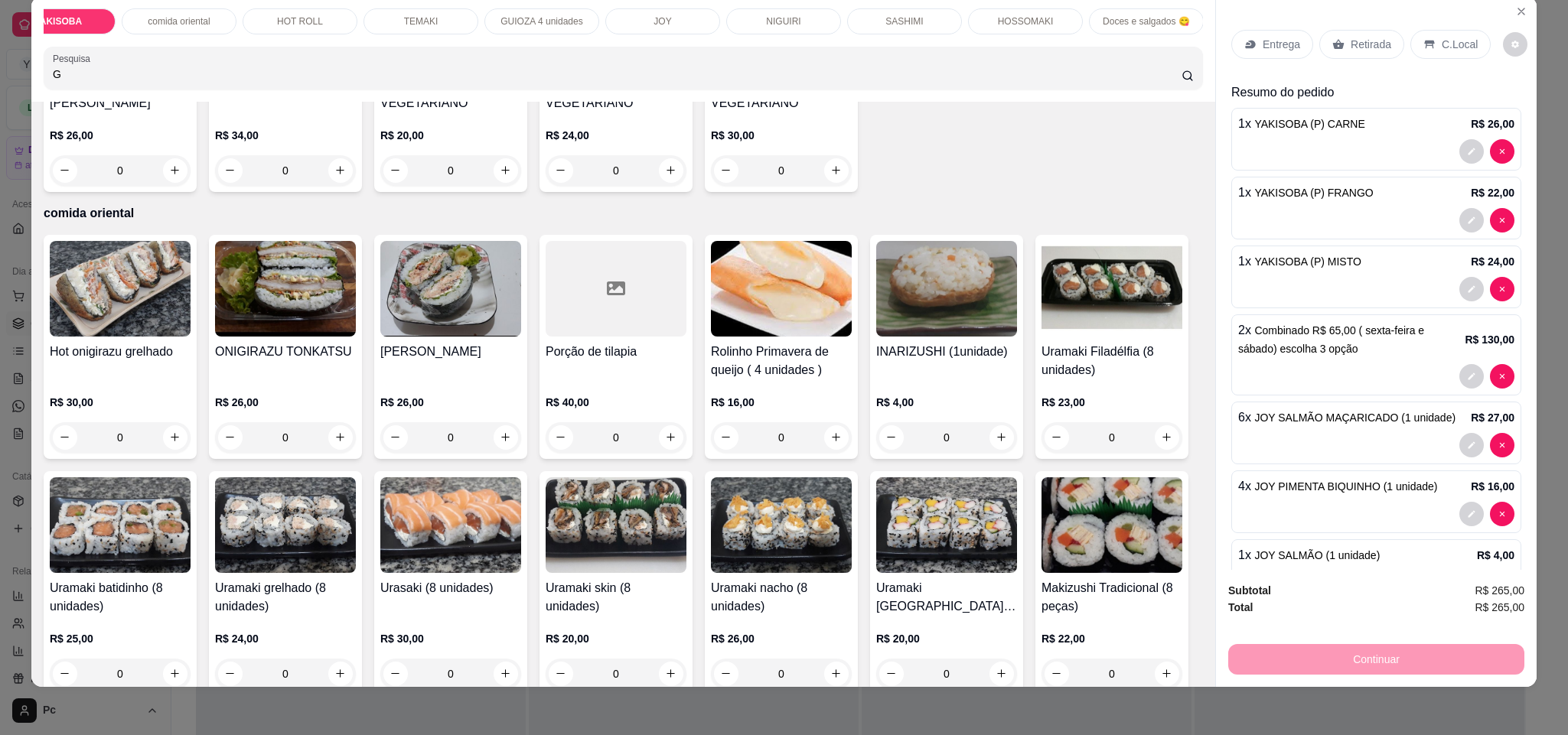
click at [552, 17] on p "GUIOZA 4 unidades" at bounding box center [541, 22] width 82 height 12
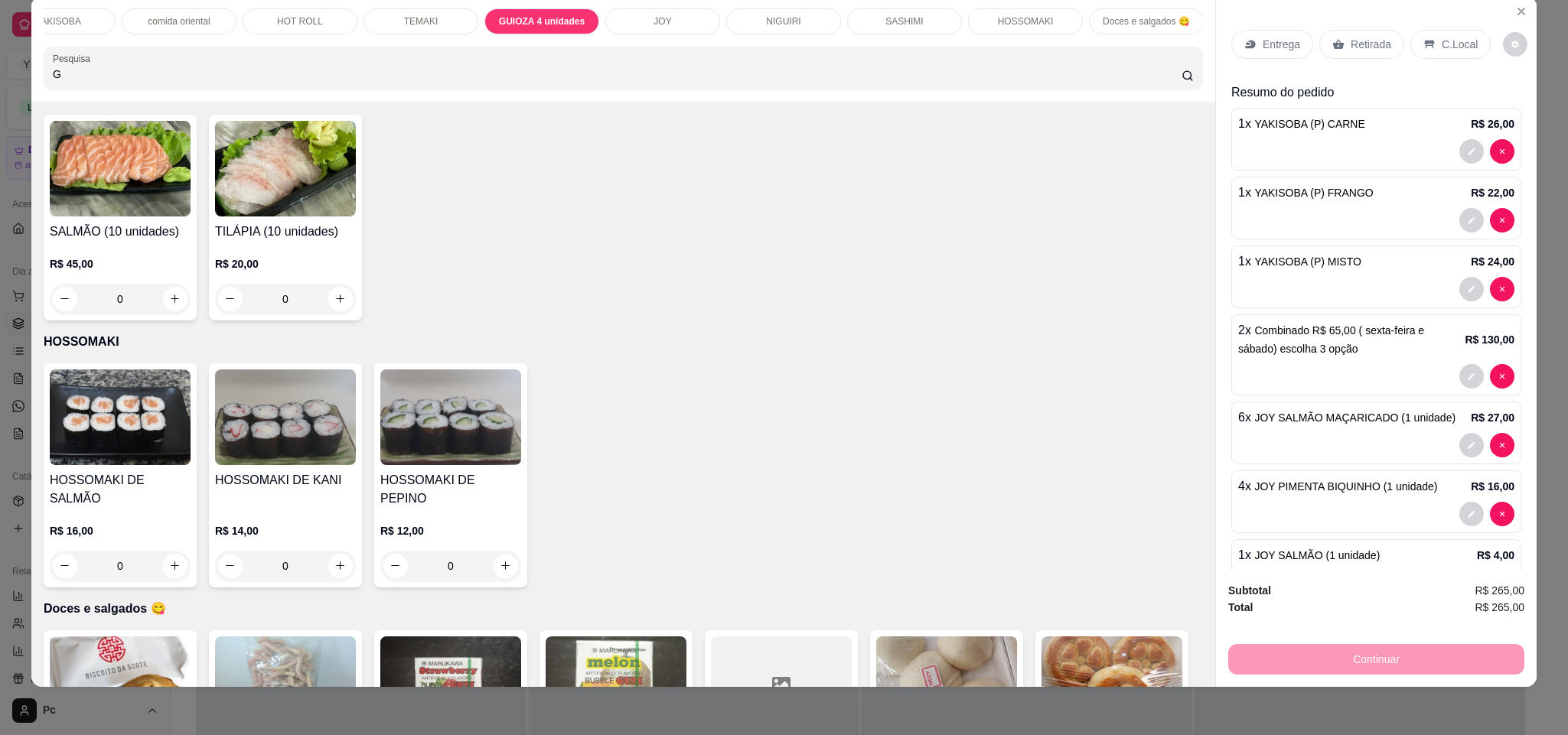
type input "2"
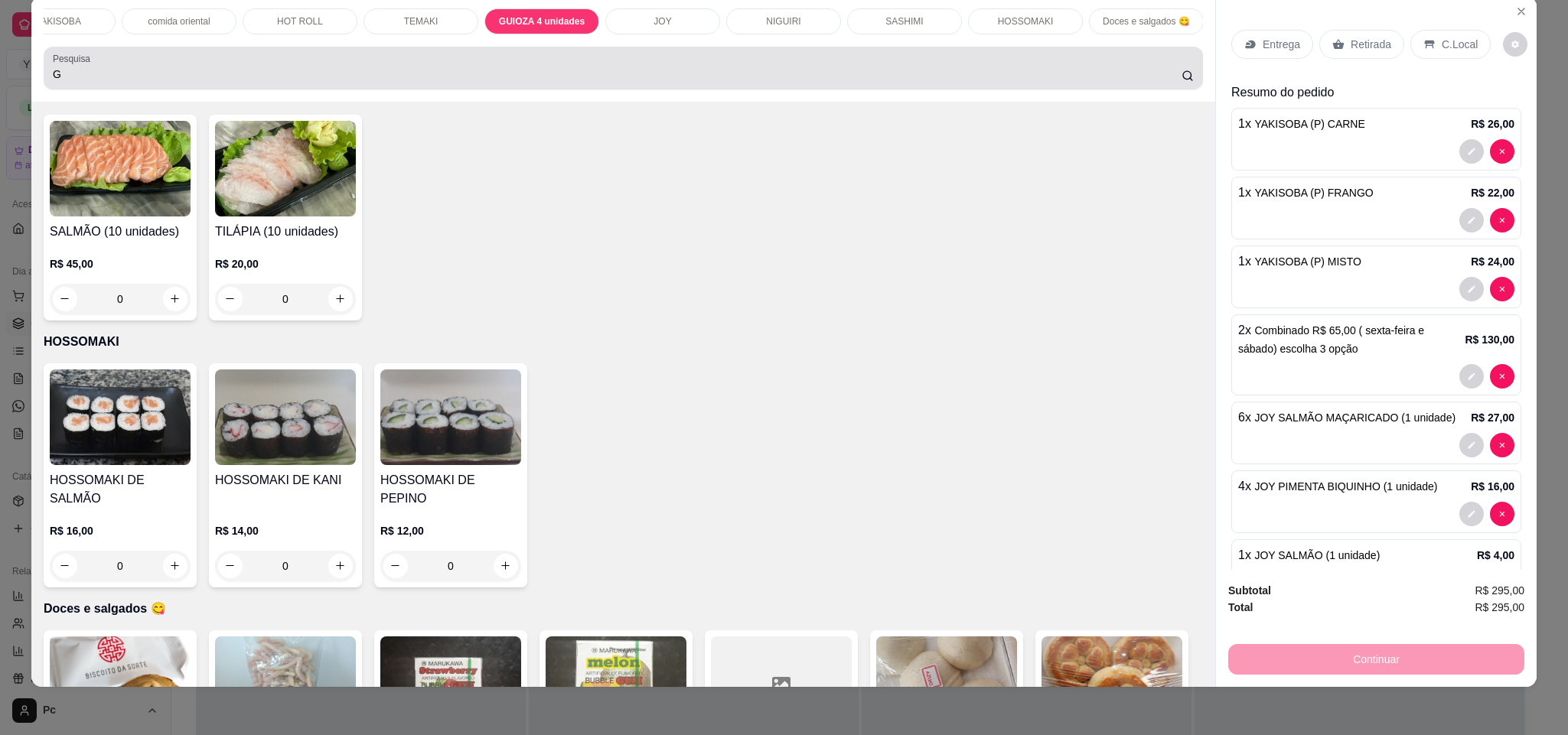
click at [149, 82] on input "G" at bounding box center [617, 75] width 1129 height 16
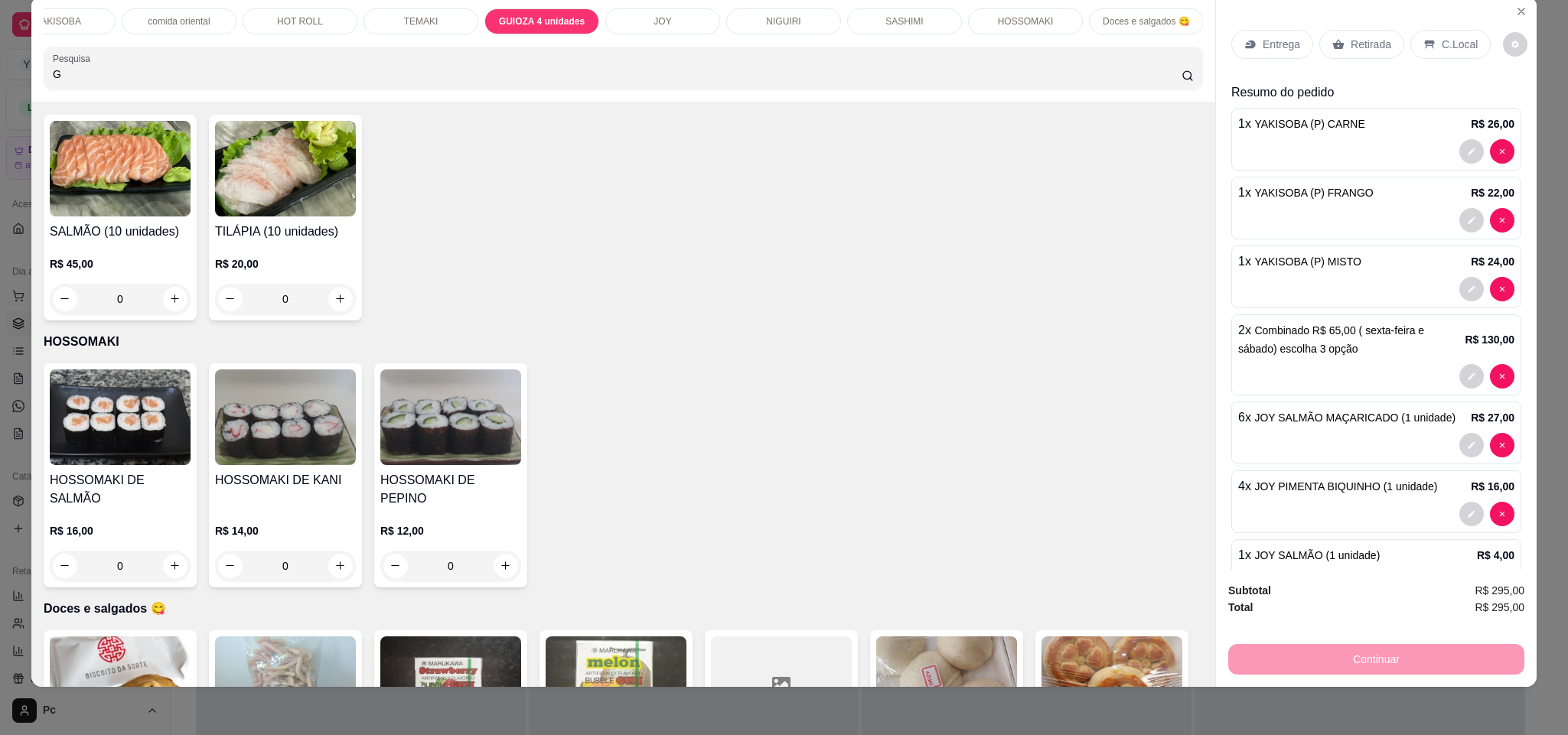
click at [146, 82] on input "G" at bounding box center [617, 75] width 1129 height 16
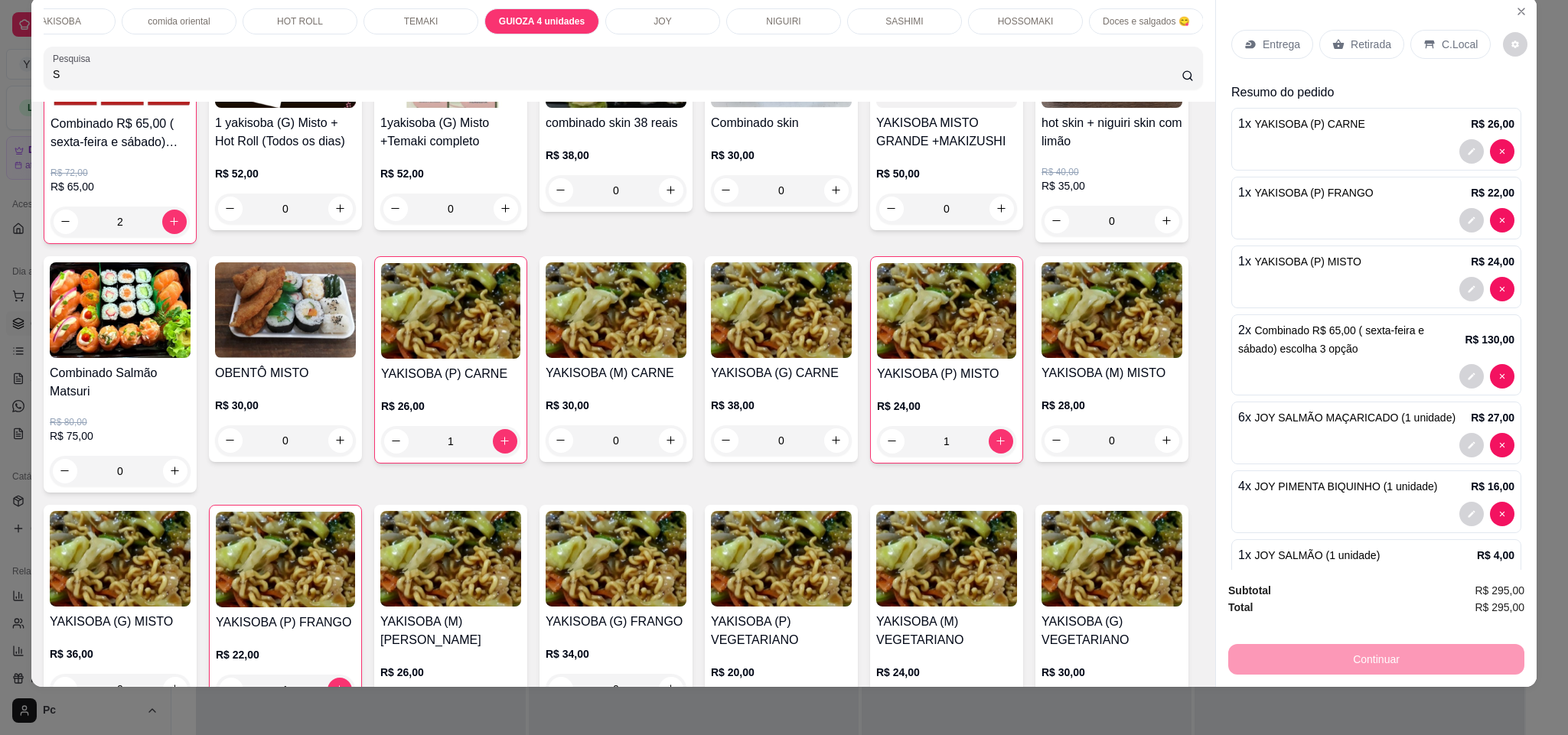
scroll to position [0, 0]
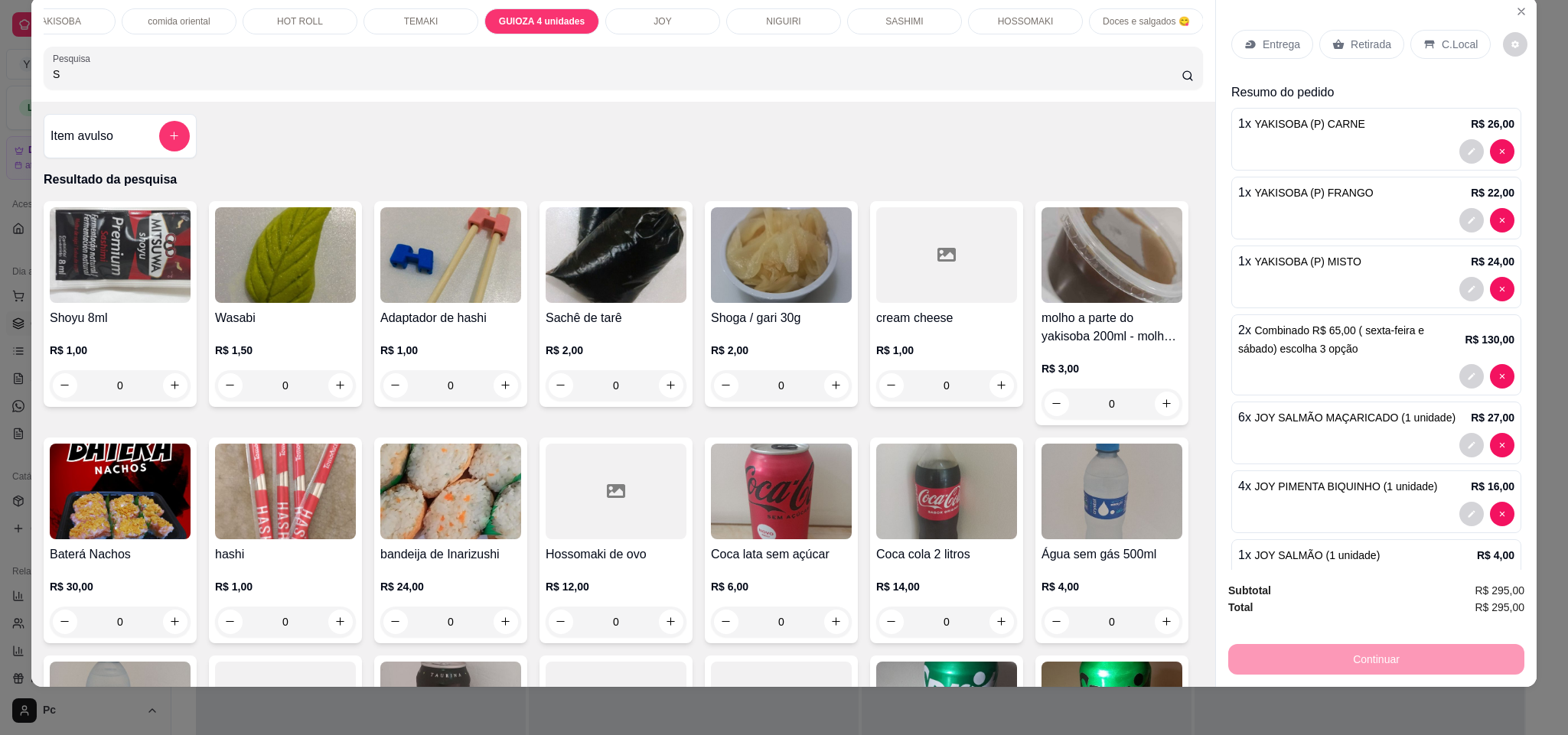
click at [203, 82] on input "S" at bounding box center [617, 75] width 1129 height 16
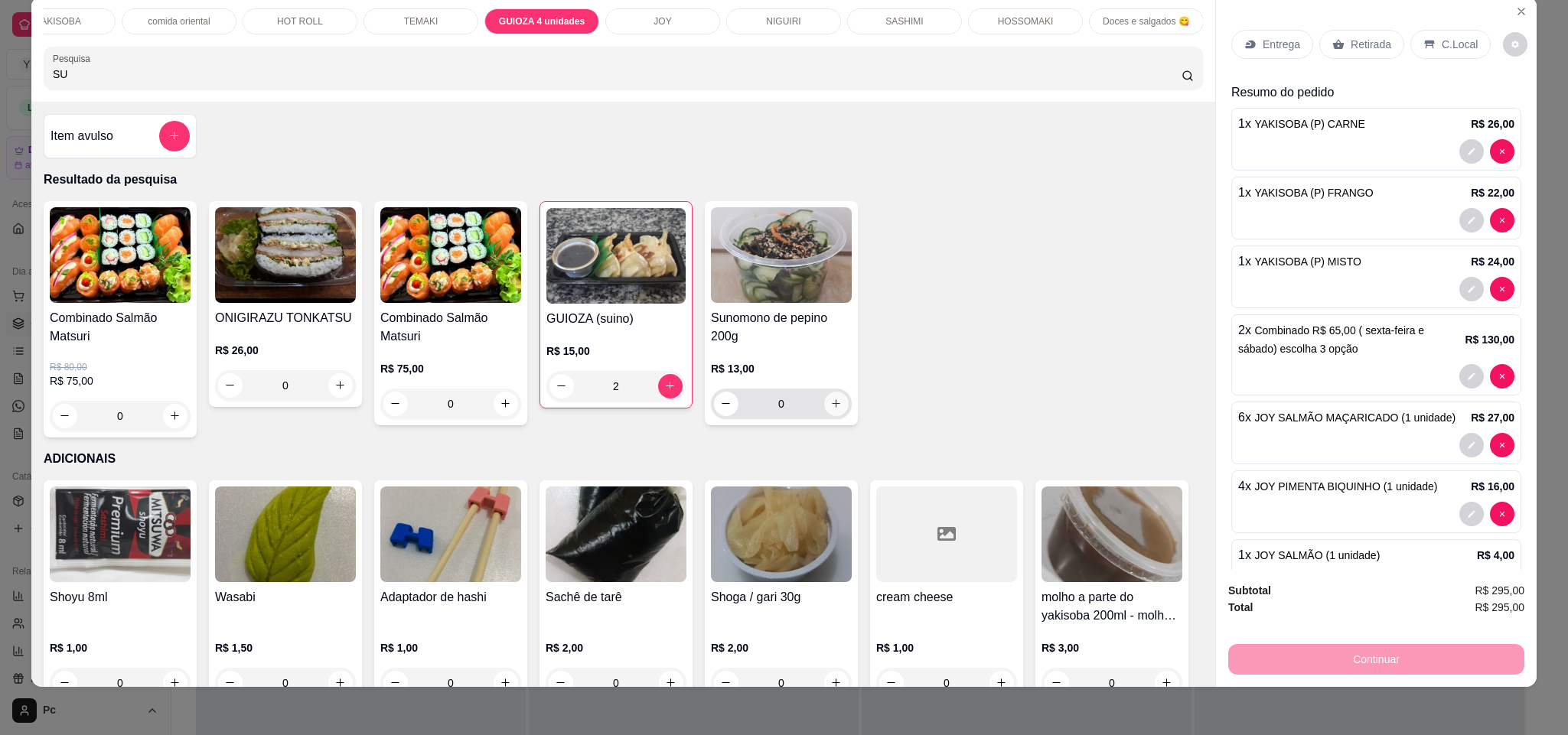
type input "SU"
click at [831, 410] on icon "increase-product-quantity" at bounding box center [837, 405] width 12 height 12
type input "1"
click at [830, 410] on icon "increase-product-quantity" at bounding box center [836, 405] width 12 height 12
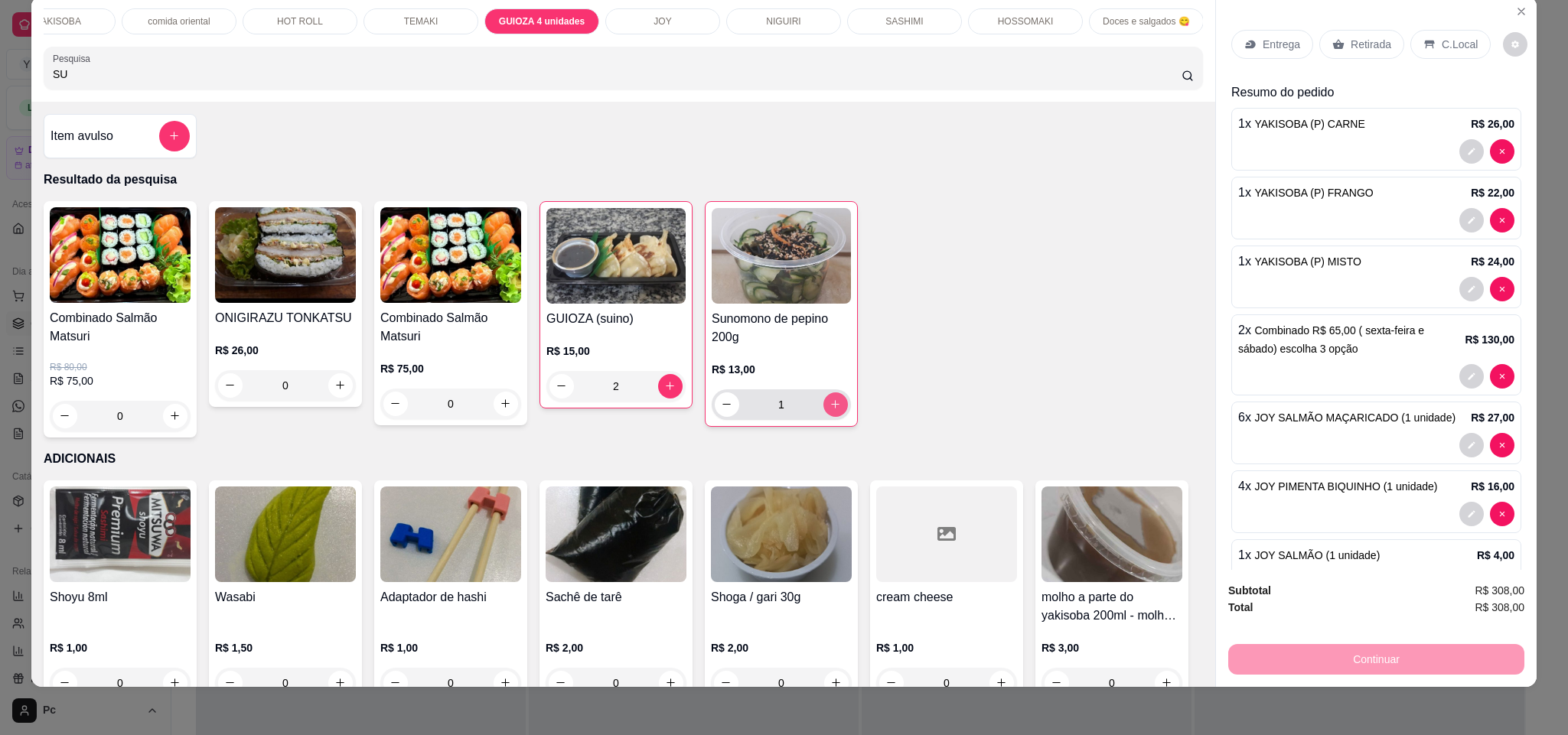
type input "2"
click at [722, 411] on icon "decrease-product-quantity" at bounding box center [727, 405] width 12 height 12
type input "1"
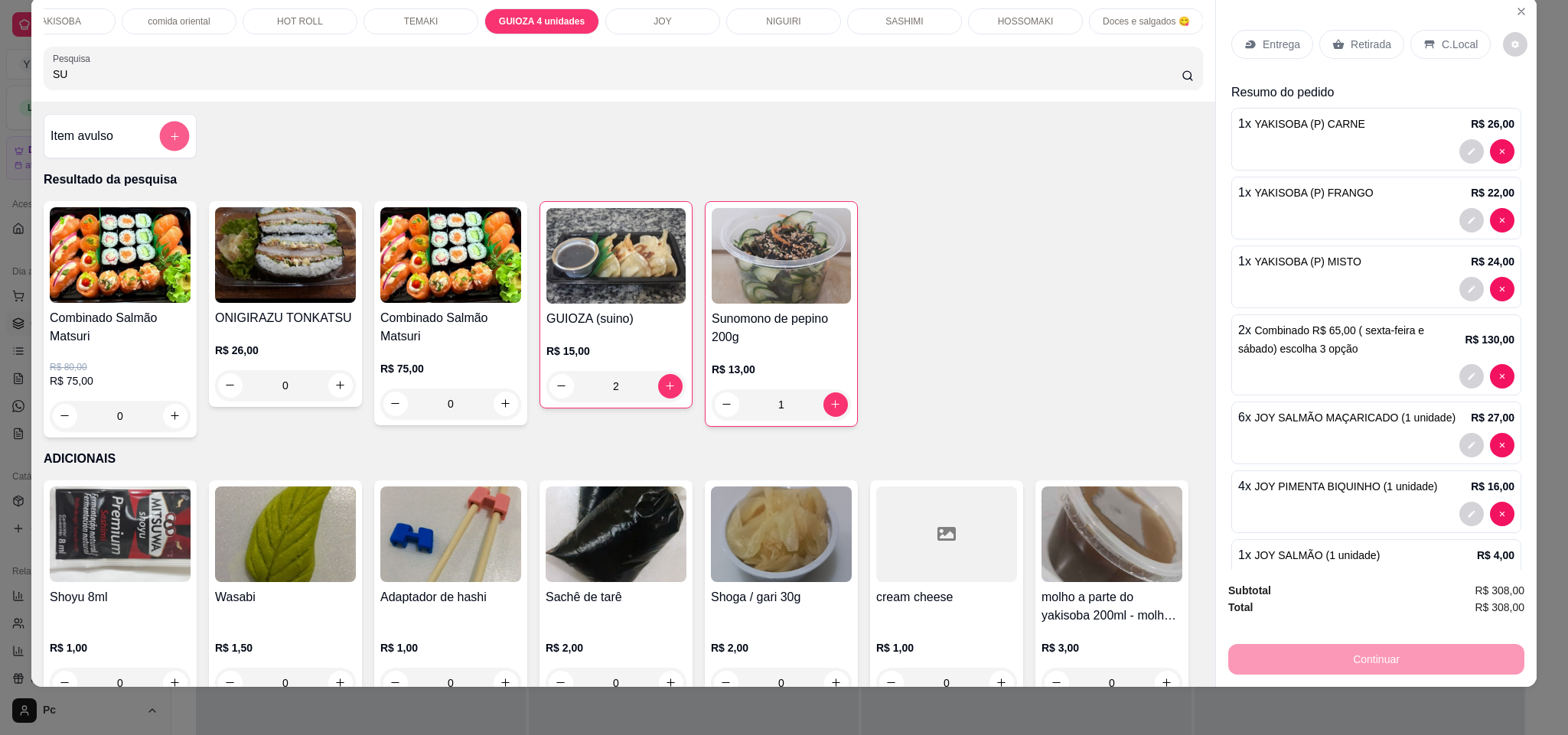
click at [169, 142] on icon "add-separate-item" at bounding box center [175, 137] width 12 height 12
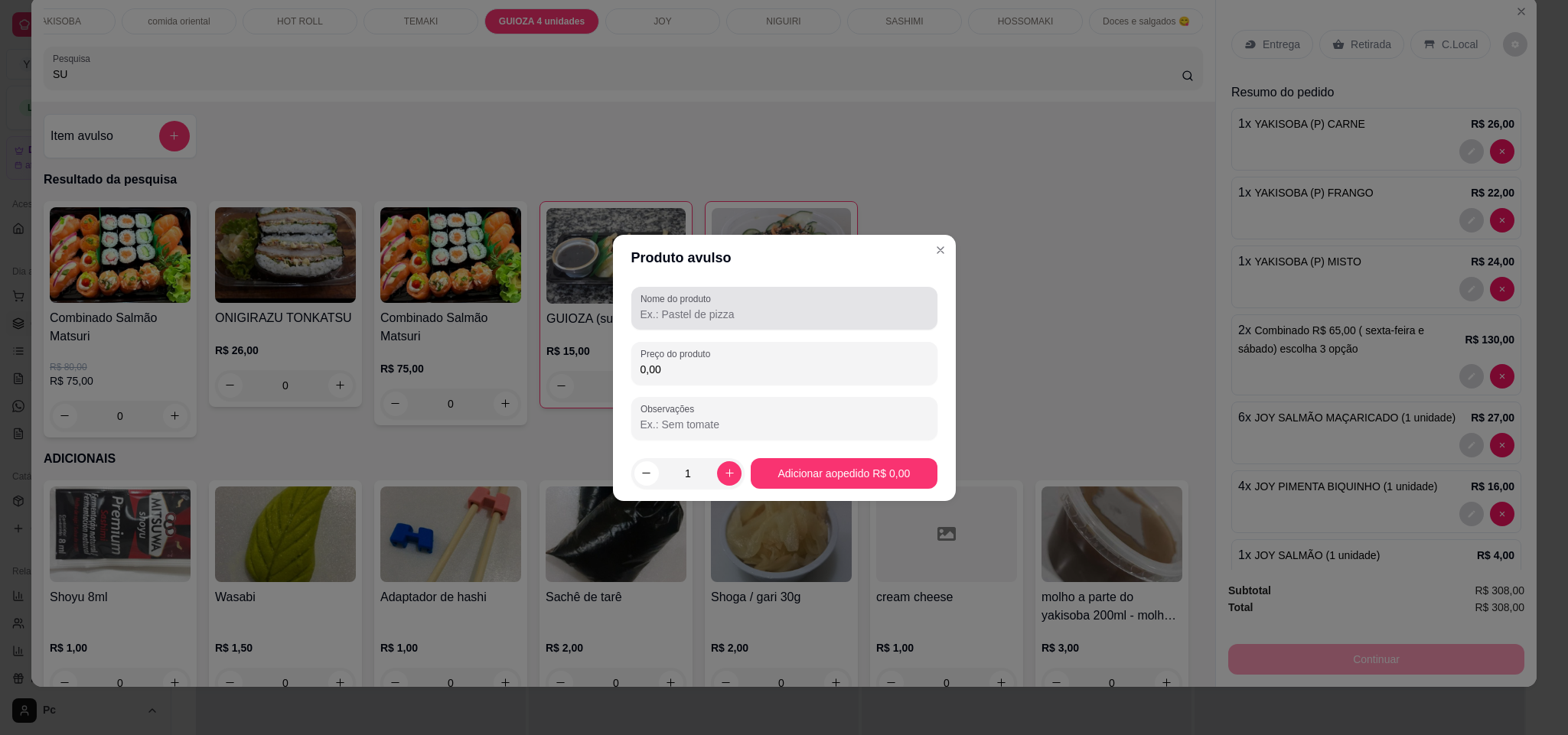
click at [678, 317] on input "Nome do produto" at bounding box center [784, 314] width 288 height 16
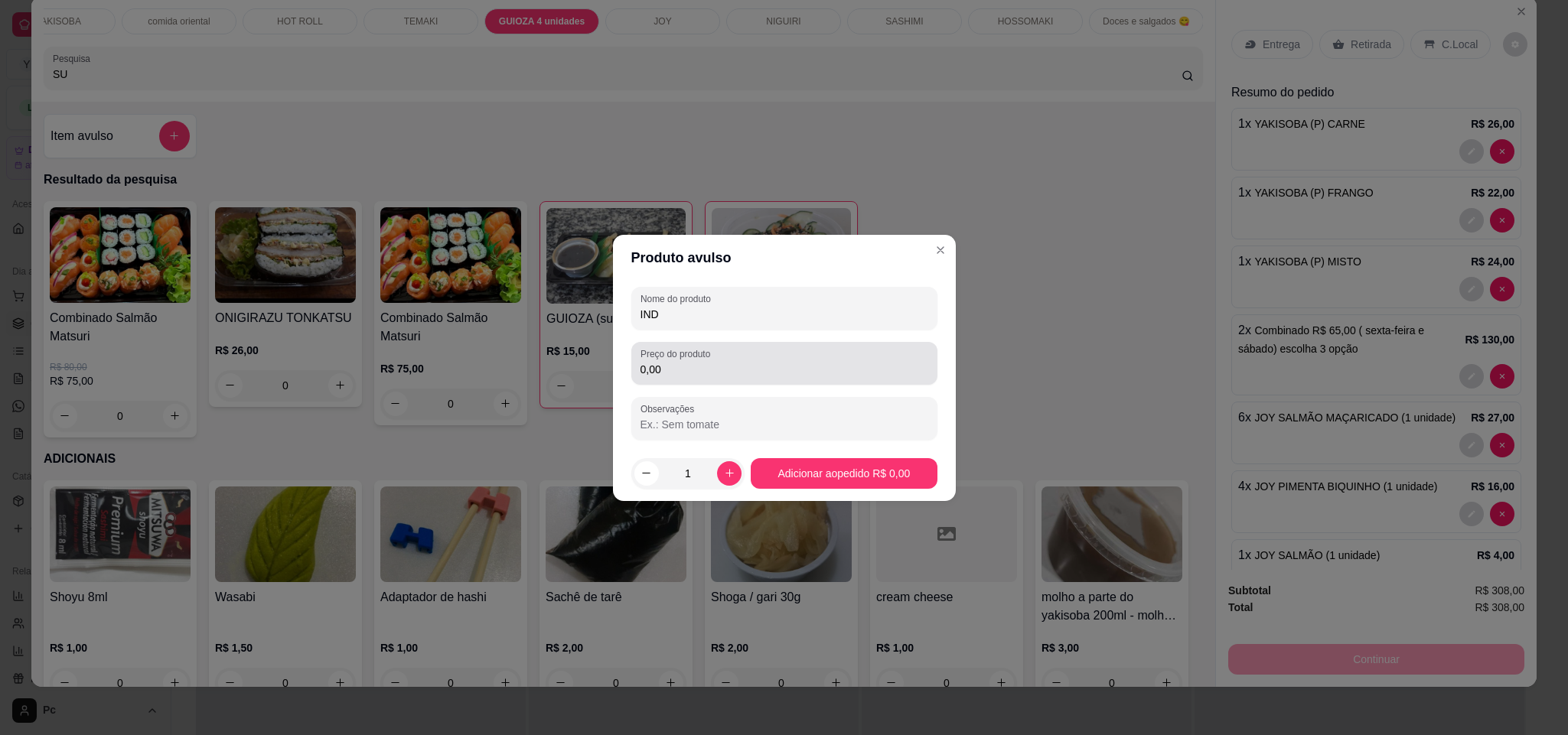
type input "IND"
click at [687, 376] on input "0,00" at bounding box center [784, 369] width 288 height 16
type input "9,00"
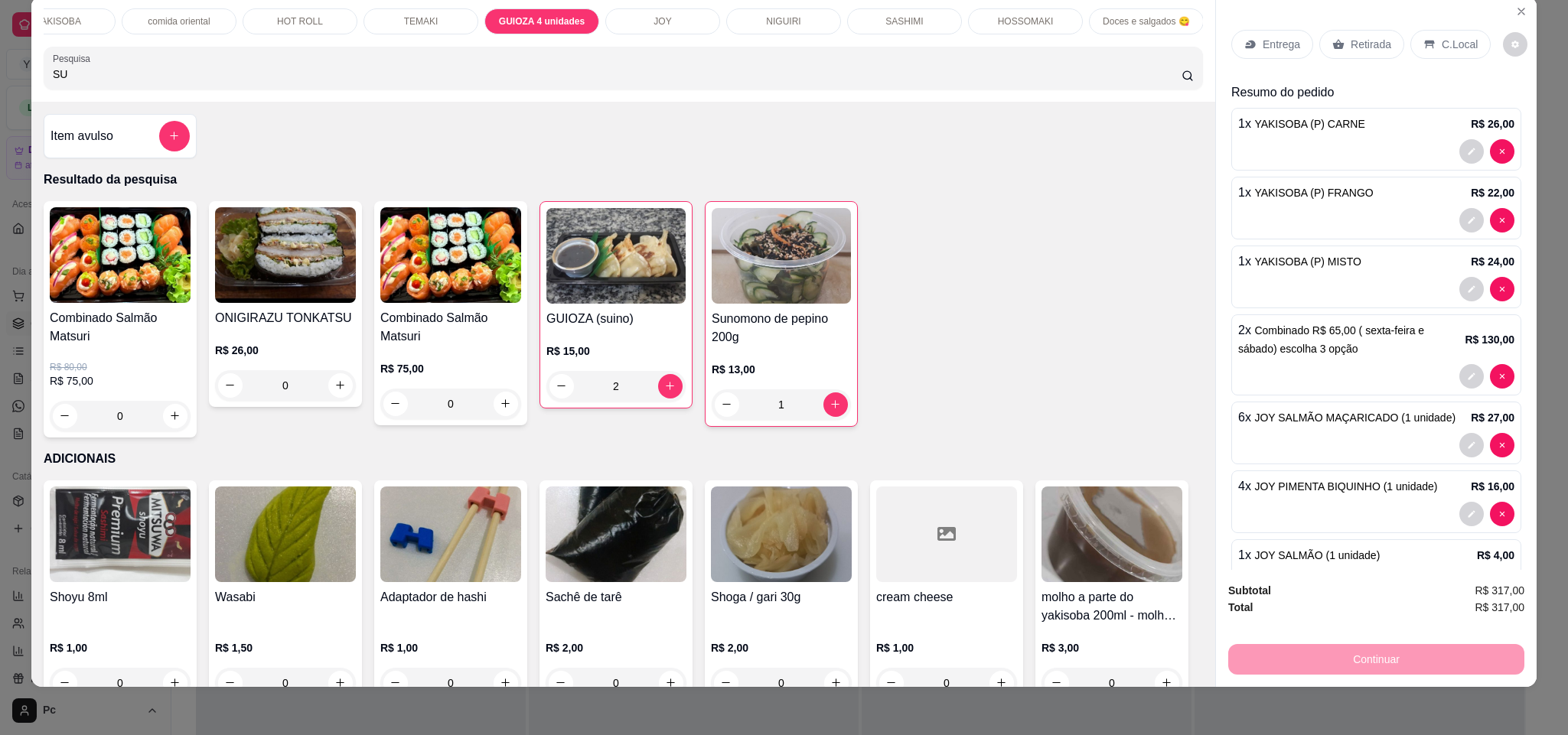
click at [297, 16] on p "HOT ROLL" at bounding box center [300, 22] width 46 height 12
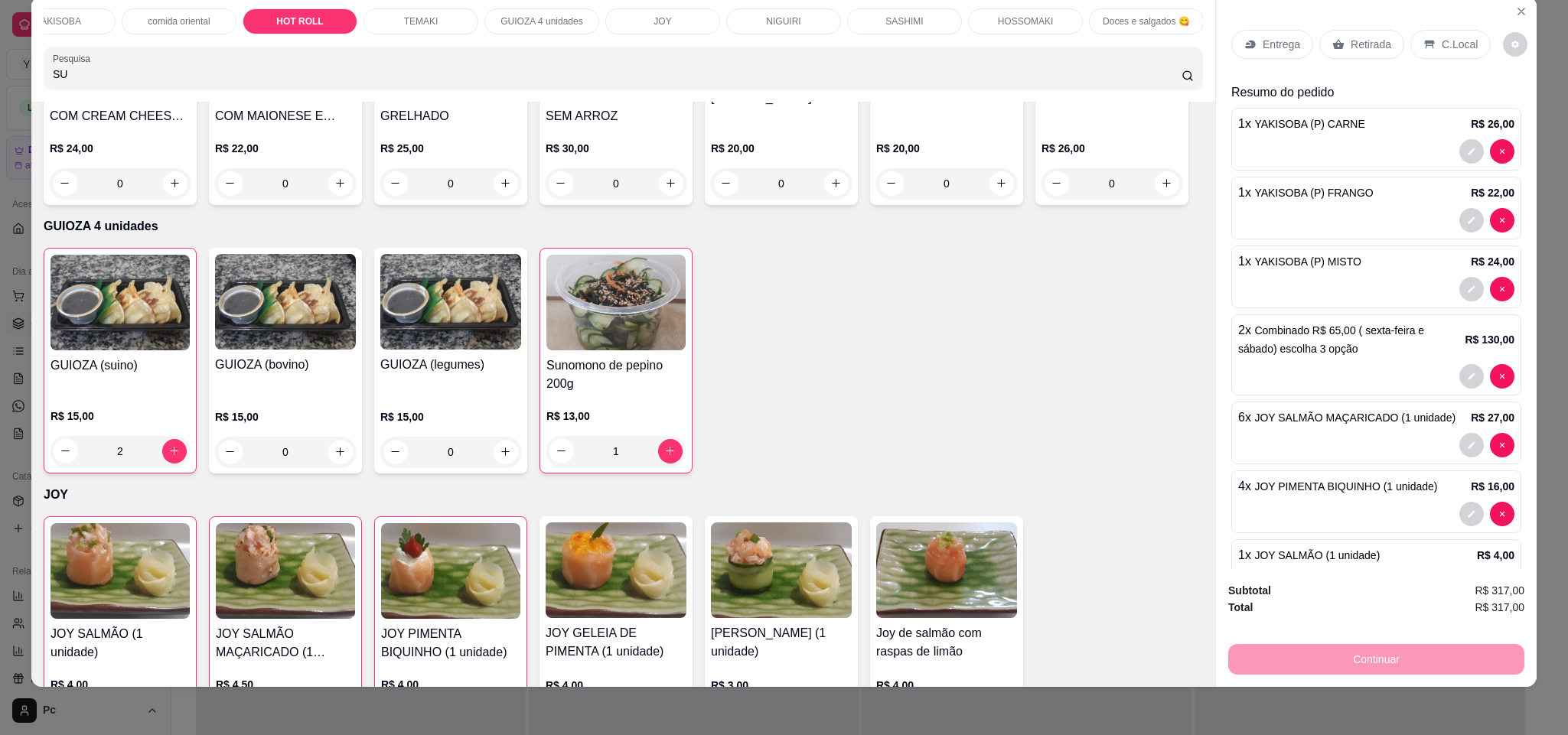
type input "1"
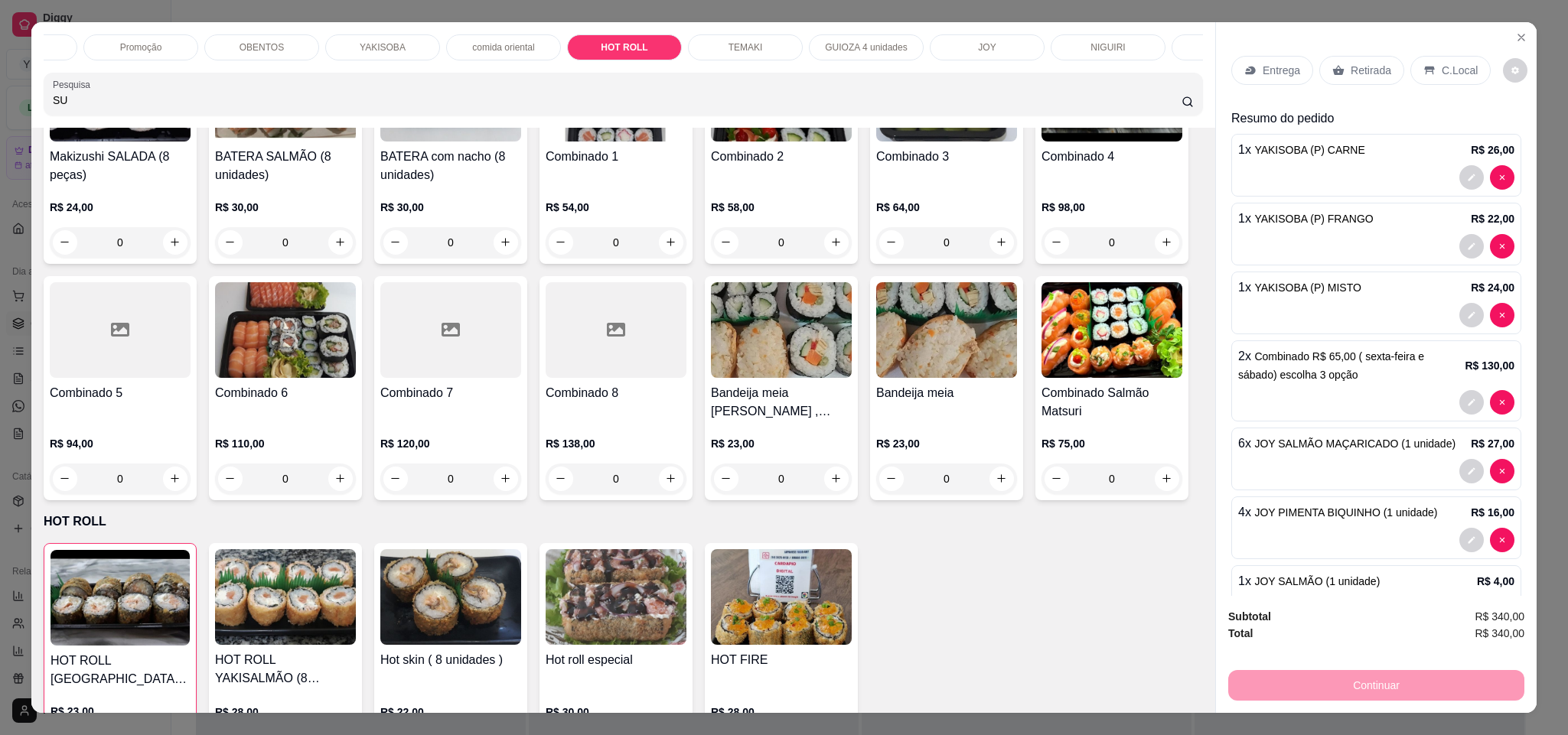
scroll to position [0, 79]
click at [157, 55] on div "Bebidas" at bounding box center [143, 47] width 115 height 26
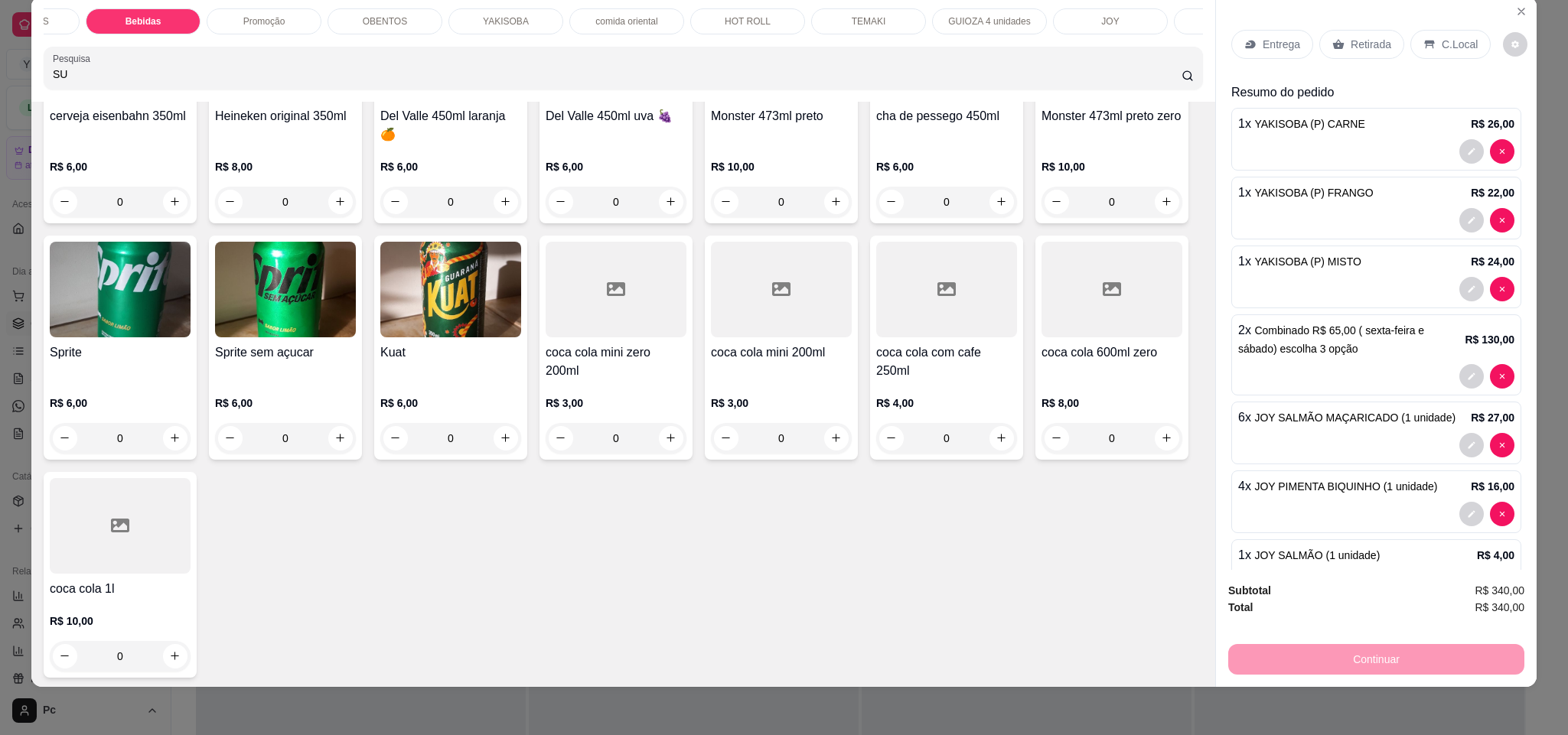
scroll to position [1280, 0]
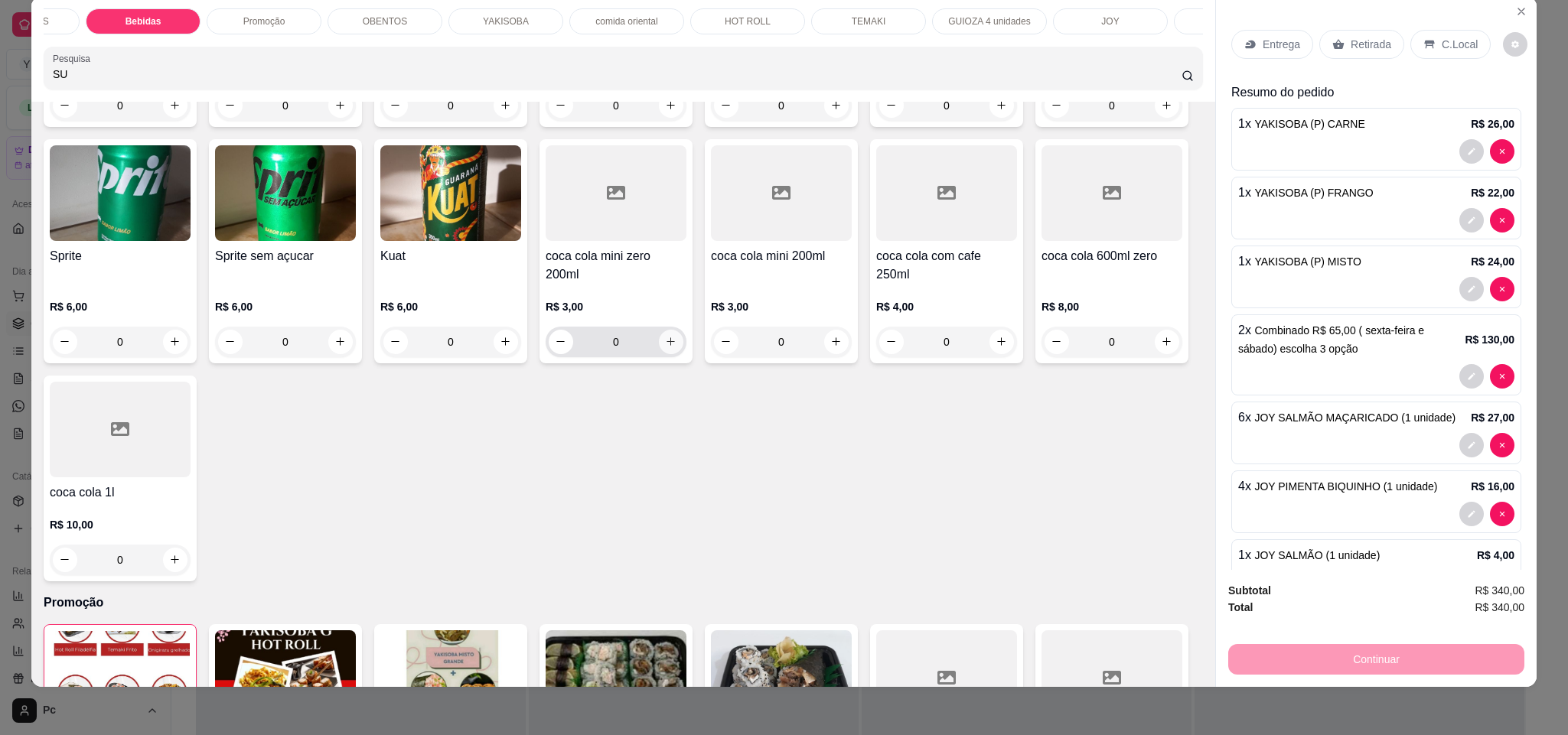
click at [676, 347] on icon "increase-product-quantity" at bounding box center [671, 342] width 12 height 12
click at [567, 348] on icon "decrease-product-quantity" at bounding box center [561, 343] width 12 height 12
type input "2"
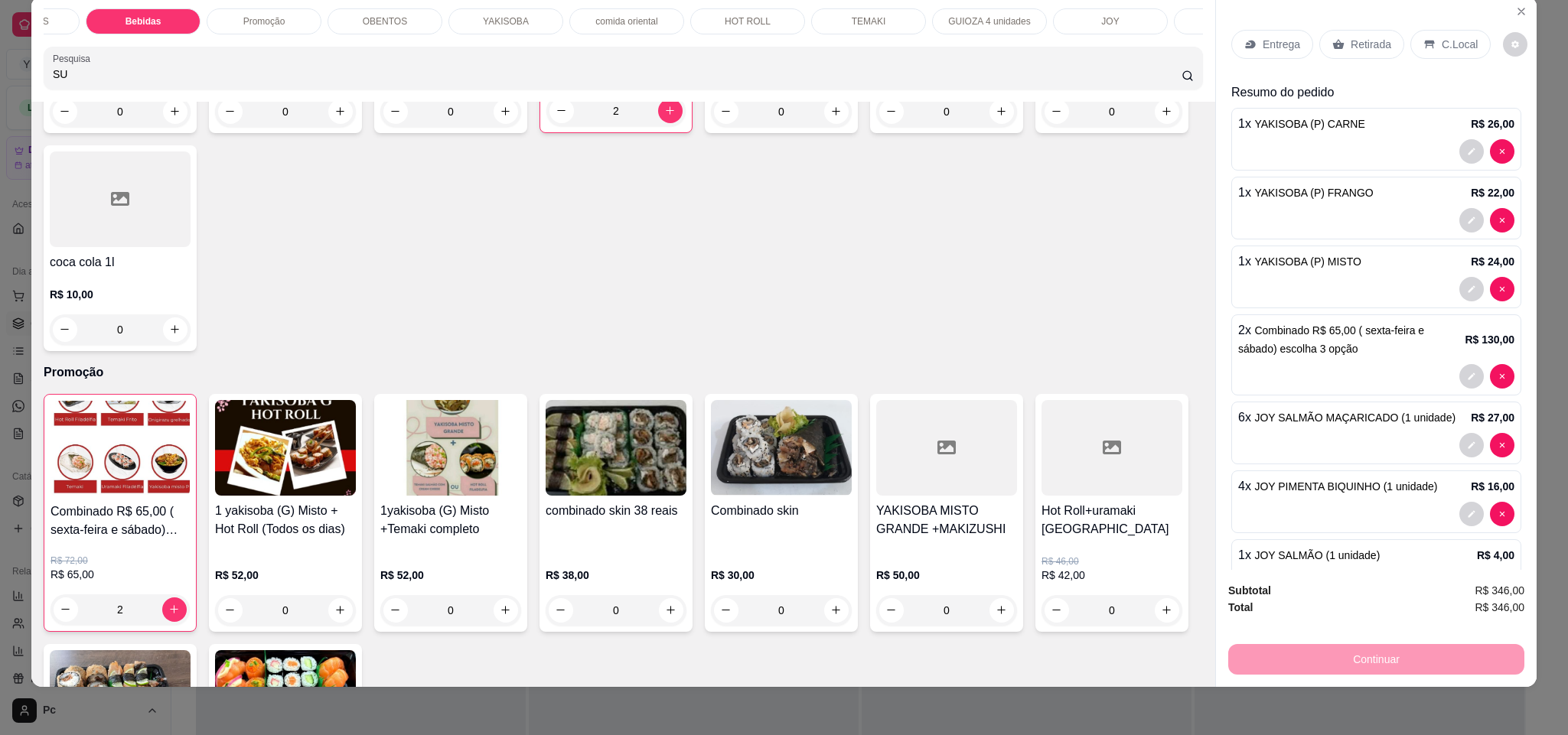
scroll to position [1625, 0]
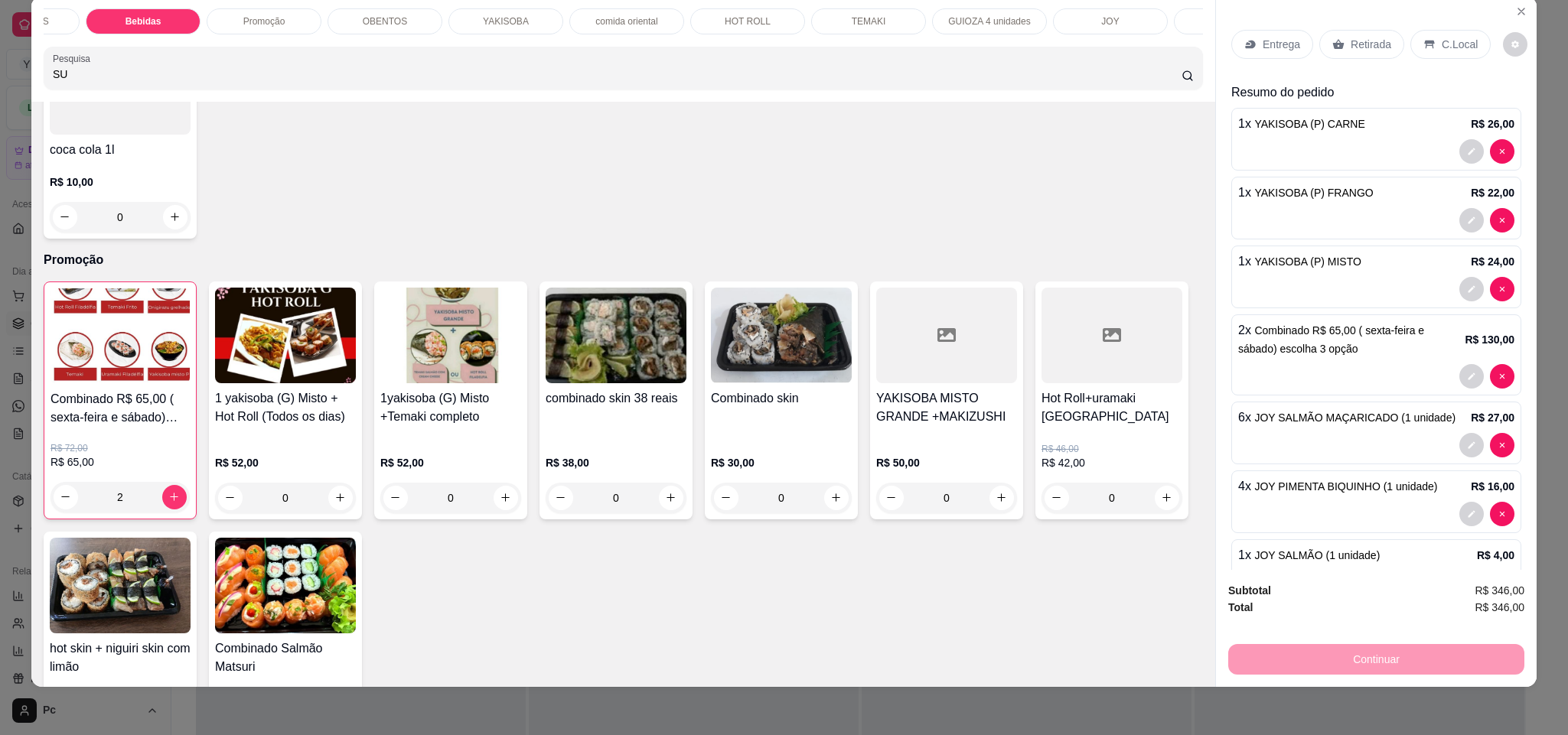
type input "1"
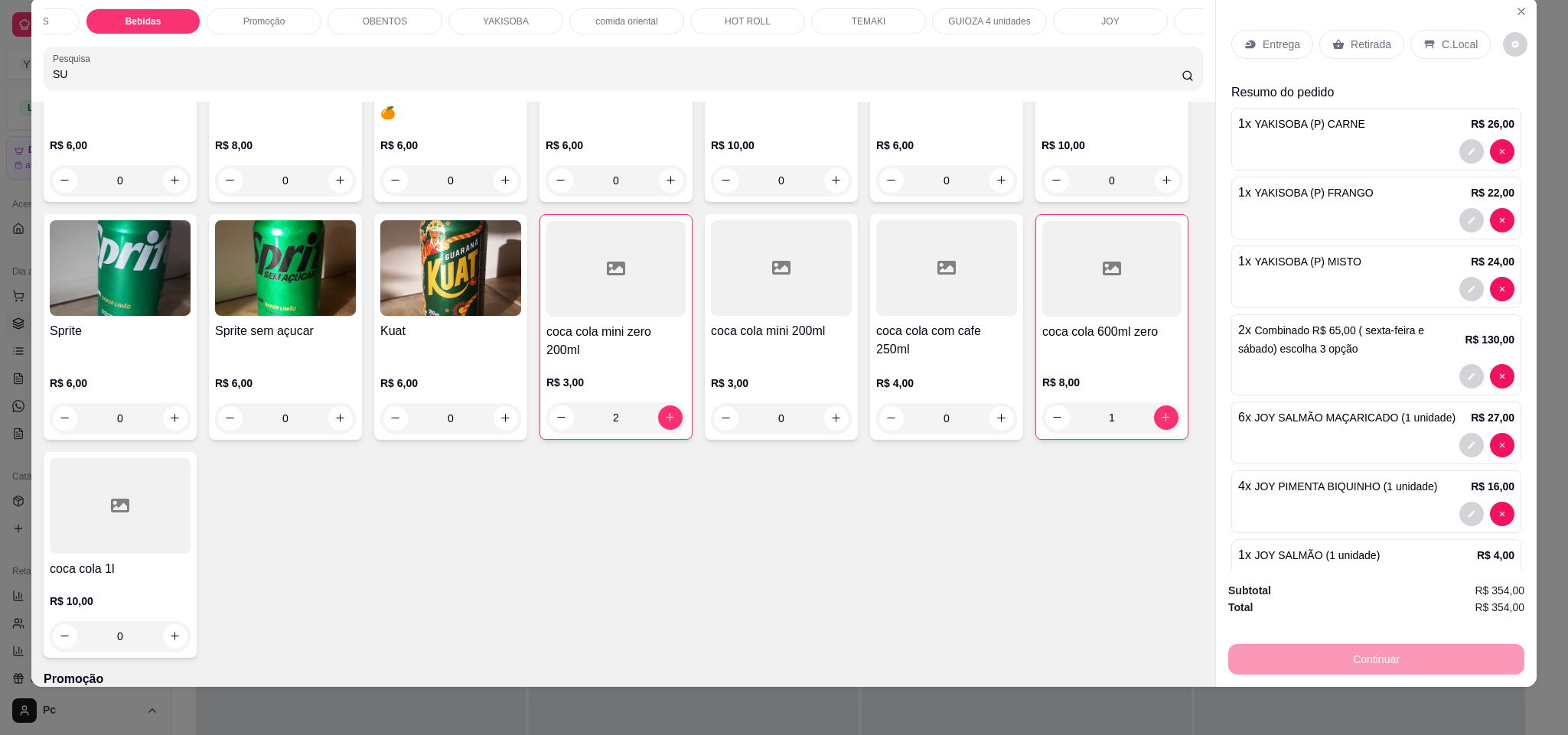
scroll to position [1165, 0]
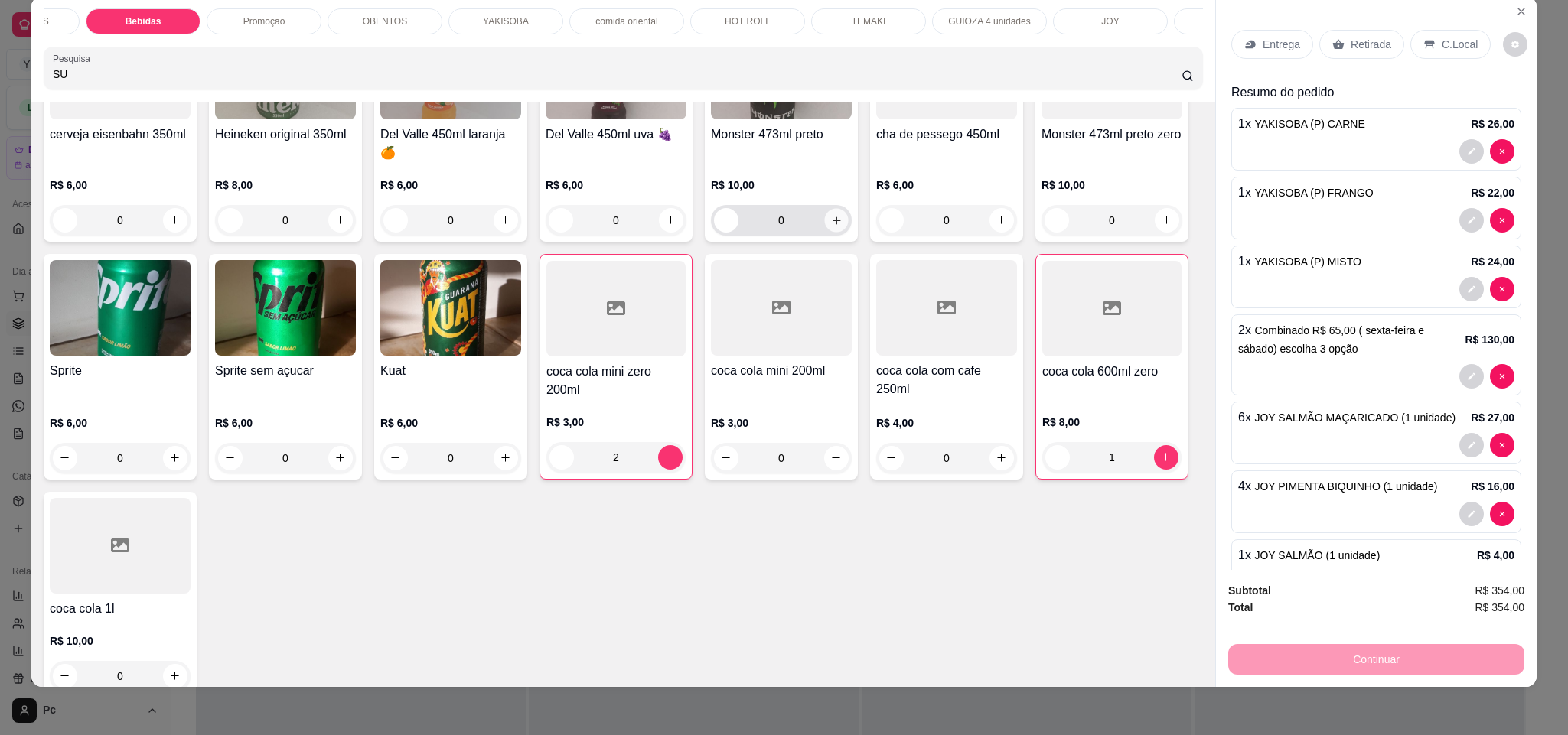
click at [848, 236] on div "0" at bounding box center [781, 220] width 135 height 30
type input "1"
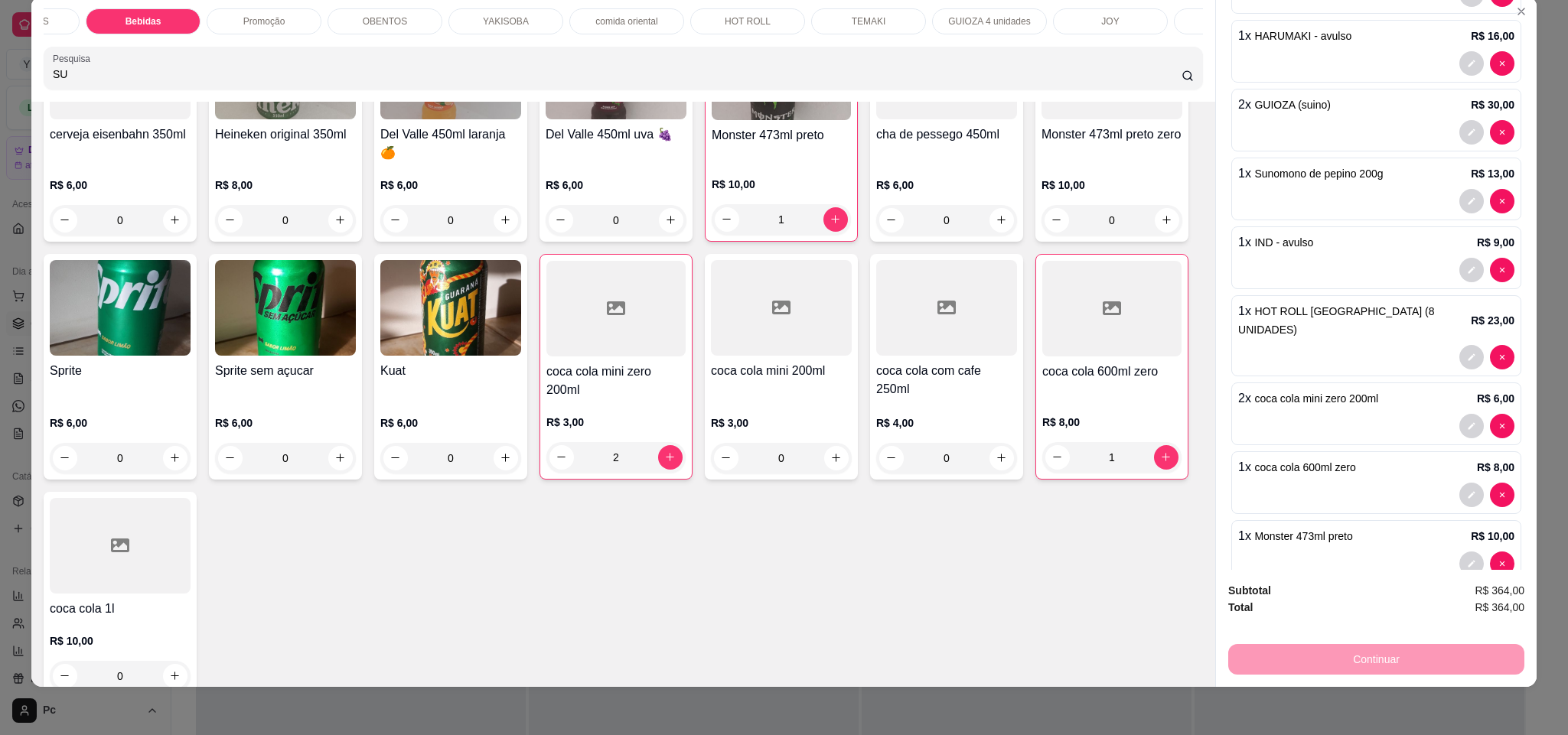
scroll to position [632, 0]
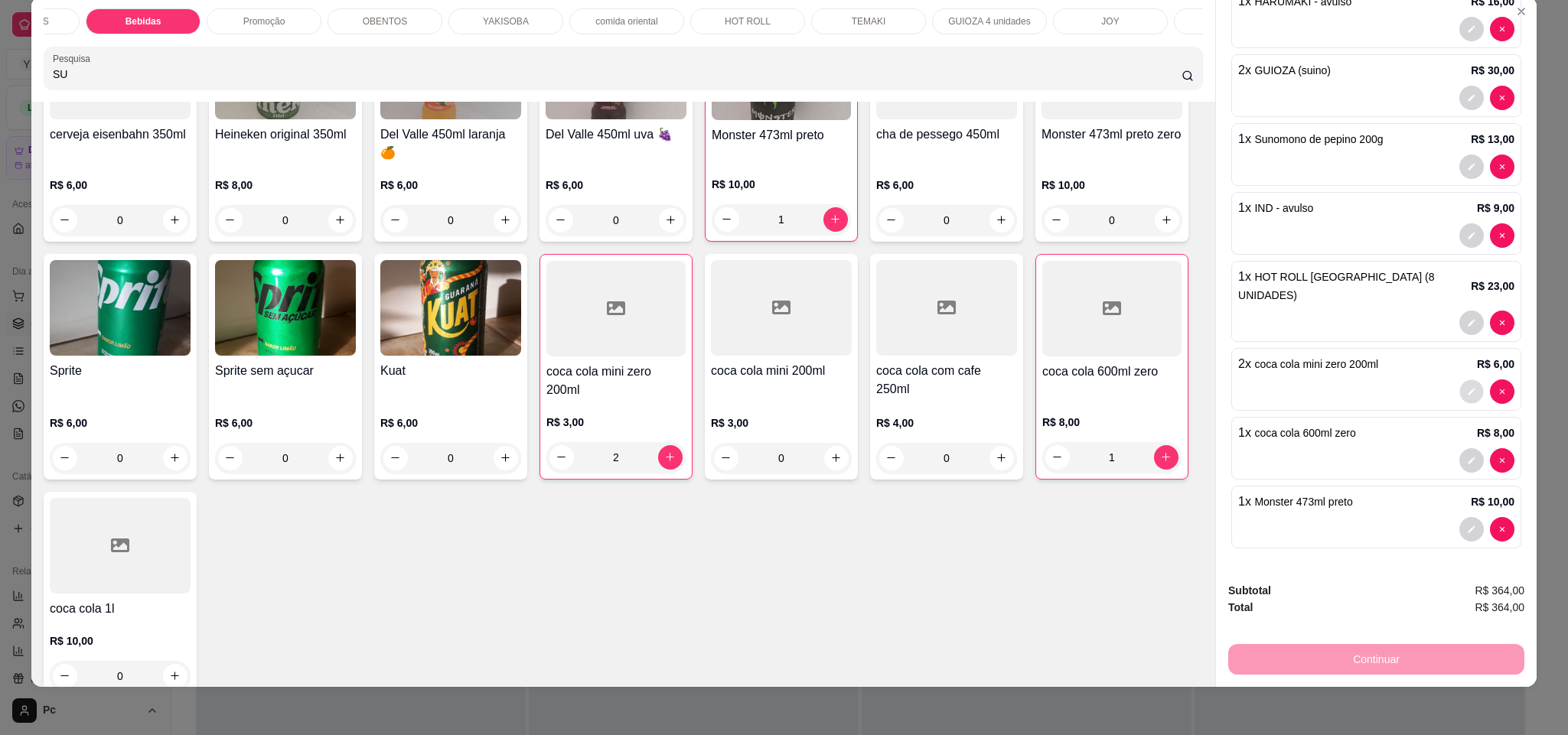
click at [1460, 381] on button "decrease-product-quantity" at bounding box center [1472, 391] width 24 height 24
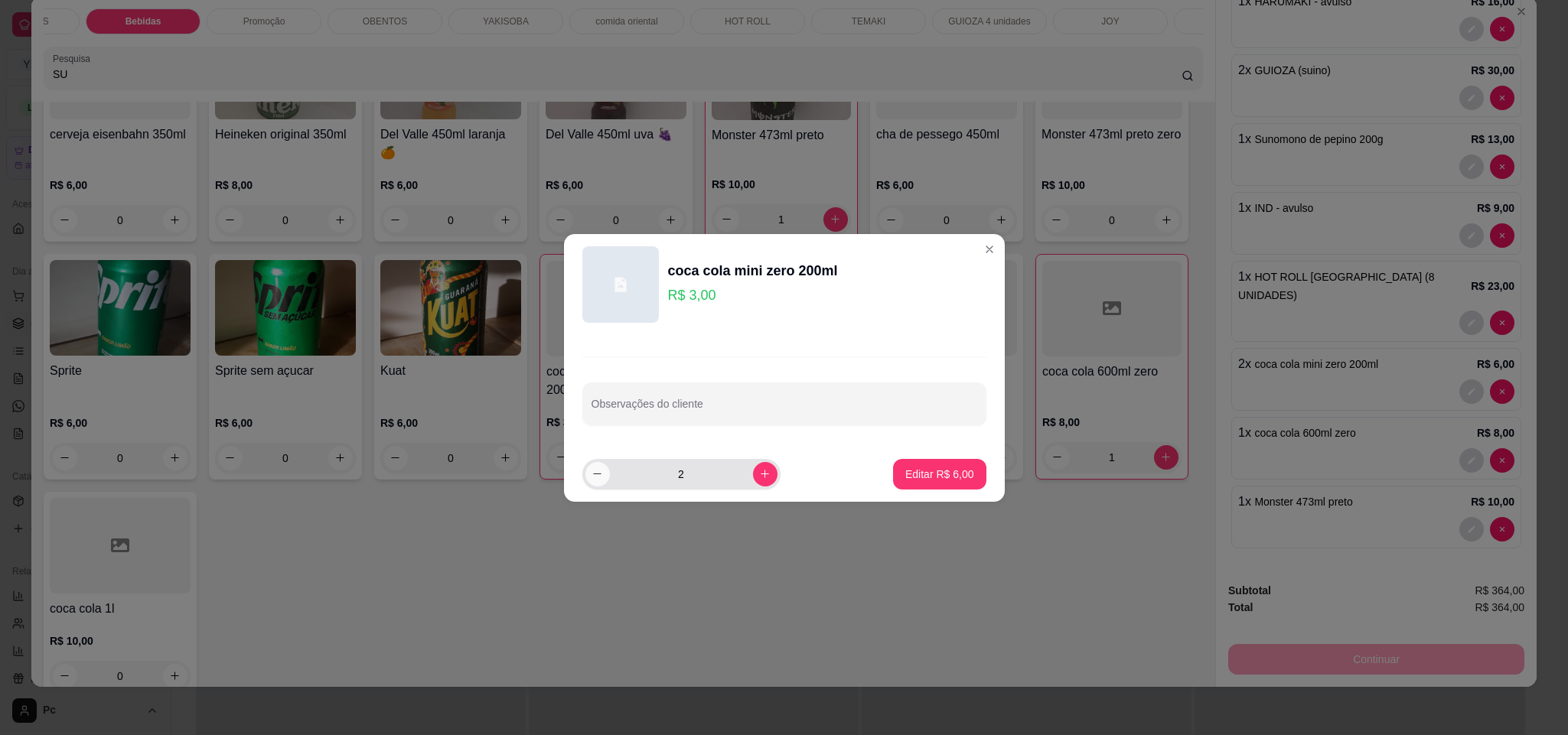
click at [600, 468] on icon "decrease-product-quantity" at bounding box center [598, 474] width 12 height 12
type input "1"
click at [956, 472] on p "Editar R$ 3,00" at bounding box center [940, 474] width 67 height 15
type input "1"
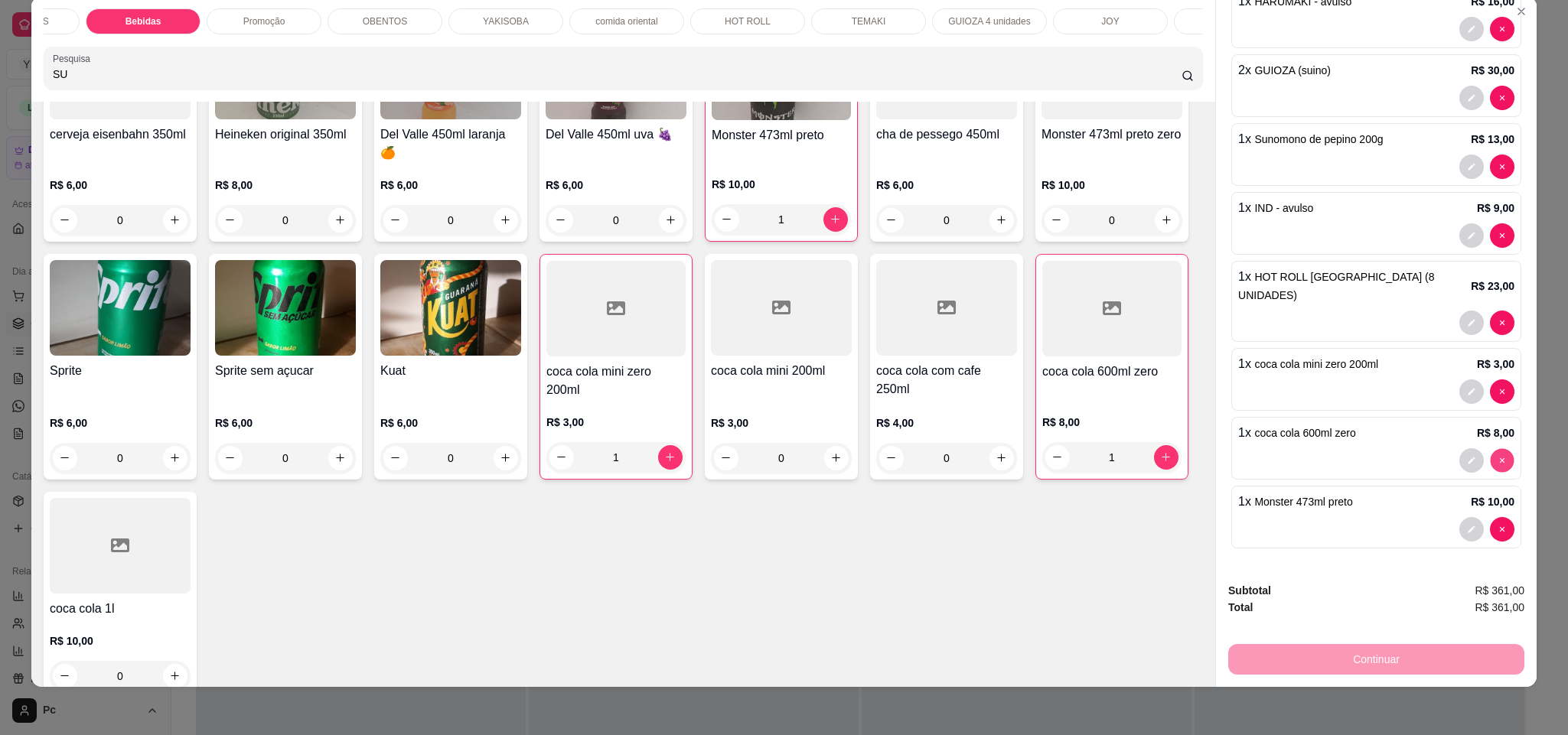
type input "0"
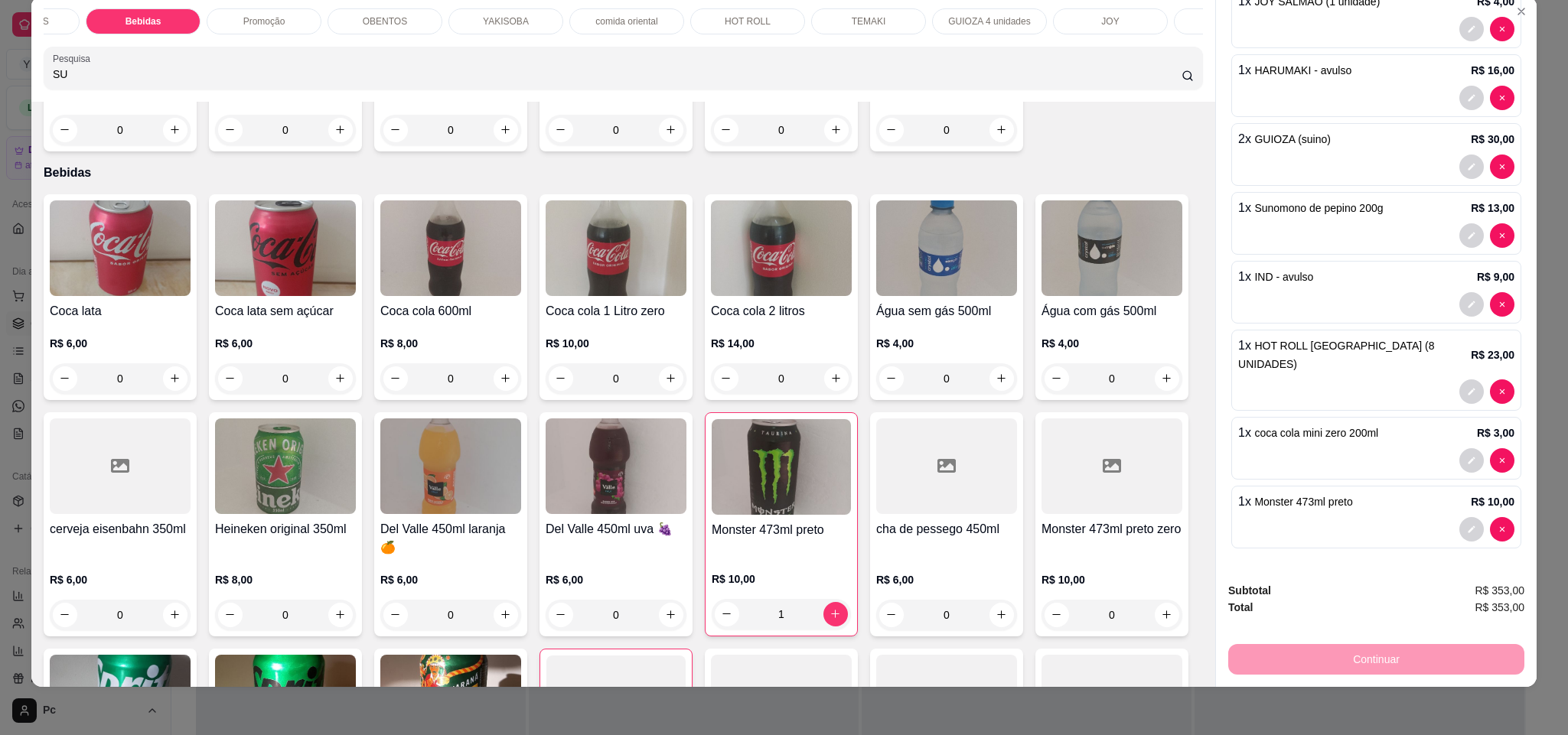
scroll to position [821, 0]
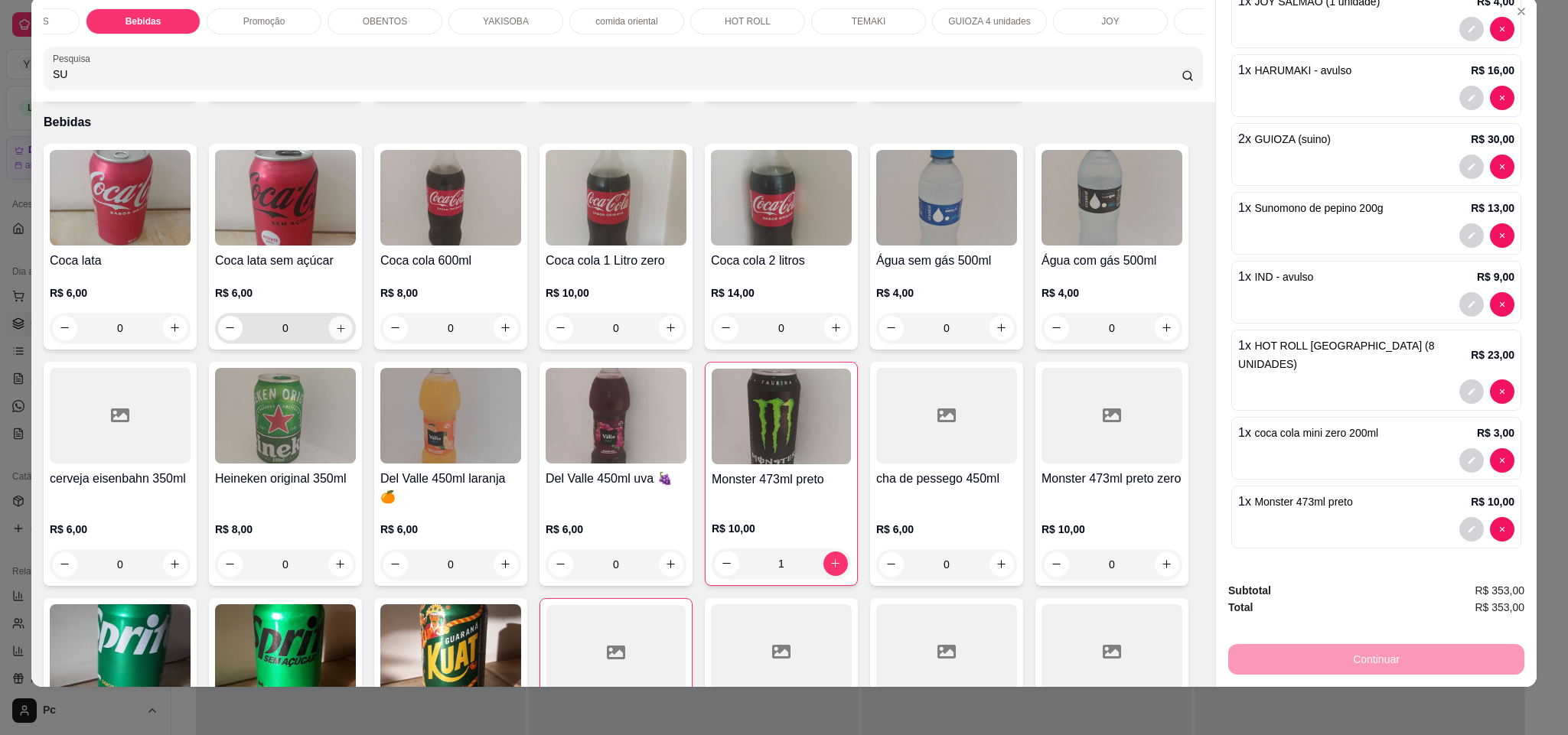
click at [335, 334] on icon "increase-product-quantity" at bounding box center [341, 329] width 12 height 12
type input "1"
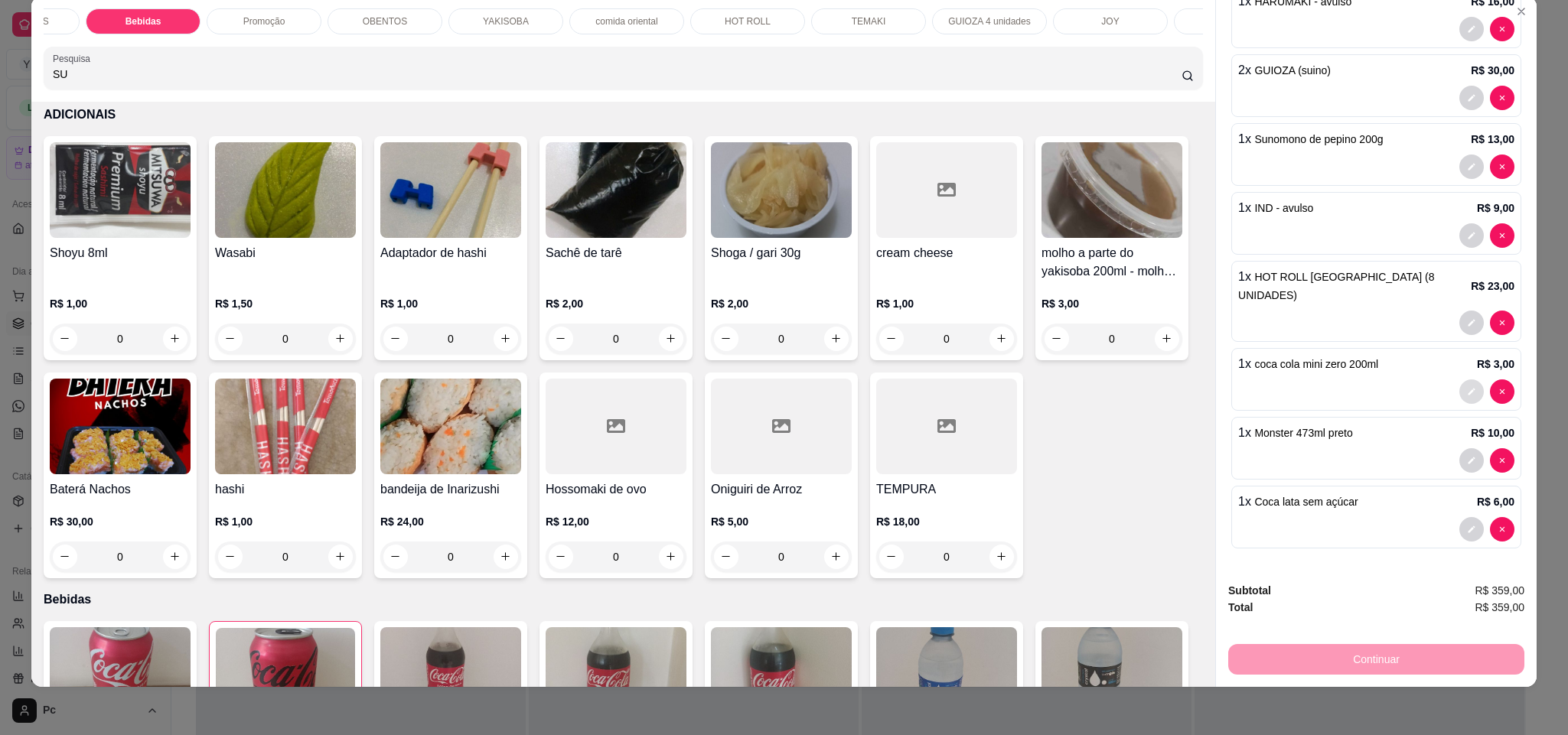
scroll to position [517, 0]
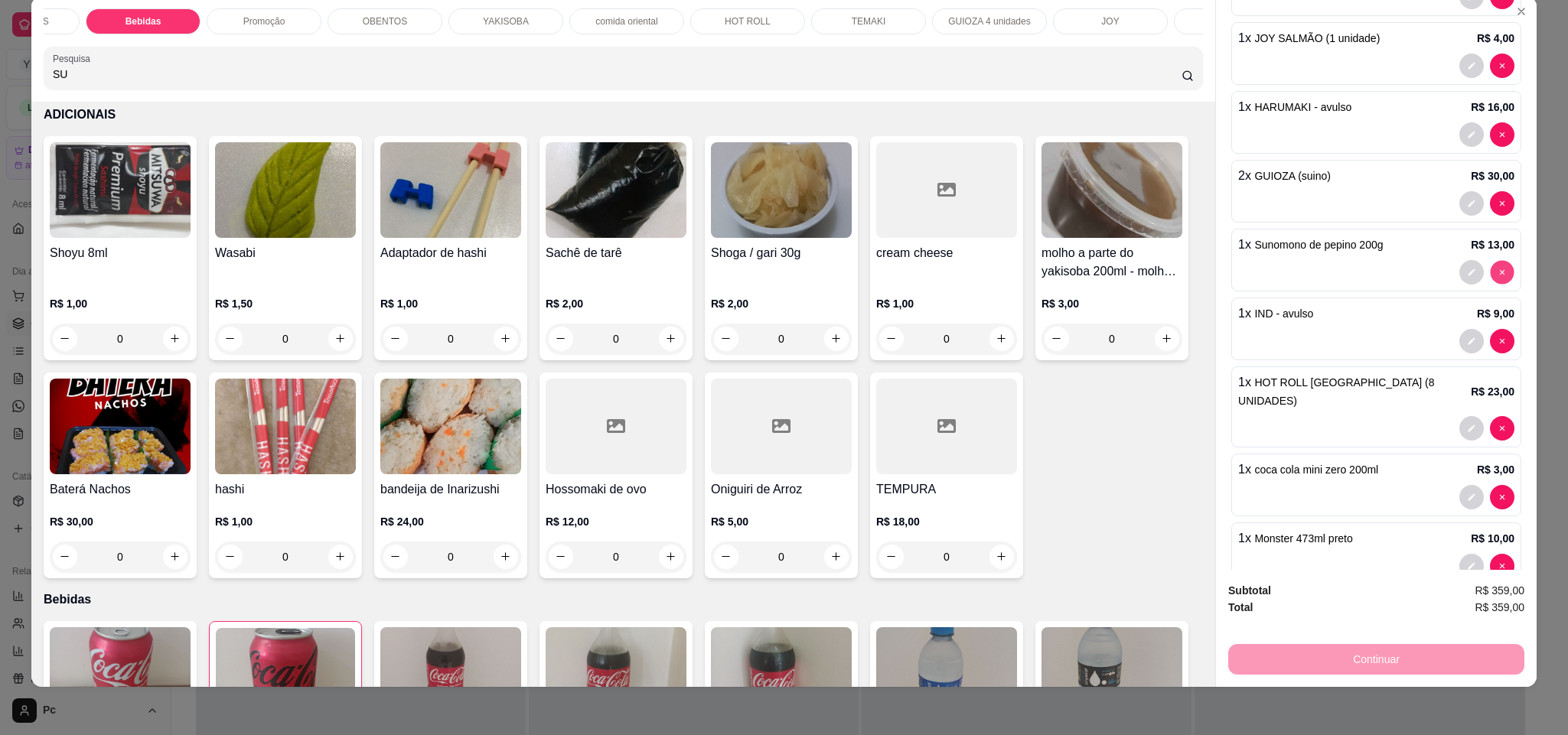
type input "0"
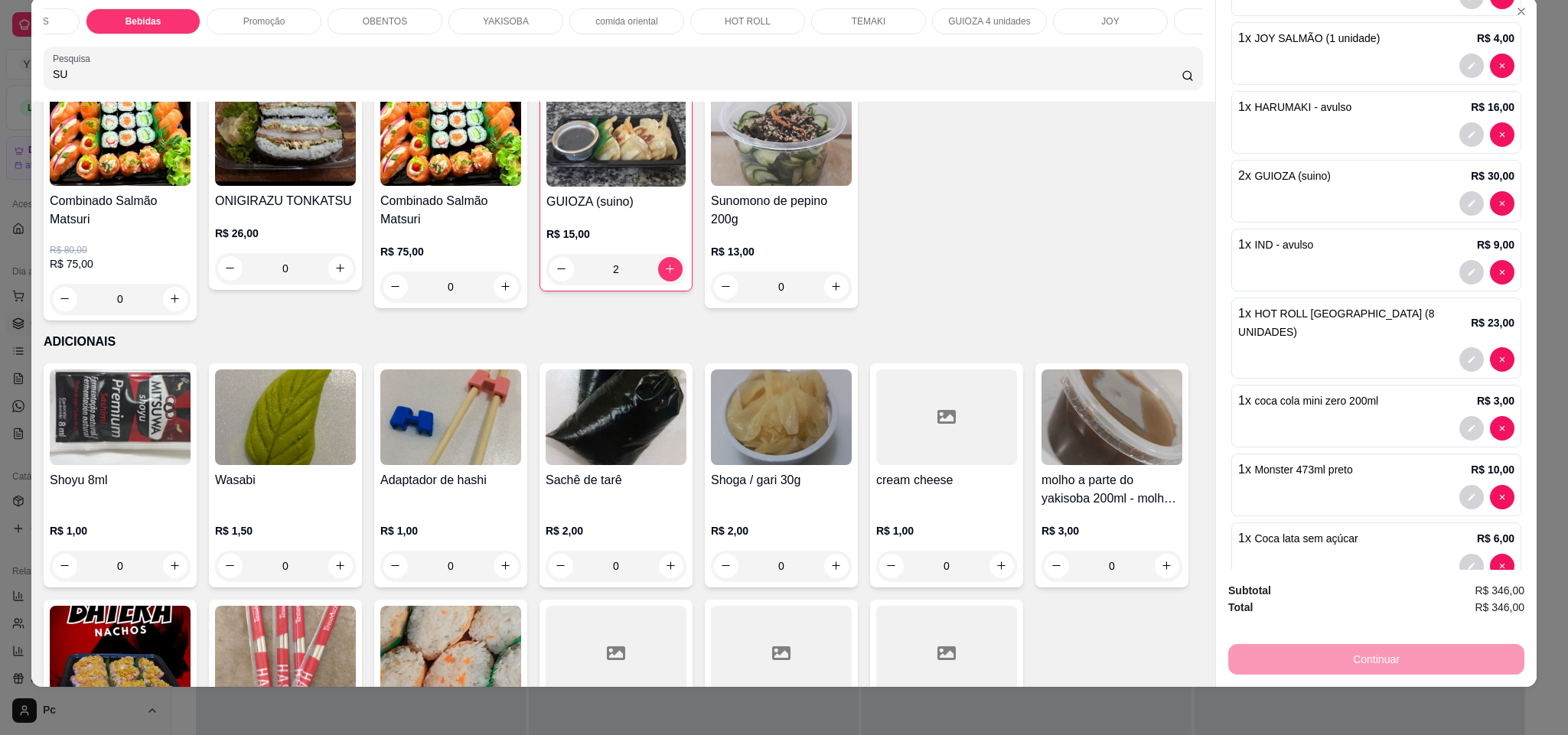
scroll to position [115, 0]
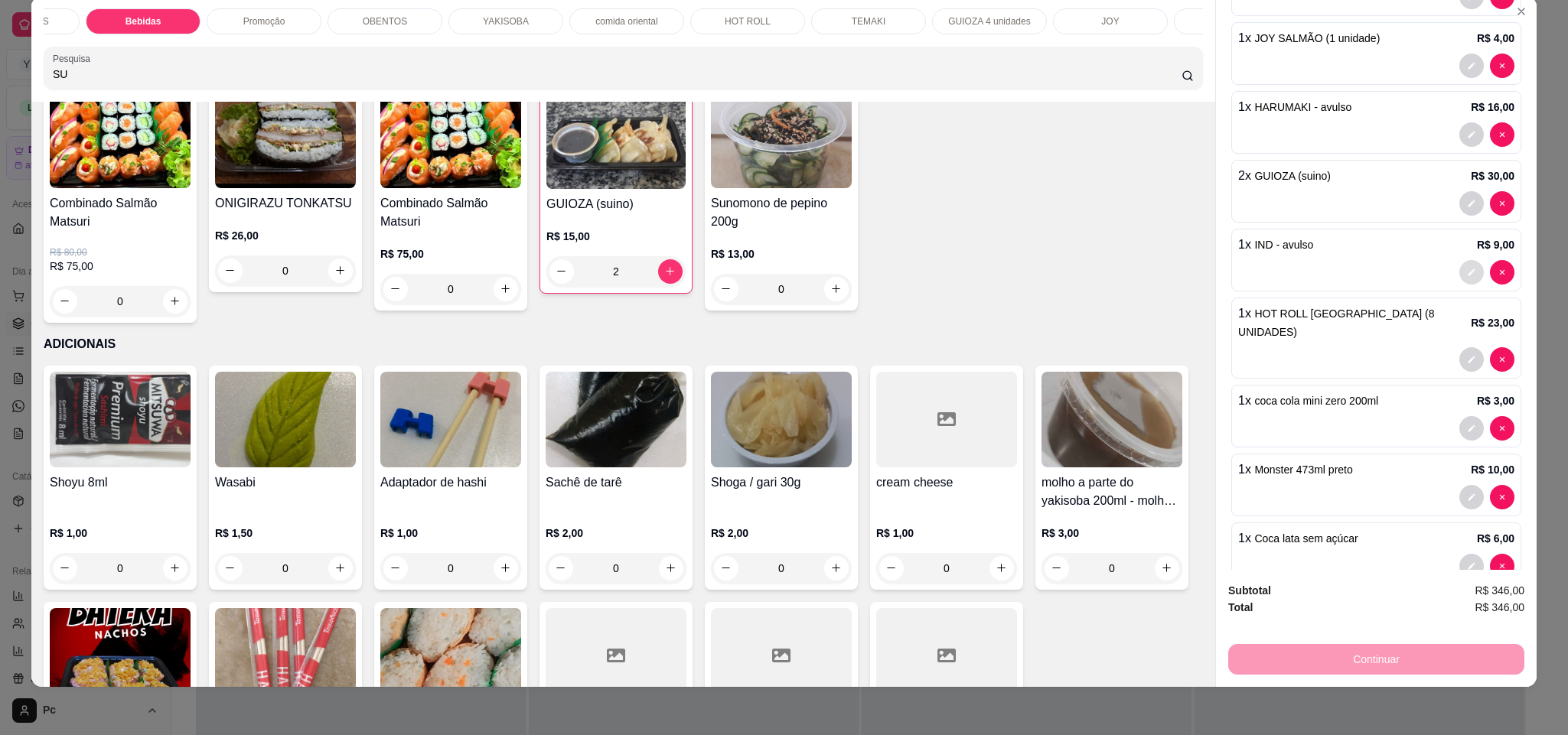
click at [1460, 285] on button "decrease-product-quantity" at bounding box center [1472, 272] width 25 height 25
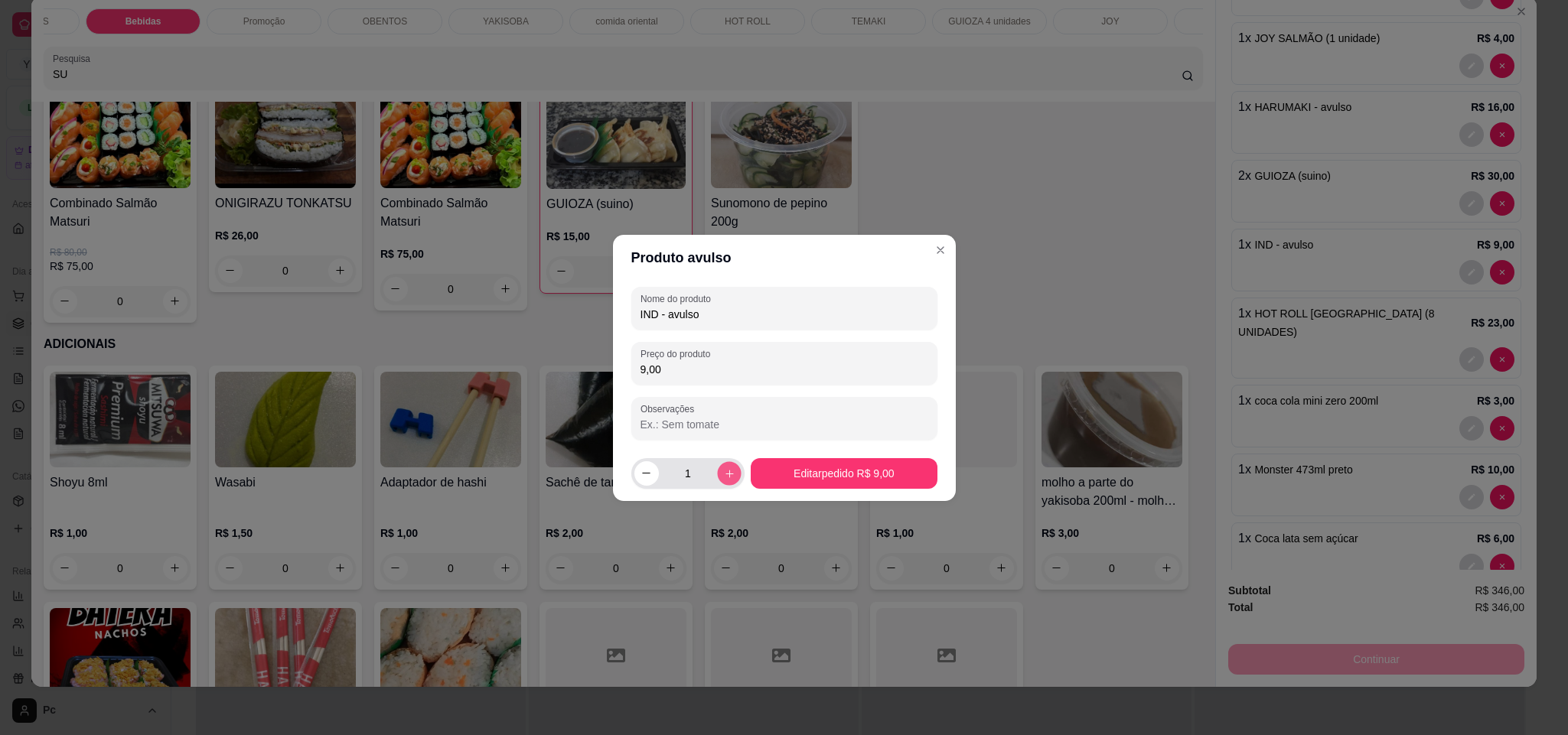
click at [730, 473] on icon "increase-product-quantity" at bounding box center [729, 474] width 12 height 12
type input "2"
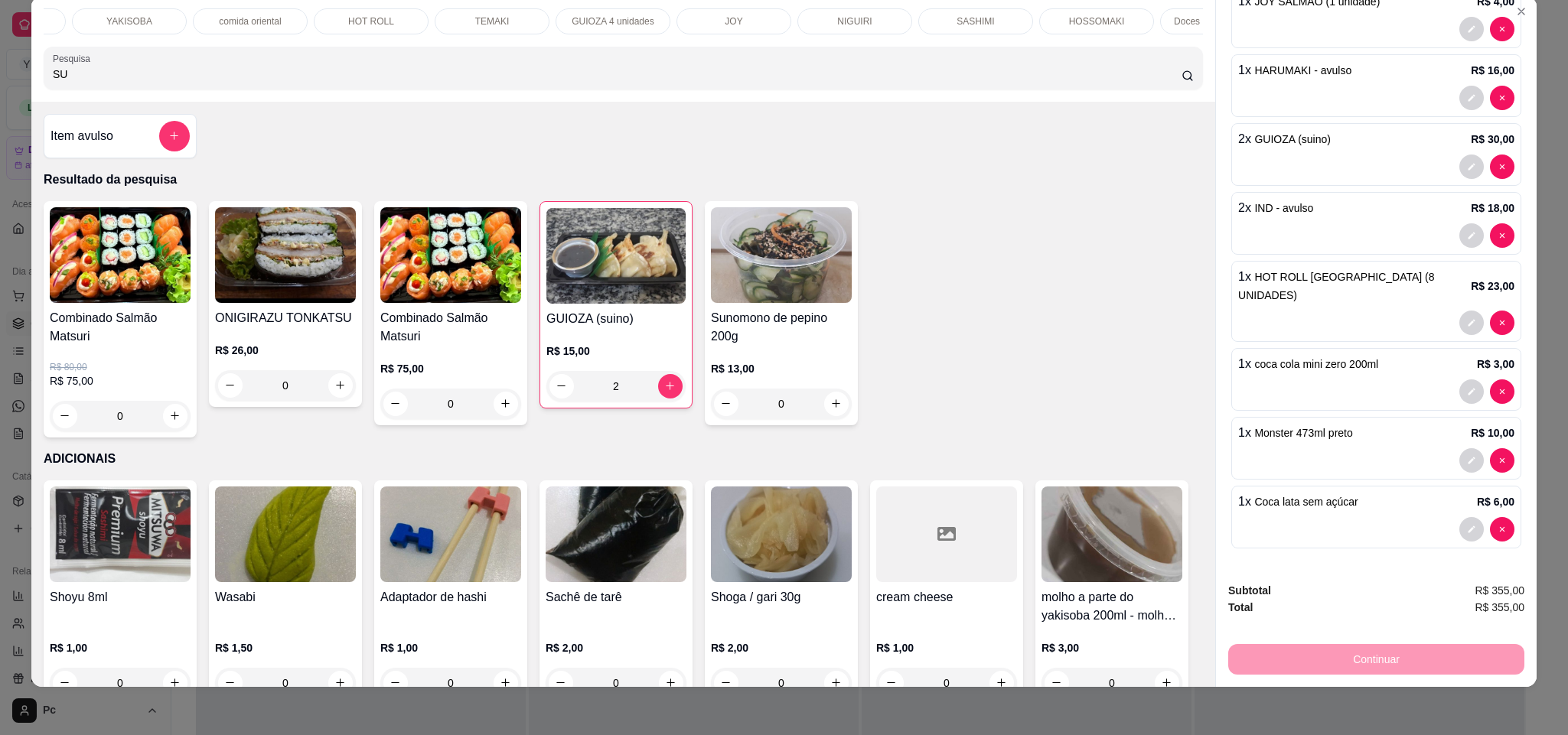
scroll to position [0, 527]
drag, startPoint x: 866, startPoint y: 26, endPoint x: 921, endPoint y: 26, distance: 55.0
click at [921, 26] on div "SASHIMI" at bounding box center [904, 22] width 115 height 26
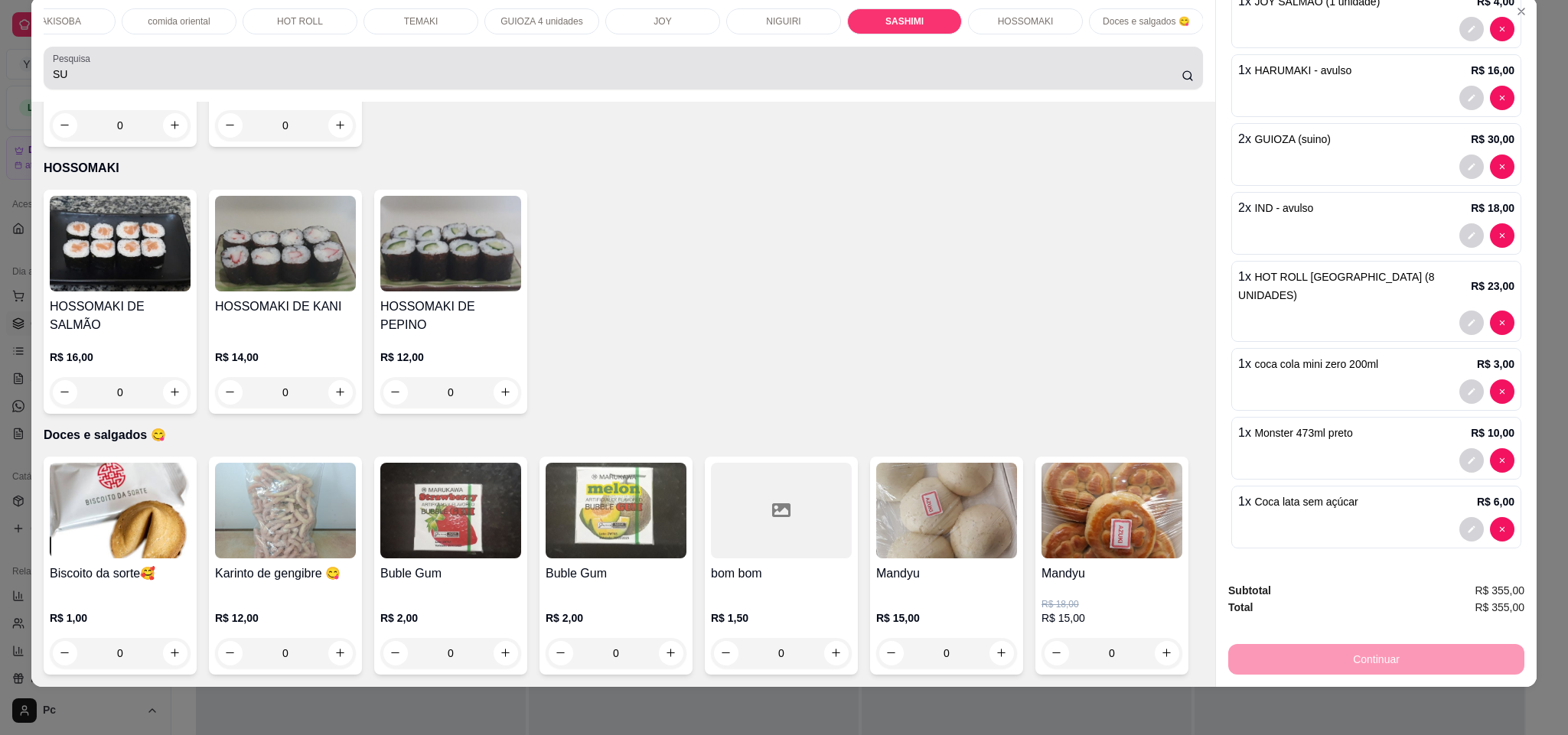
click at [552, 89] on div "Pesquisa SU" at bounding box center [622, 68] width 1159 height 43
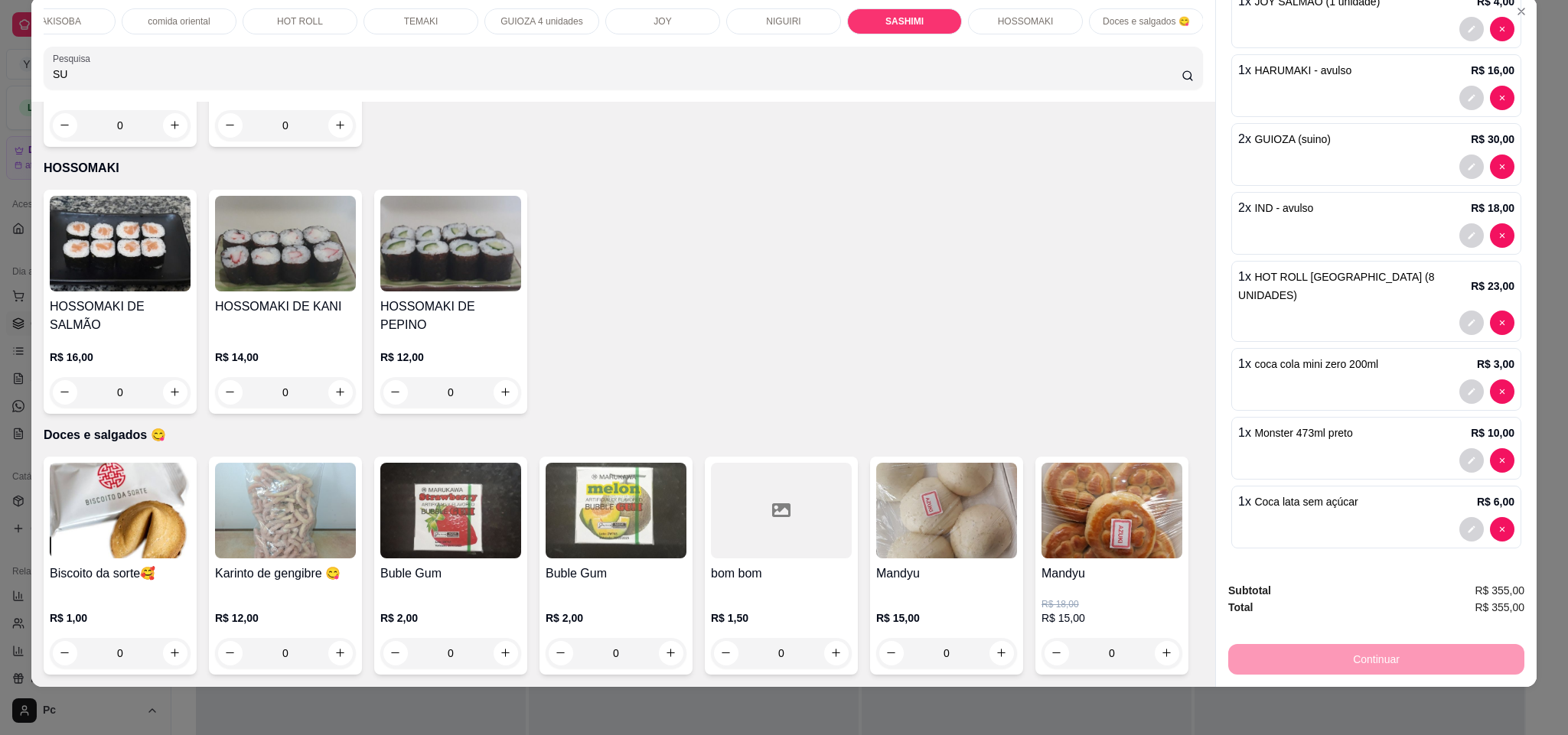
click at [552, 82] on input "SU" at bounding box center [617, 75] width 1129 height 16
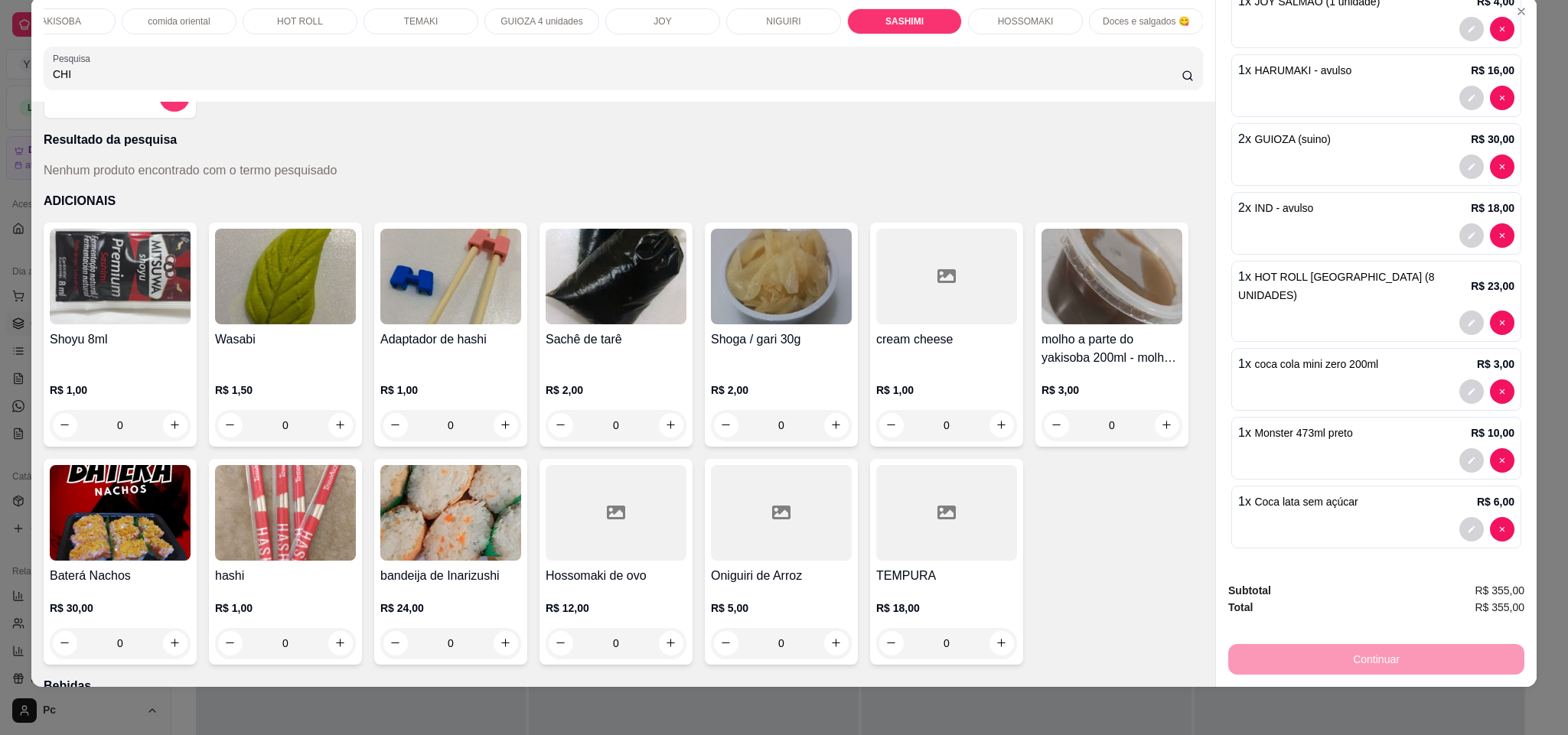
scroll to position [0, 0]
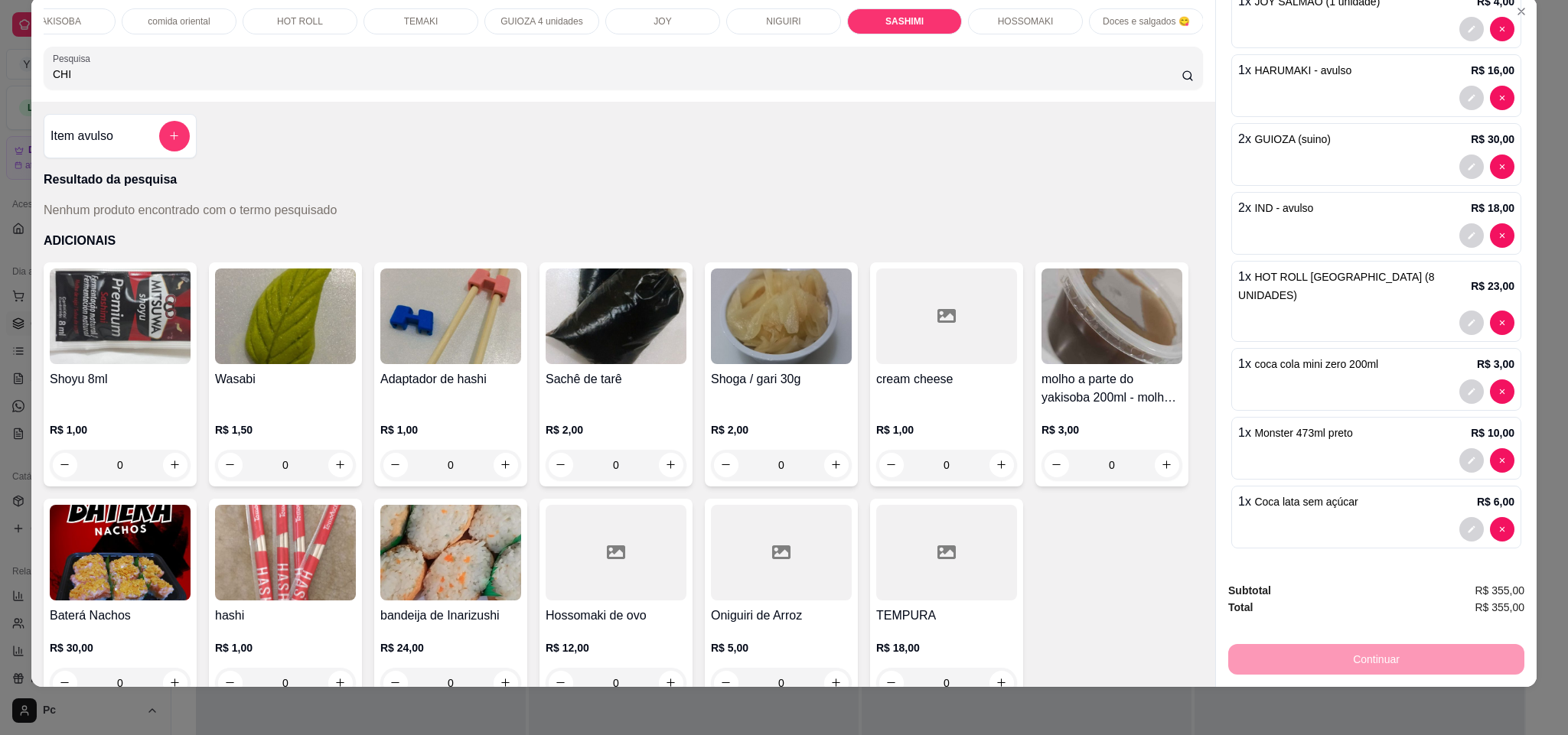
type input "CHI"
click at [159, 140] on div at bounding box center [174, 136] width 30 height 30
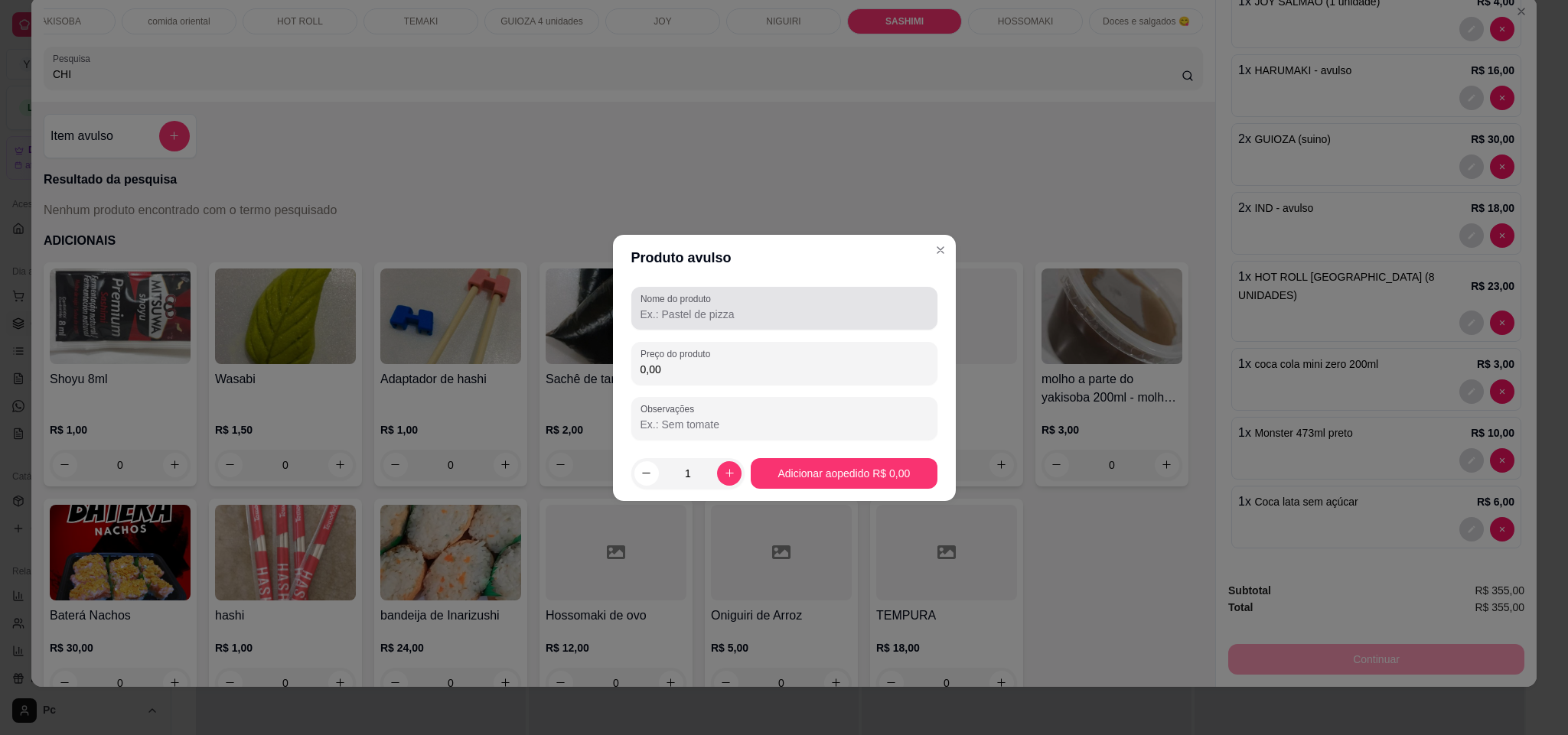
click at [708, 319] on input "Nome do produto" at bounding box center [784, 314] width 288 height 16
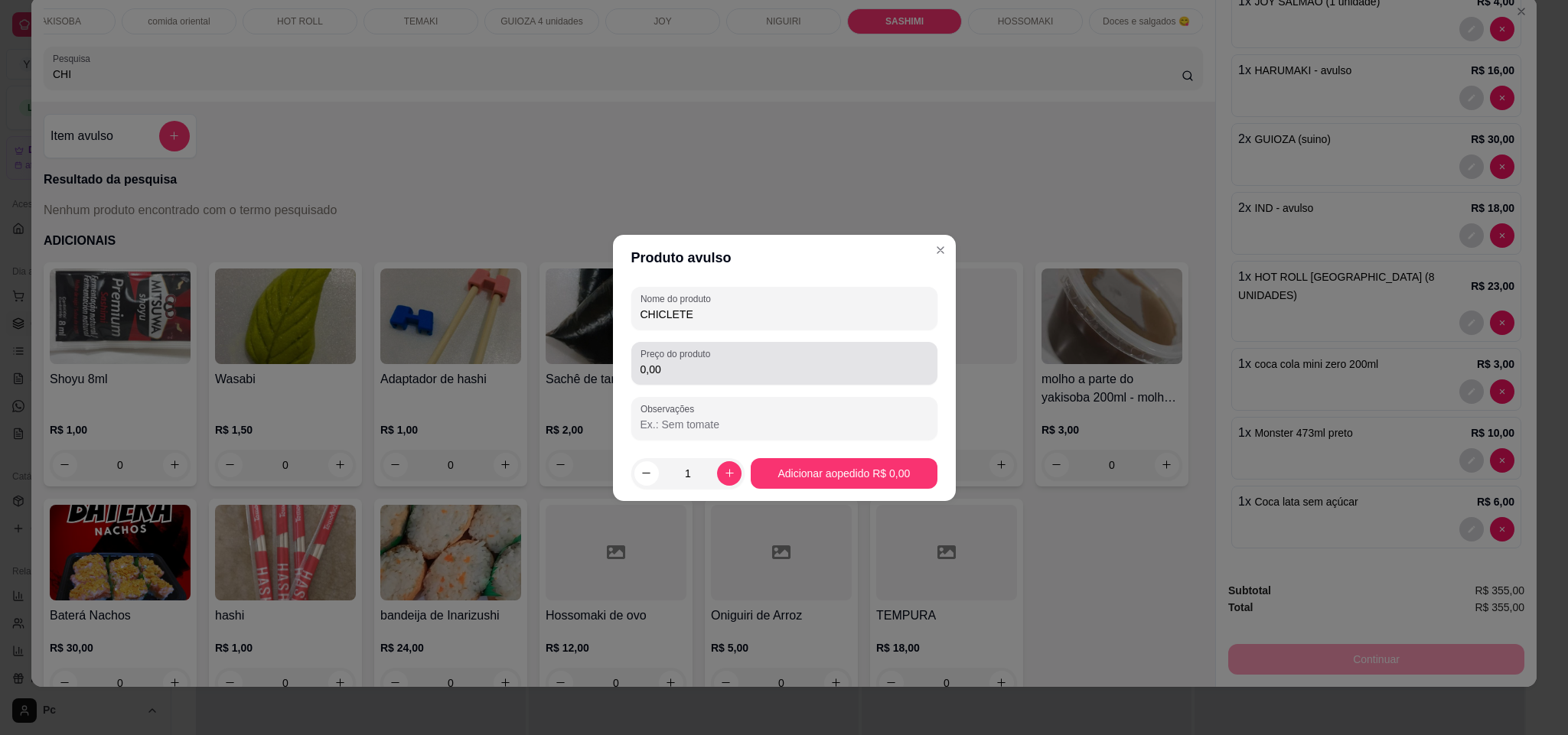
type input "CHICLETE"
click at [696, 381] on div "Preço do produto 0,00" at bounding box center [784, 364] width 306 height 43
type input "2,00"
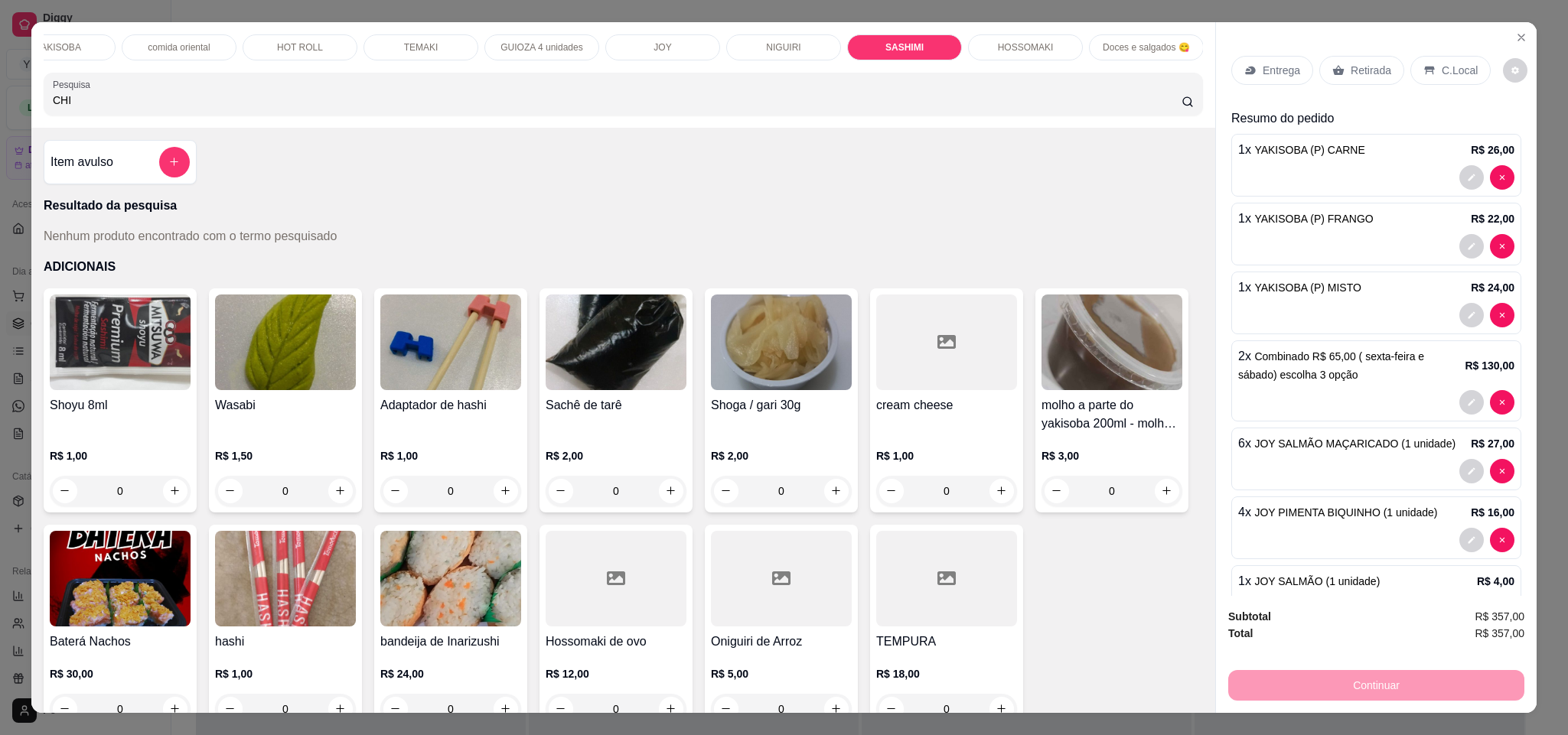
click at [1430, 70] on div "C.Local" at bounding box center [1451, 71] width 81 height 29
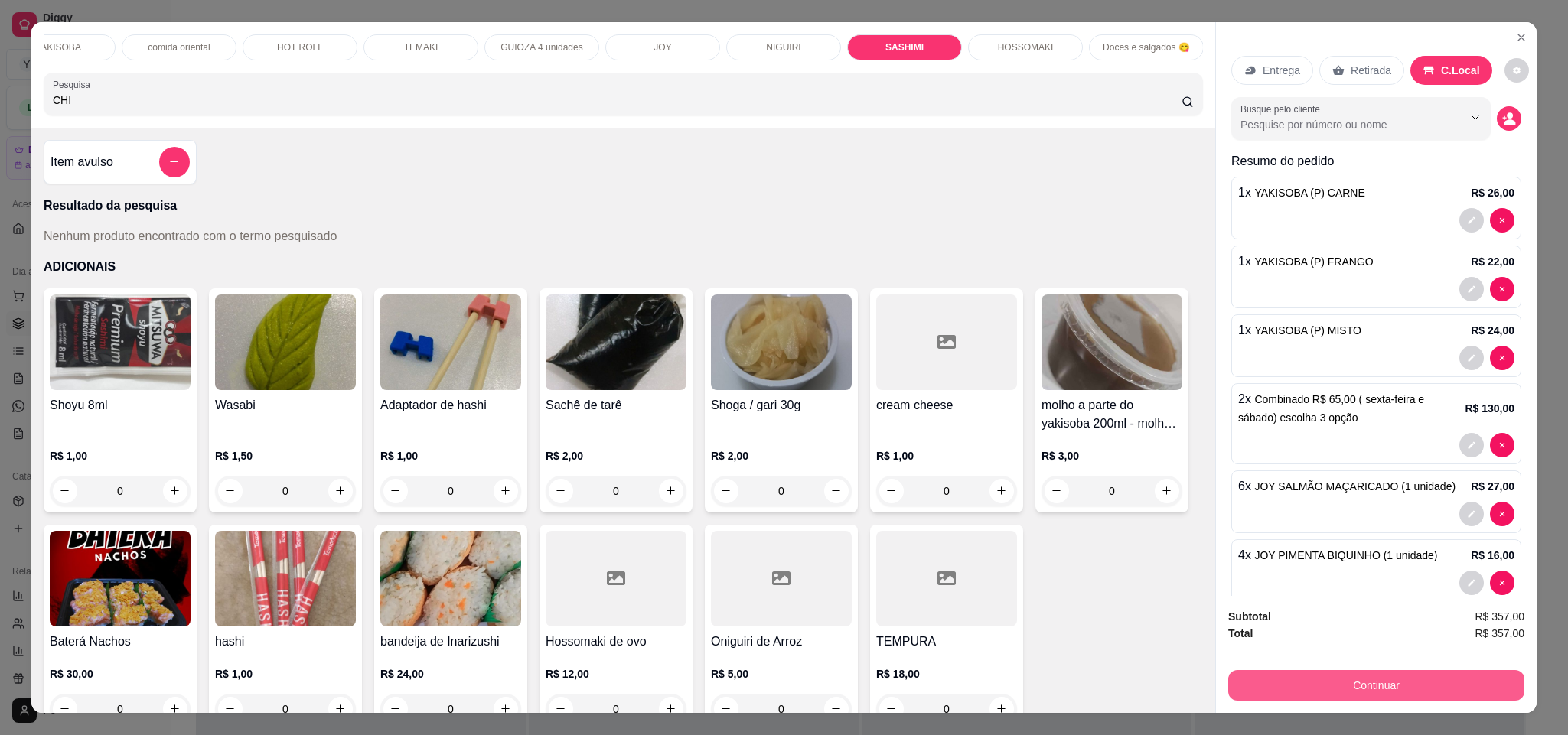
click at [1332, 680] on button "Continuar" at bounding box center [1376, 685] width 296 height 30
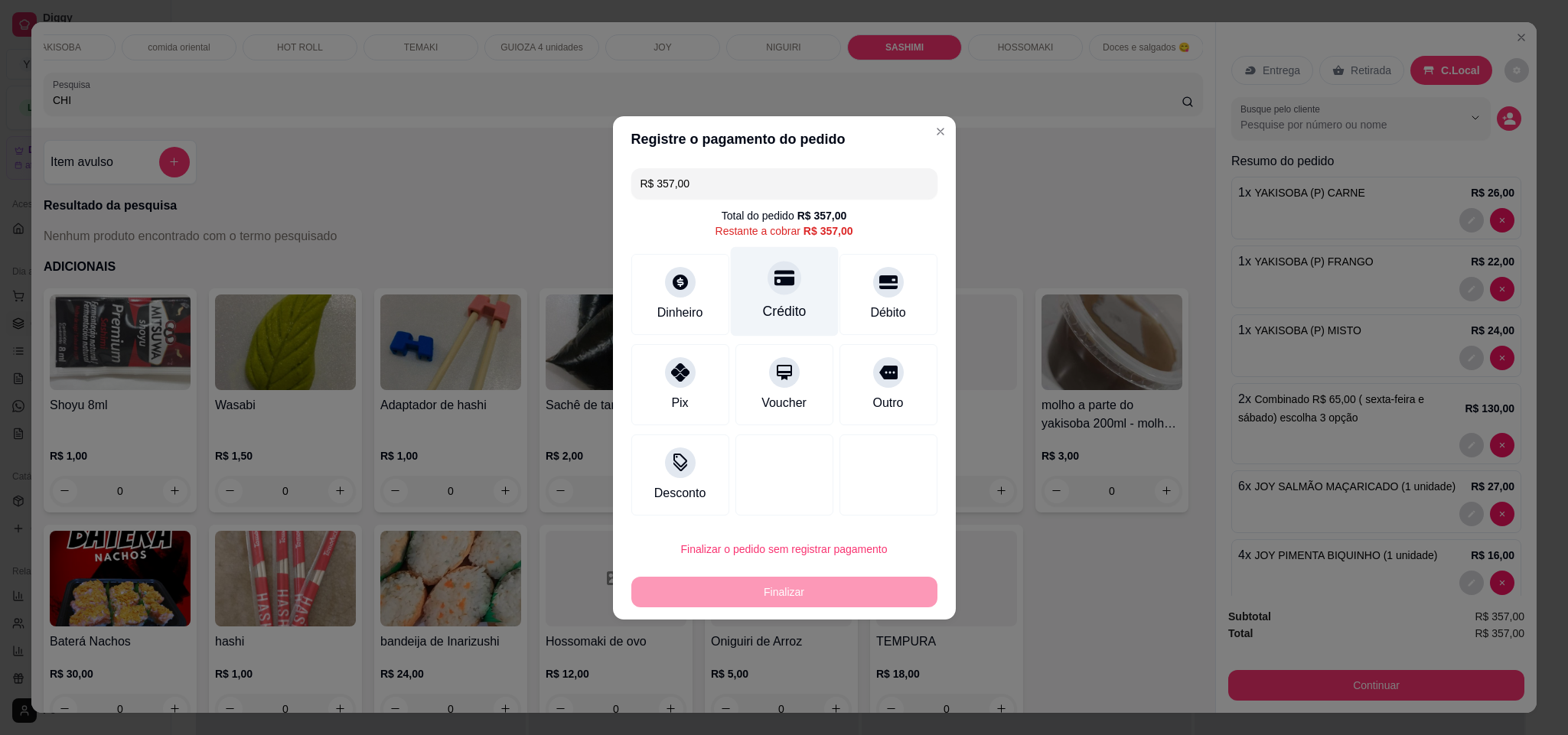
click at [787, 302] on div "Crédito" at bounding box center [784, 311] width 43 height 20
type input "R$ 0,00"
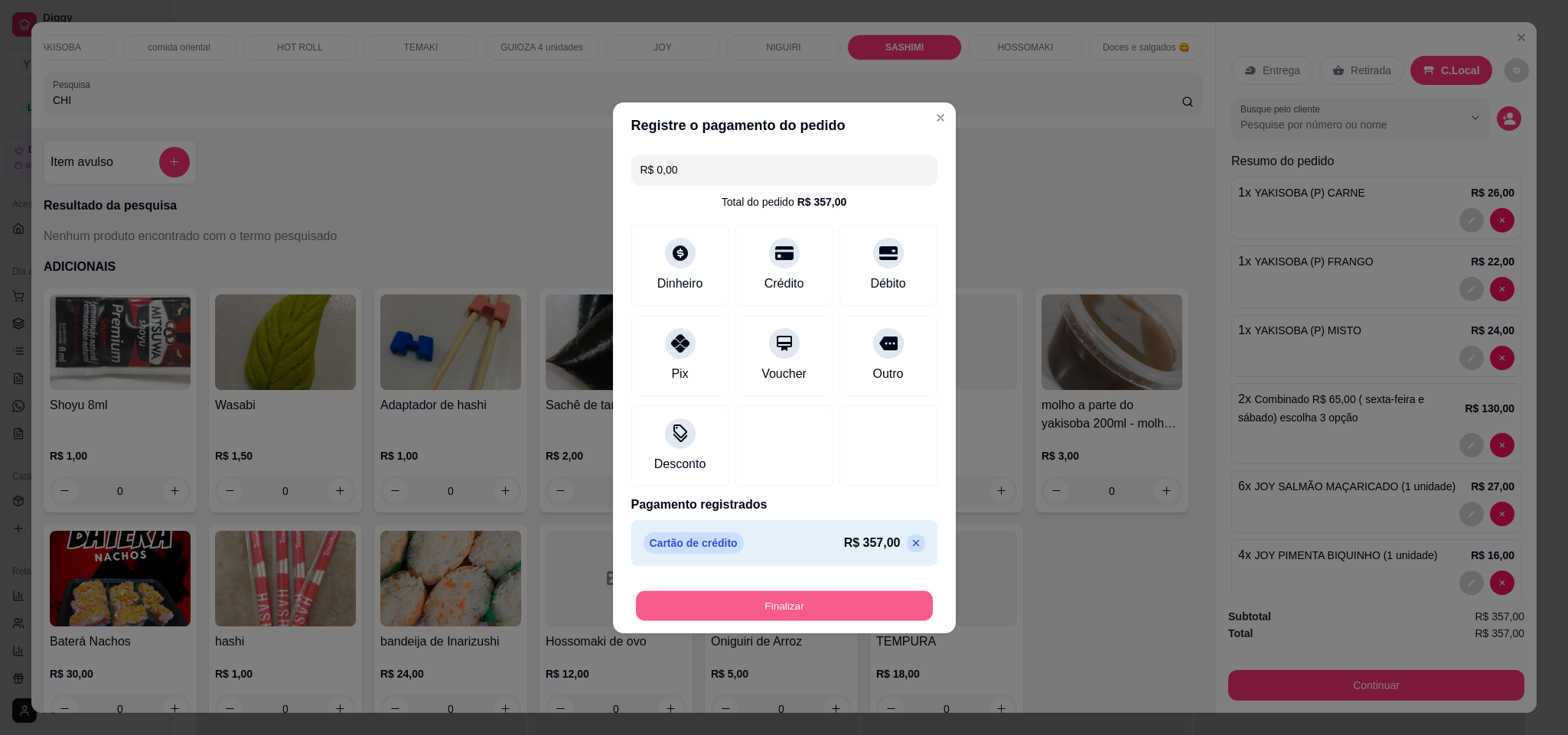
click at [841, 601] on button "Finalizar" at bounding box center [784, 605] width 297 height 29
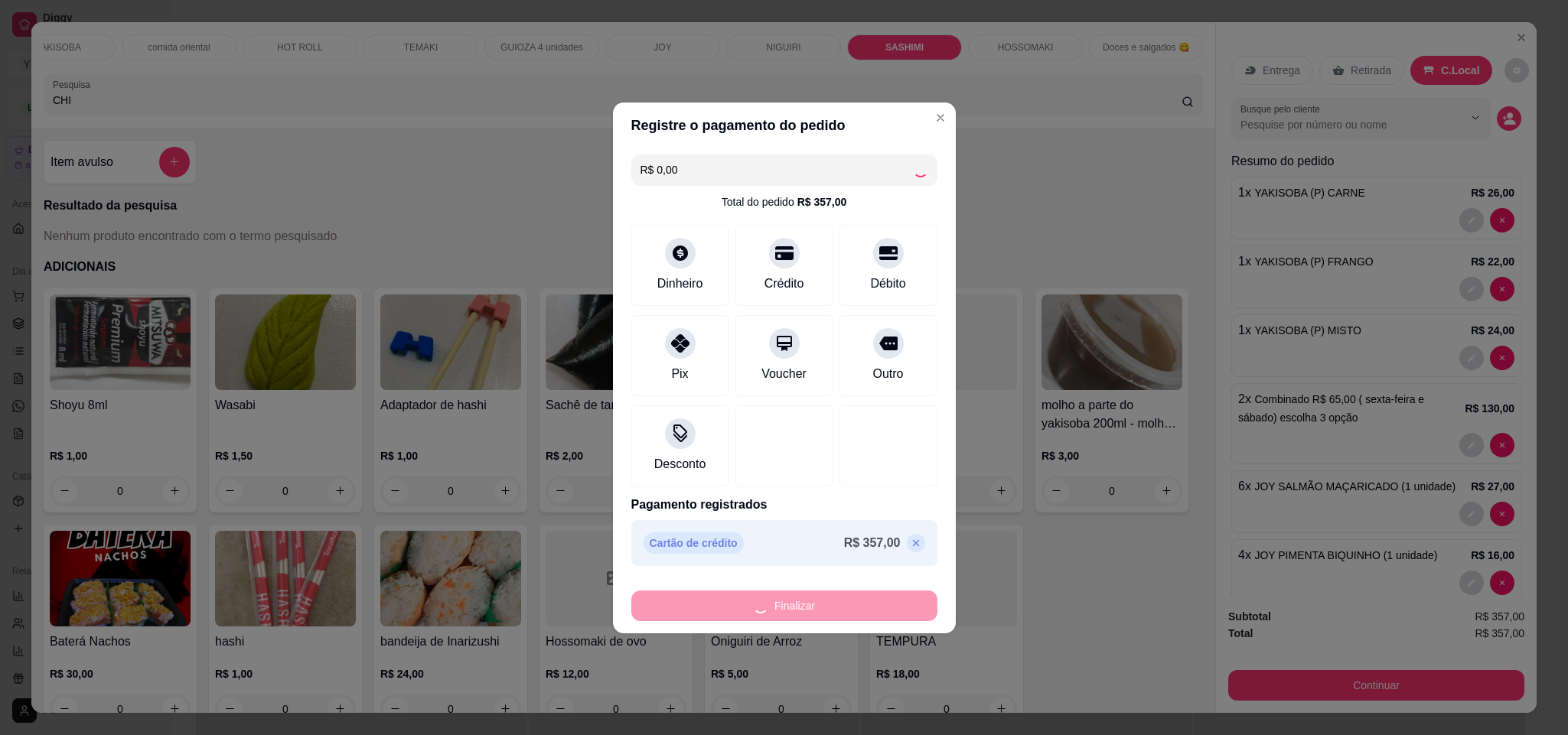
type input "0"
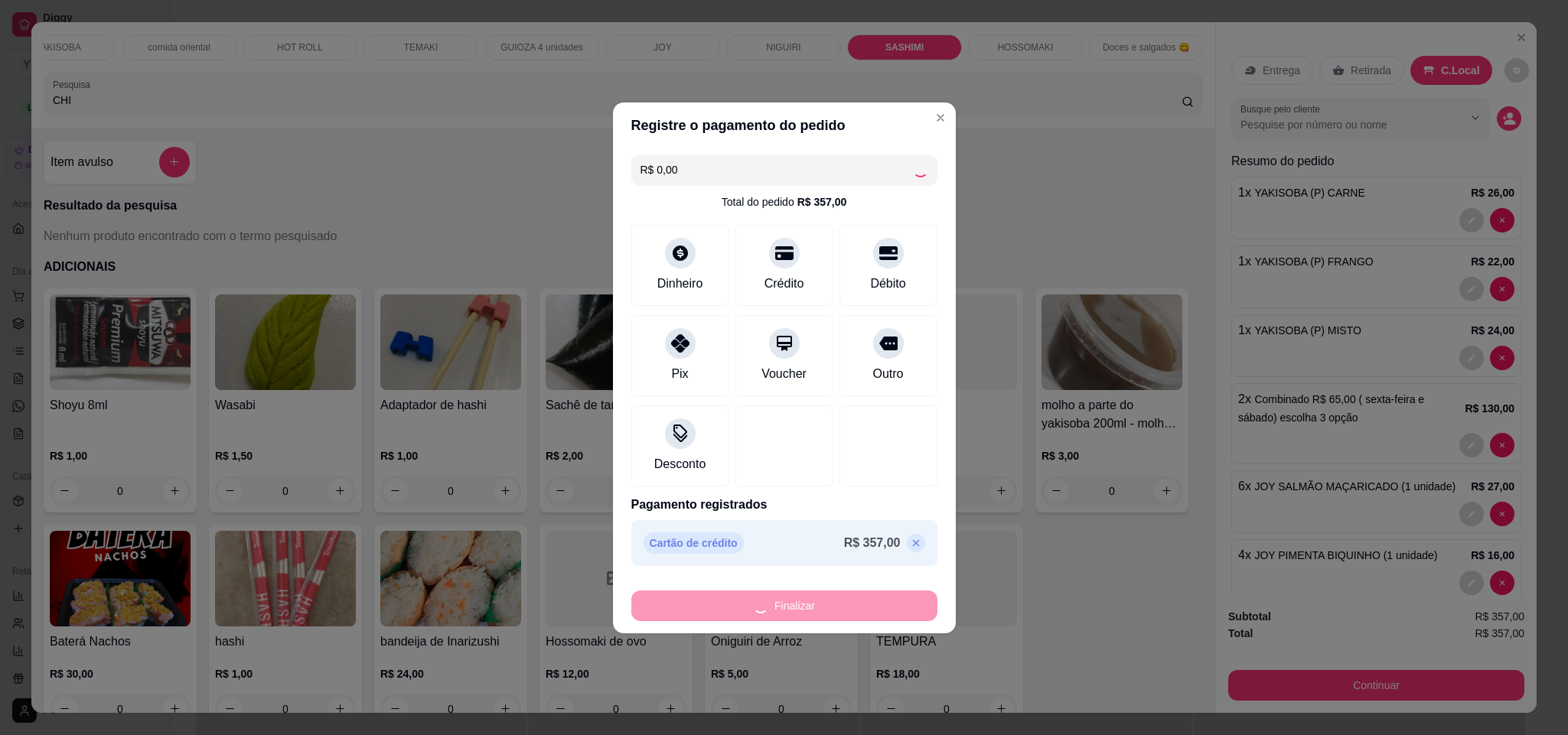
type input "0"
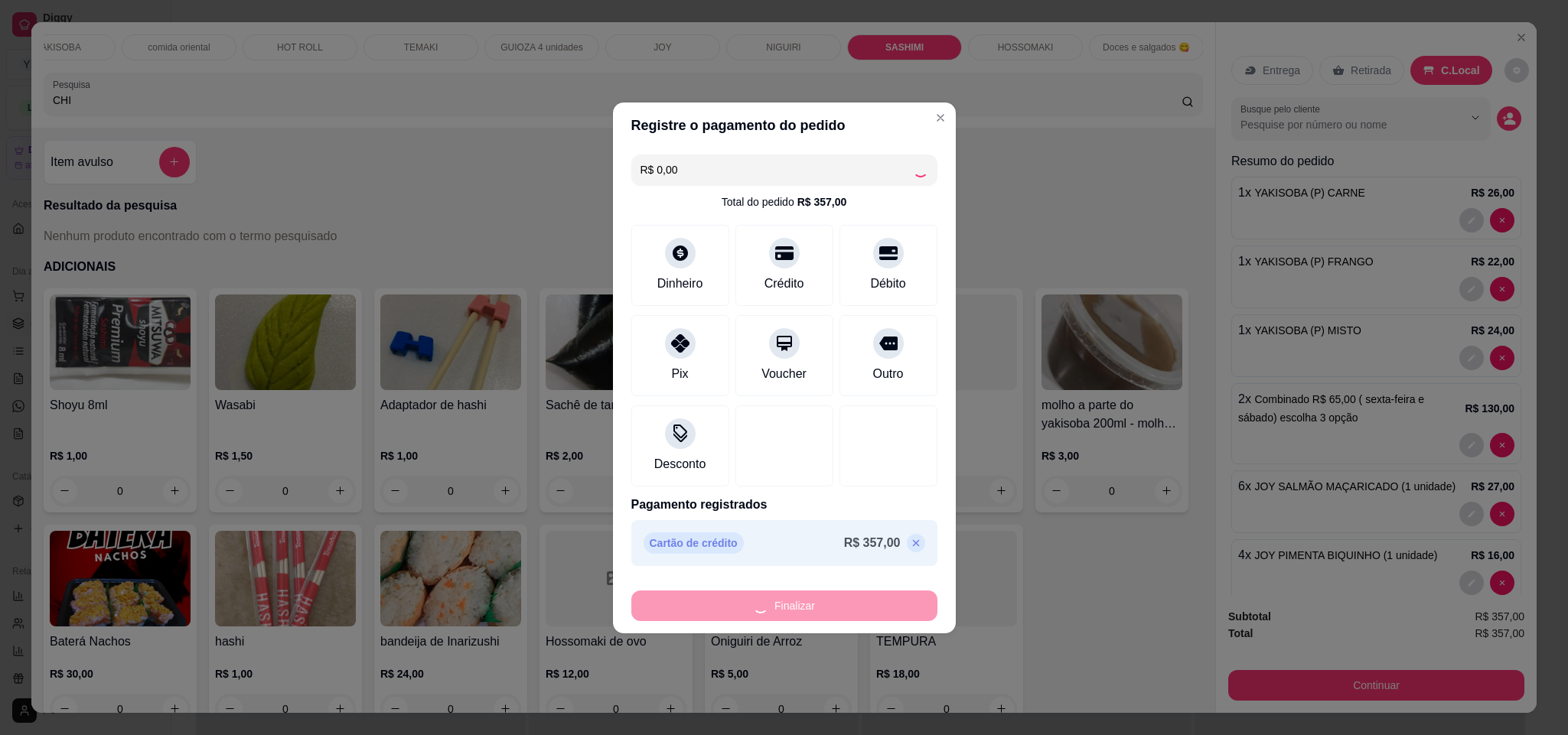
type input "0"
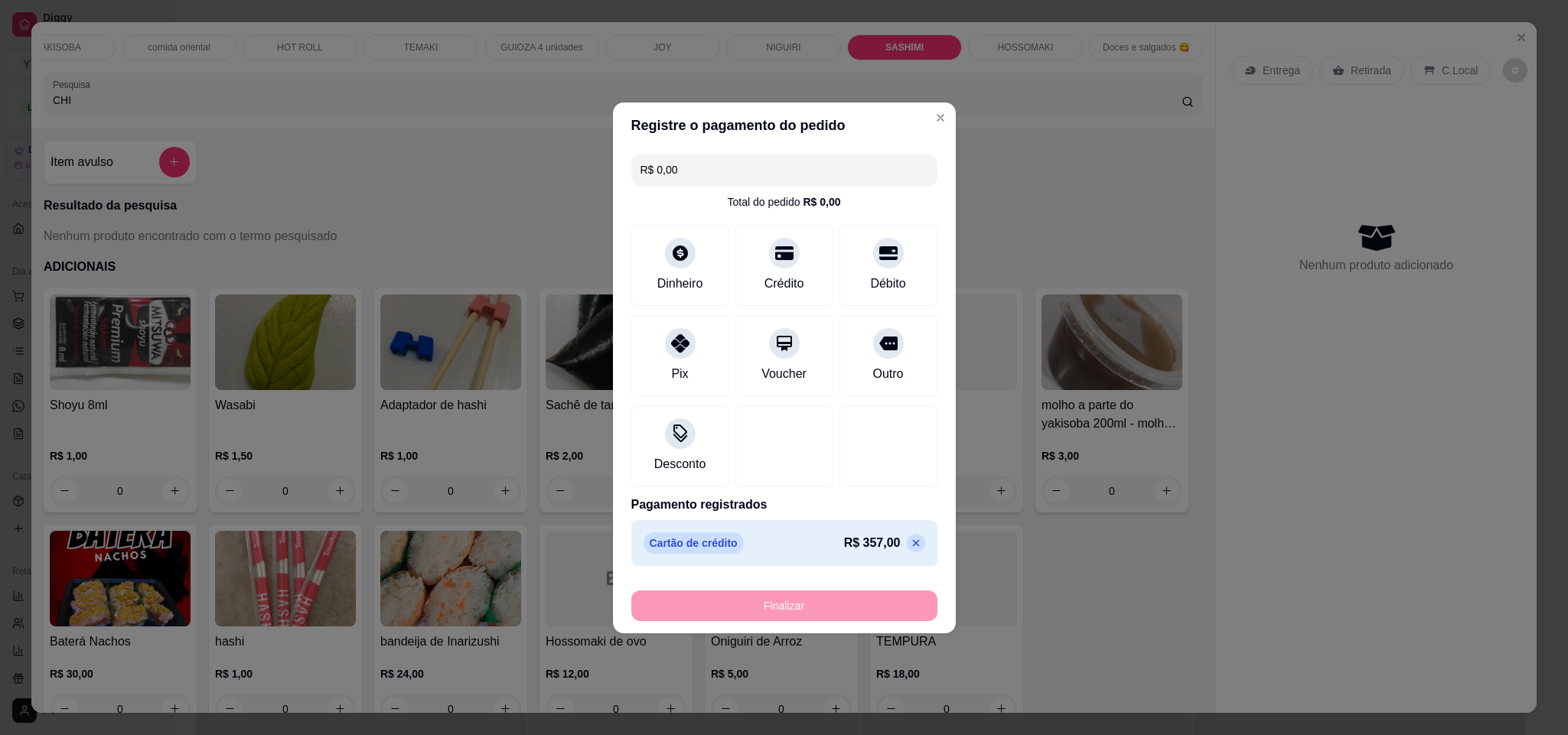
type input "-R$ 357,00"
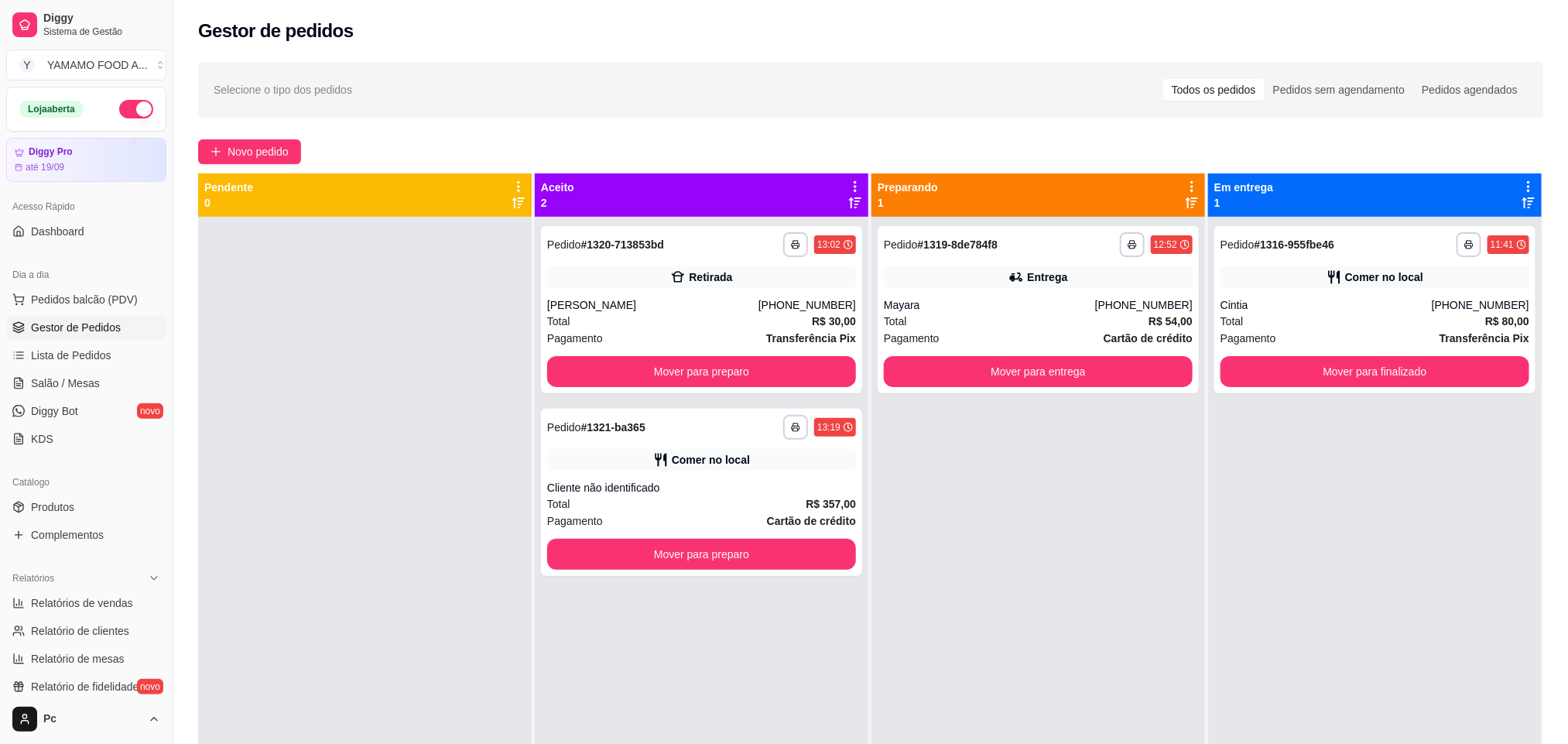
click at [936, 10] on div "Gestor de pedidos" at bounding box center [870, 26] width 1395 height 53
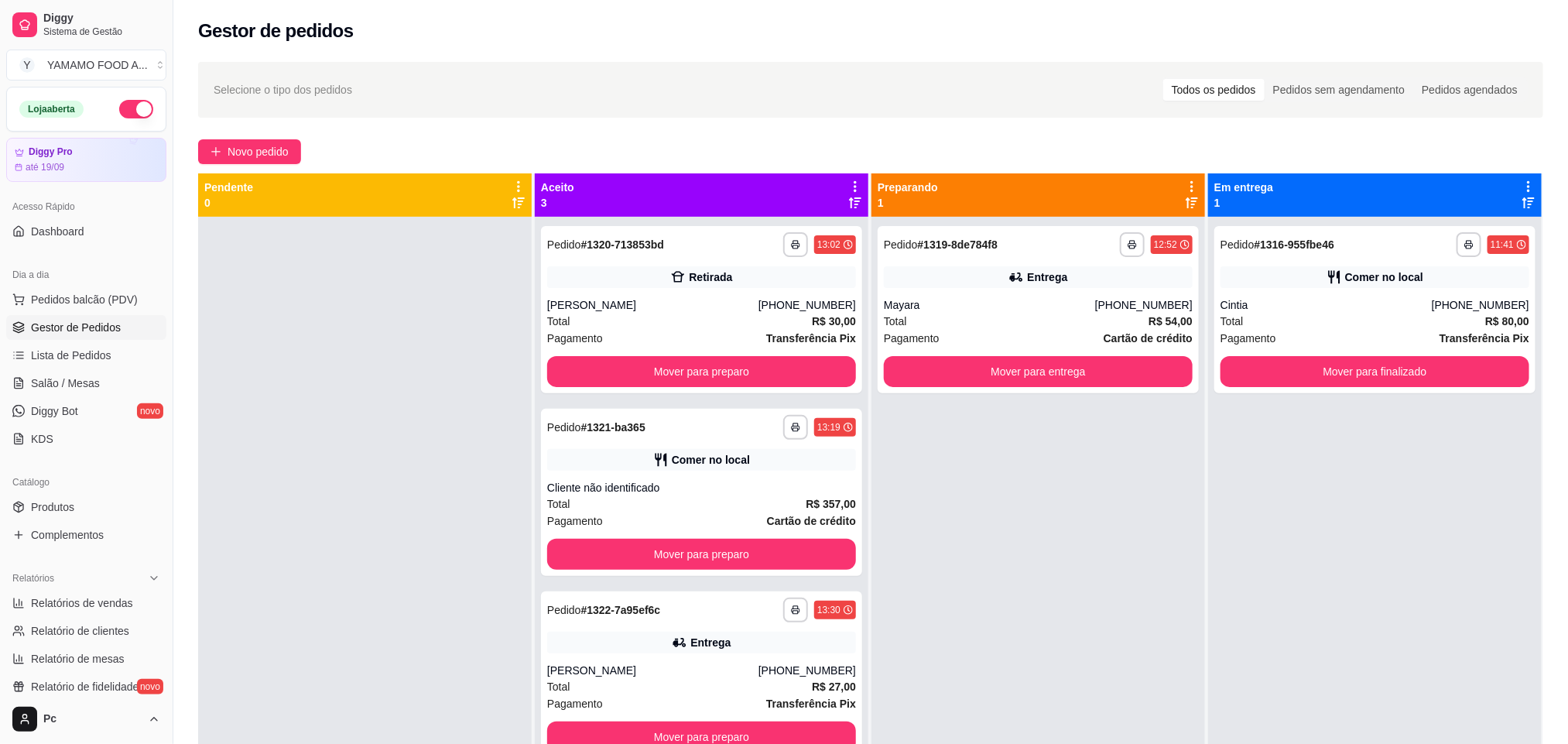
click at [77, 330] on span "Gestor de Pedidos" at bounding box center [76, 328] width 89 height 16
click at [64, 302] on span "Pedidos balcão (PDV)" at bounding box center [84, 299] width 106 height 16
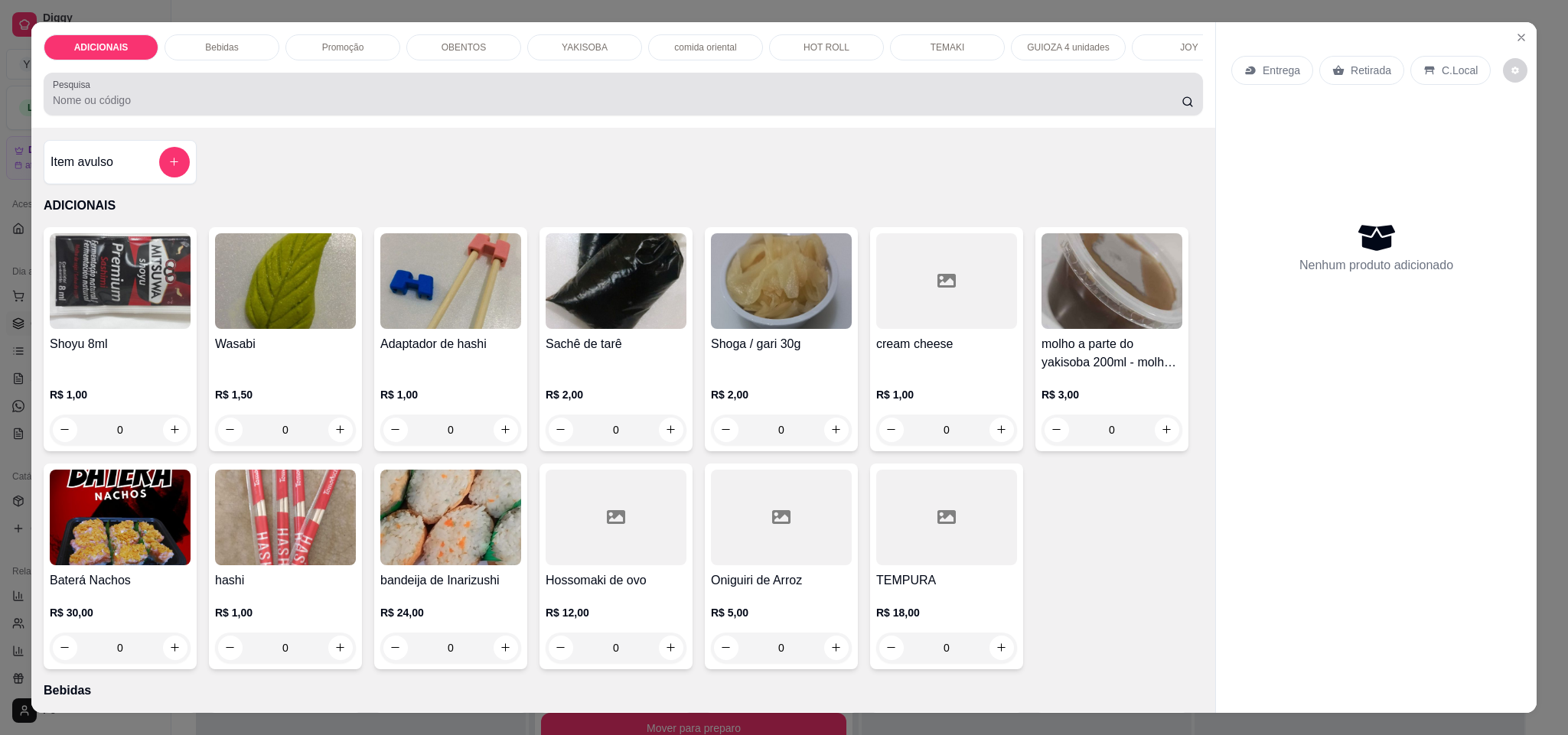
click at [101, 108] on input "Pesquisa" at bounding box center [617, 100] width 1129 height 16
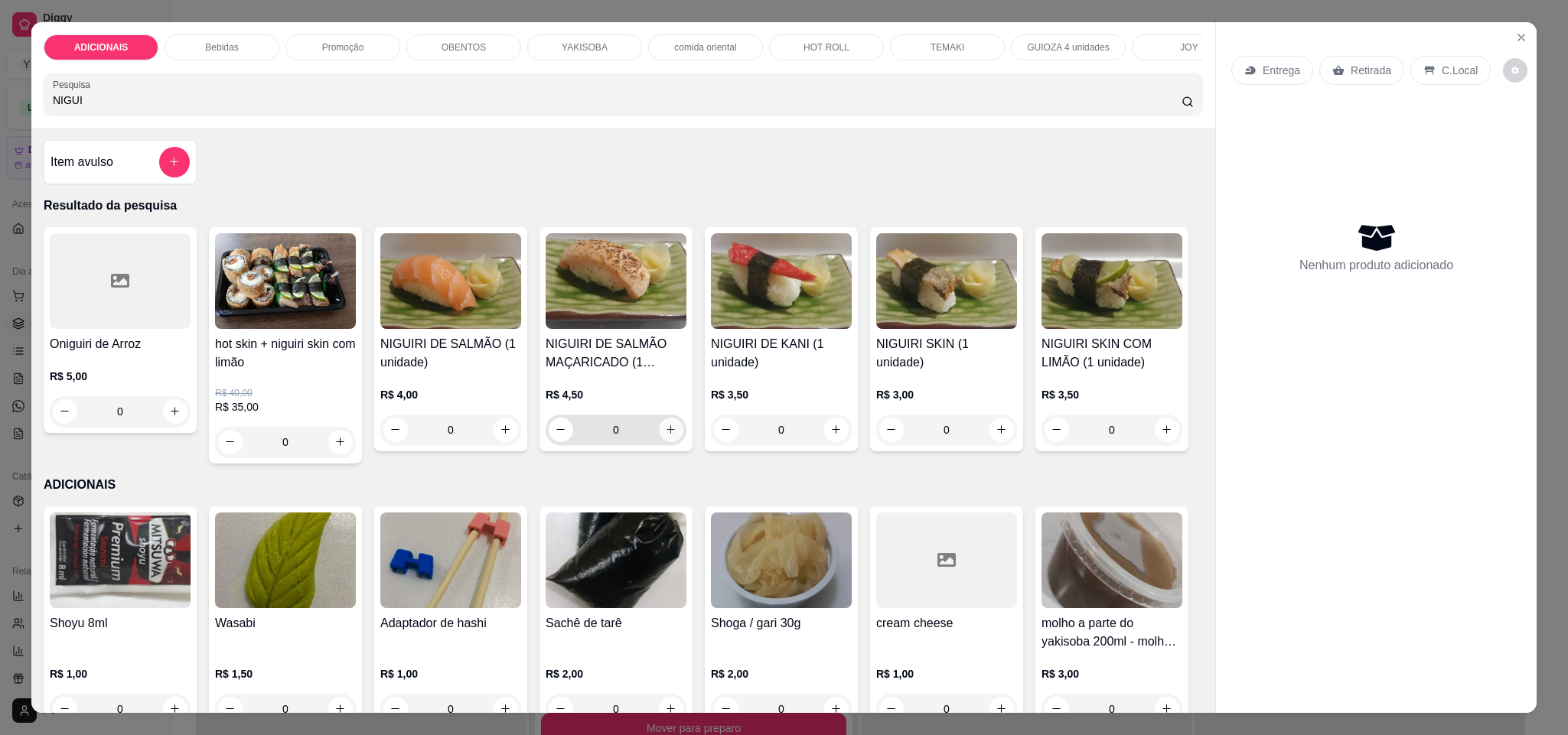
type input "NIGUI"
click at [666, 436] on icon "increase-product-quantity" at bounding box center [671, 430] width 12 height 12
type input "1"
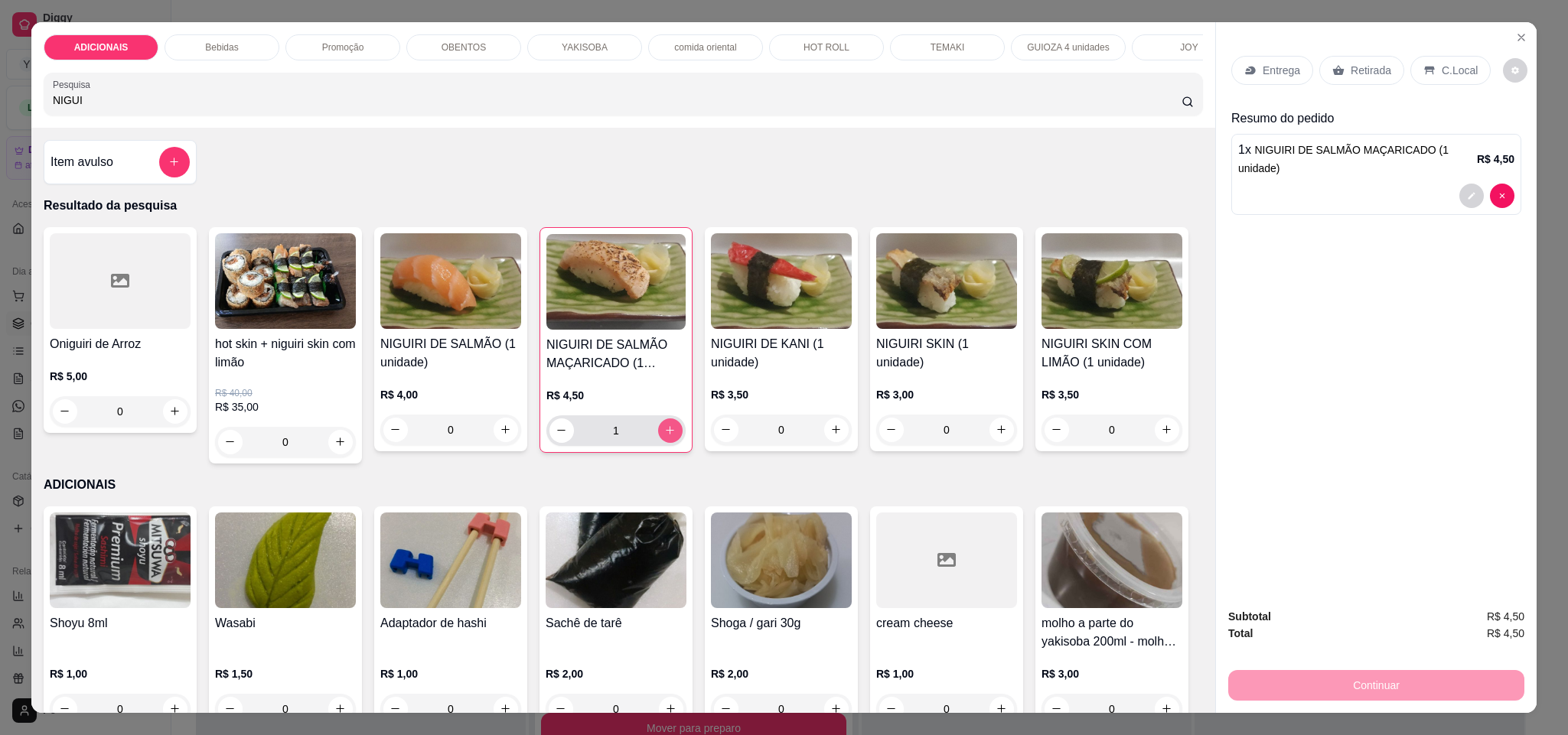
click at [665, 441] on button "increase-product-quantity" at bounding box center [670, 430] width 25 height 25
type input "2"
click at [665, 441] on button "increase-product-quantity" at bounding box center [670, 430] width 24 height 24
type input "3"
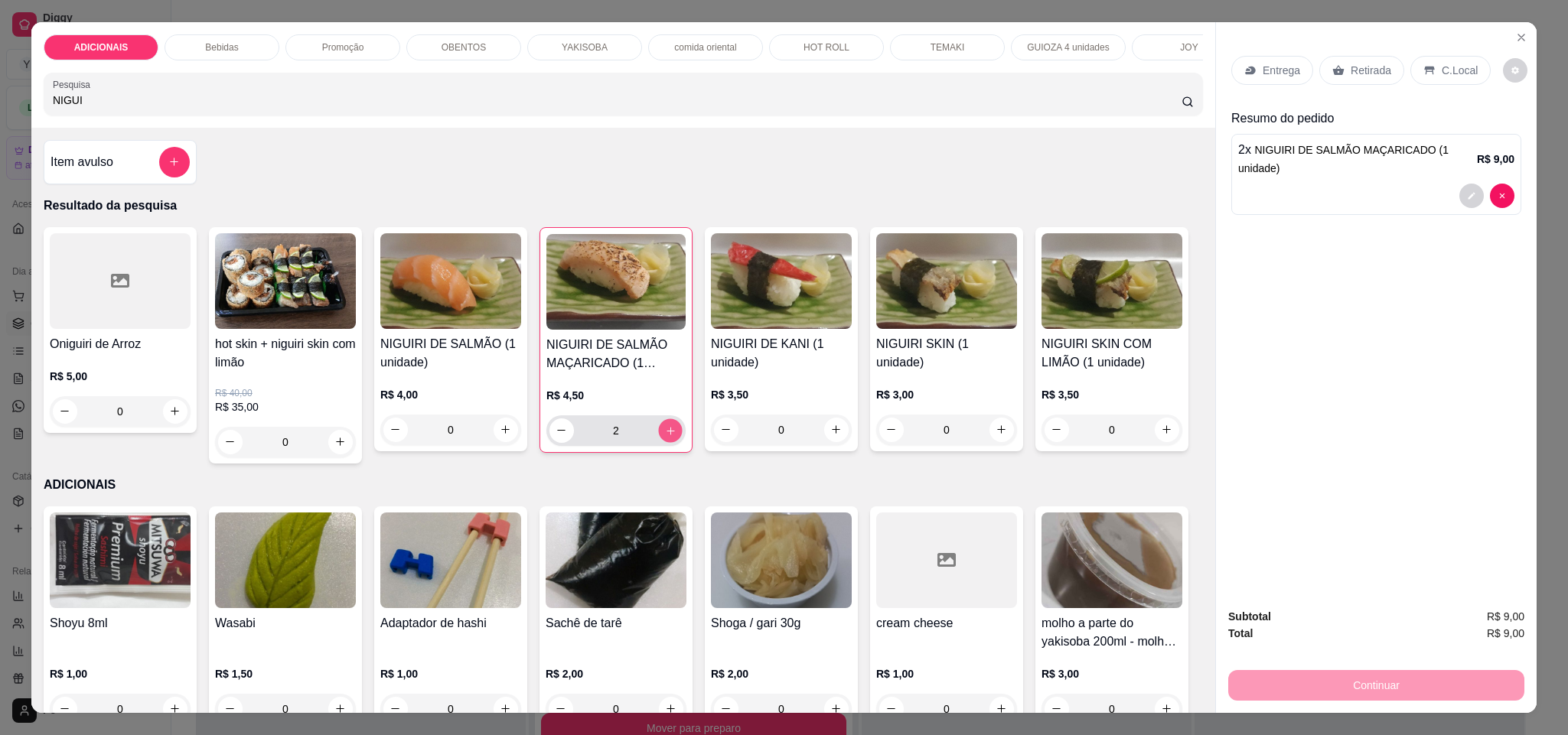
type input "3"
click at [665, 441] on button "increase-product-quantity" at bounding box center [670, 430] width 24 height 24
type input "4"
click at [997, 425] on icon "increase-product-quantity" at bounding box center [1003, 430] width 12 height 12
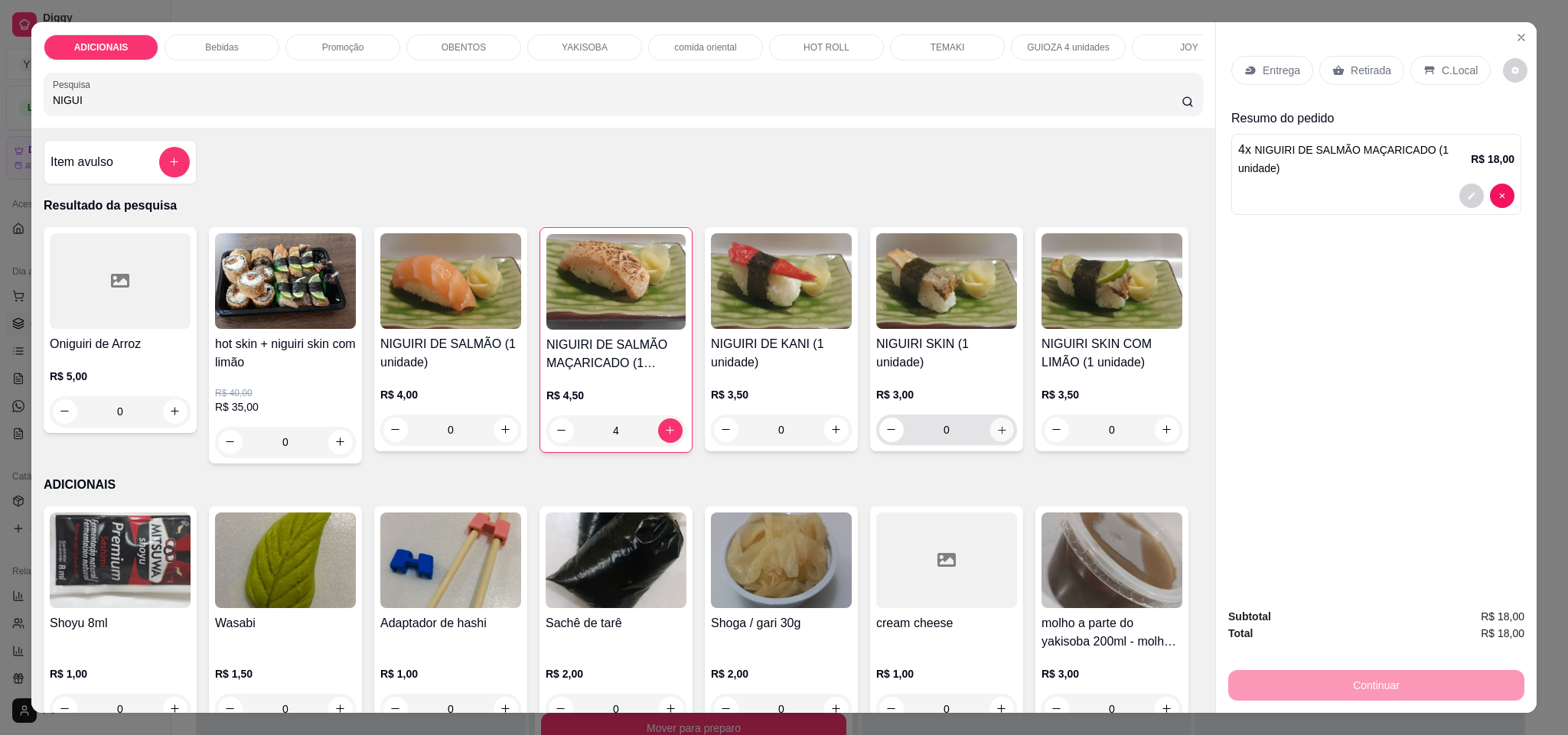
type input "1"
click at [996, 425] on icon "increase-product-quantity" at bounding box center [1002, 431] width 12 height 12
type input "2"
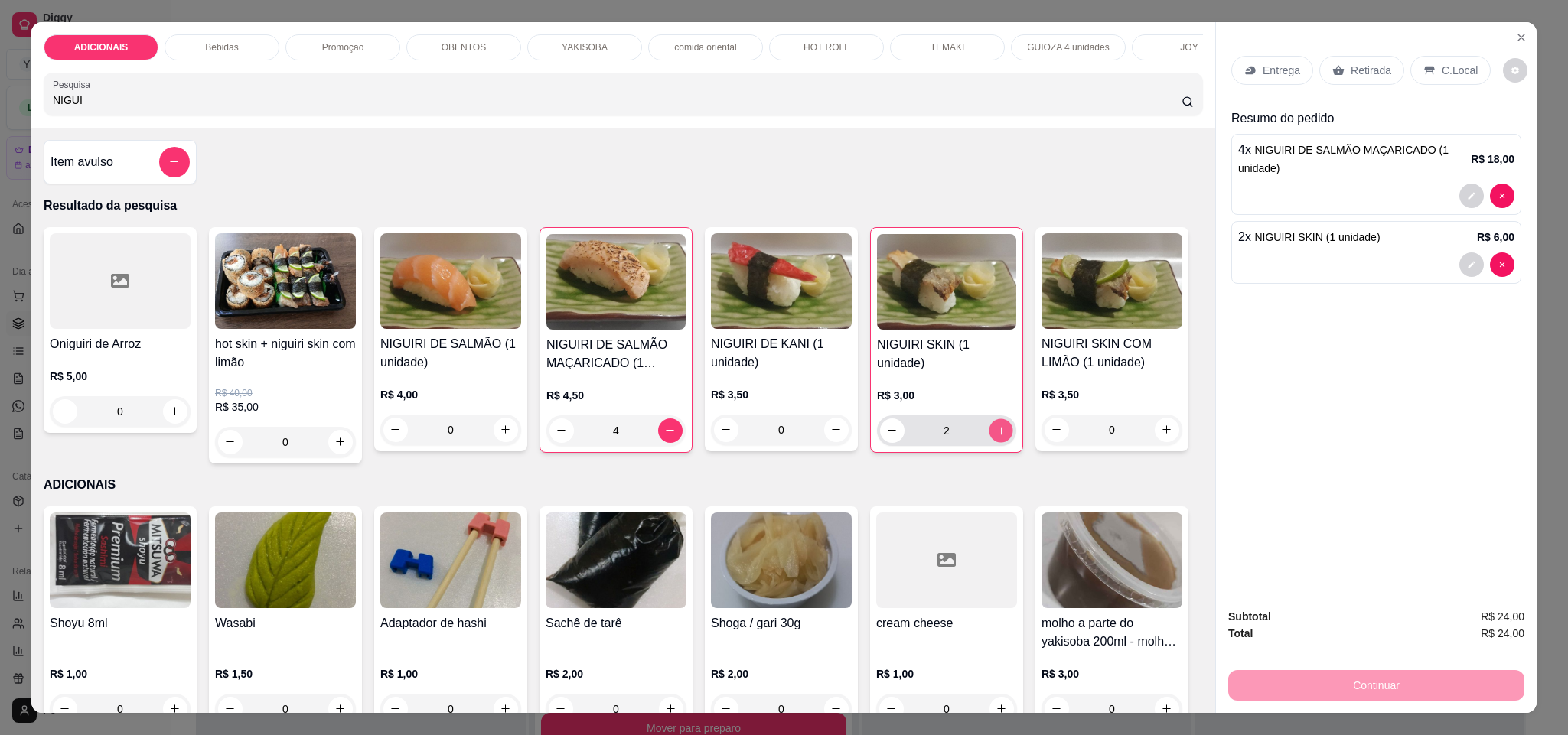
click at [996, 425] on icon "increase-product-quantity" at bounding box center [1002, 431] width 12 height 12
type input "3"
click at [996, 425] on icon "increase-product-quantity" at bounding box center [1002, 431] width 12 height 12
type input "4"
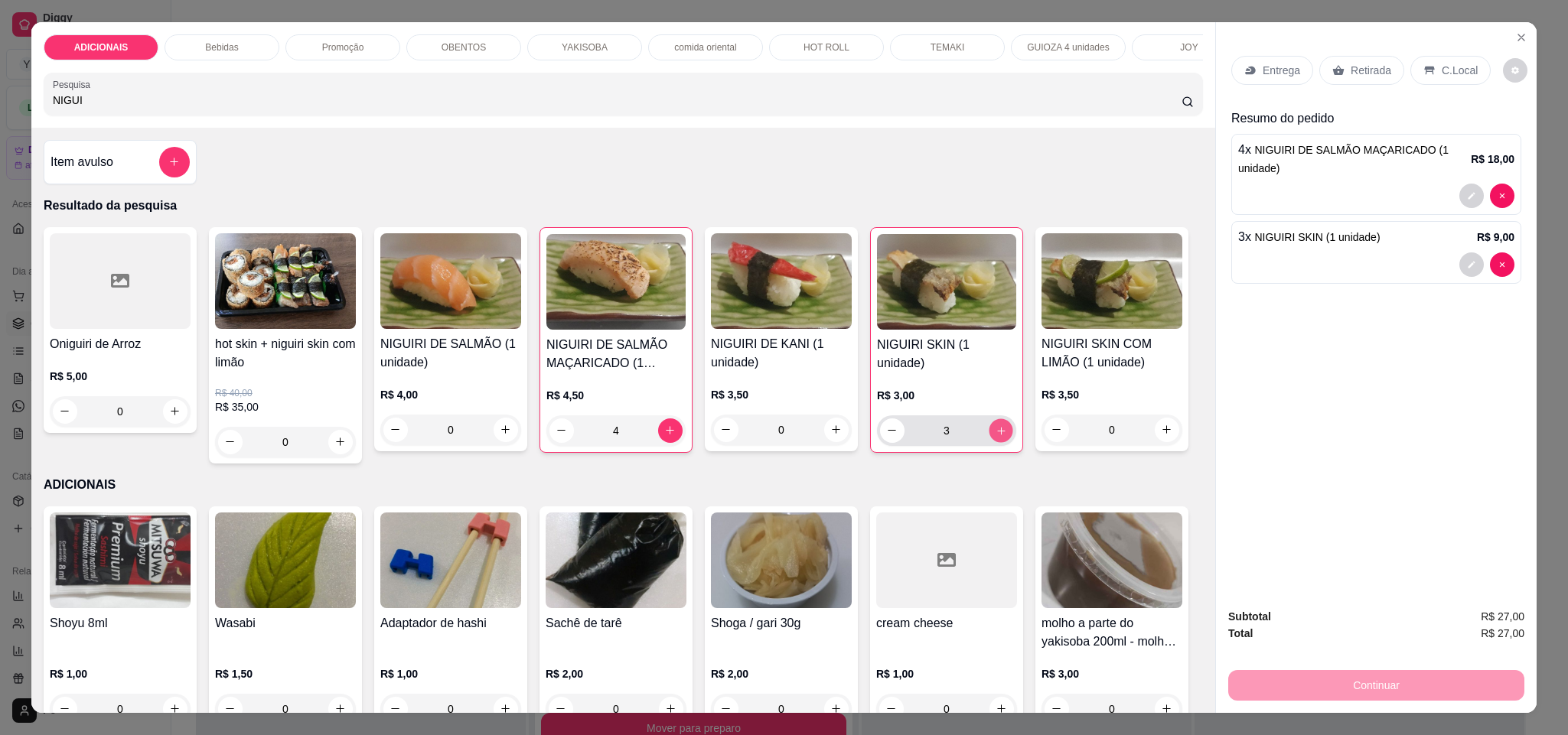
type input "4"
click at [170, 423] on button "increase-product-quantity" at bounding box center [175, 411] width 25 height 25
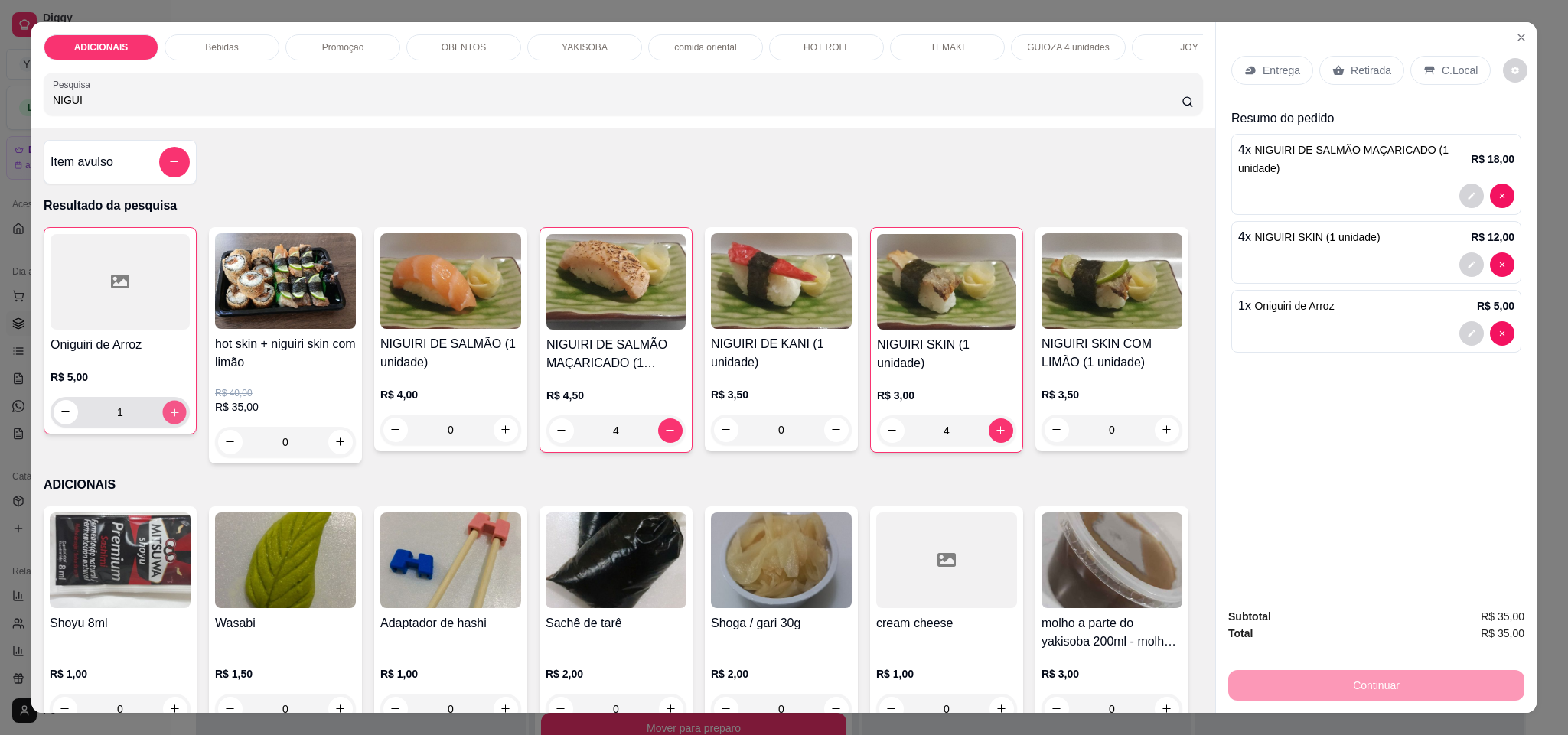
type input "1"
click at [170, 423] on button "increase-product-quantity" at bounding box center [174, 412] width 24 height 24
type input "2"
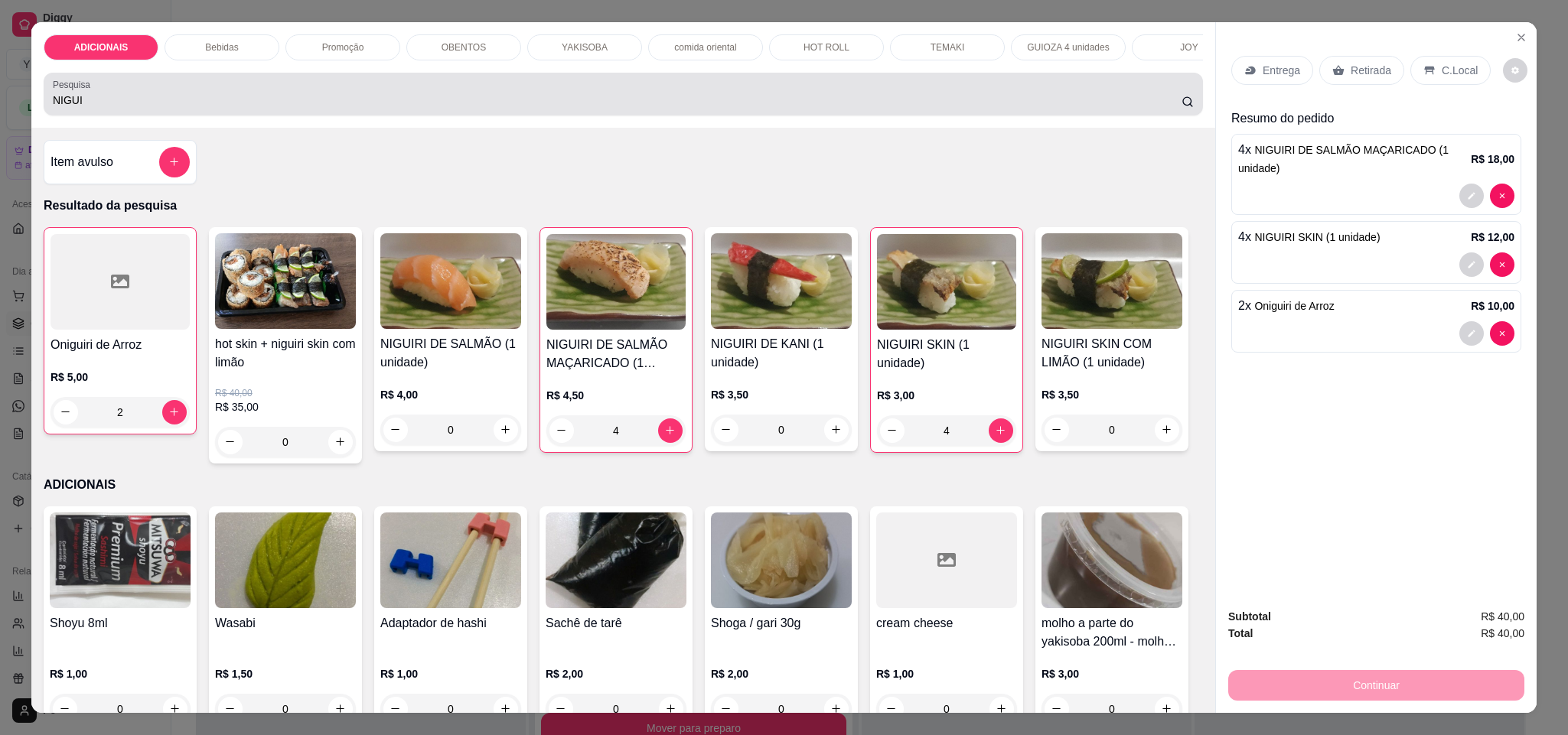
click at [94, 108] on input "NIGUI" at bounding box center [617, 100] width 1129 height 16
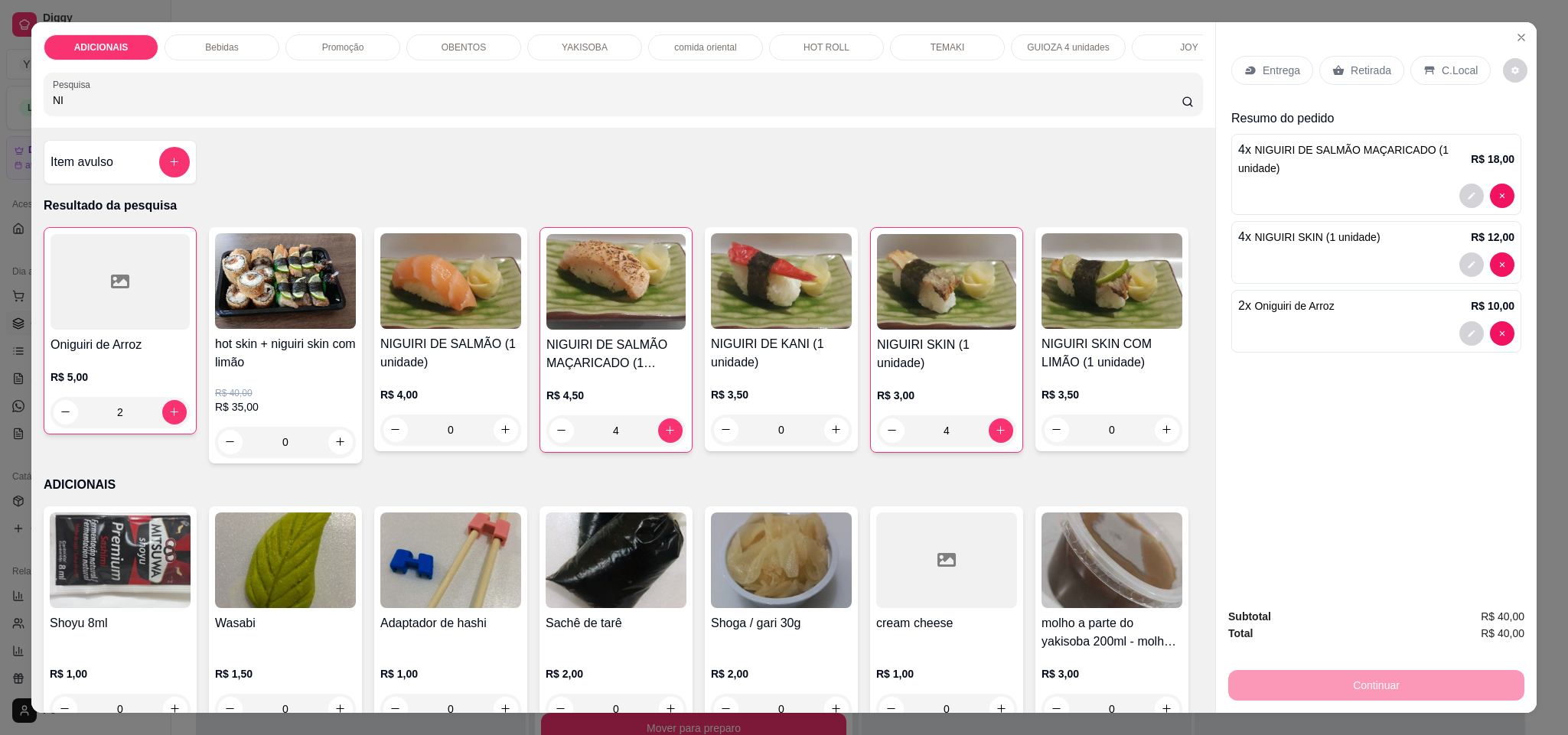
type input "N"
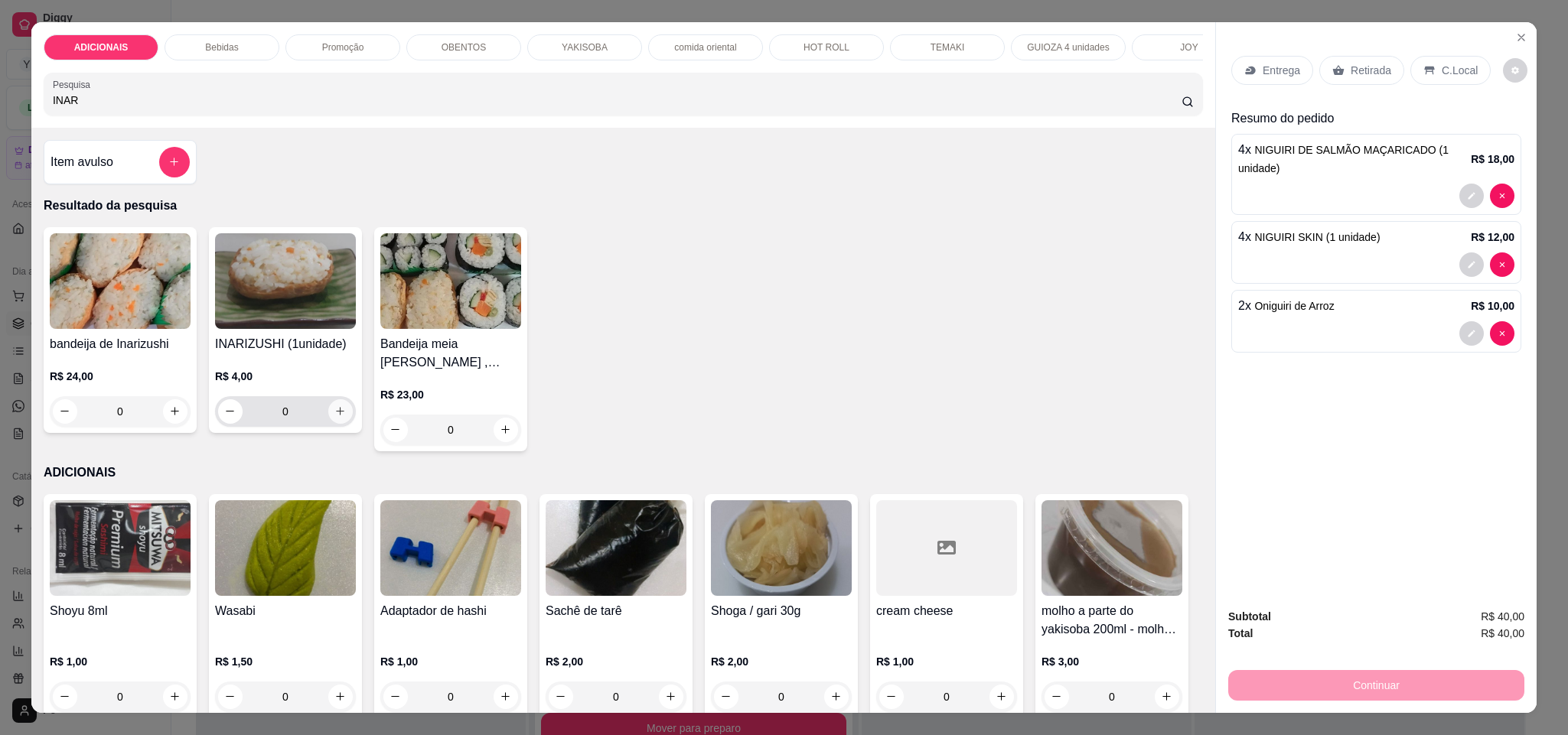
type input "INAR"
click at [336, 418] on icon "increase-product-quantity" at bounding box center [341, 412] width 12 height 12
type input "1"
click at [336, 424] on button "increase-product-quantity" at bounding box center [339, 412] width 24 height 24
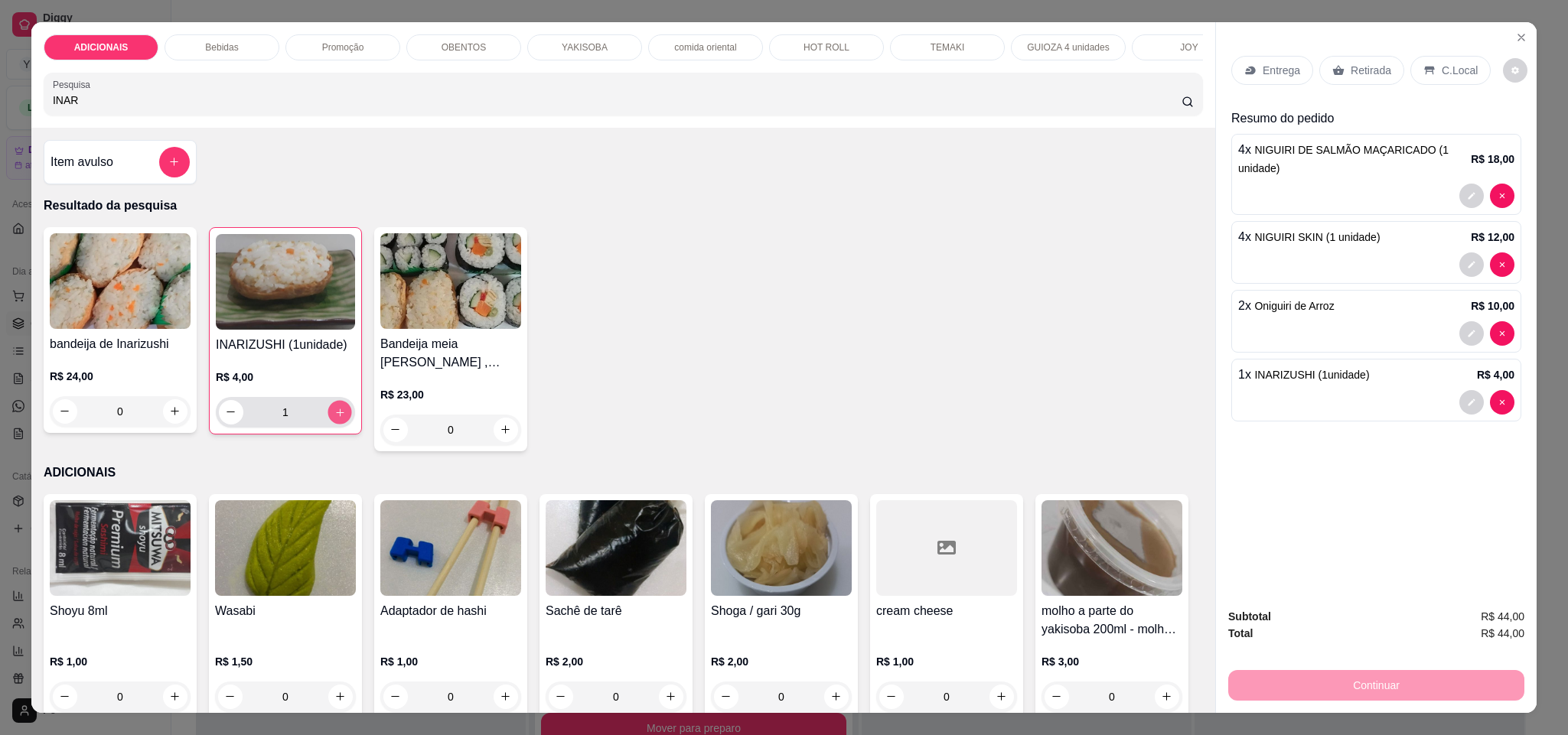
type input "2"
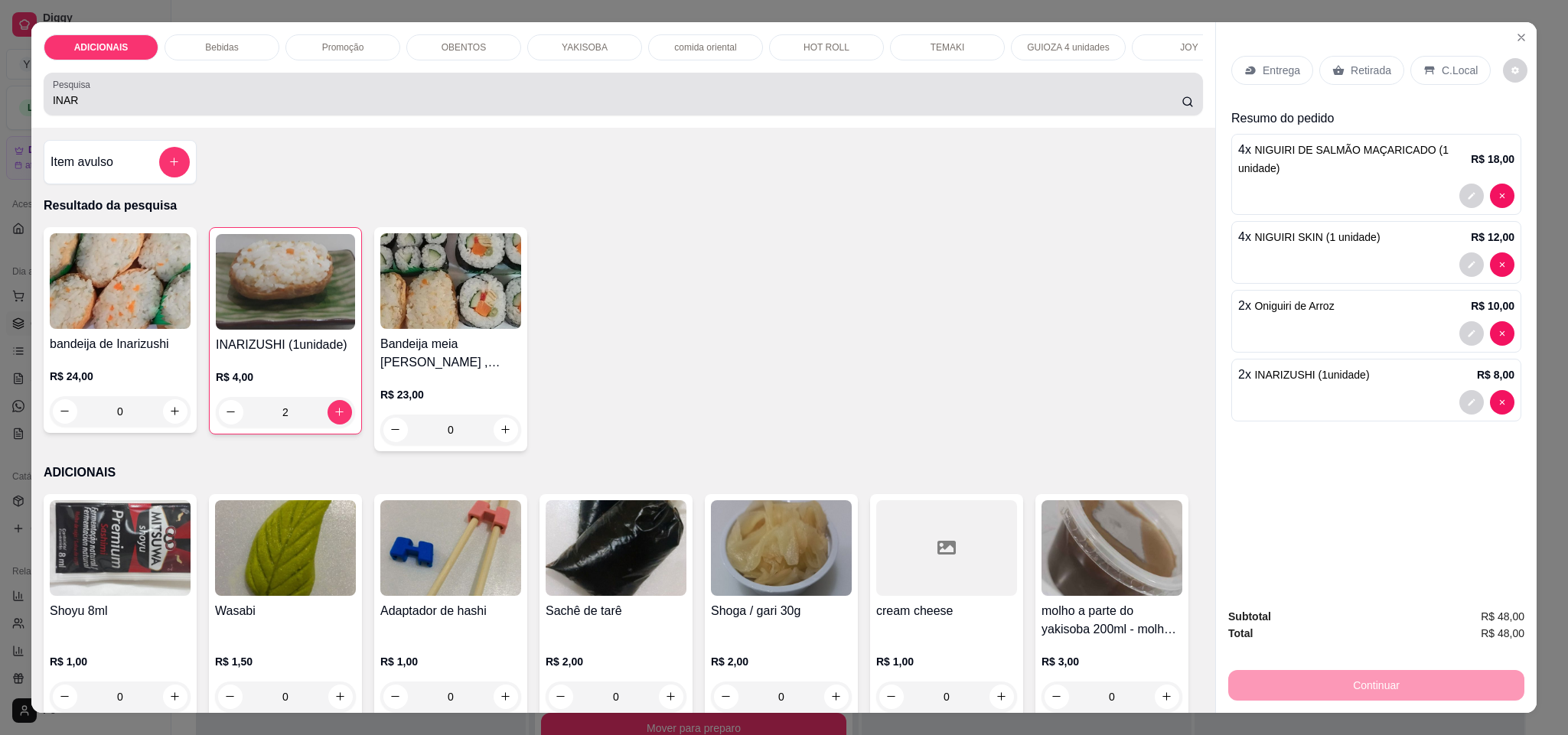
click at [75, 108] on input "INAR" at bounding box center [617, 100] width 1129 height 16
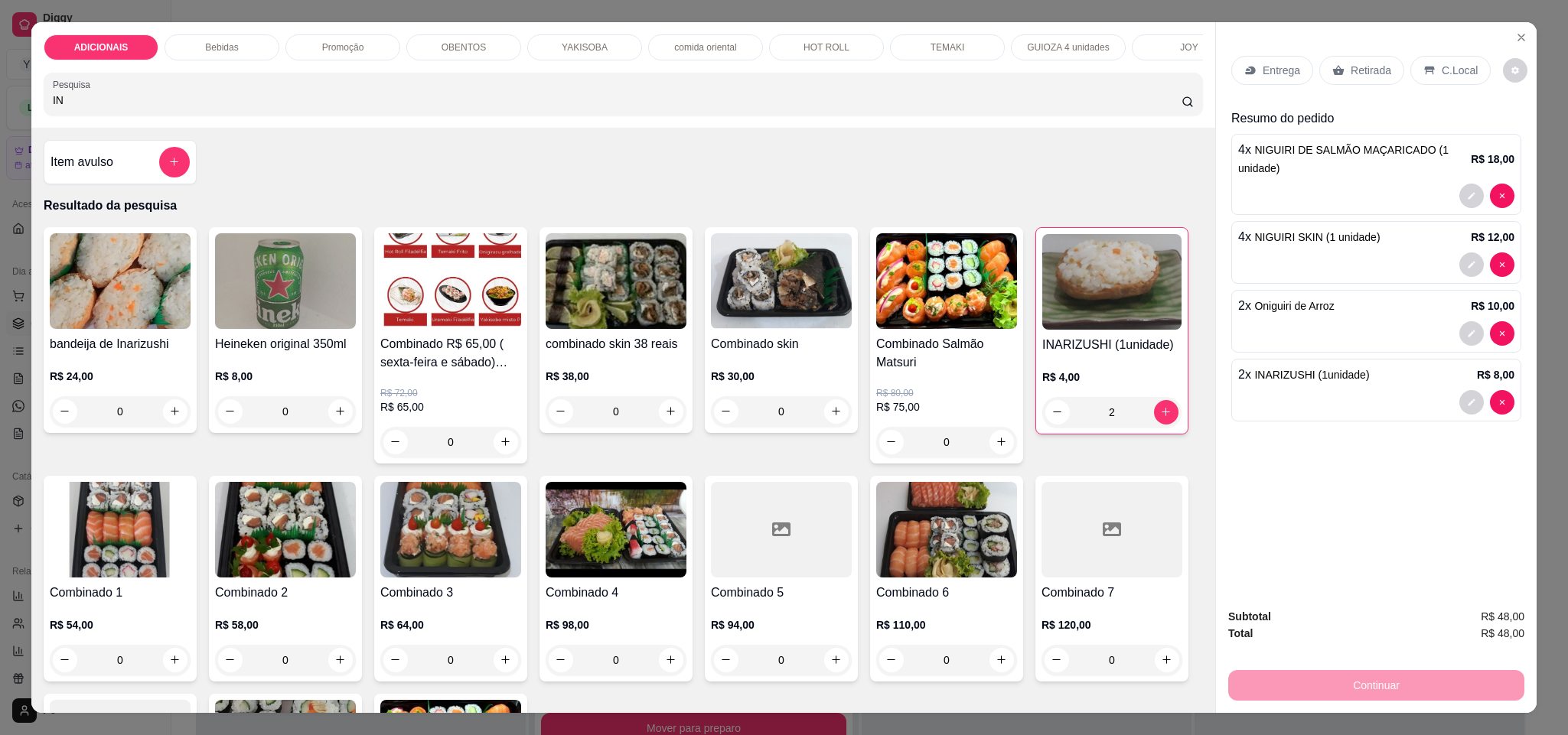
type input "I"
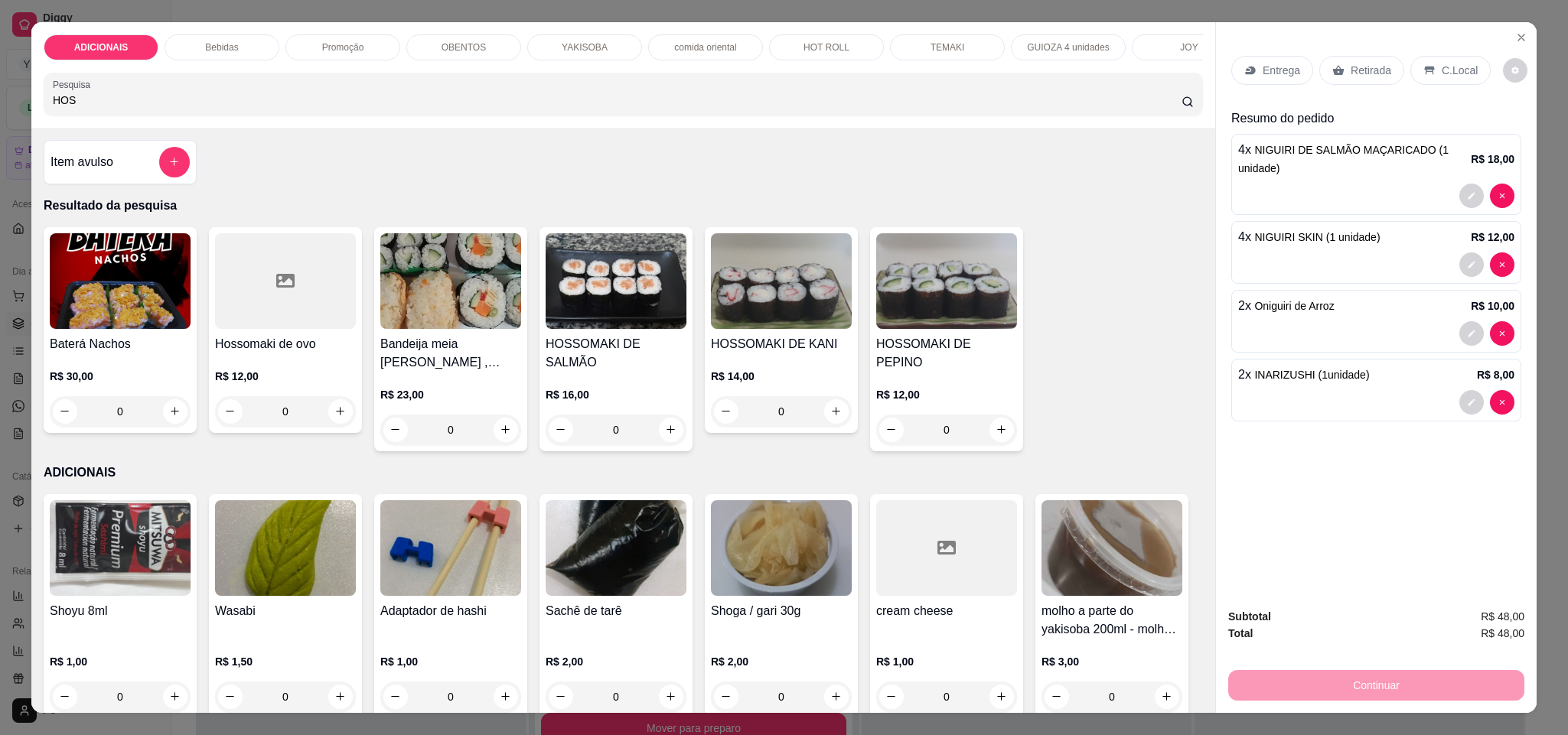
type input "HOS"
click at [165, 165] on div at bounding box center [174, 161] width 30 height 30
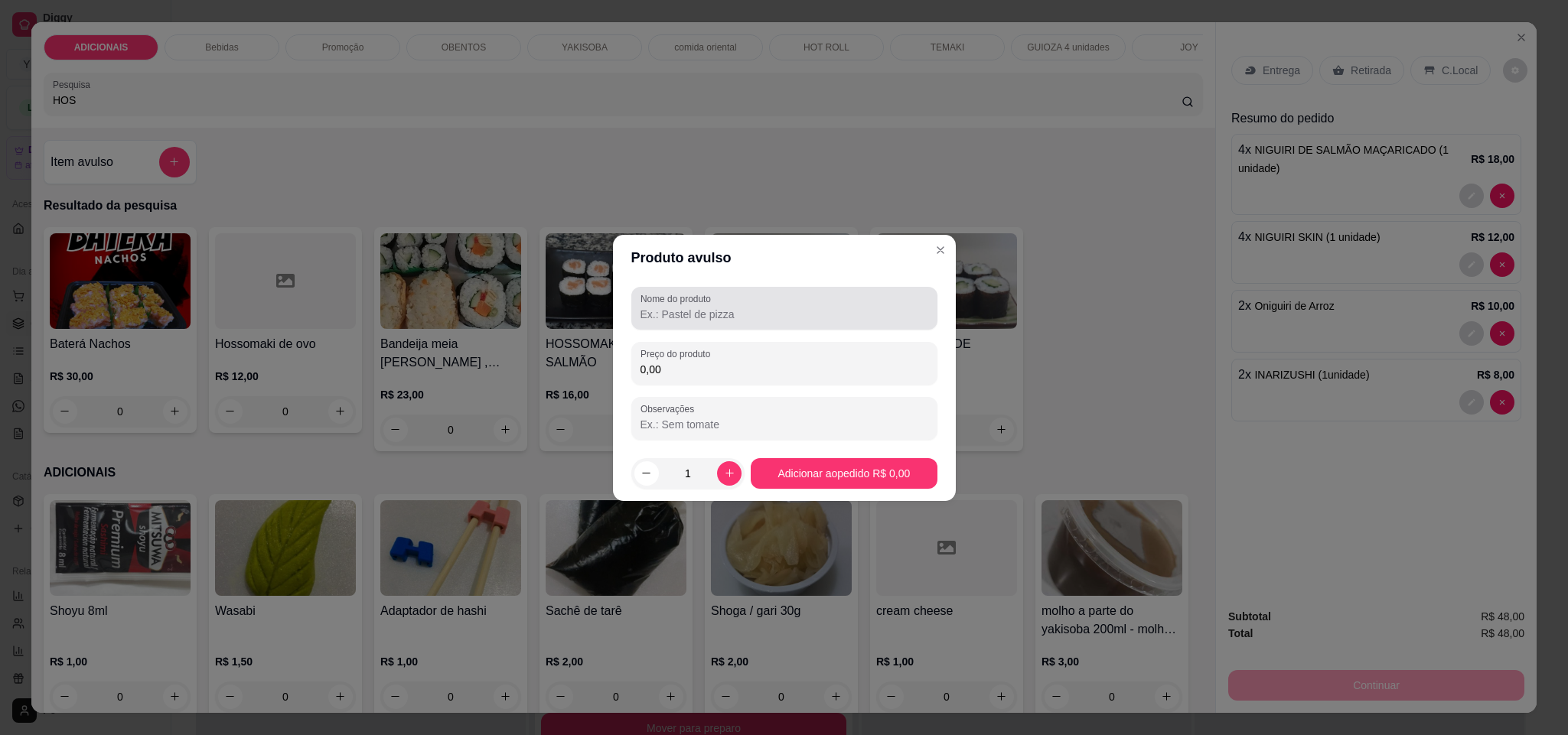
click at [737, 322] on div "Nome do produto" at bounding box center [784, 309] width 306 height 43
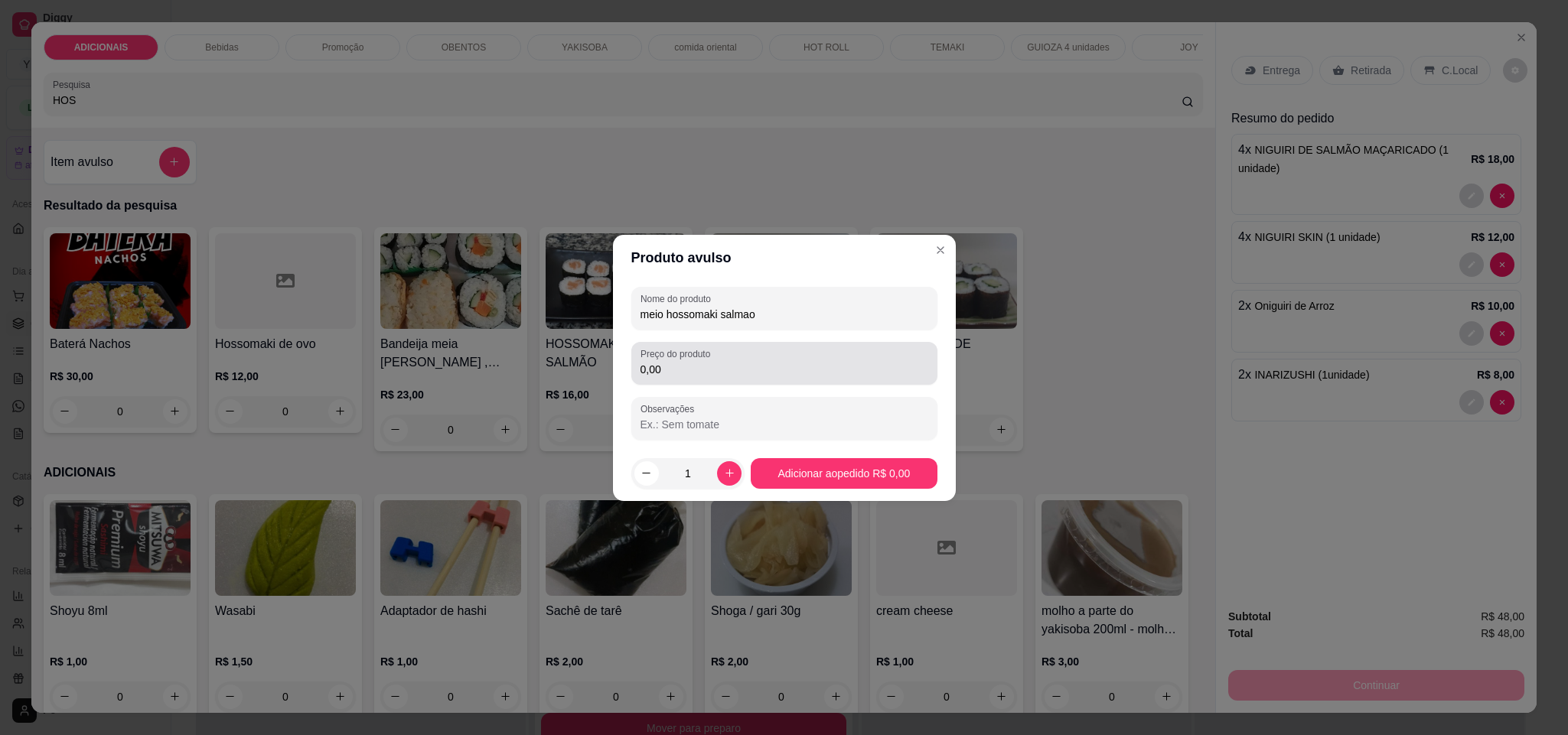
type input "meio hossomaki salmao"
click at [713, 372] on div "Preço do produto 0,00" at bounding box center [784, 364] width 306 height 43
type input "8,00"
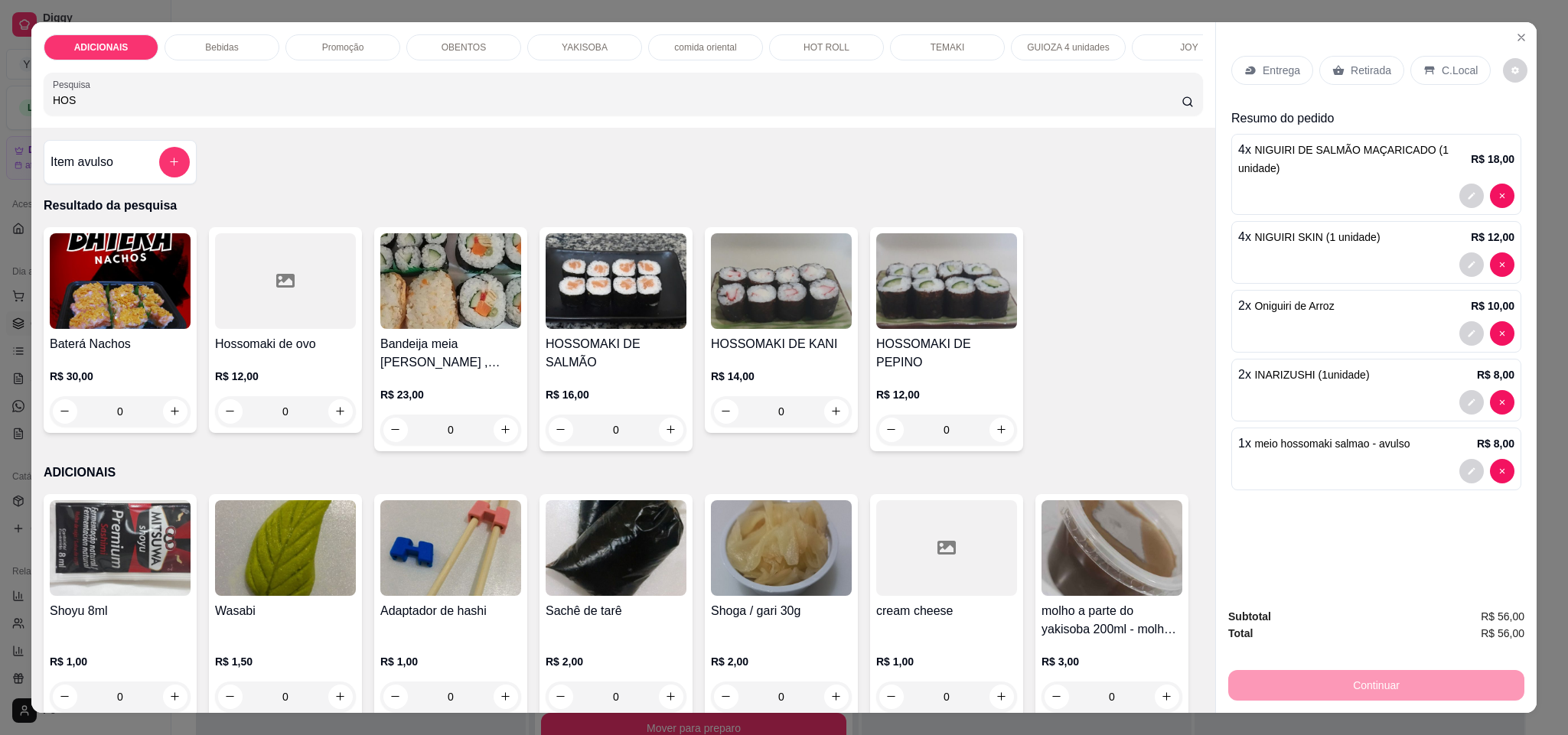
click at [116, 178] on div "Item avulso" at bounding box center [120, 161] width 140 height 30
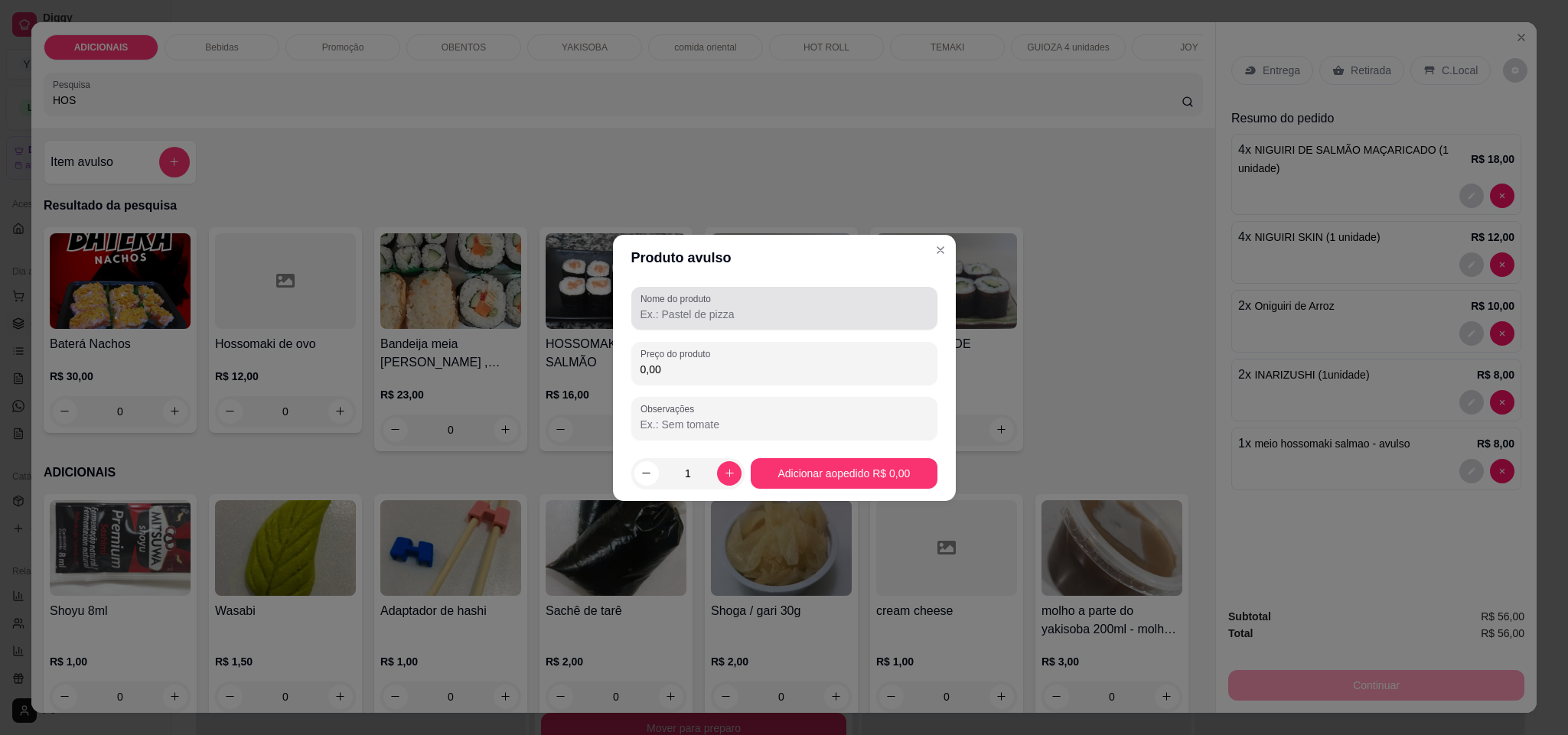
drag, startPoint x: 696, startPoint y: 328, endPoint x: 475, endPoint y: 350, distance: 222.1
click at [691, 329] on div "Nome do produto" at bounding box center [784, 309] width 306 height 43
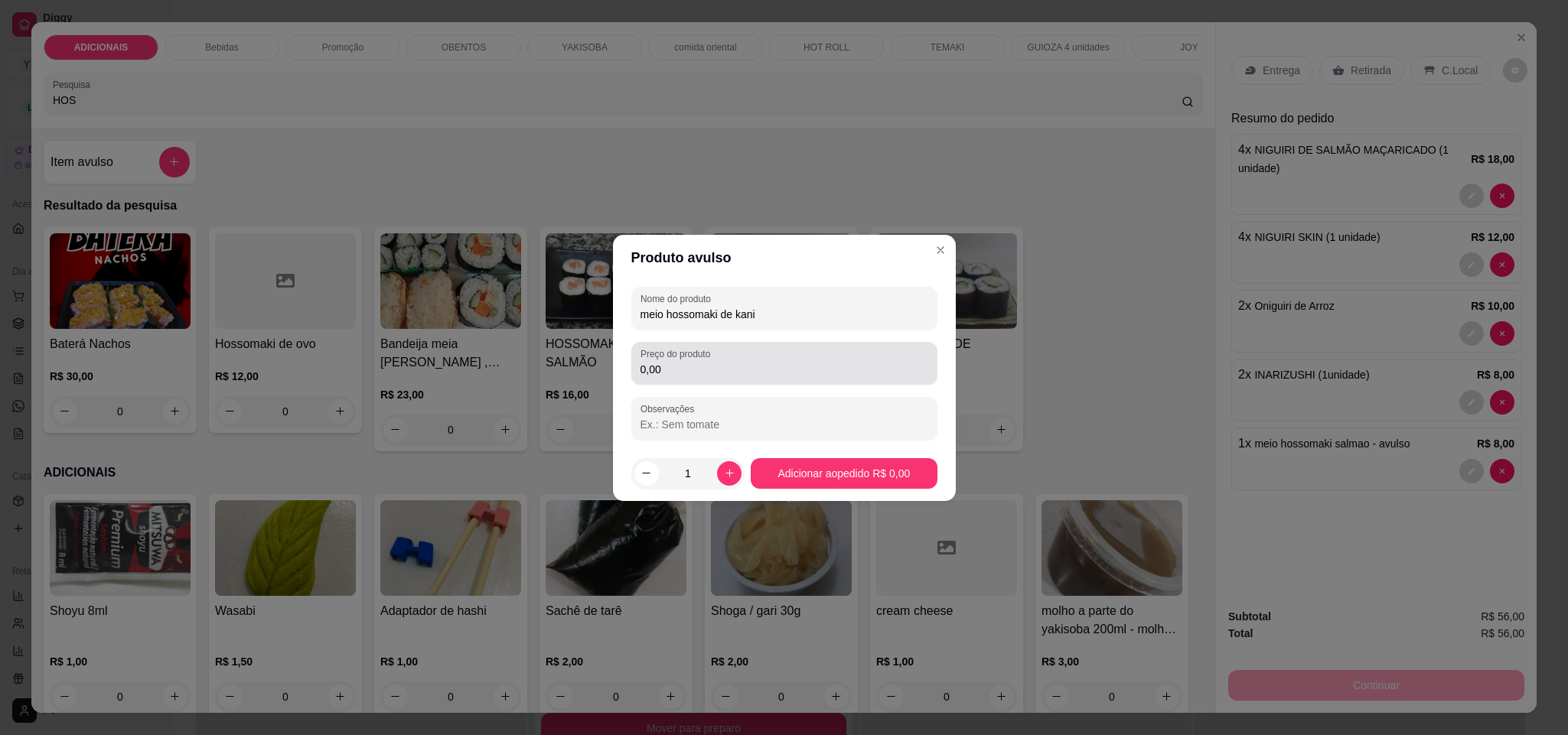
type input "meio hossomaki de kani"
click at [710, 368] on input "0,00" at bounding box center [784, 369] width 288 height 16
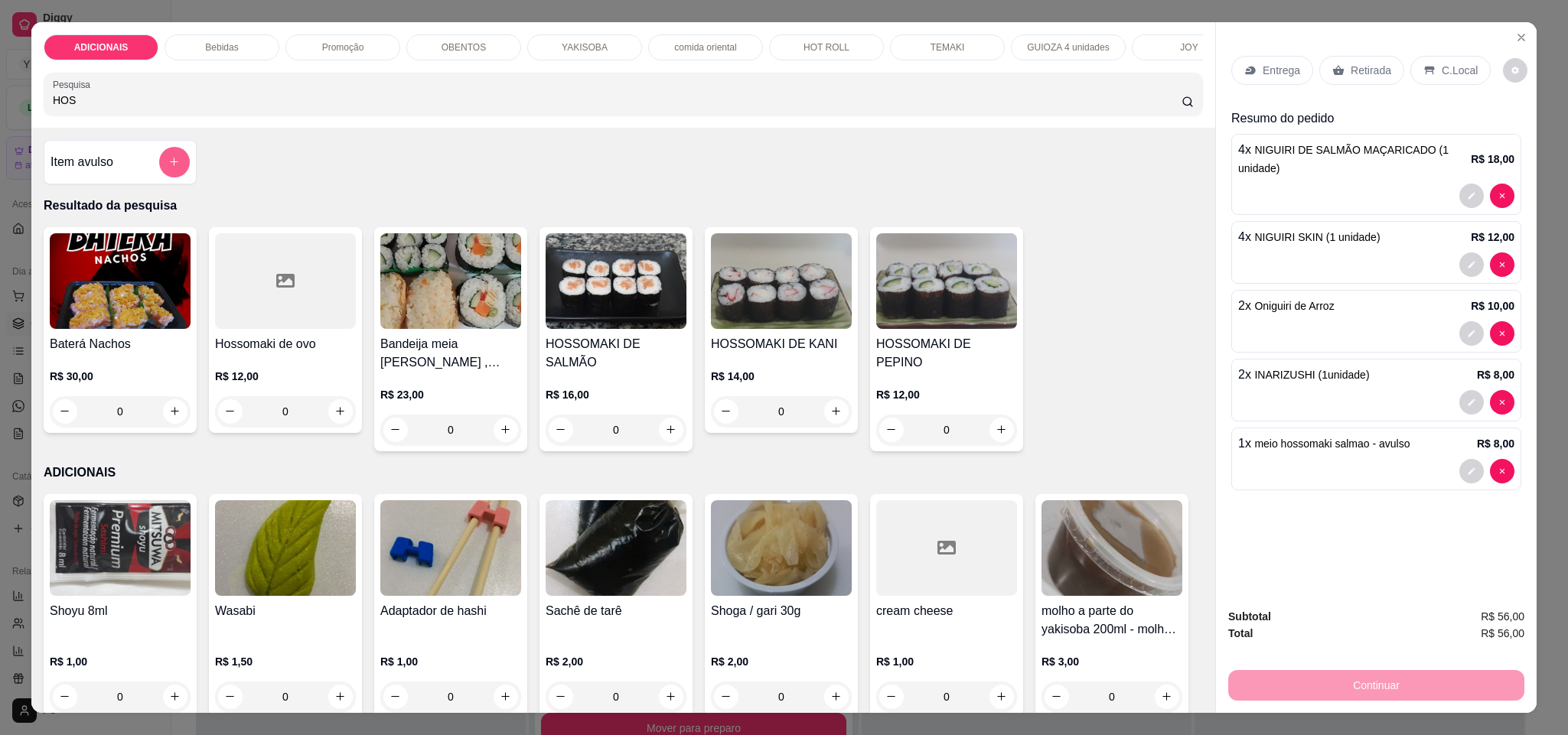
click at [159, 170] on div at bounding box center [174, 161] width 30 height 30
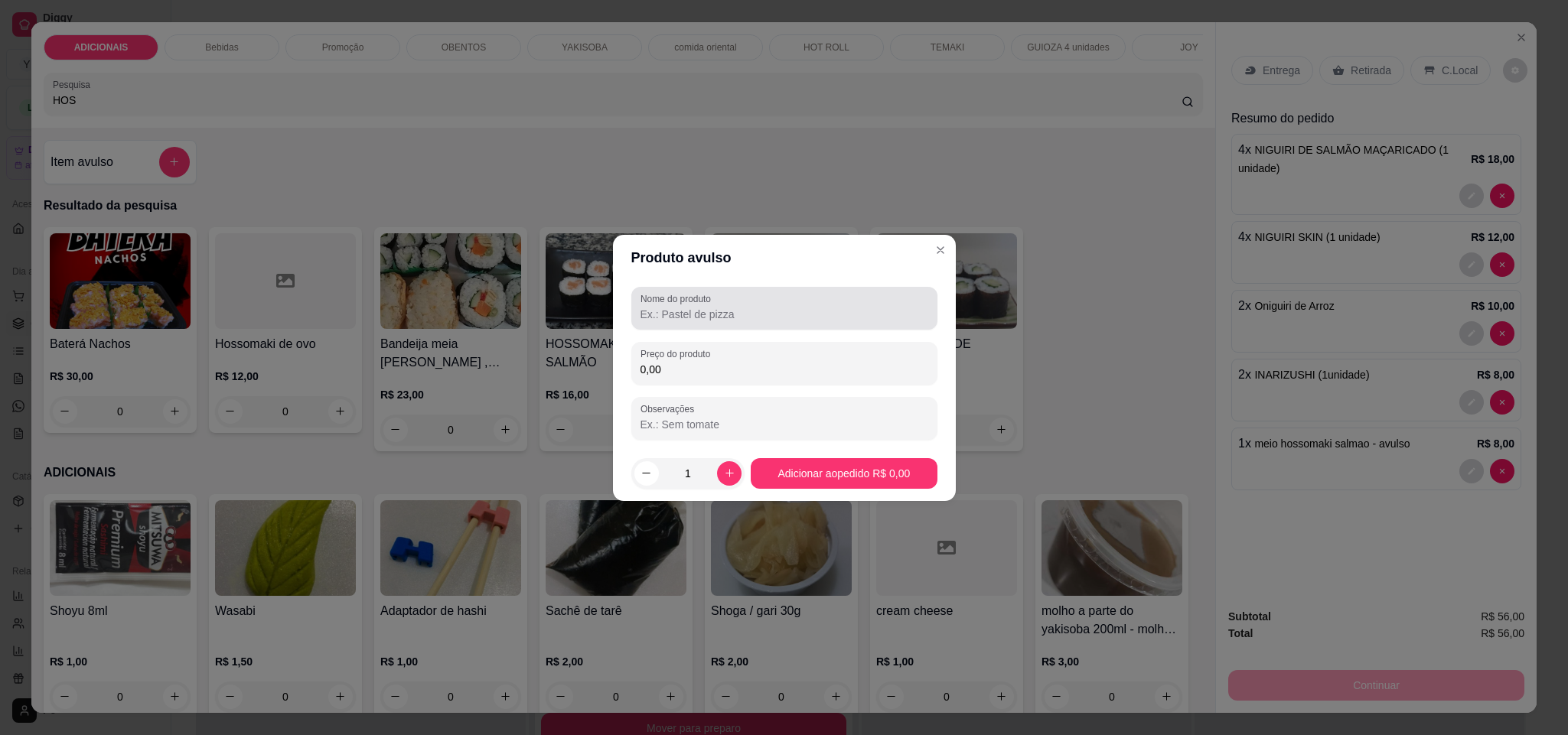
click at [766, 319] on input "Nome do produto" at bounding box center [784, 314] width 288 height 16
type input "hossomaki de kani (meio)"
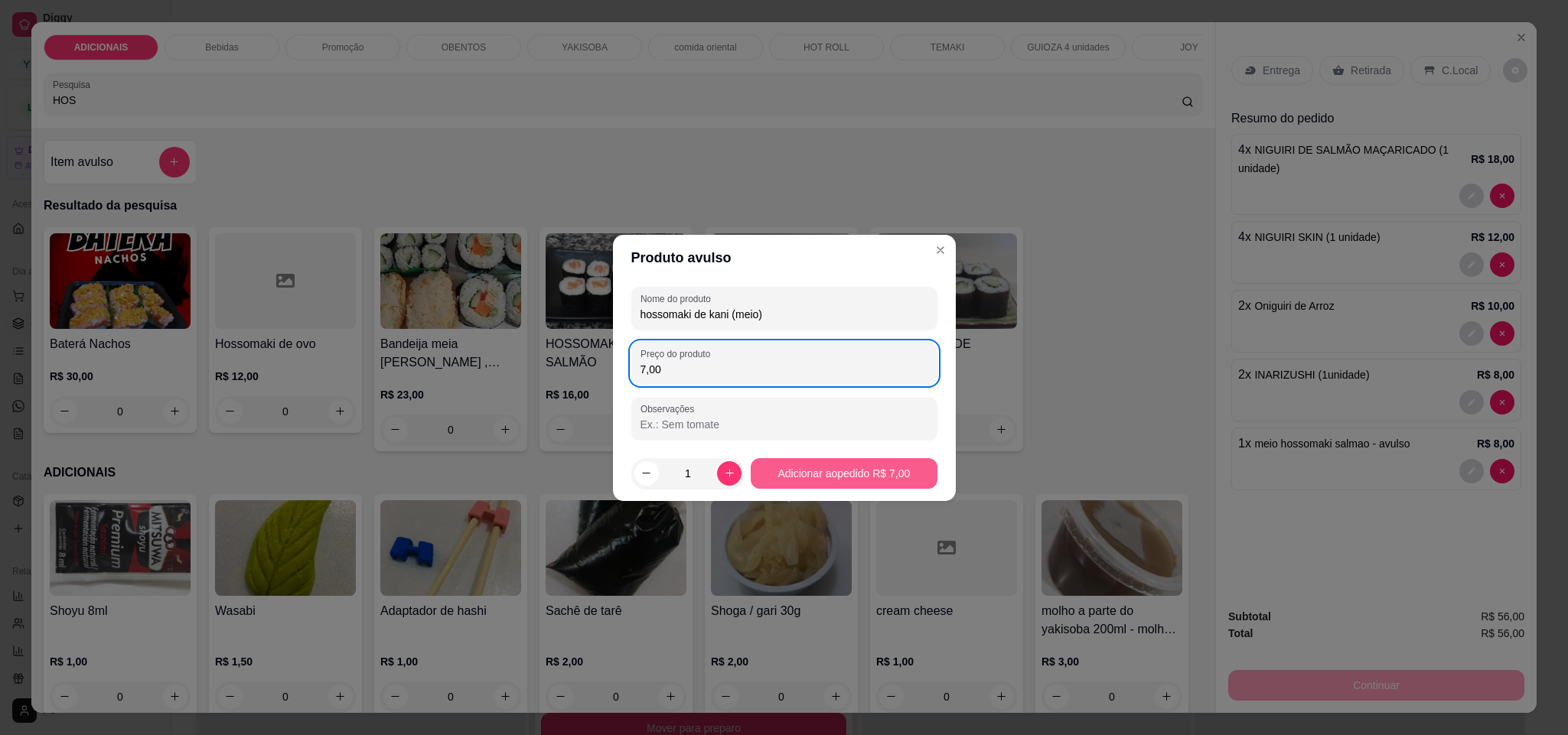
type input "7,00"
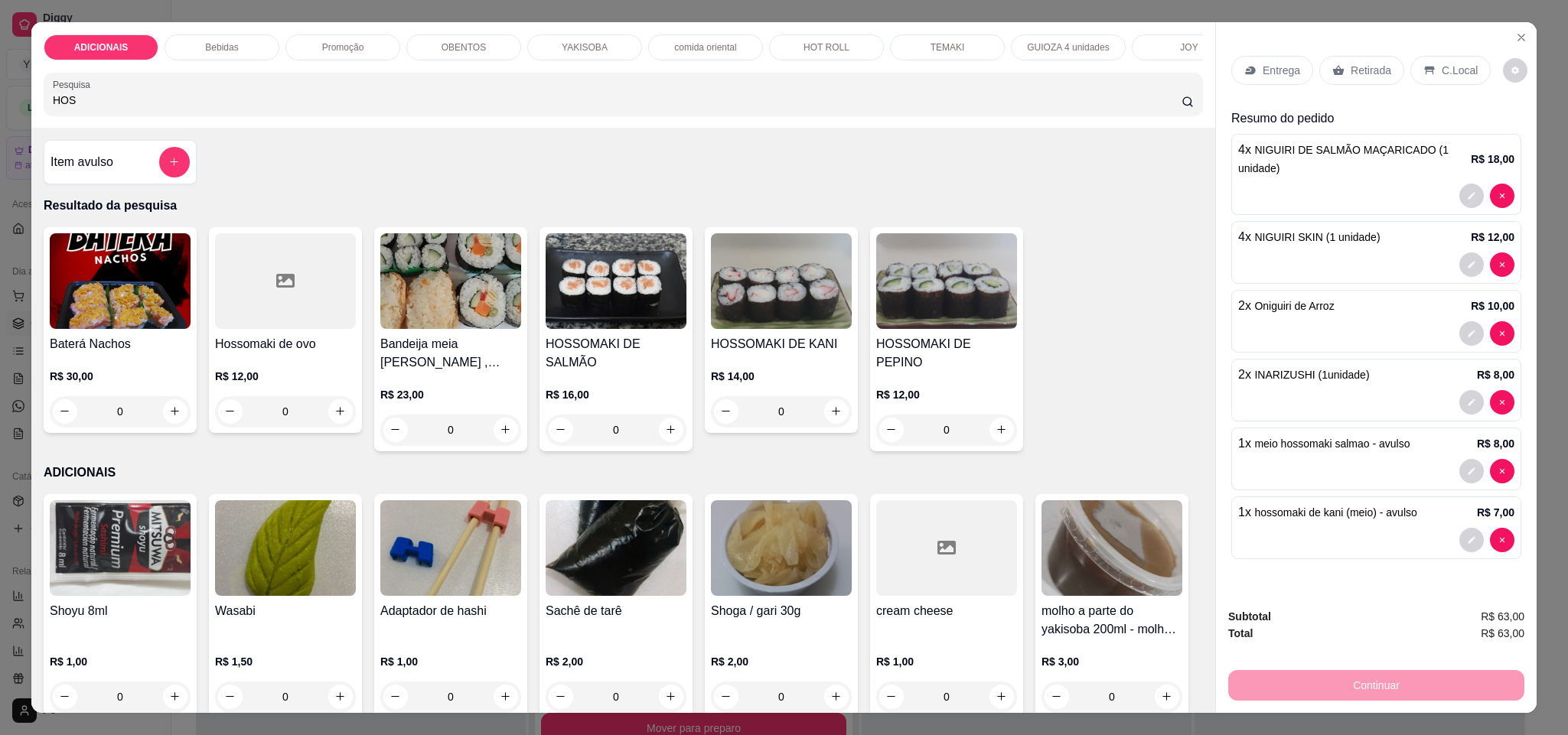
click at [1422, 79] on div "C.Local" at bounding box center [1451, 71] width 81 height 29
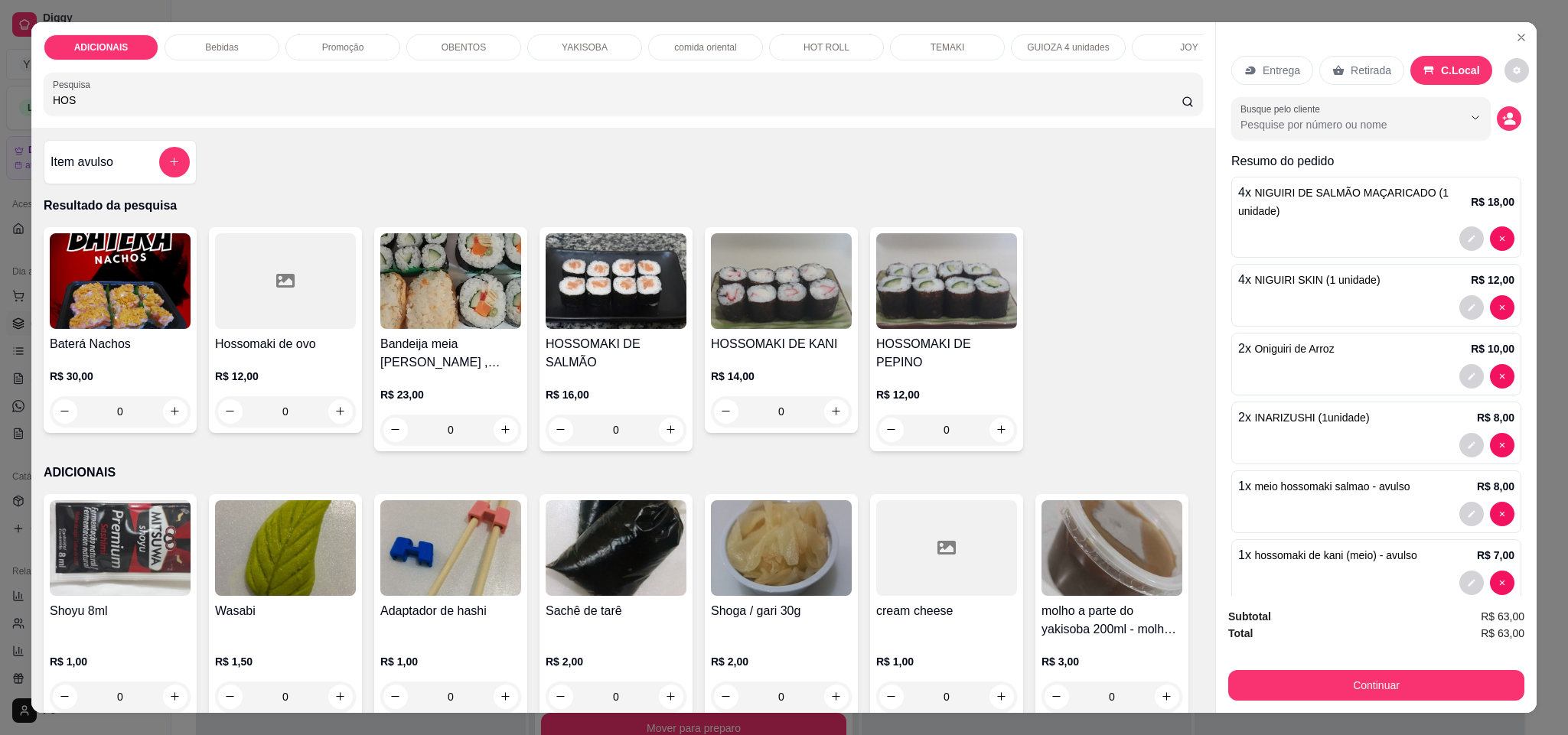
click at [1376, 668] on div "Continuar" at bounding box center [1376, 683] width 296 height 34
click at [1366, 698] on button "Continuar" at bounding box center [1376, 685] width 296 height 30
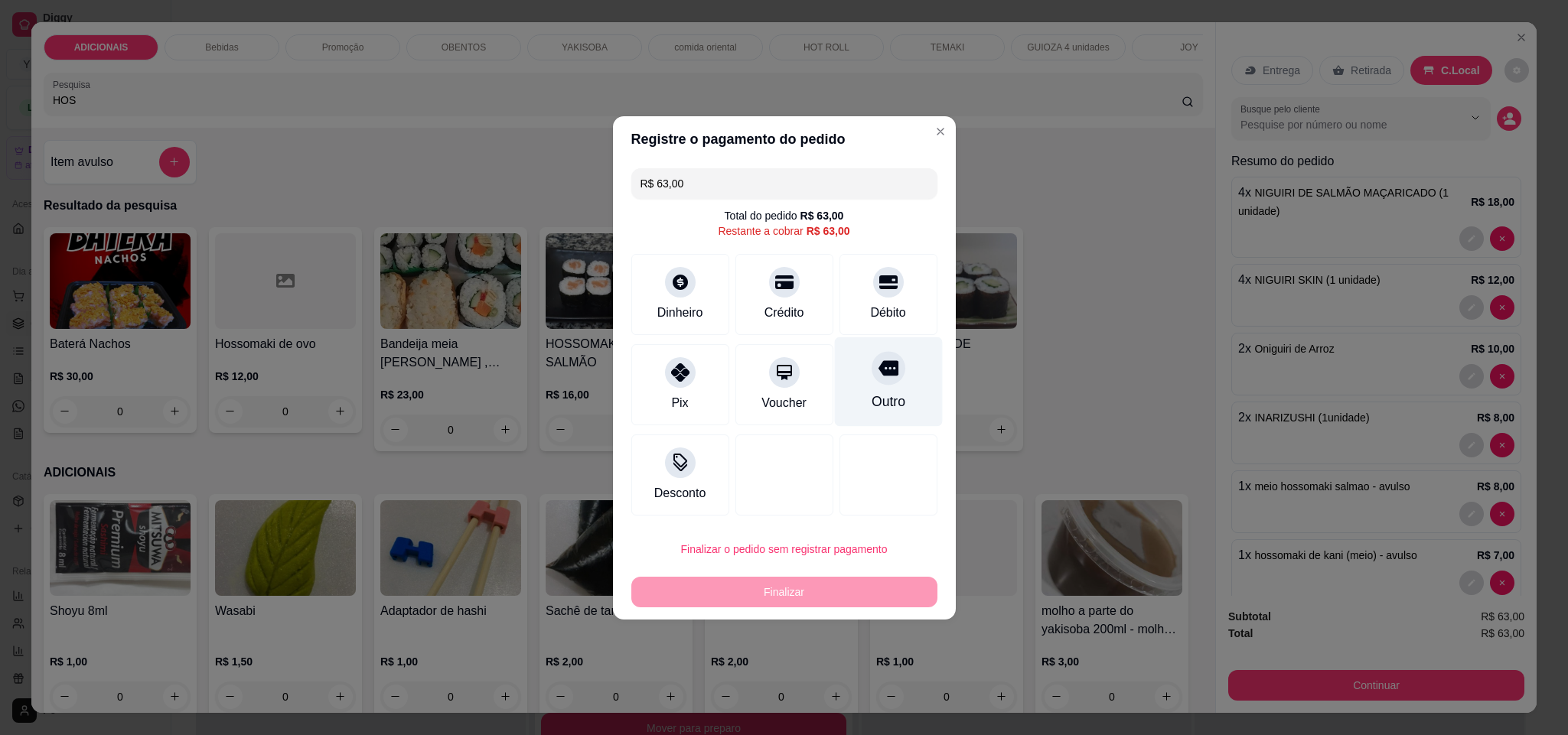
click at [876, 393] on div "Outro" at bounding box center [888, 402] width 33 height 20
type input "R$ 0,00"
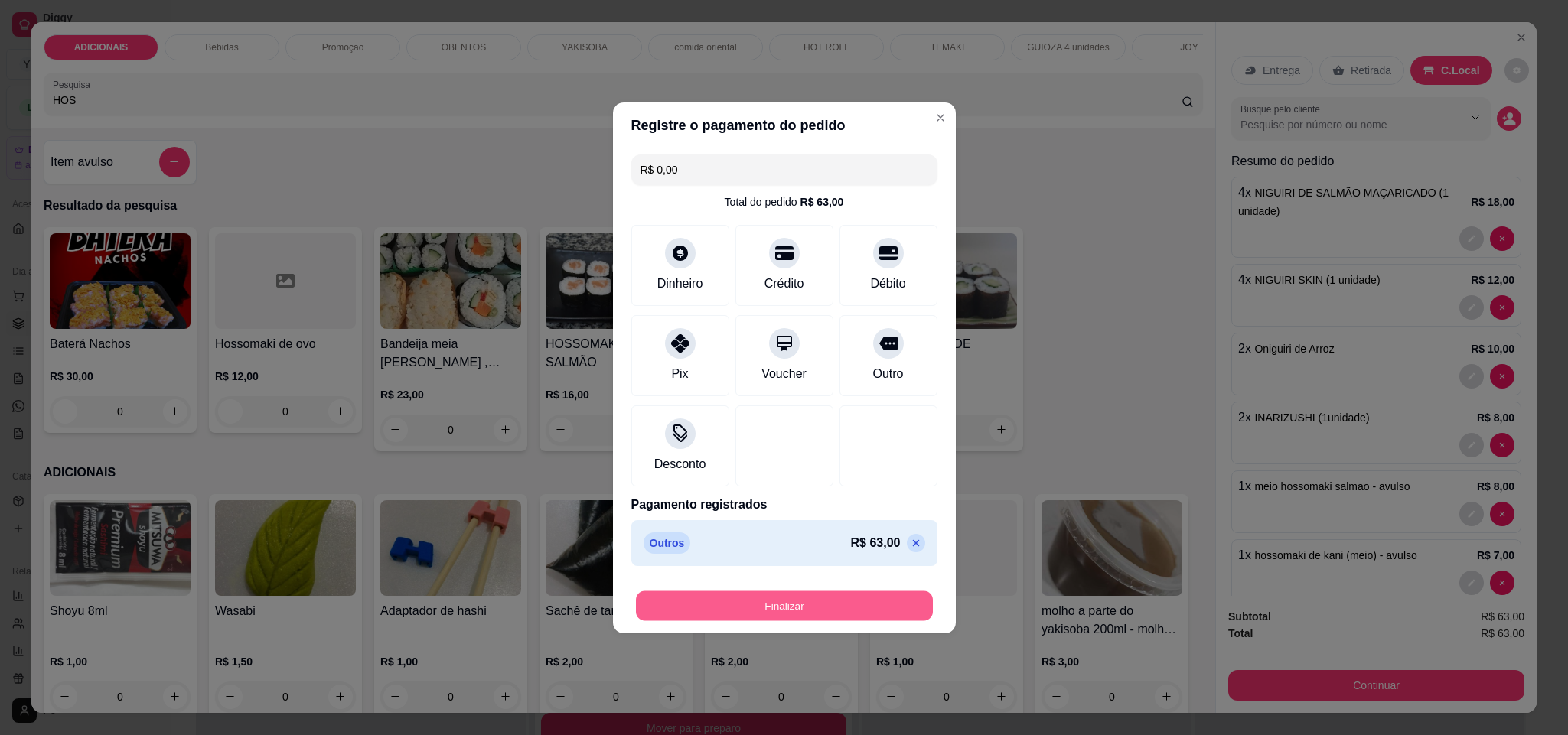
click at [790, 611] on button "Finalizar" at bounding box center [784, 605] width 297 height 29
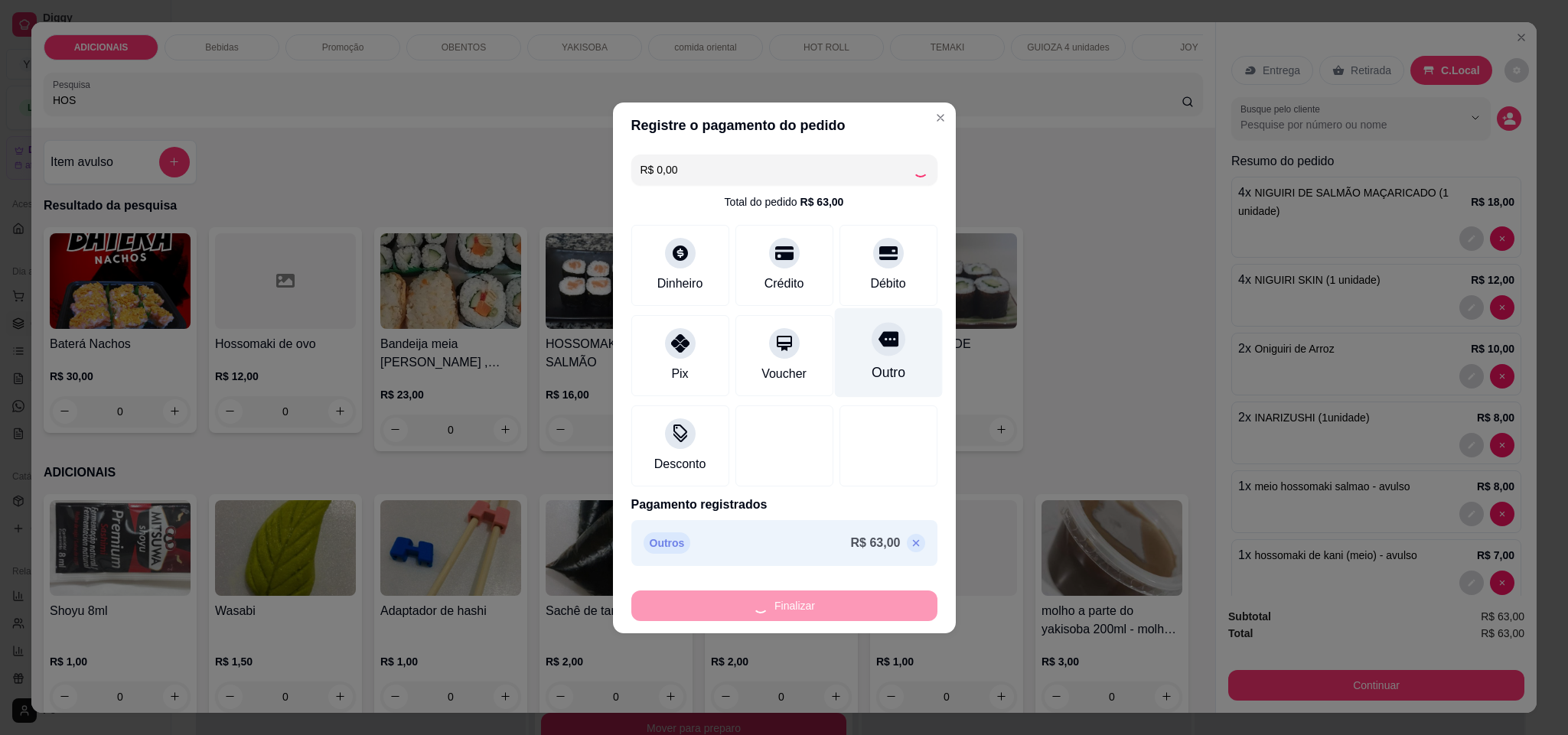
type input "0"
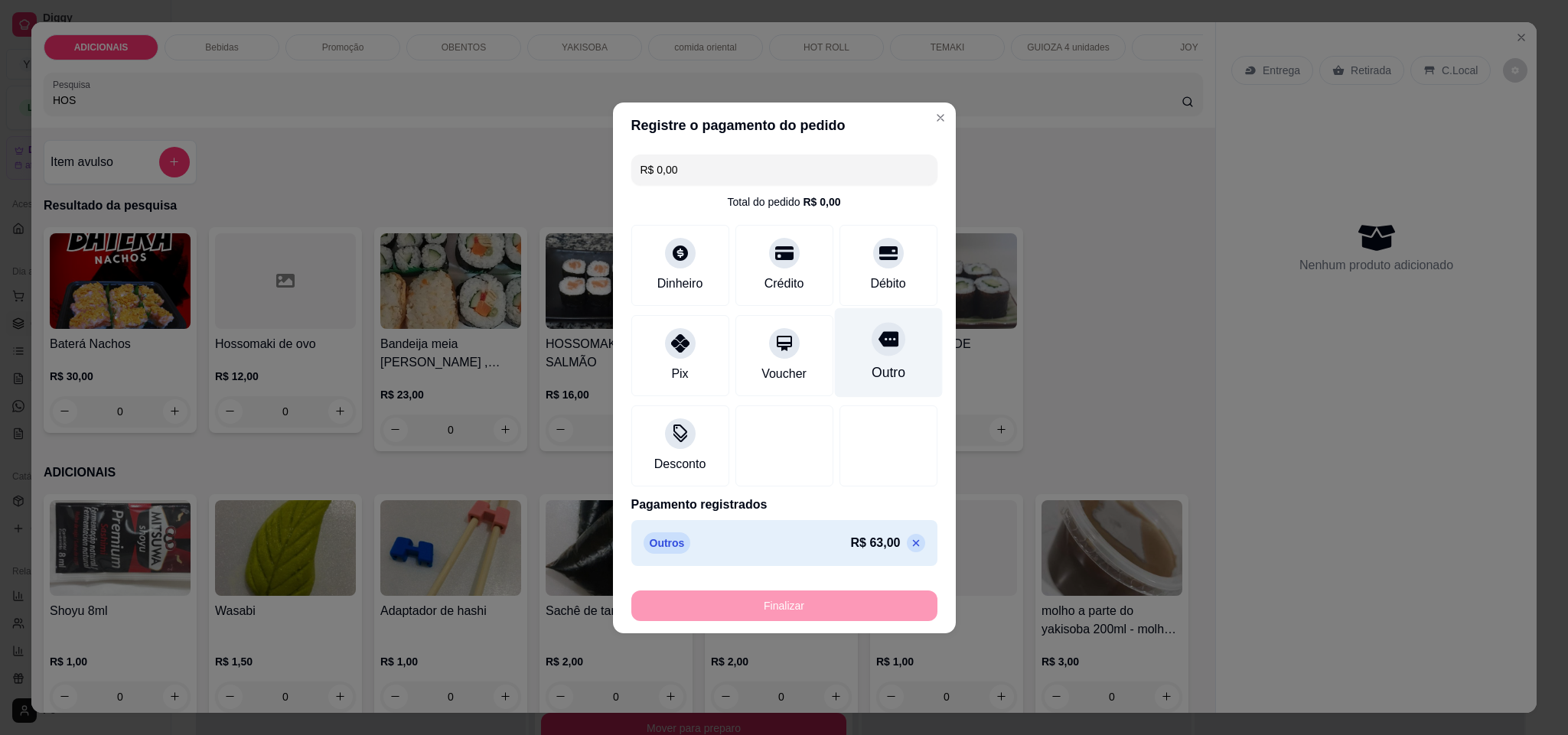
type input "-R$ 63,00"
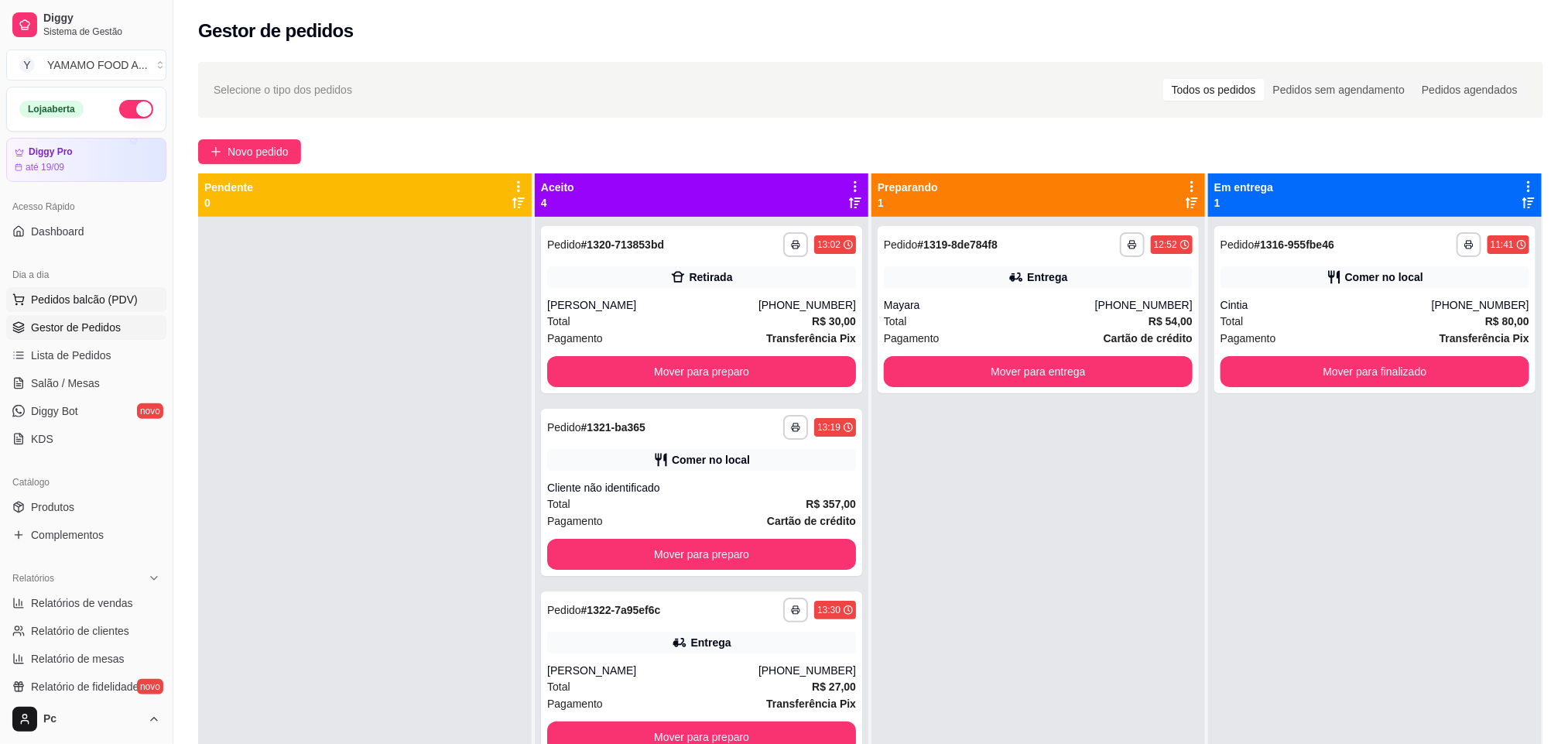
click at [118, 299] on span "Pedidos balcão (PDV)" at bounding box center [84, 299] width 106 height 16
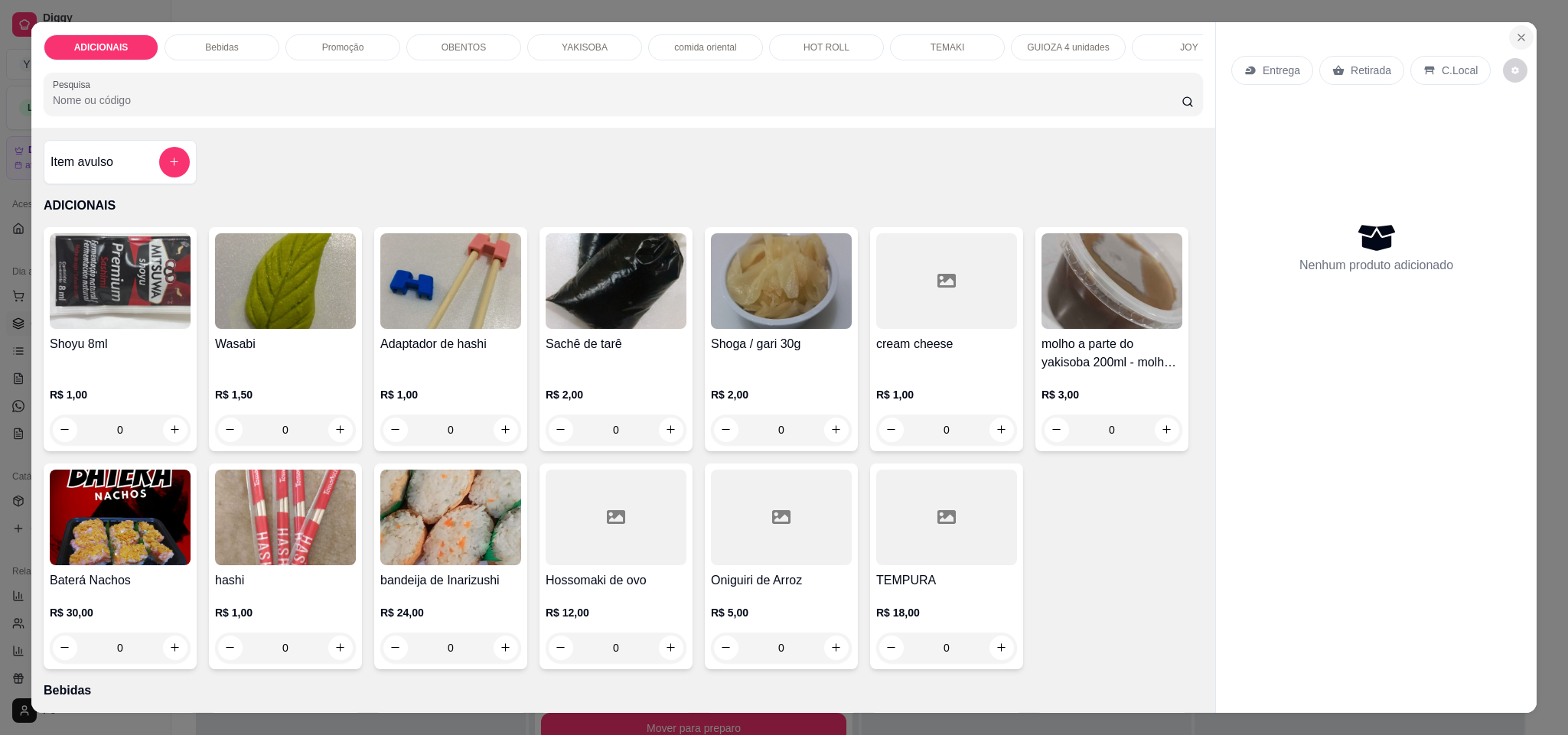
click at [1515, 42] on icon "Close" at bounding box center [1521, 37] width 12 height 12
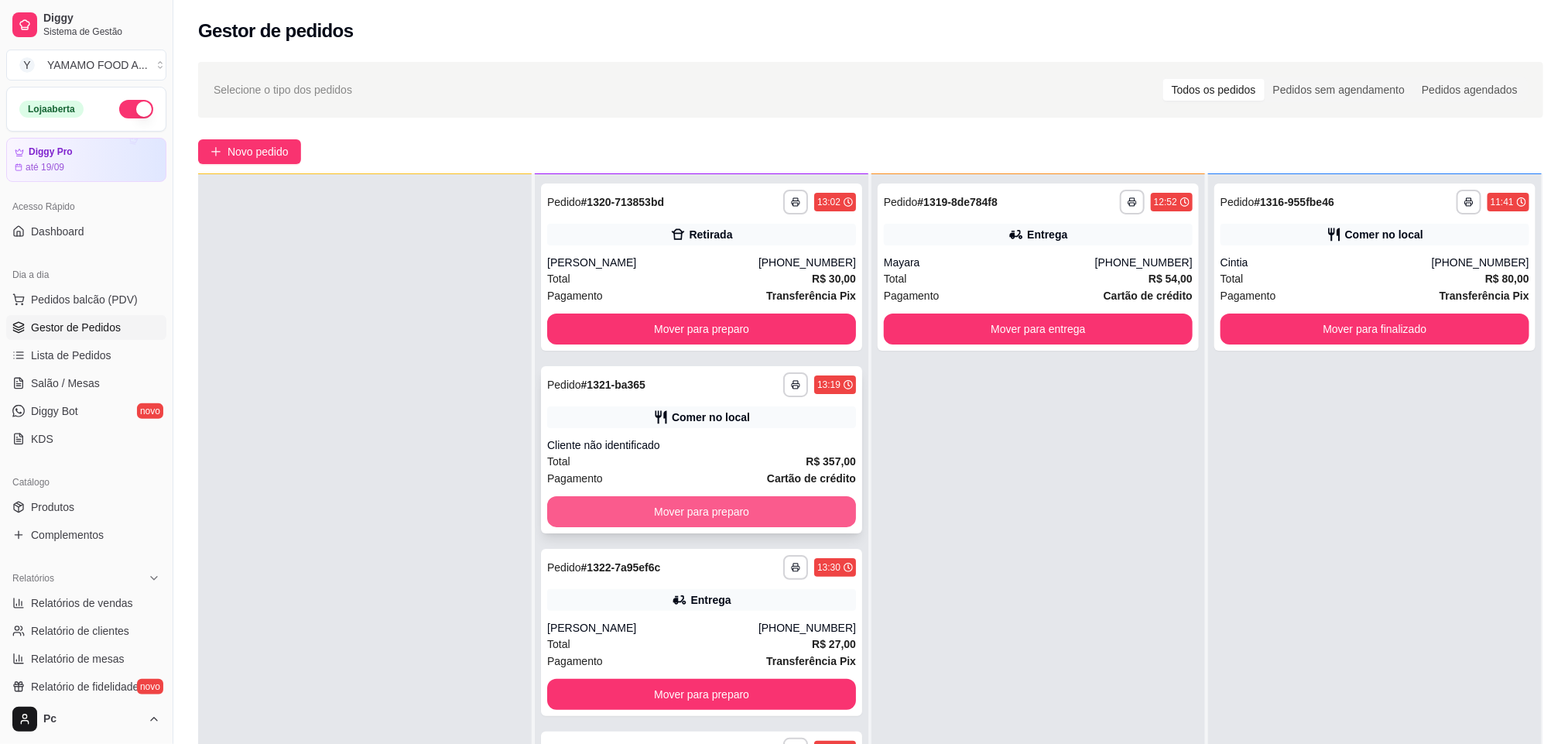
scroll to position [1, 0]
click at [632, 449] on div "Cliente não identificado" at bounding box center [701, 445] width 309 height 16
click at [739, 521] on button "Mover para preparo" at bounding box center [701, 511] width 299 height 30
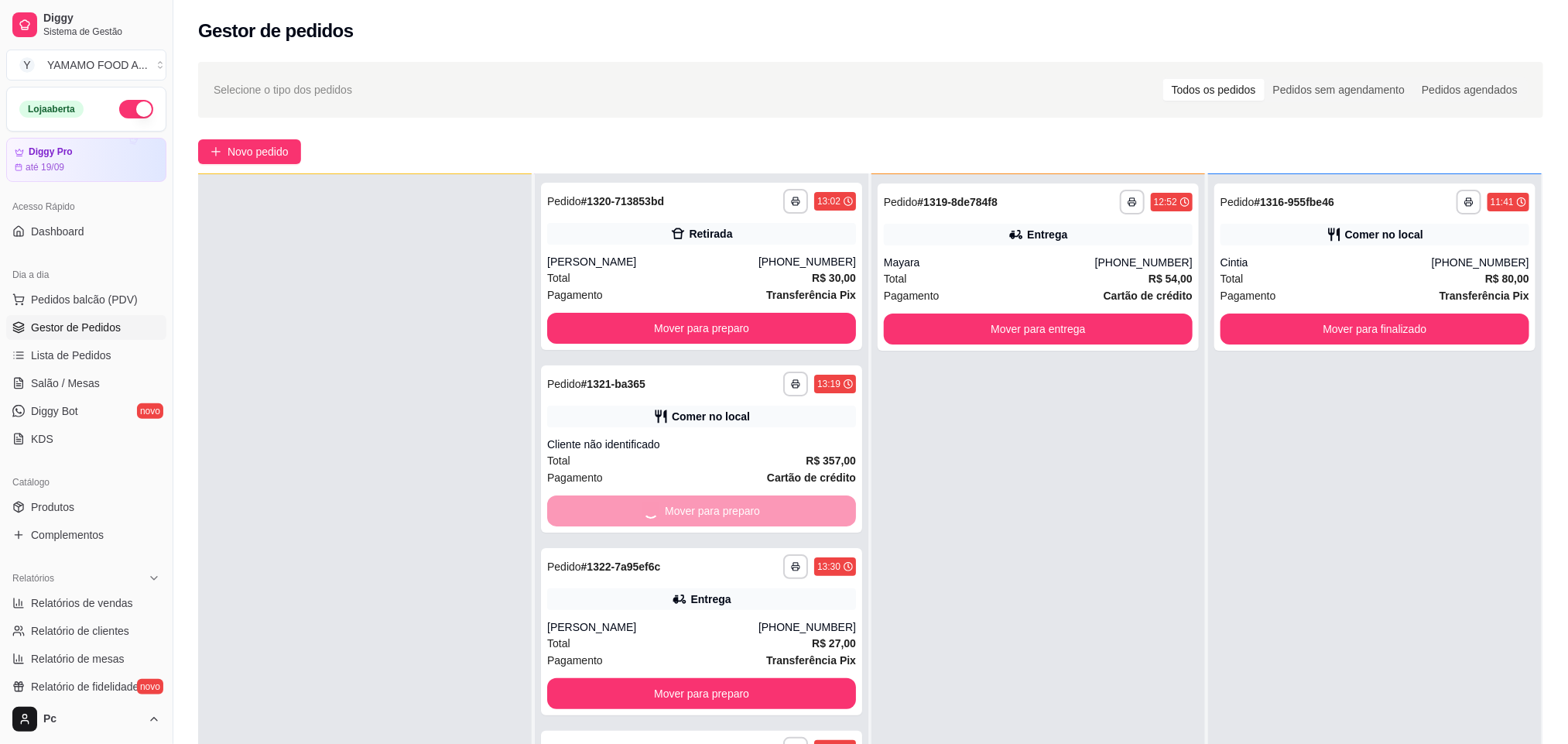
scroll to position [0, 0]
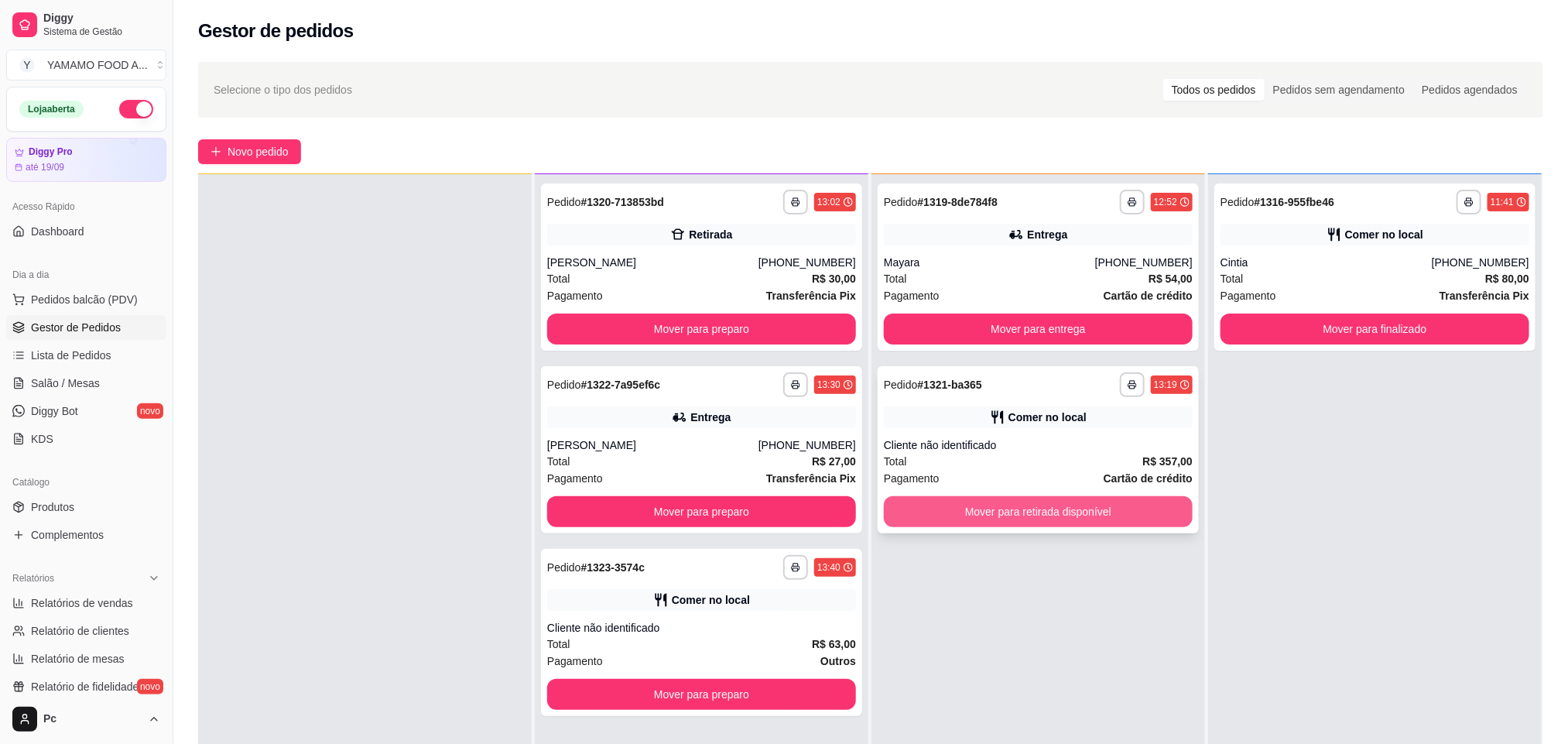
click at [1034, 520] on button "Mover para retirada disponível" at bounding box center [1038, 511] width 309 height 31
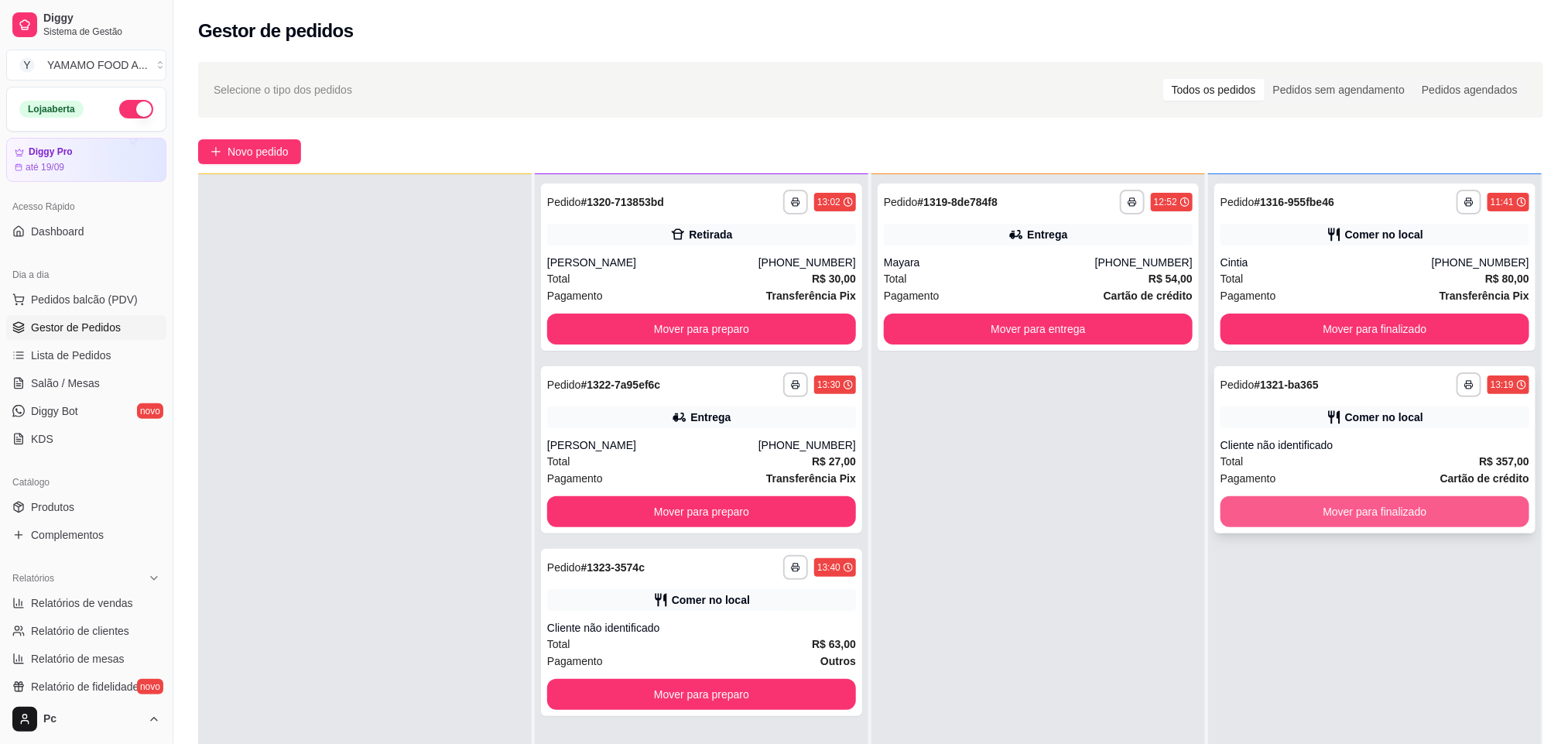
click at [1260, 520] on button "Mover para finalizado" at bounding box center [1375, 511] width 309 height 31
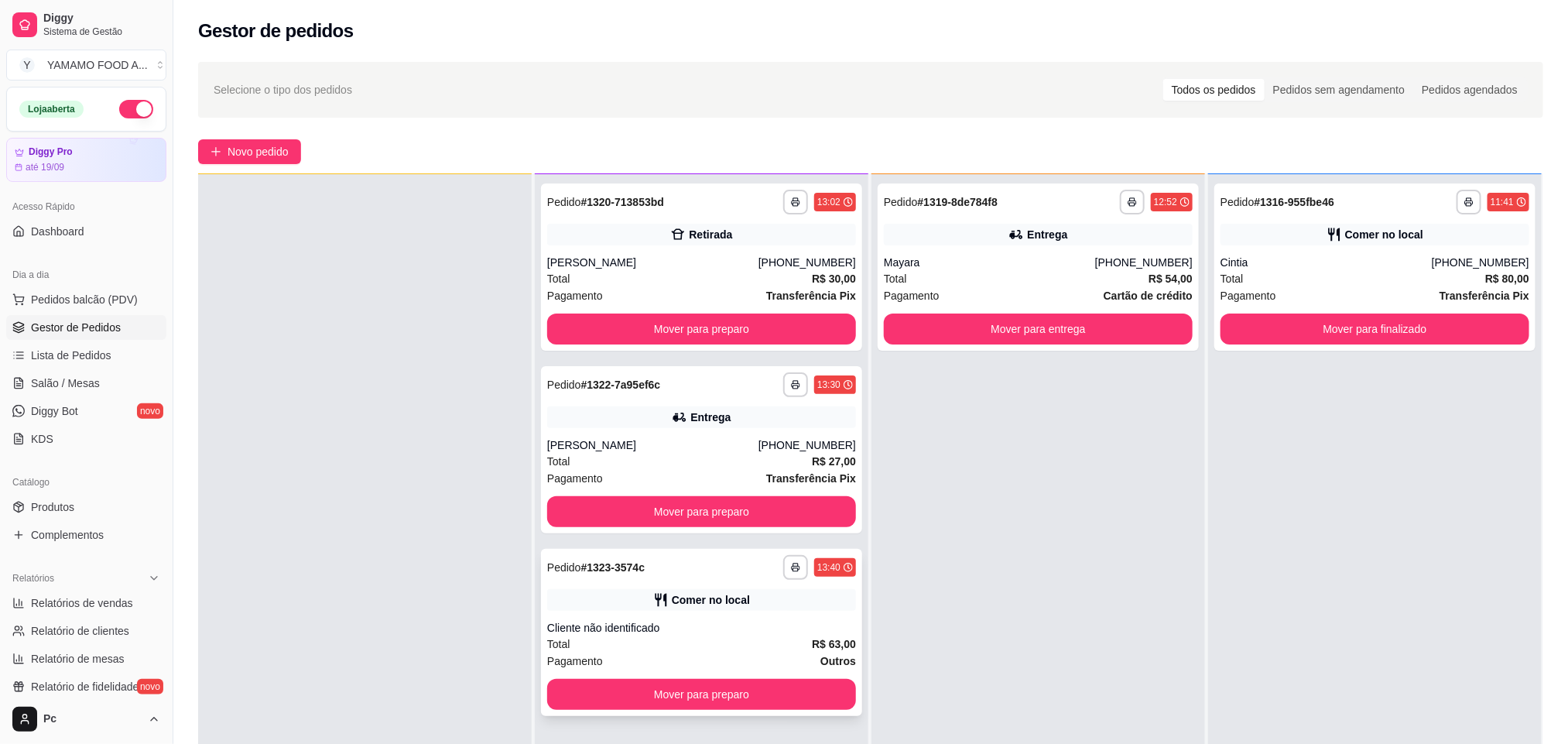
click at [681, 625] on div "Cliente não identificado" at bounding box center [701, 629] width 309 height 16
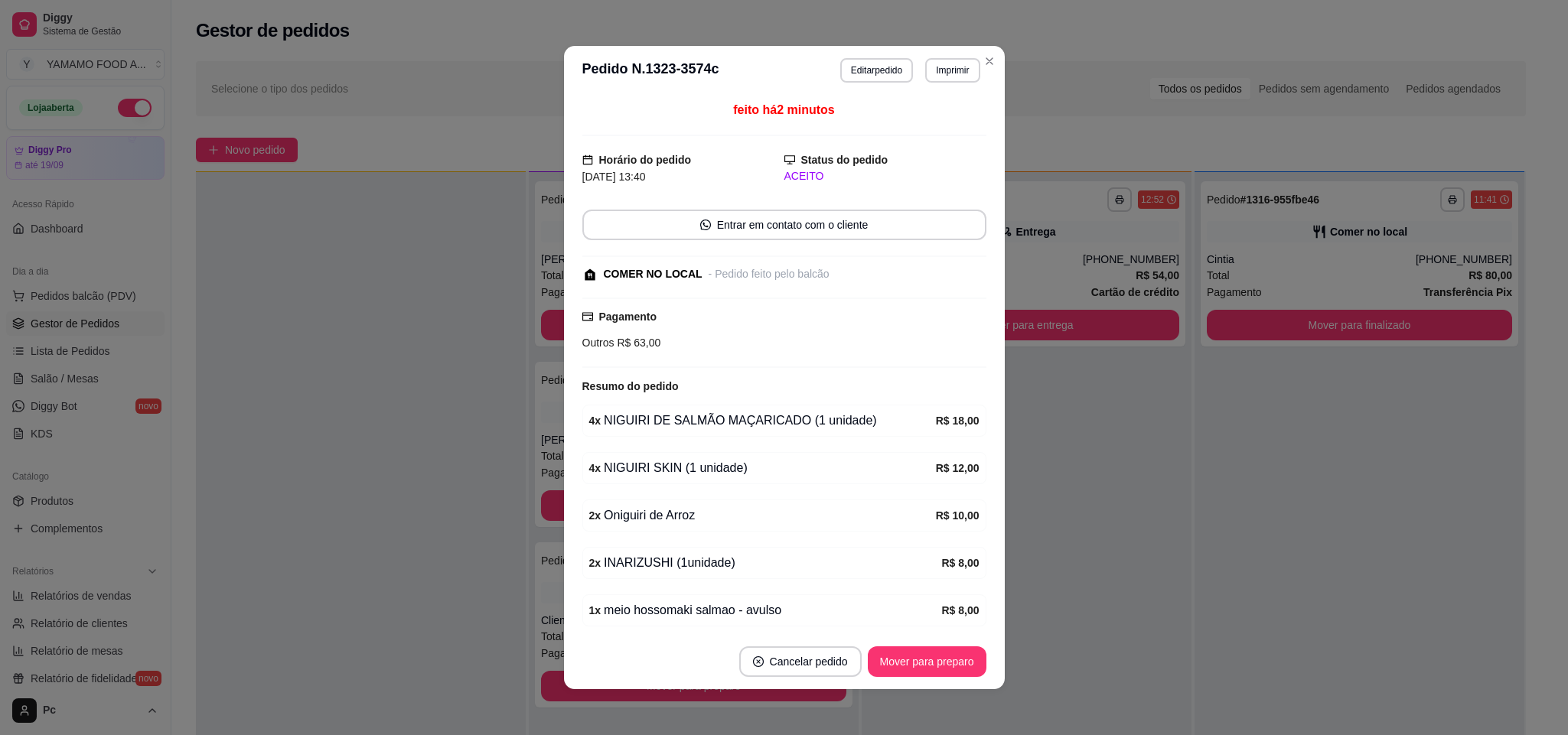
drag, startPoint x: 914, startPoint y: 81, endPoint x: 921, endPoint y: 77, distance: 8.1
click at [917, 78] on div "**********" at bounding box center [910, 70] width 140 height 25
click at [931, 71] on button "Imprimir" at bounding box center [952, 70] width 54 height 25
click at [937, 125] on button "IMPRESSORA" at bounding box center [917, 124] width 111 height 25
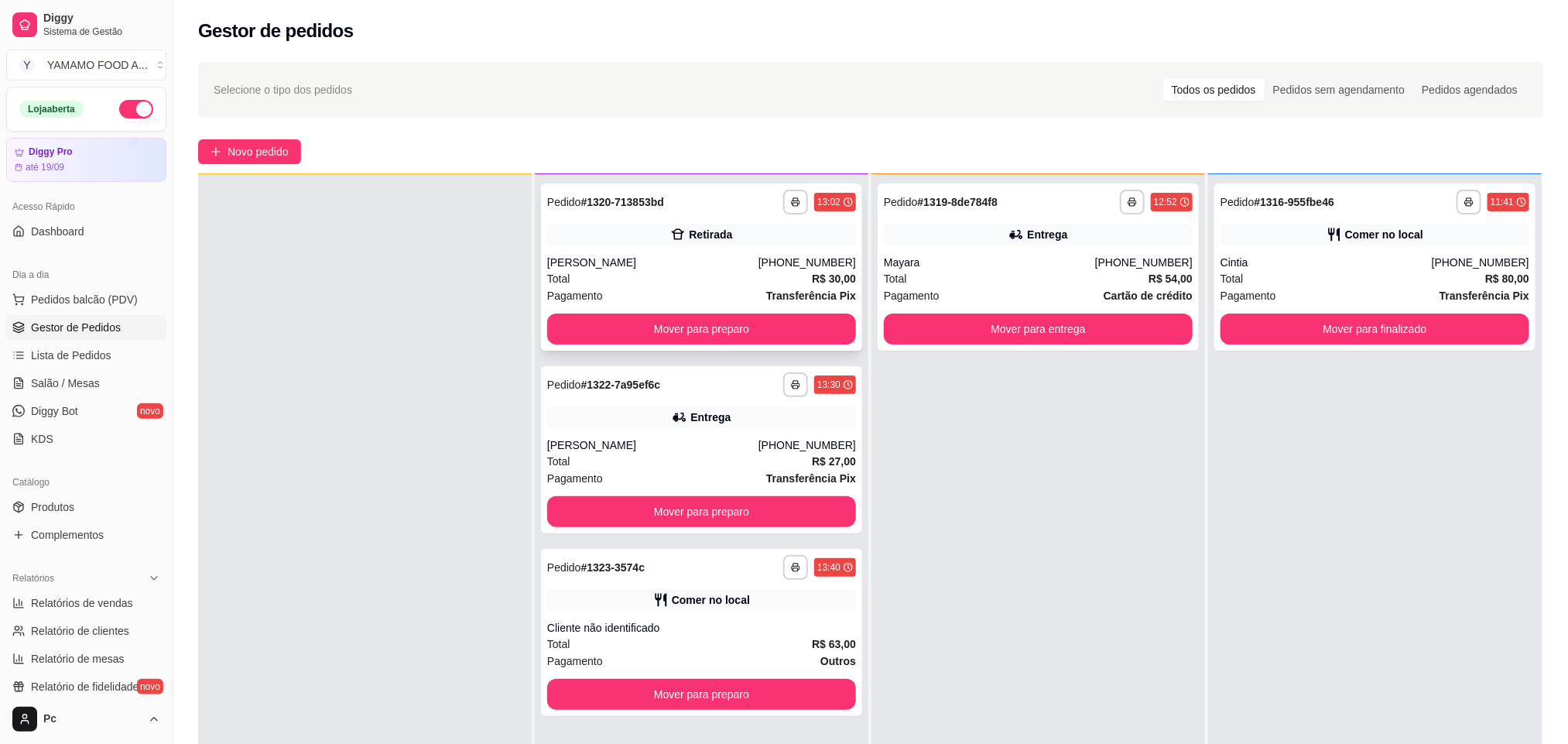
click at [615, 316] on div "**********" at bounding box center [701, 268] width 321 height 167
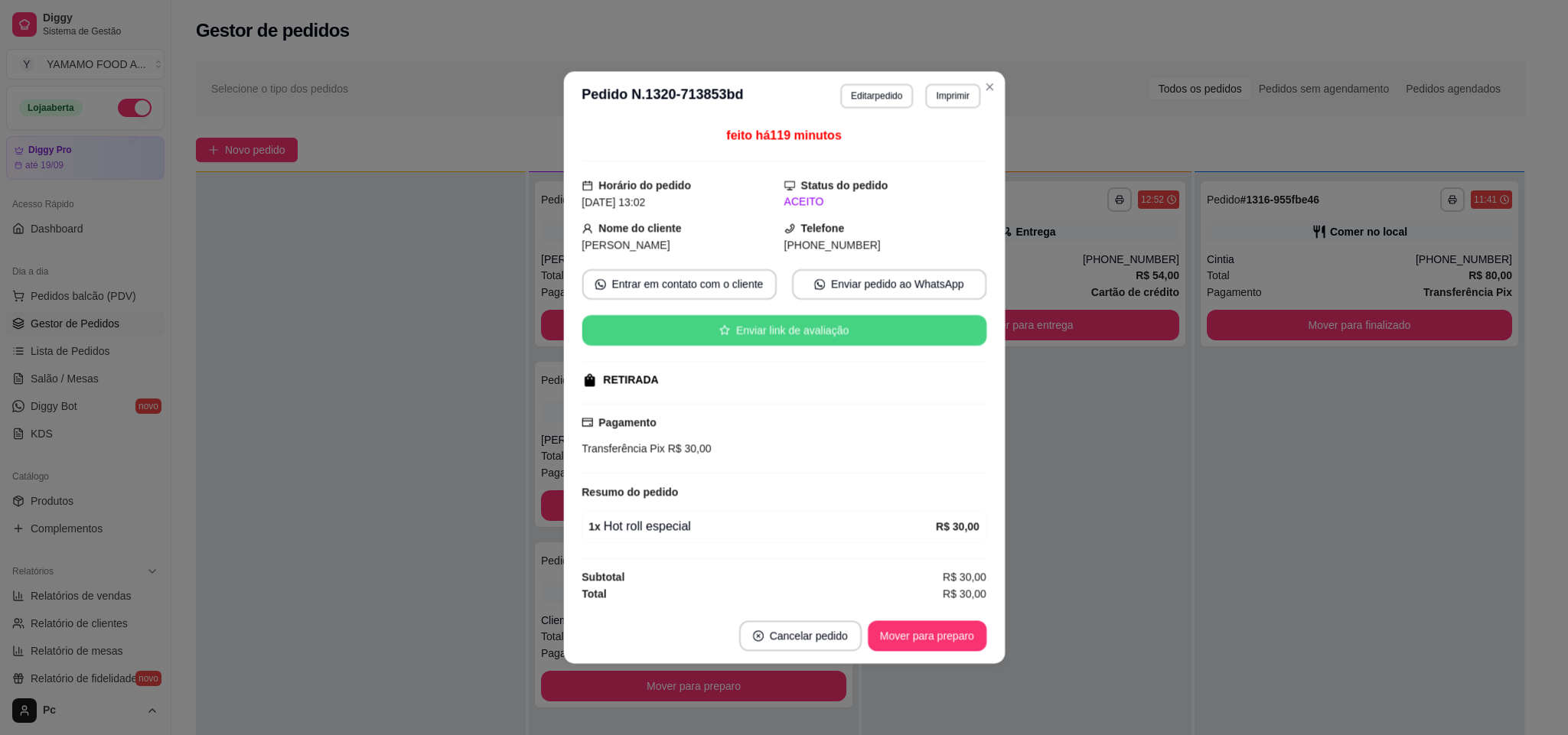
click at [610, 323] on button "Enviar link de avaliação" at bounding box center [784, 330] width 405 height 30
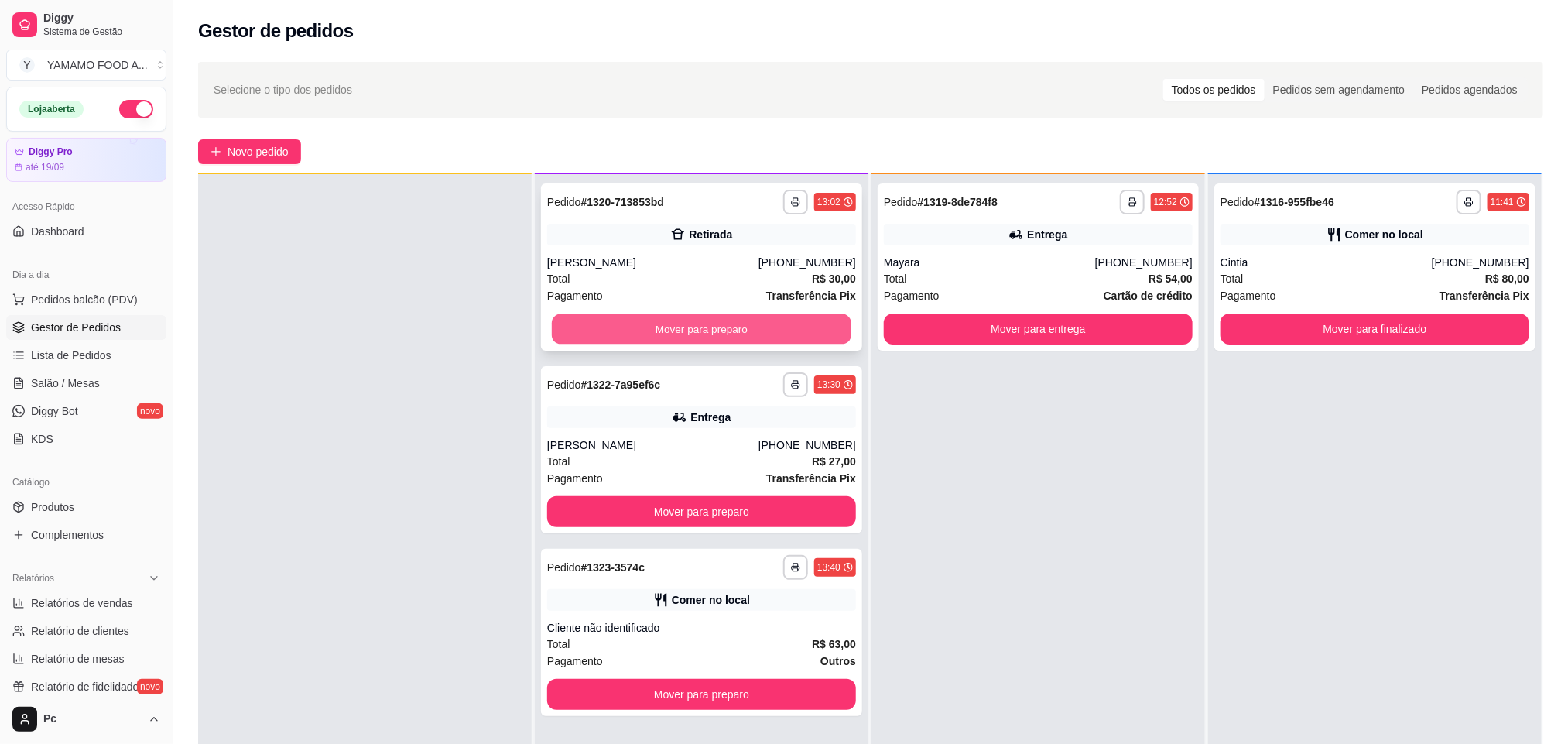
click at [560, 319] on button "Mover para preparo" at bounding box center [701, 329] width 299 height 30
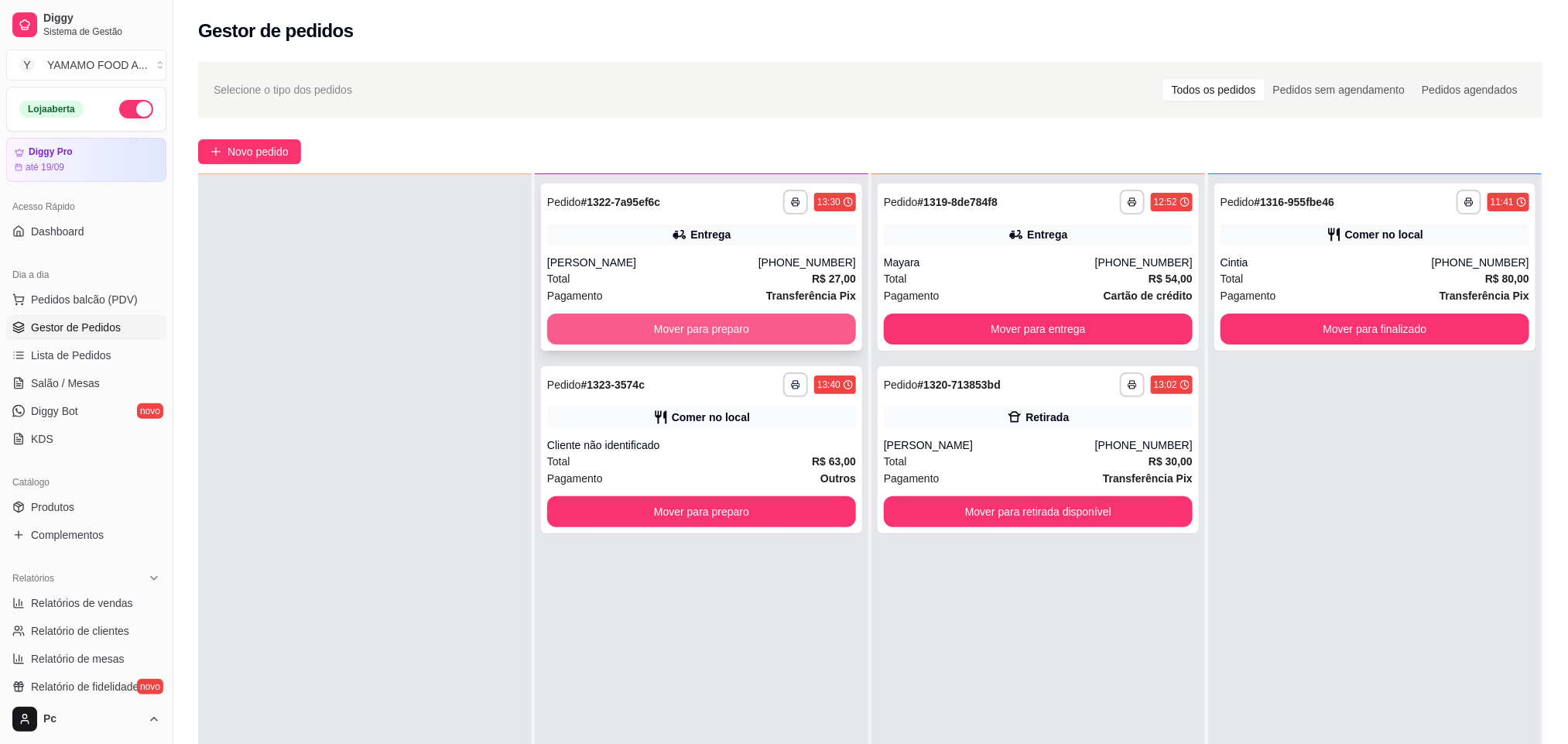
click at [591, 330] on button "Mover para preparo" at bounding box center [701, 328] width 309 height 31
click at [602, 496] on button "Mover para preparo" at bounding box center [701, 511] width 309 height 31
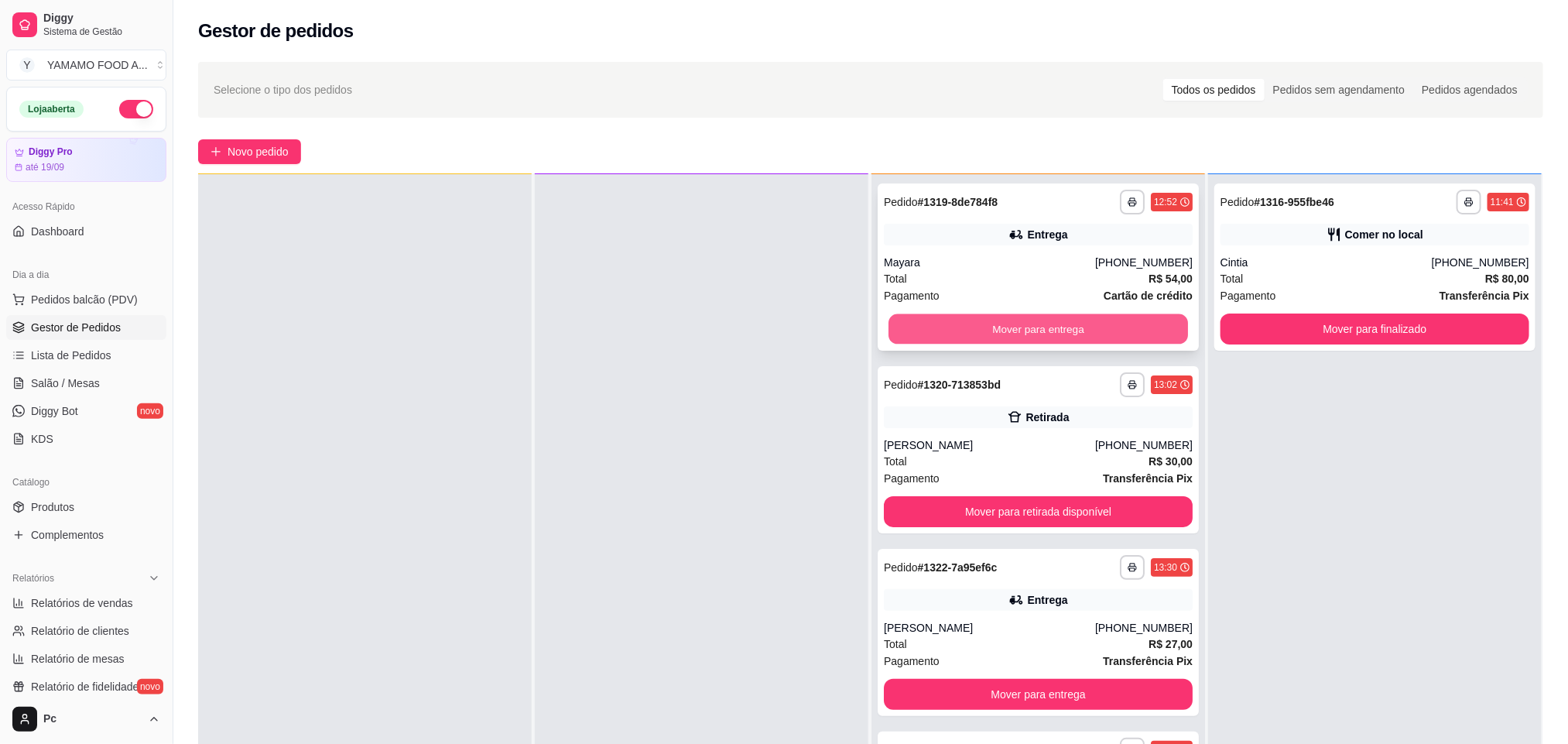
click at [984, 332] on button "Mover para entrega" at bounding box center [1038, 329] width 299 height 30
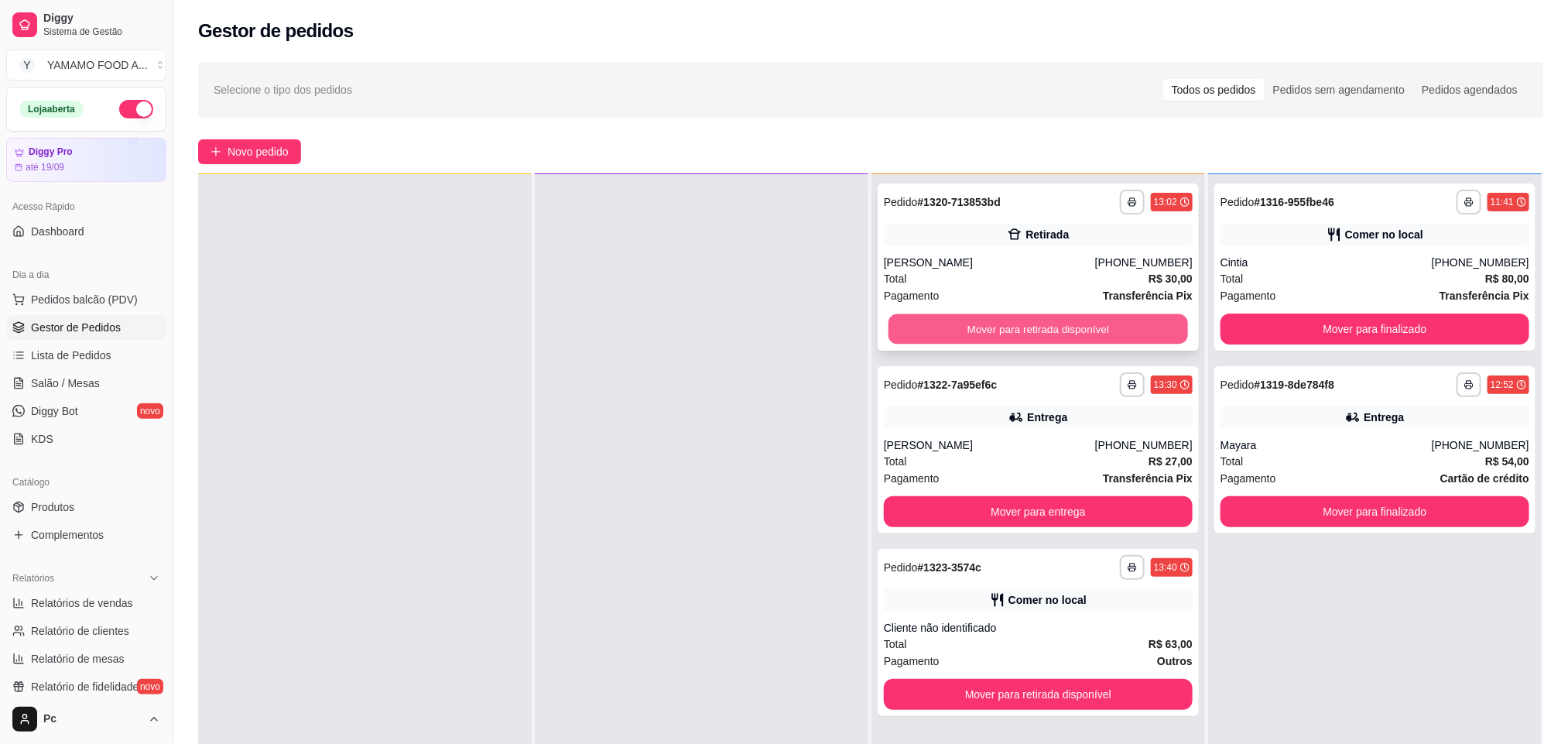
click at [1004, 332] on button "Mover para retirada disponível" at bounding box center [1038, 329] width 299 height 30
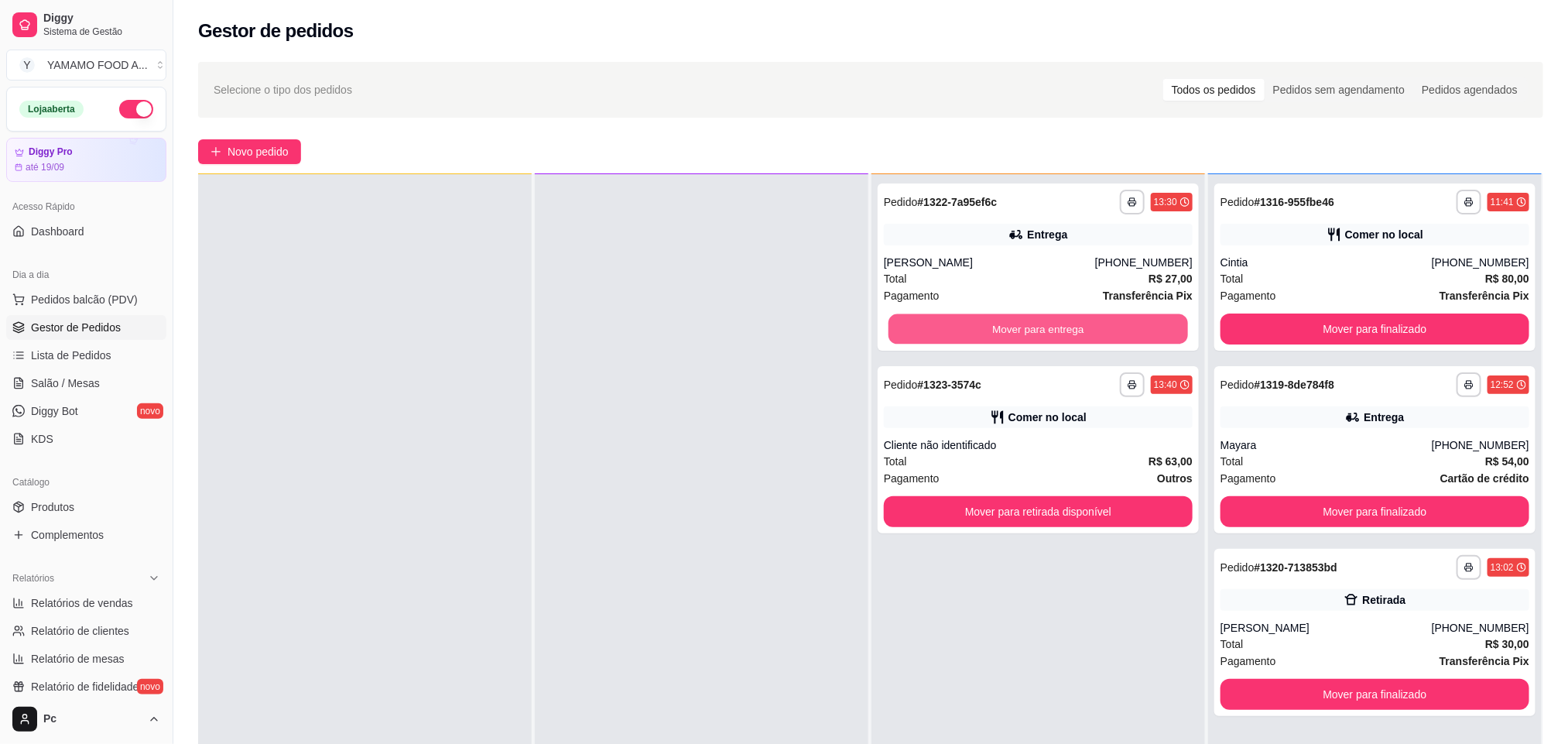
click at [1004, 332] on button "Mover para entrega" at bounding box center [1038, 329] width 299 height 30
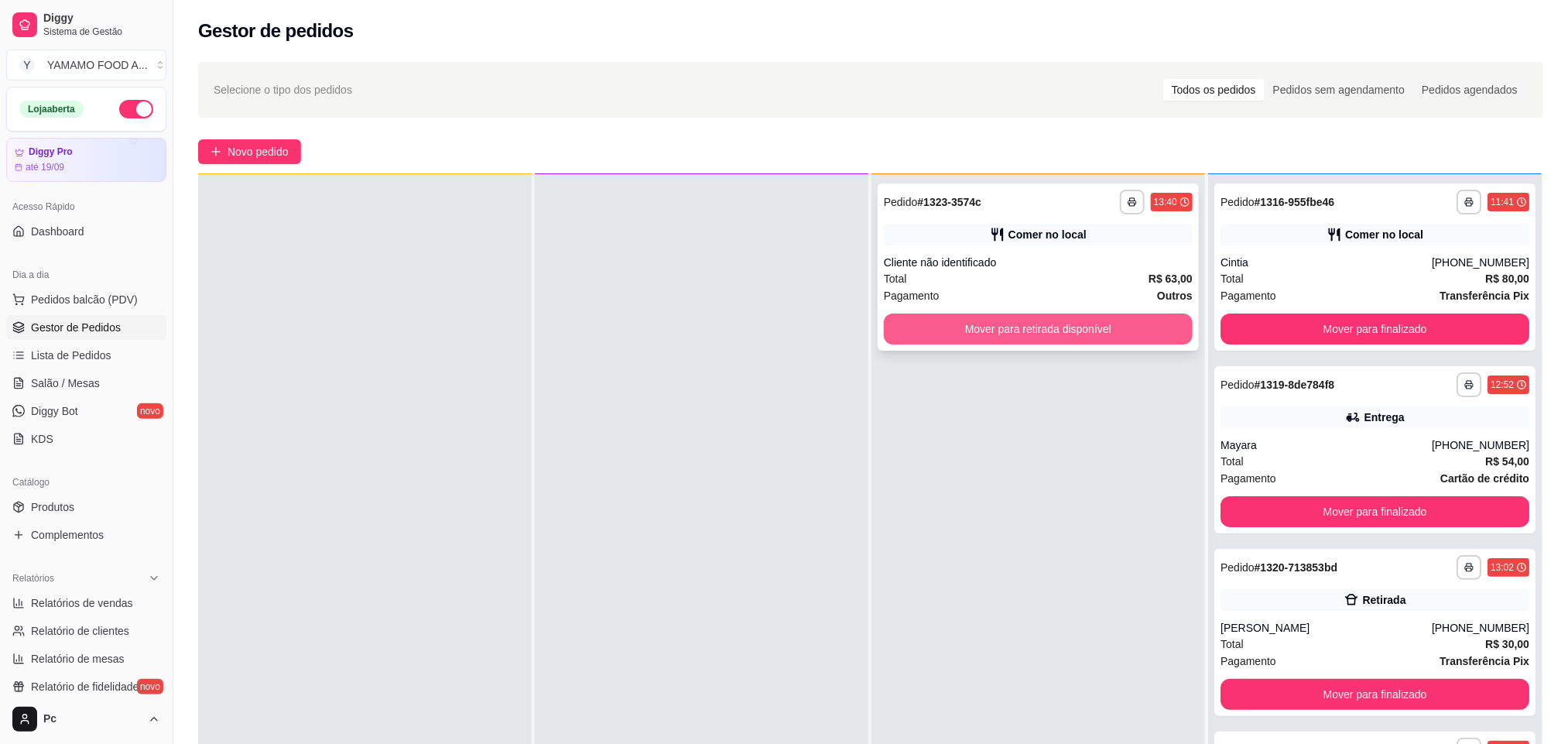
click at [1005, 330] on button "Mover para retirada disponível" at bounding box center [1038, 328] width 309 height 31
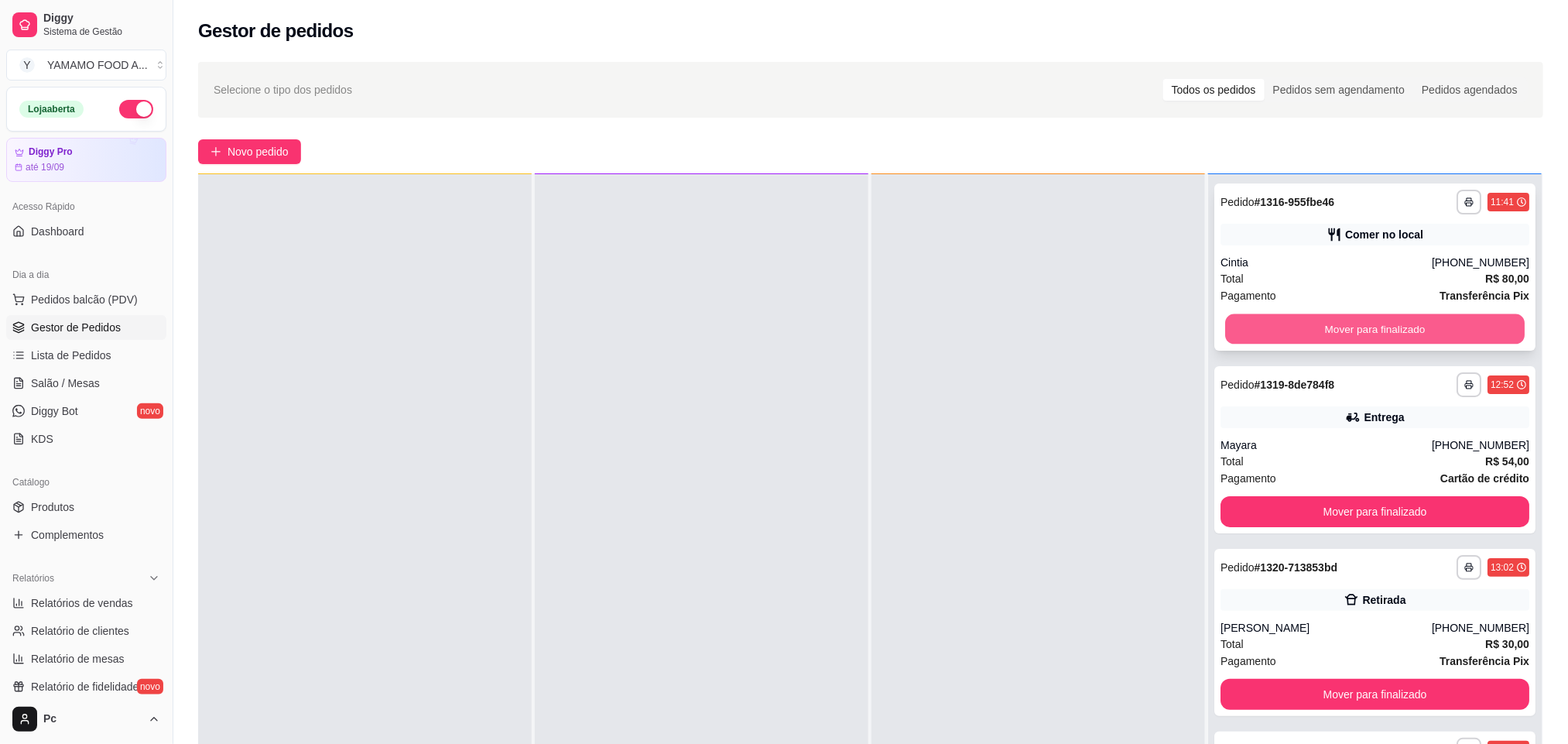
click at [1424, 326] on button "Mover para finalizado" at bounding box center [1374, 329] width 299 height 30
click at [1424, 496] on button "Mover para finalizado" at bounding box center [1375, 511] width 309 height 31
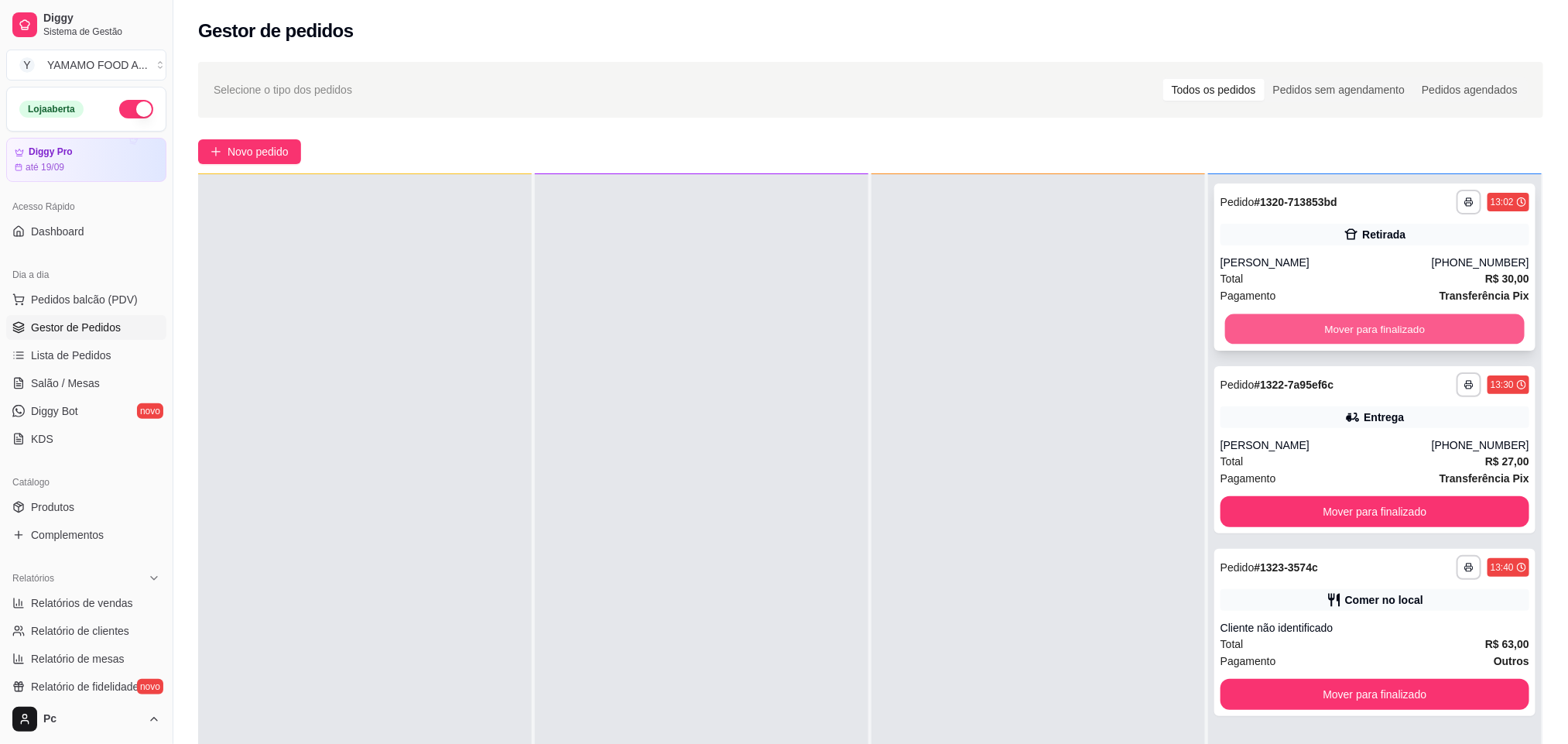
click at [1424, 325] on button "Mover para finalizado" at bounding box center [1374, 329] width 299 height 30
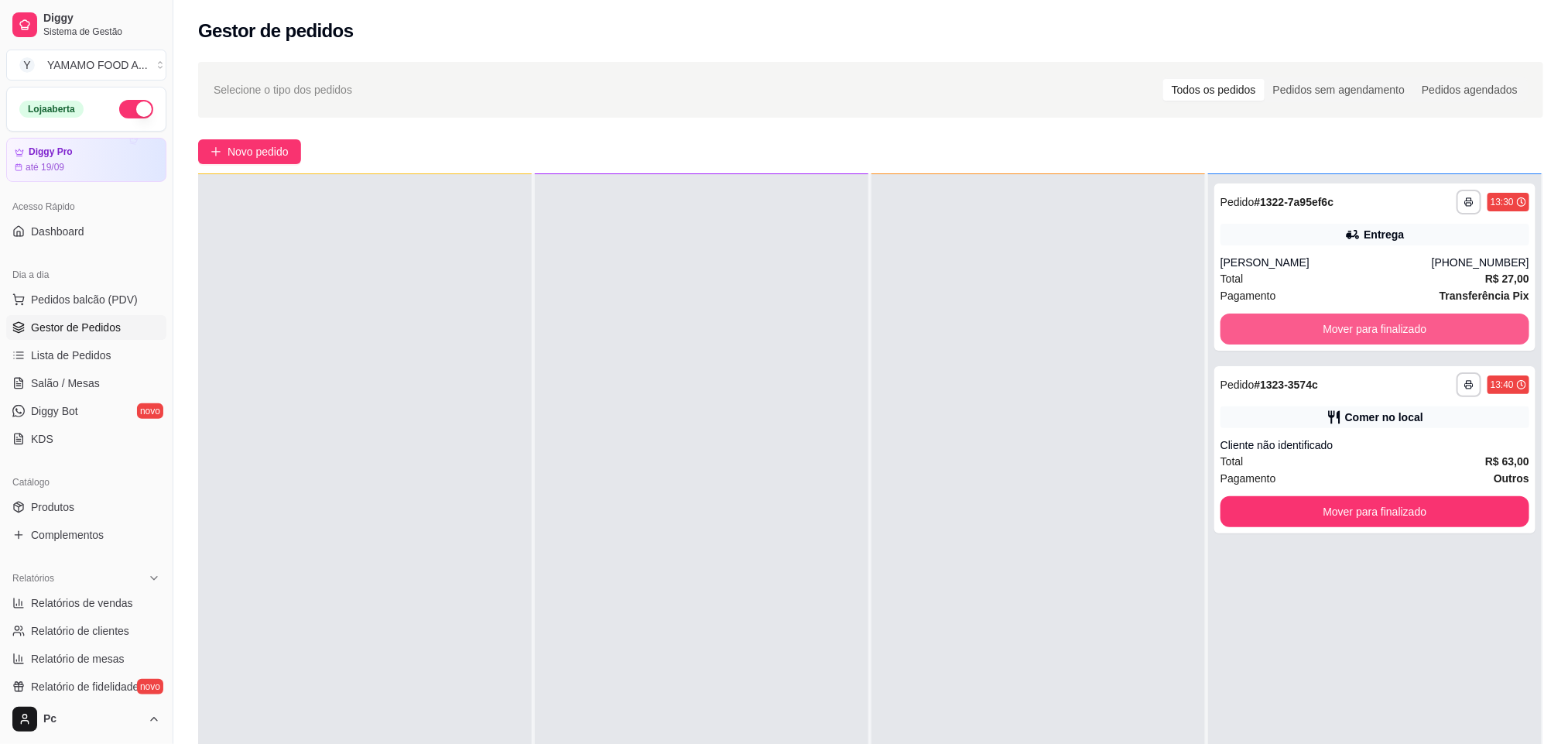
click at [1424, 325] on button "Mover para finalizado" at bounding box center [1375, 328] width 309 height 31
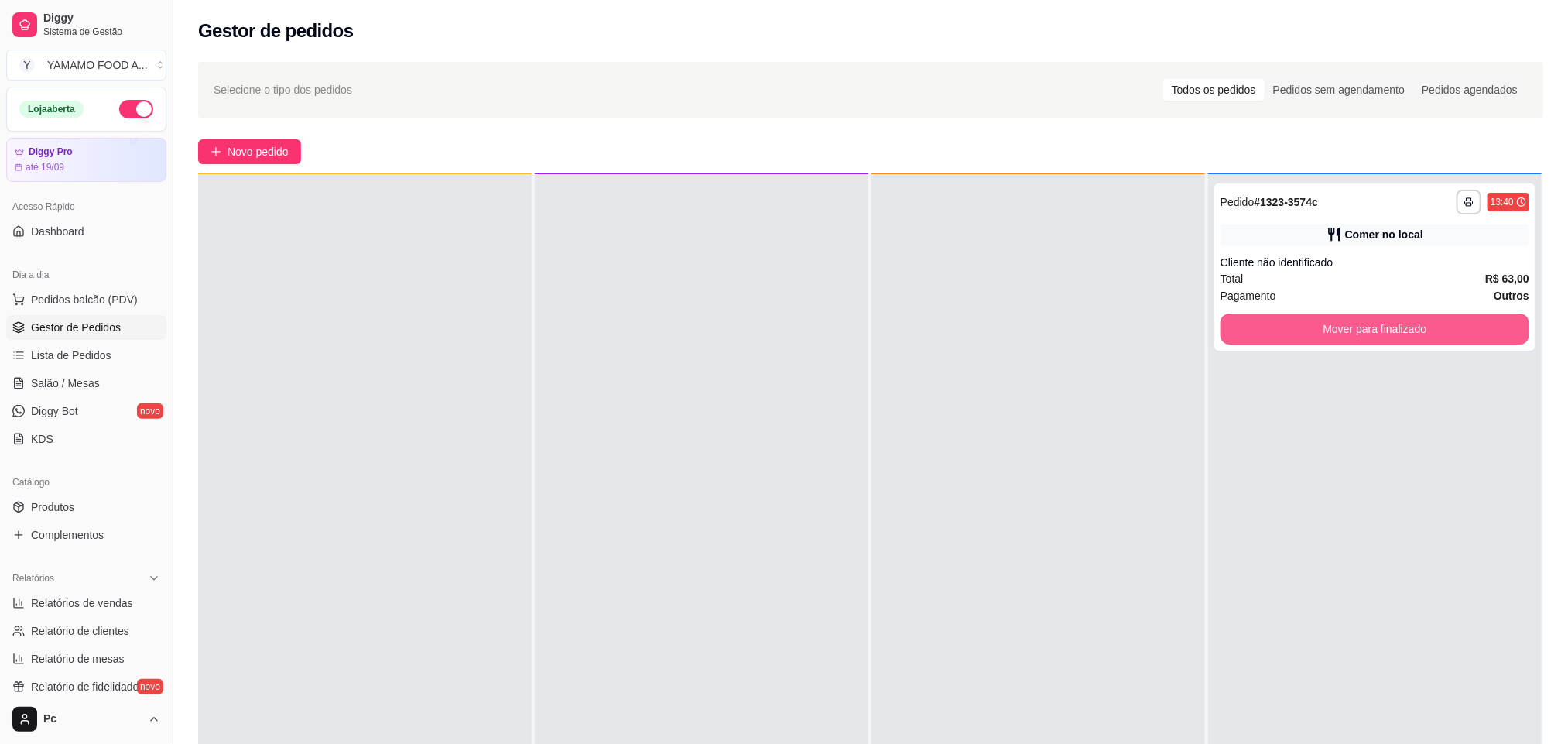
click at [1422, 325] on button "Mover para finalizado" at bounding box center [1375, 328] width 309 height 31
